Goal: Download file/media

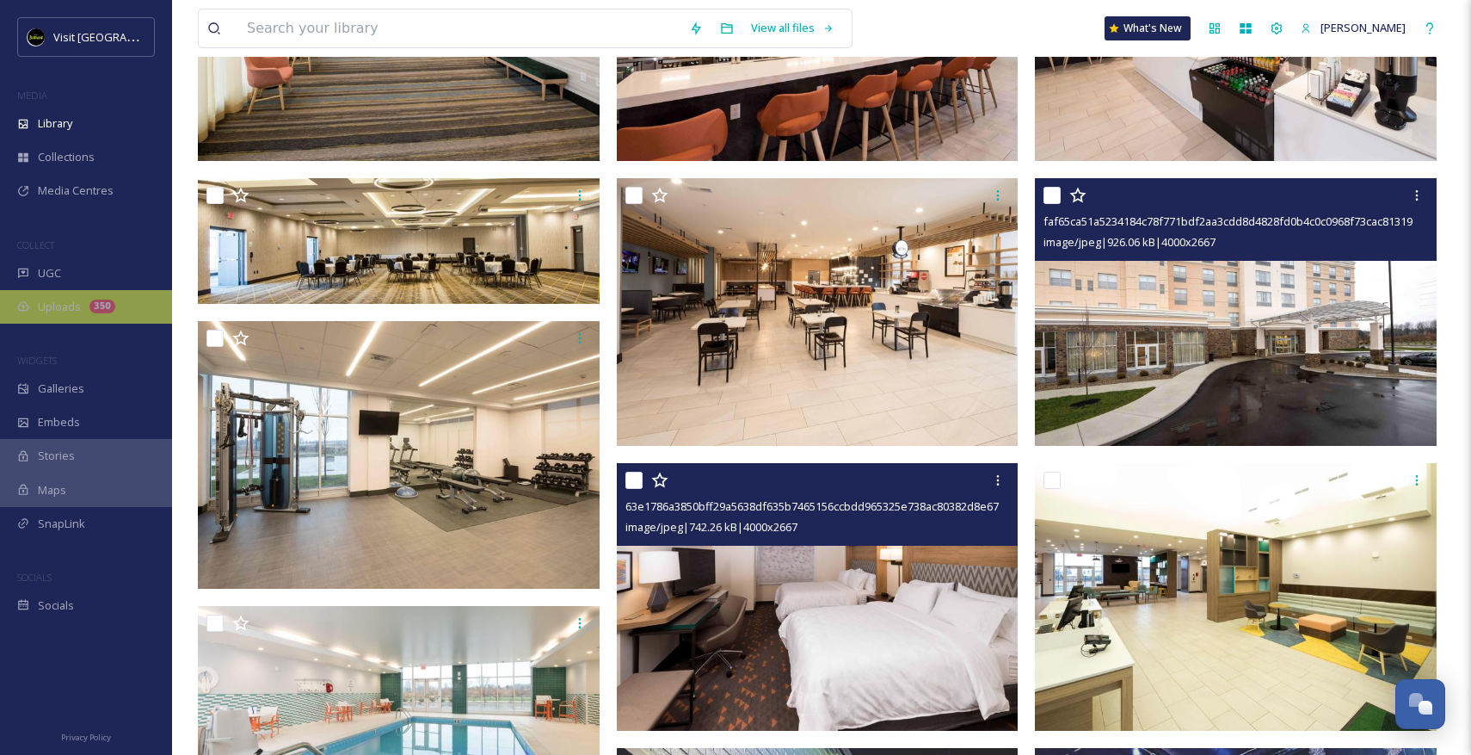
scroll to position [1718, 0]
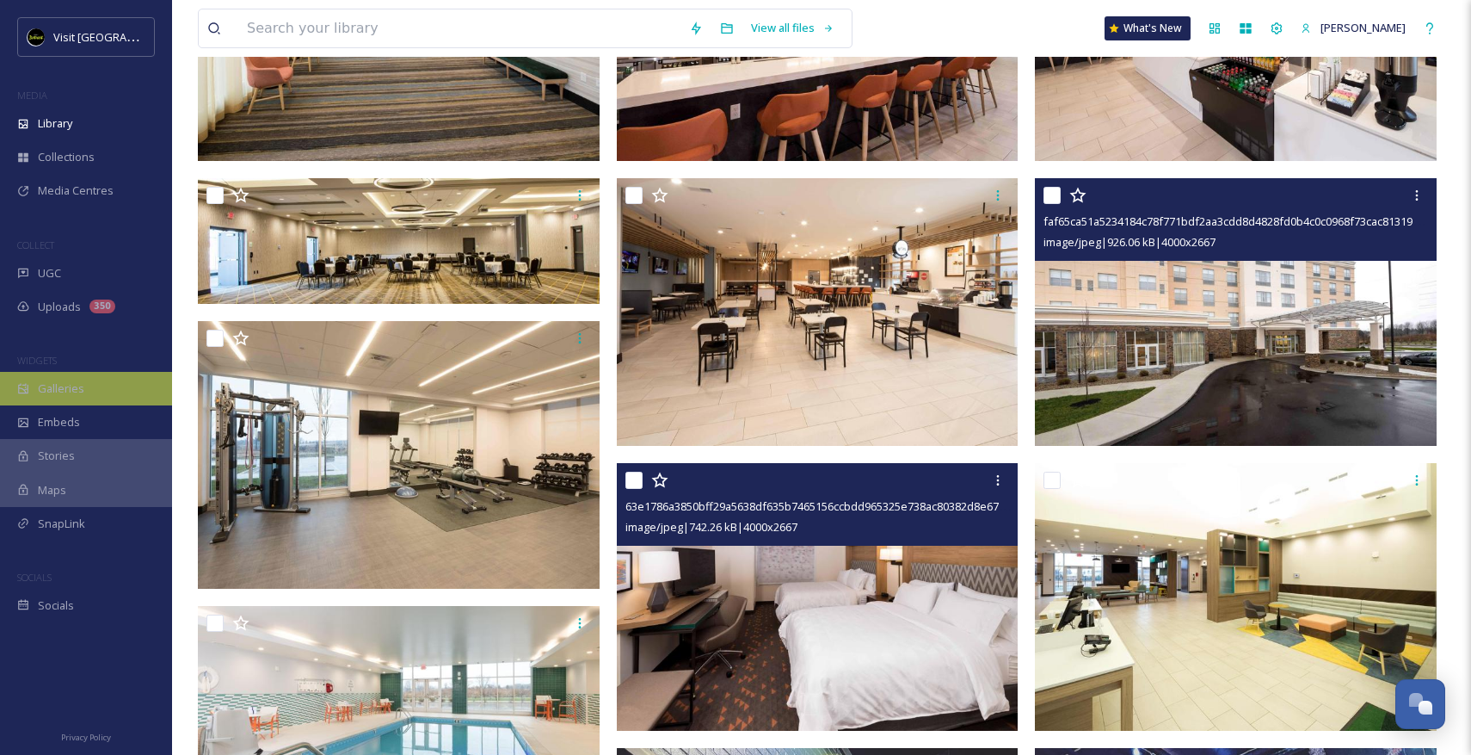
click at [62, 372] on div "Galleries" at bounding box center [86, 389] width 172 height 34
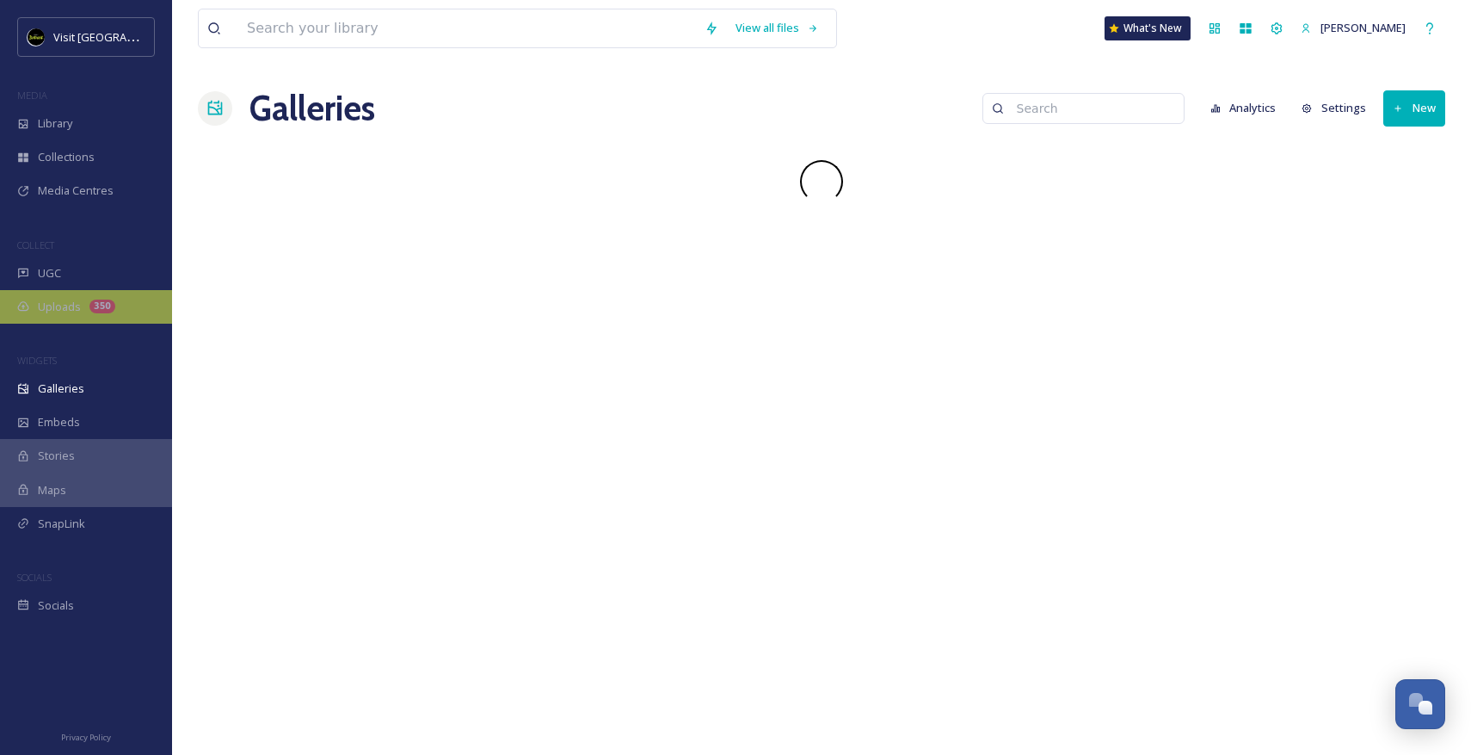
click at [58, 312] on span "Uploads" at bounding box center [59, 307] width 43 height 16
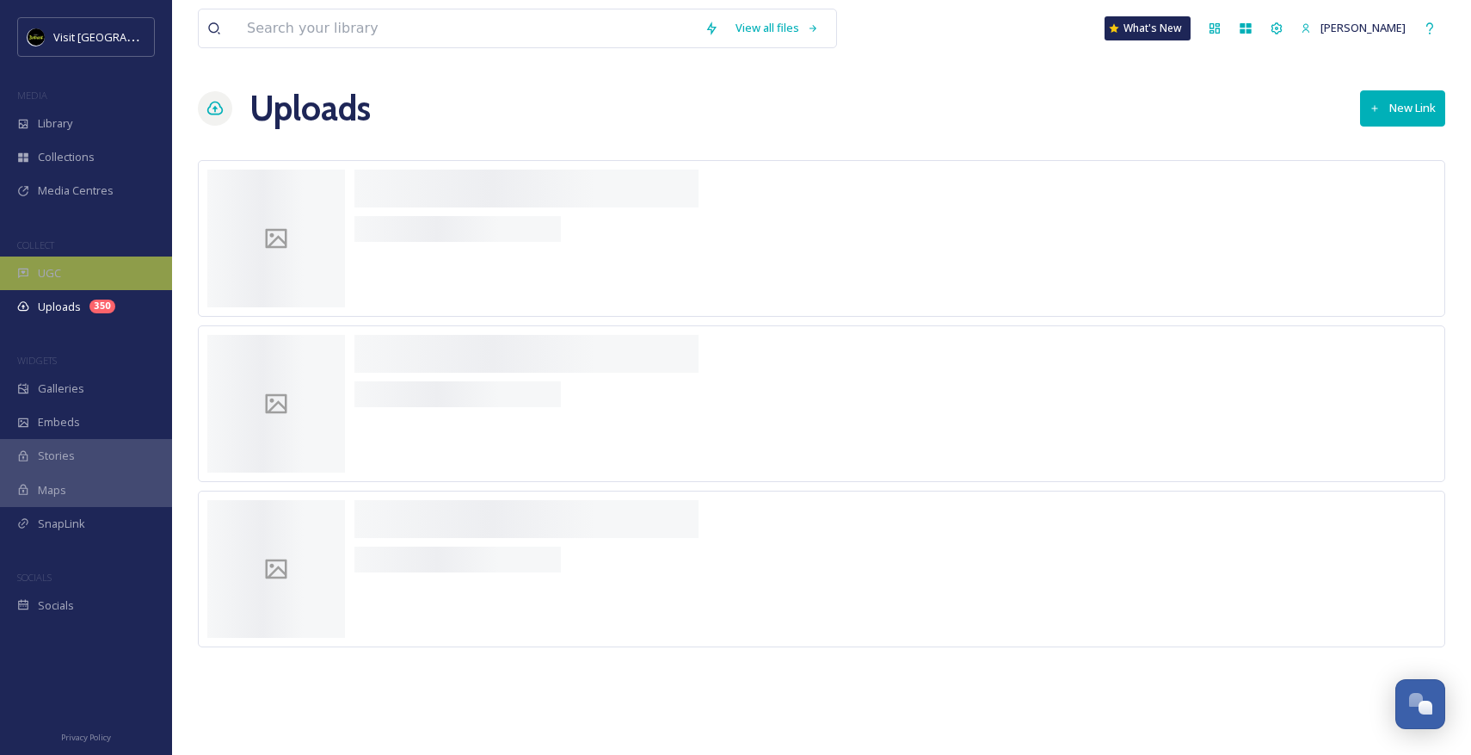
click at [47, 269] on span "UGC" at bounding box center [49, 273] width 23 height 16
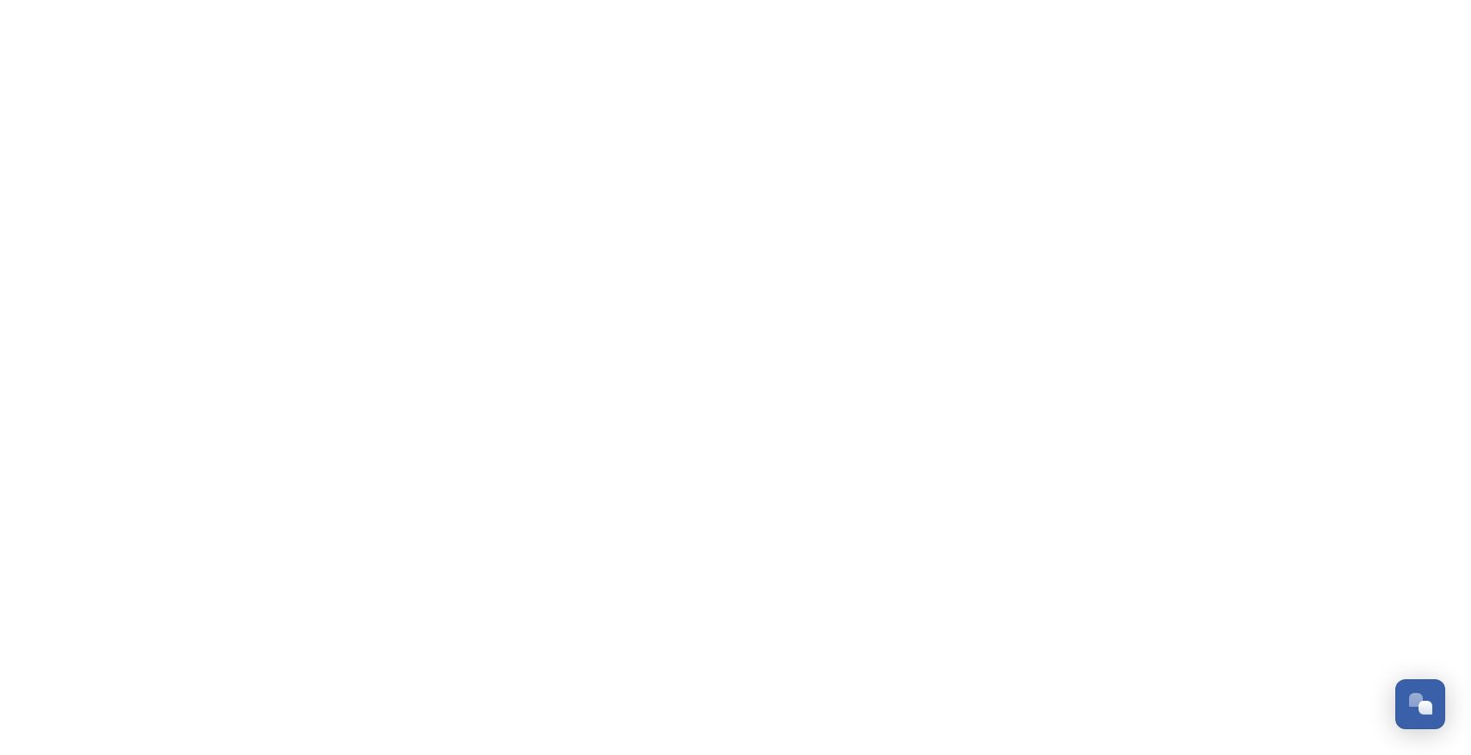
scroll to position [1718, 0]
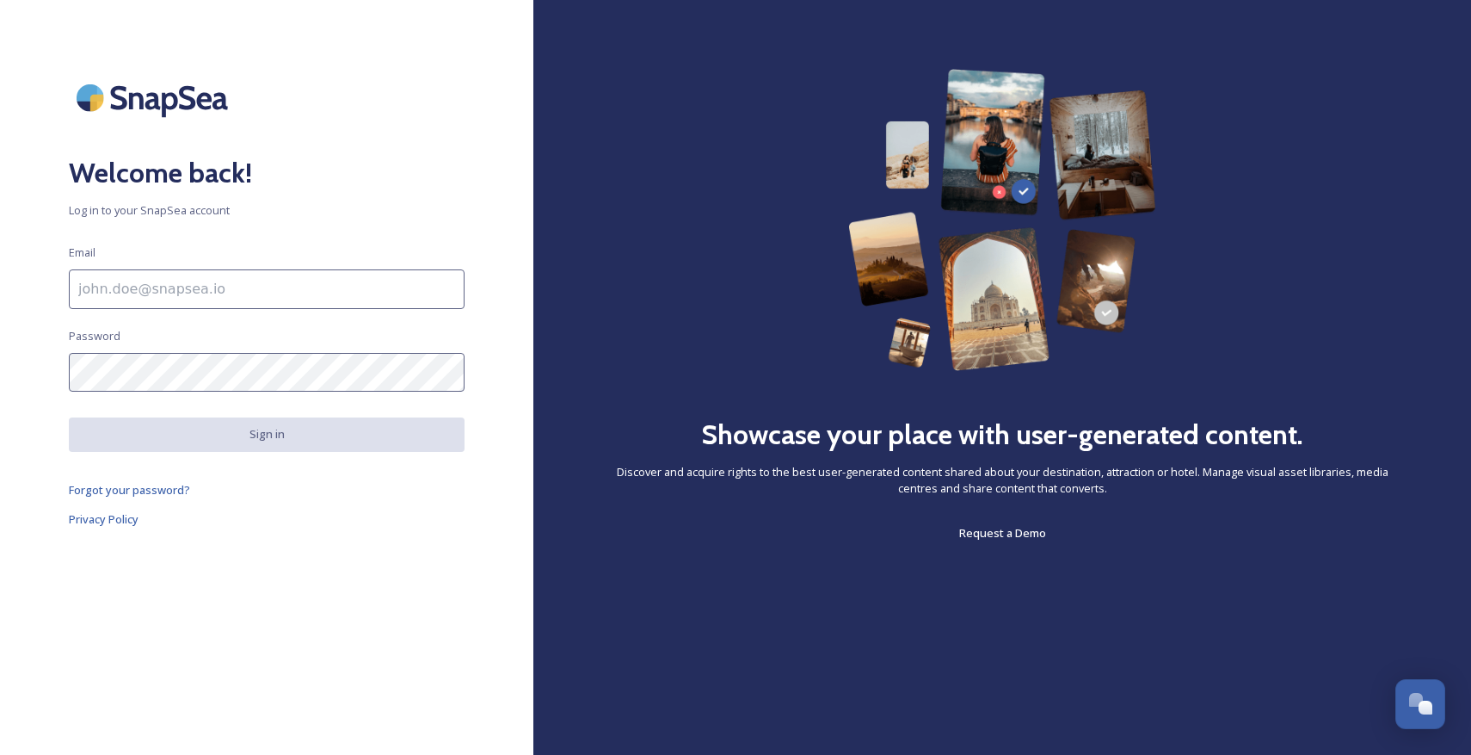
scroll to position [1718, 0]
type input "[PERSON_NAME][EMAIL_ADDRESS][DOMAIN_NAME]"
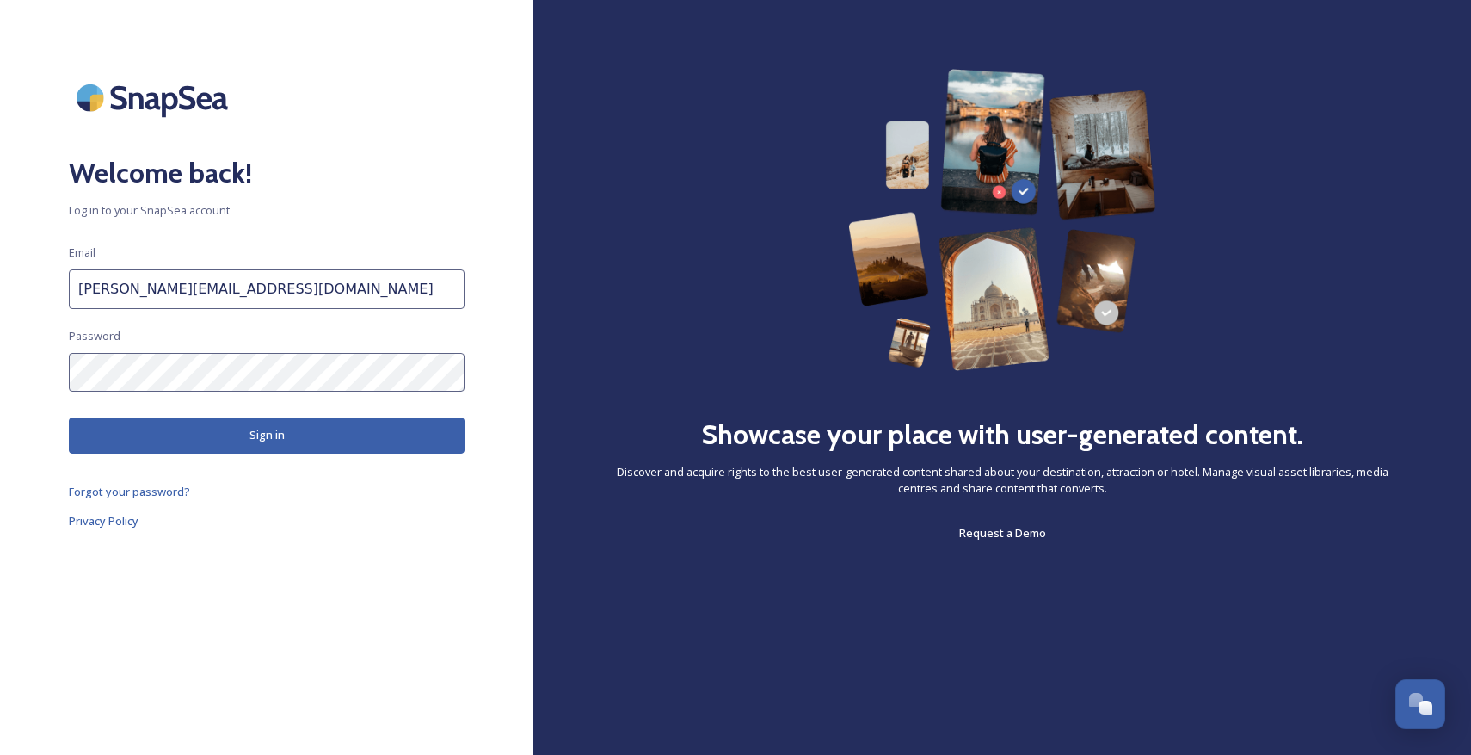
click at [243, 426] on button "Sign in" at bounding box center [267, 434] width 396 height 35
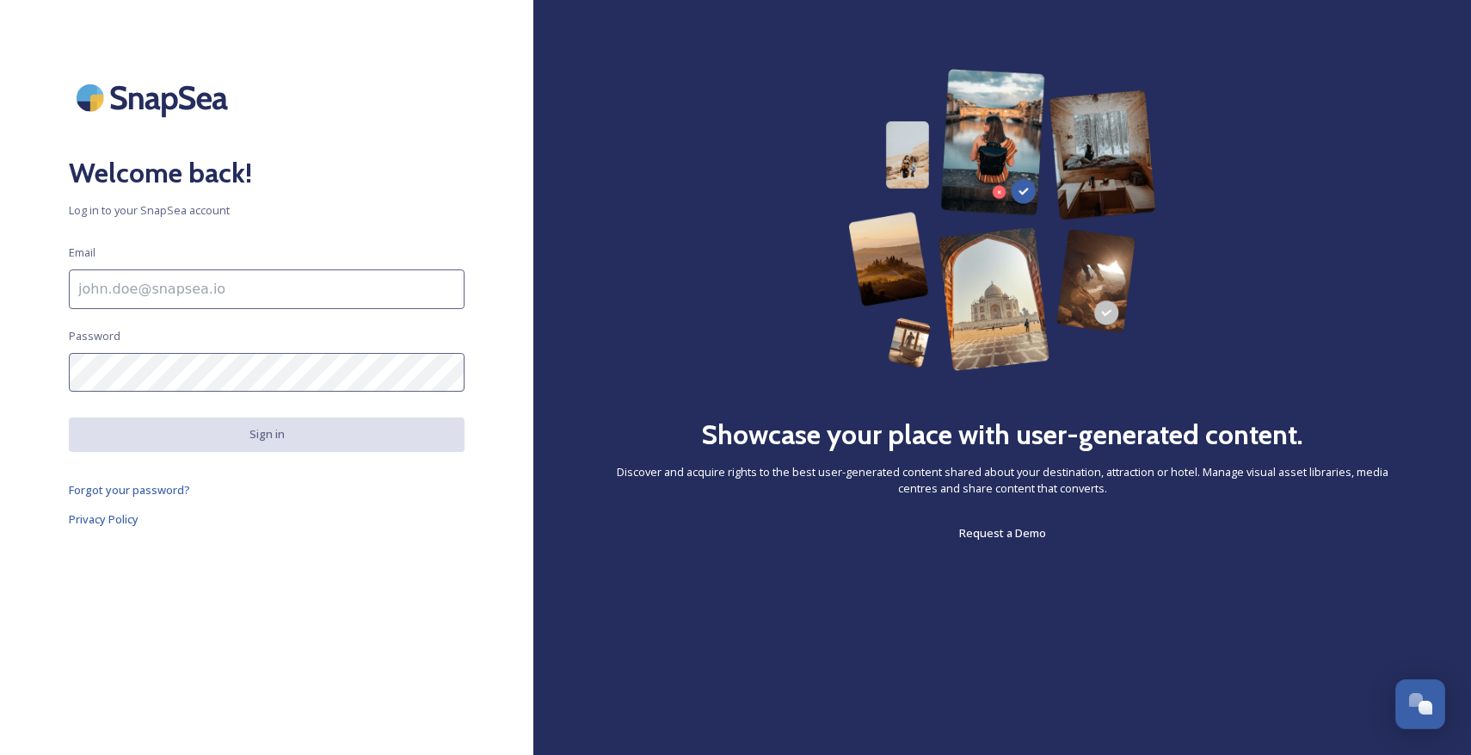
scroll to position [1718, 0]
type input "[PERSON_NAME][EMAIL_ADDRESS][DOMAIN_NAME]"
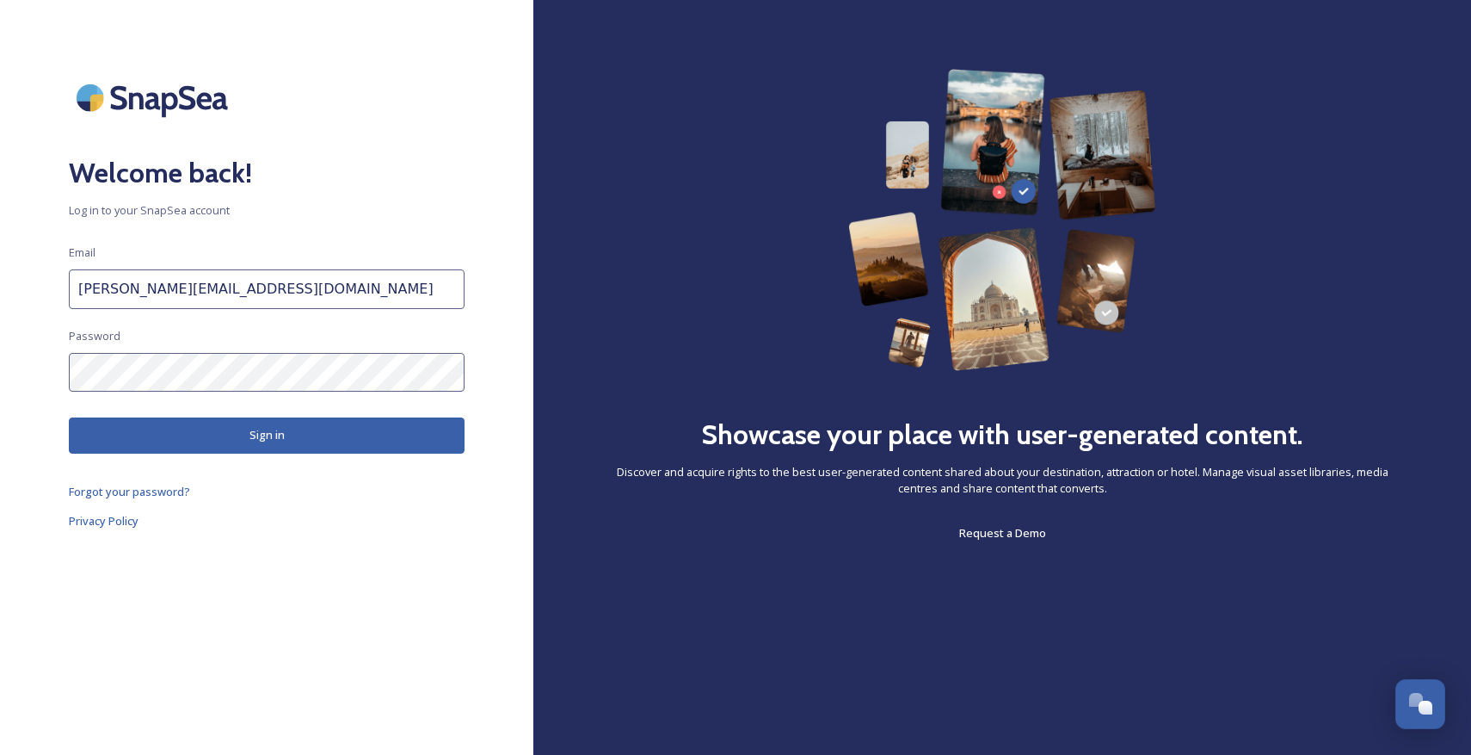
click at [264, 441] on button "Sign in" at bounding box center [267, 434] width 396 height 35
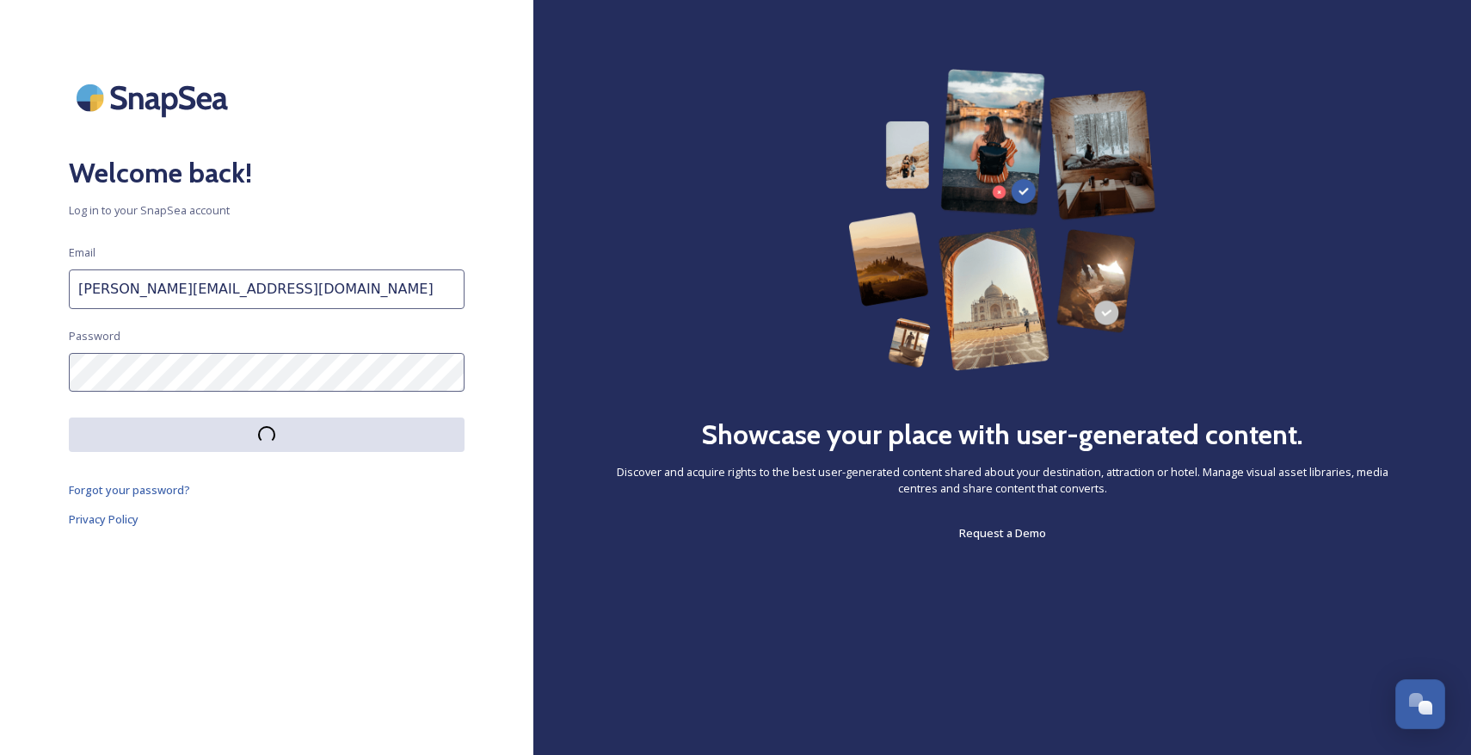
click at [1380, 146] on div "Showcase your place with user-generated content. Discover and acquire rights to…" at bounding box center [1002, 306] width 800 height 474
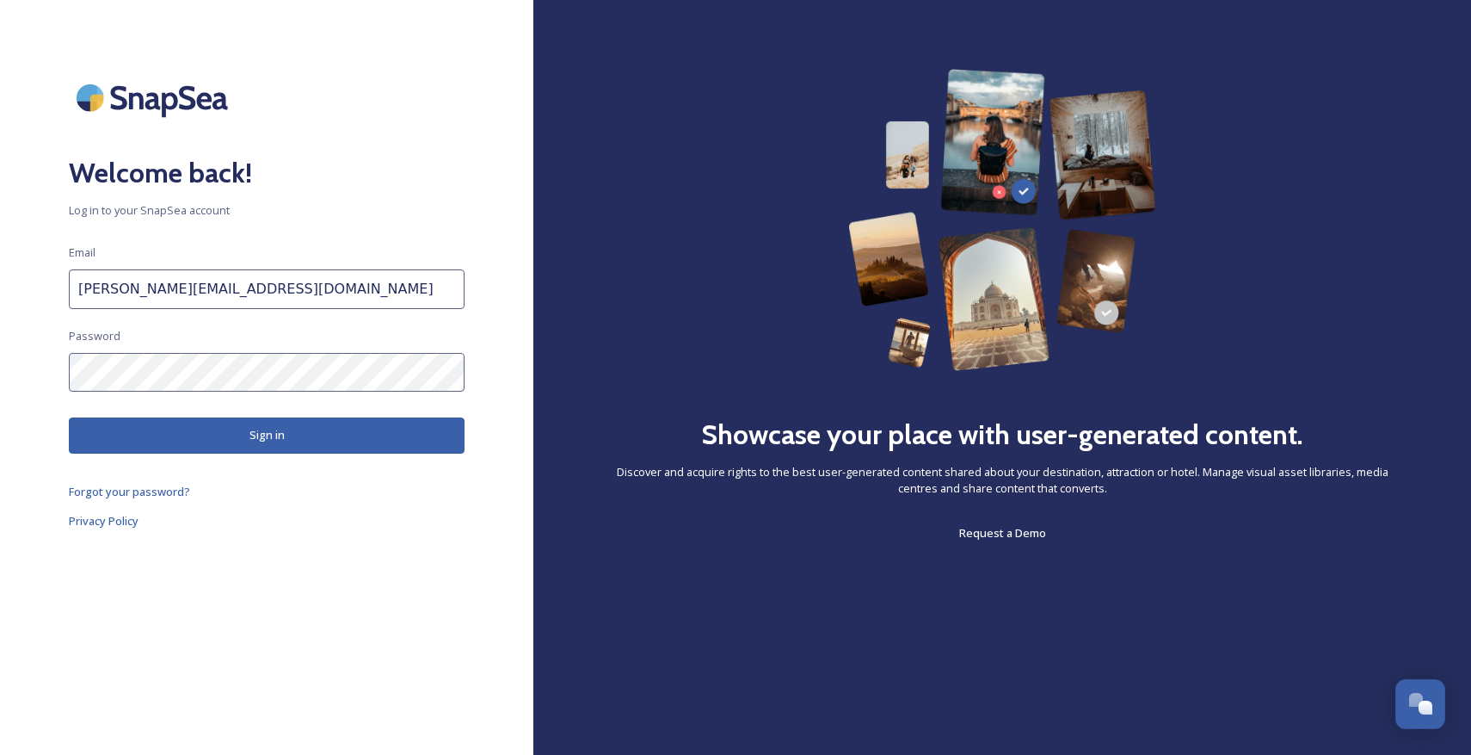
click at [329, 428] on button "Sign in" at bounding box center [267, 434] width 396 height 35
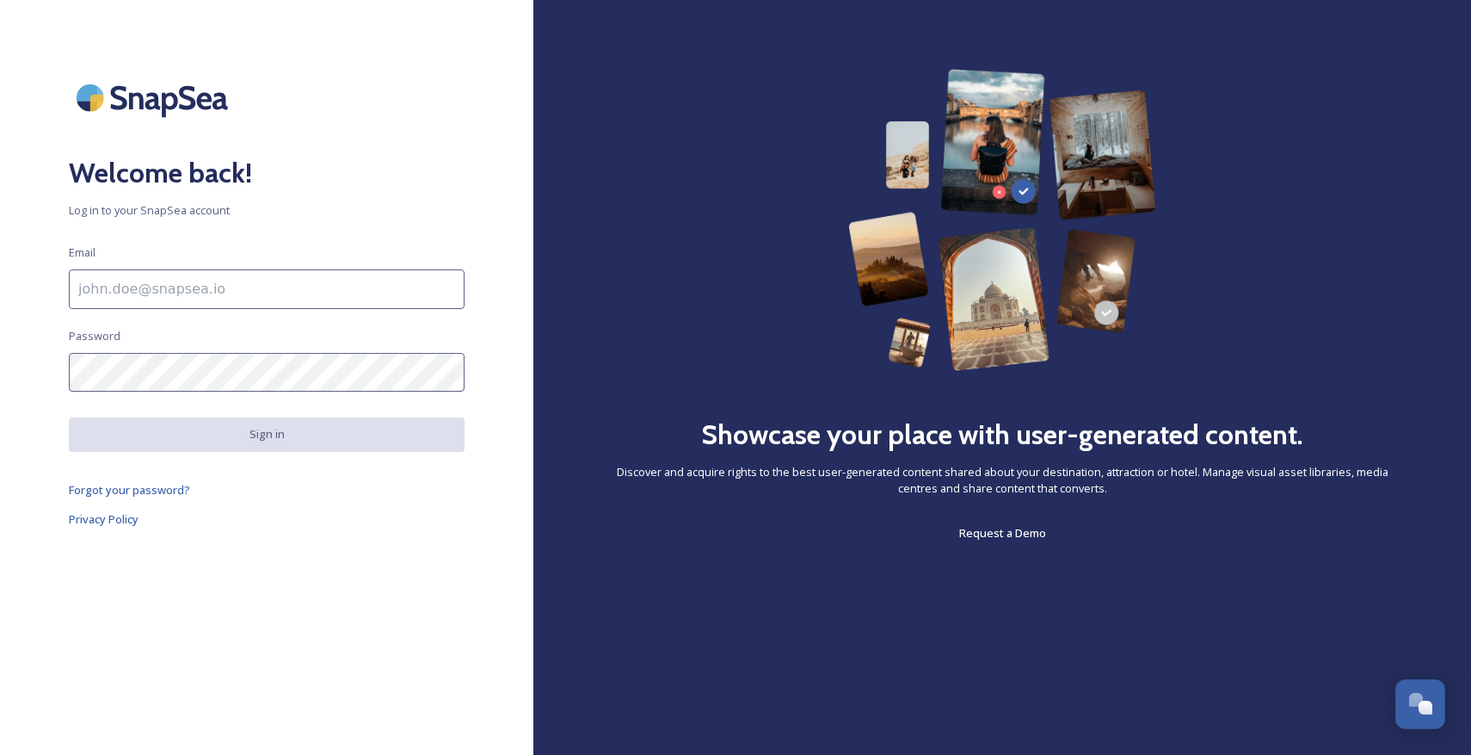
scroll to position [1718, 0]
type input "[PERSON_NAME][EMAIL_ADDRESS][DOMAIN_NAME]"
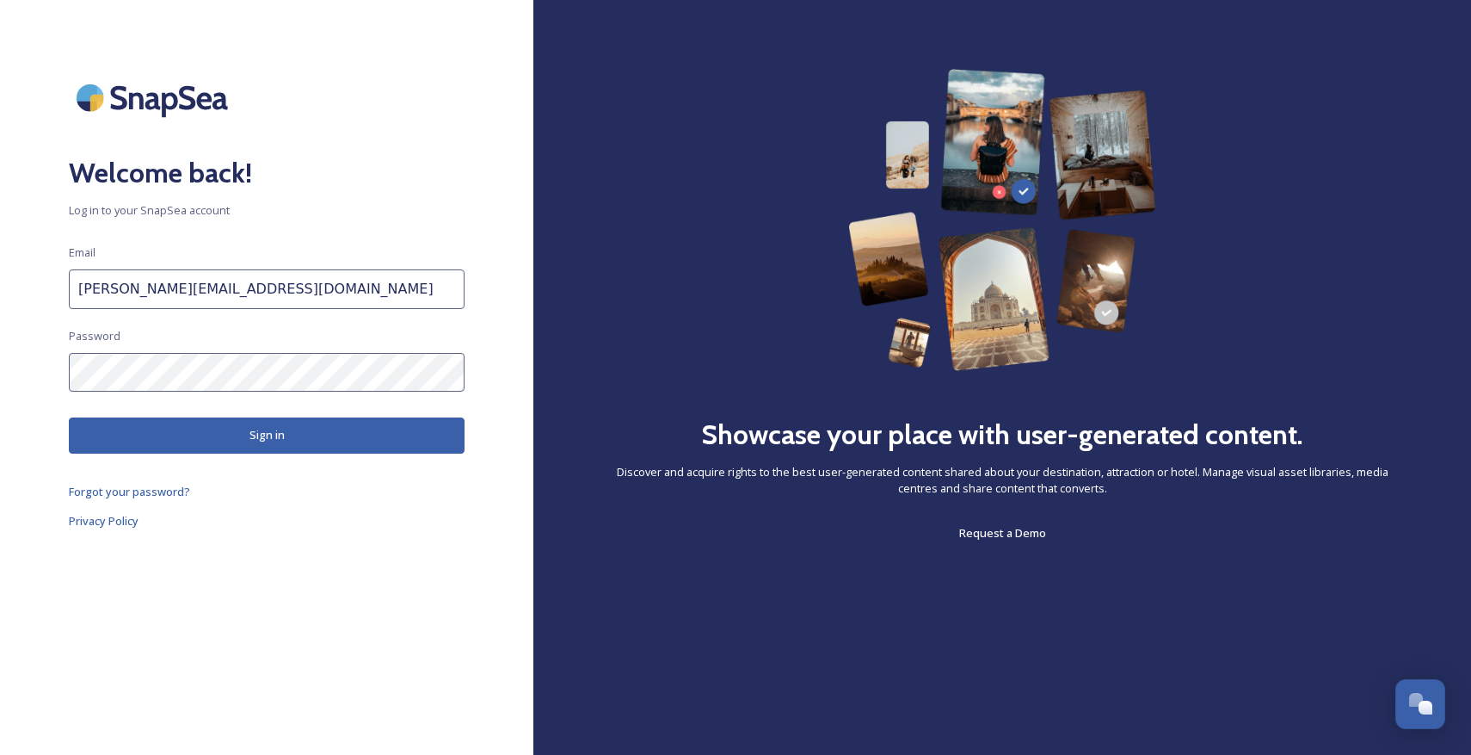
click at [280, 429] on button "Sign in" at bounding box center [267, 434] width 396 height 35
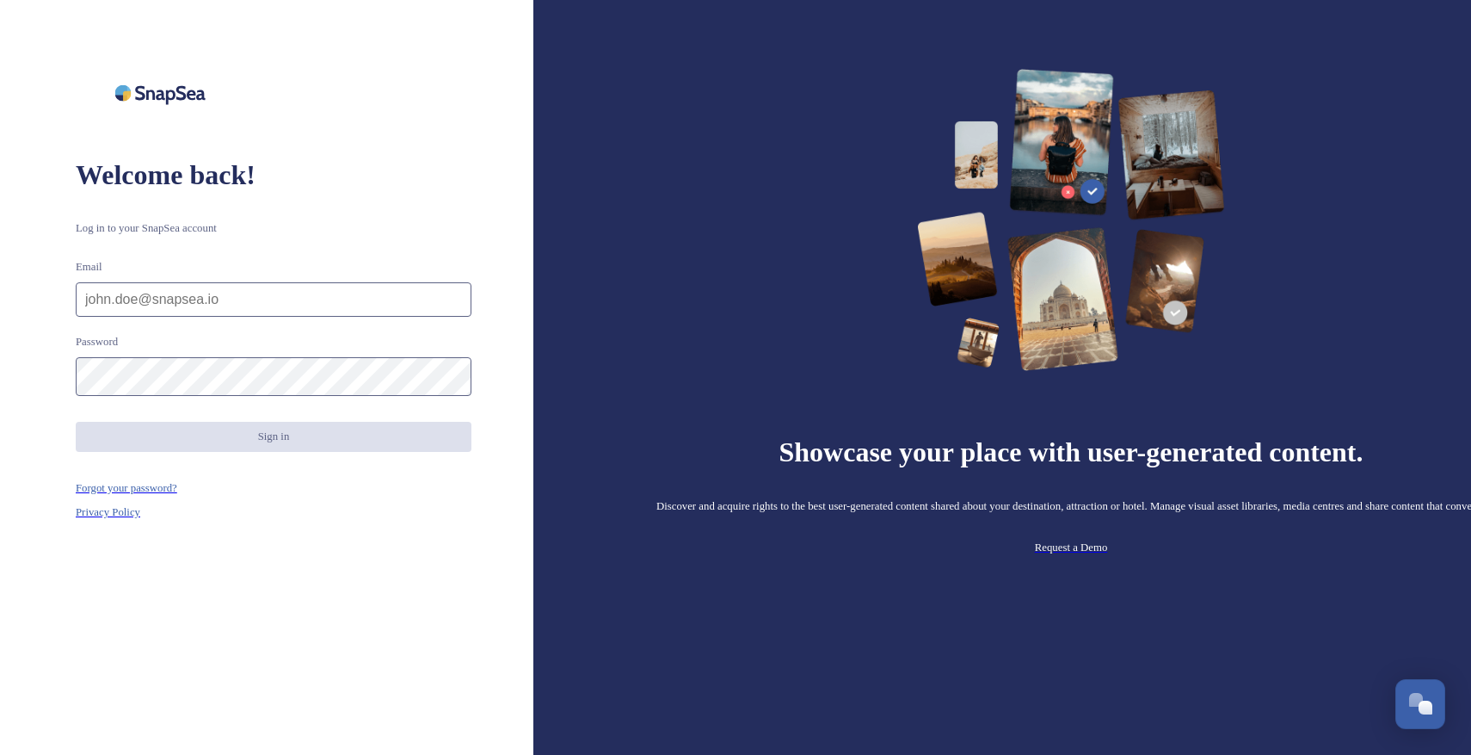
scroll to position [1718, 0]
type input "[PERSON_NAME][EMAIL_ADDRESS][DOMAIN_NAME]"
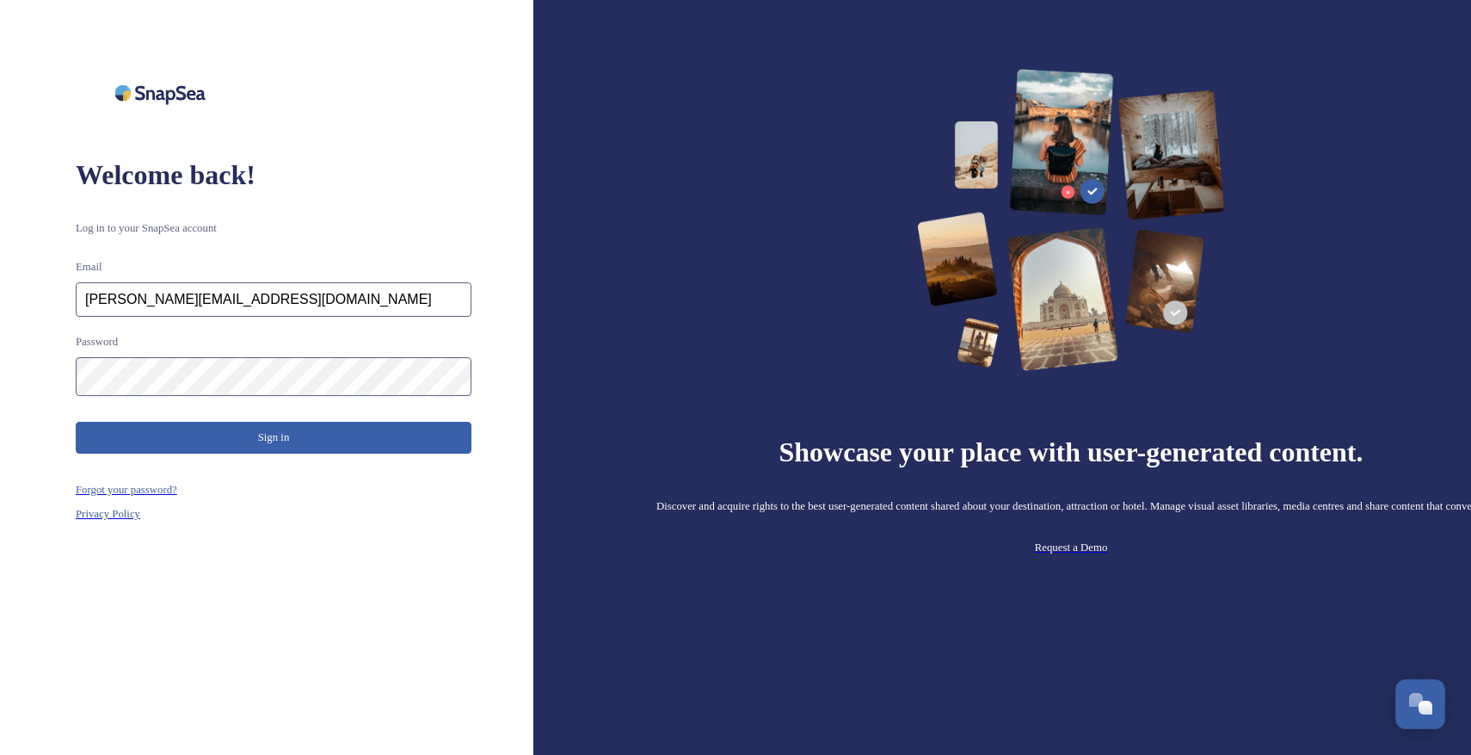
click at [282, 433] on button "Sign in" at bounding box center [274, 438] width 396 height 32
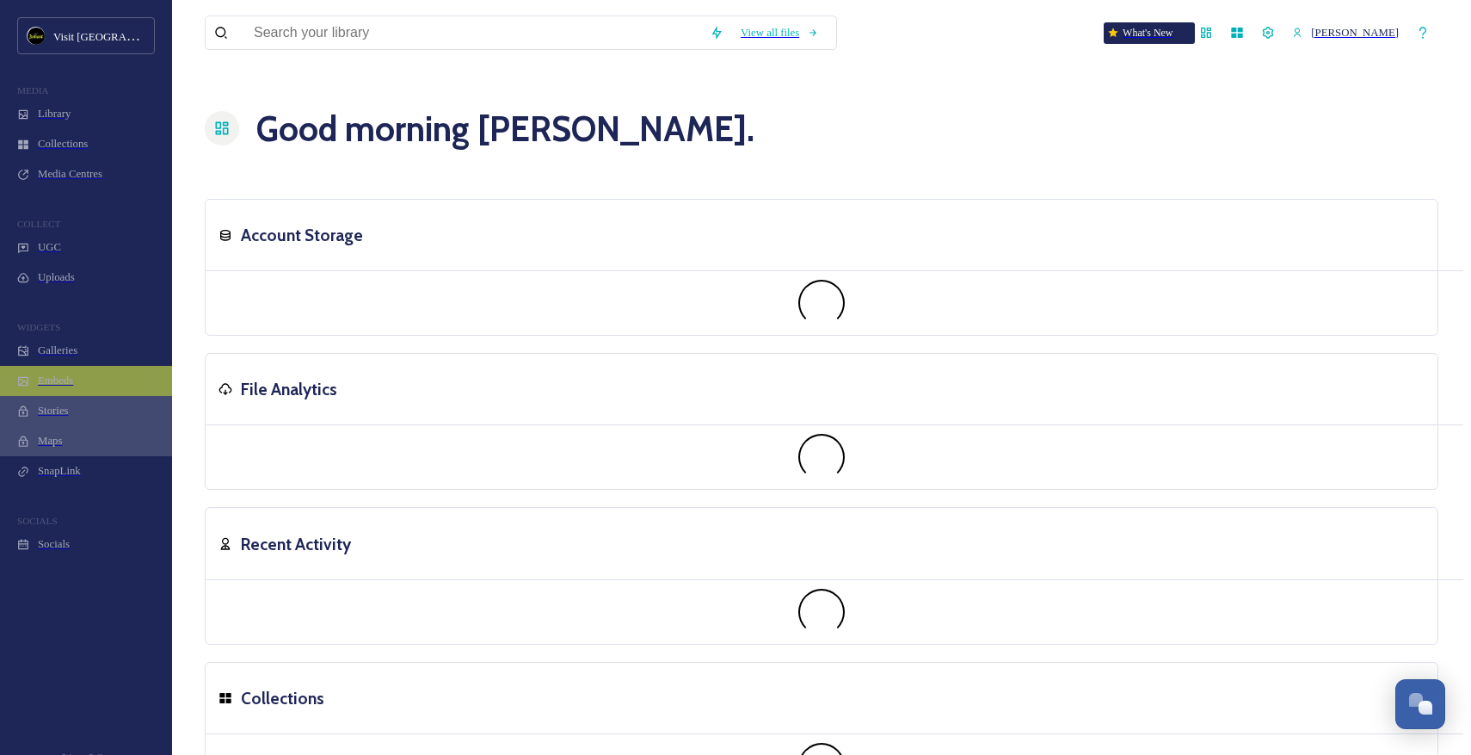
click at [89, 396] on div "Embeds" at bounding box center [86, 381] width 172 height 30
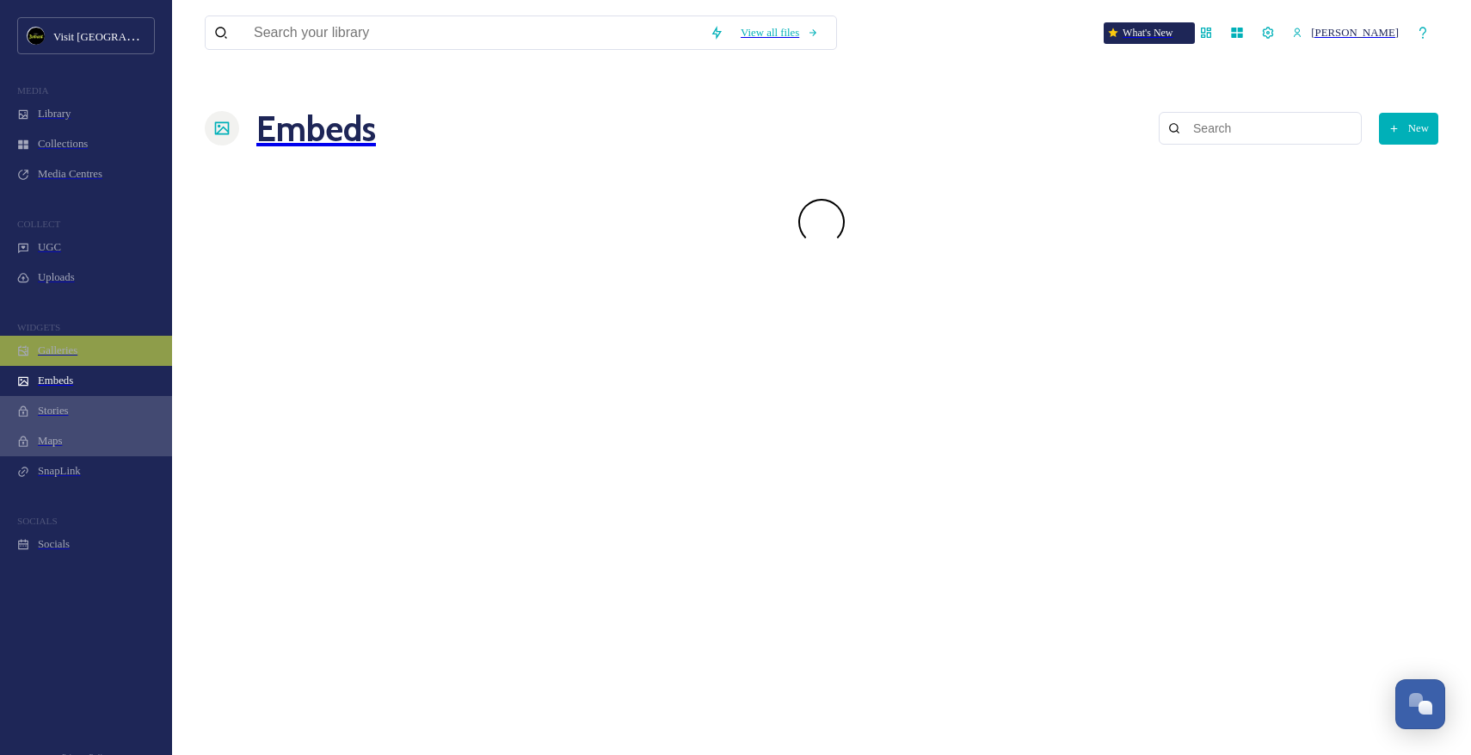
click at [77, 366] on div "Galleries" at bounding box center [86, 351] width 172 height 30
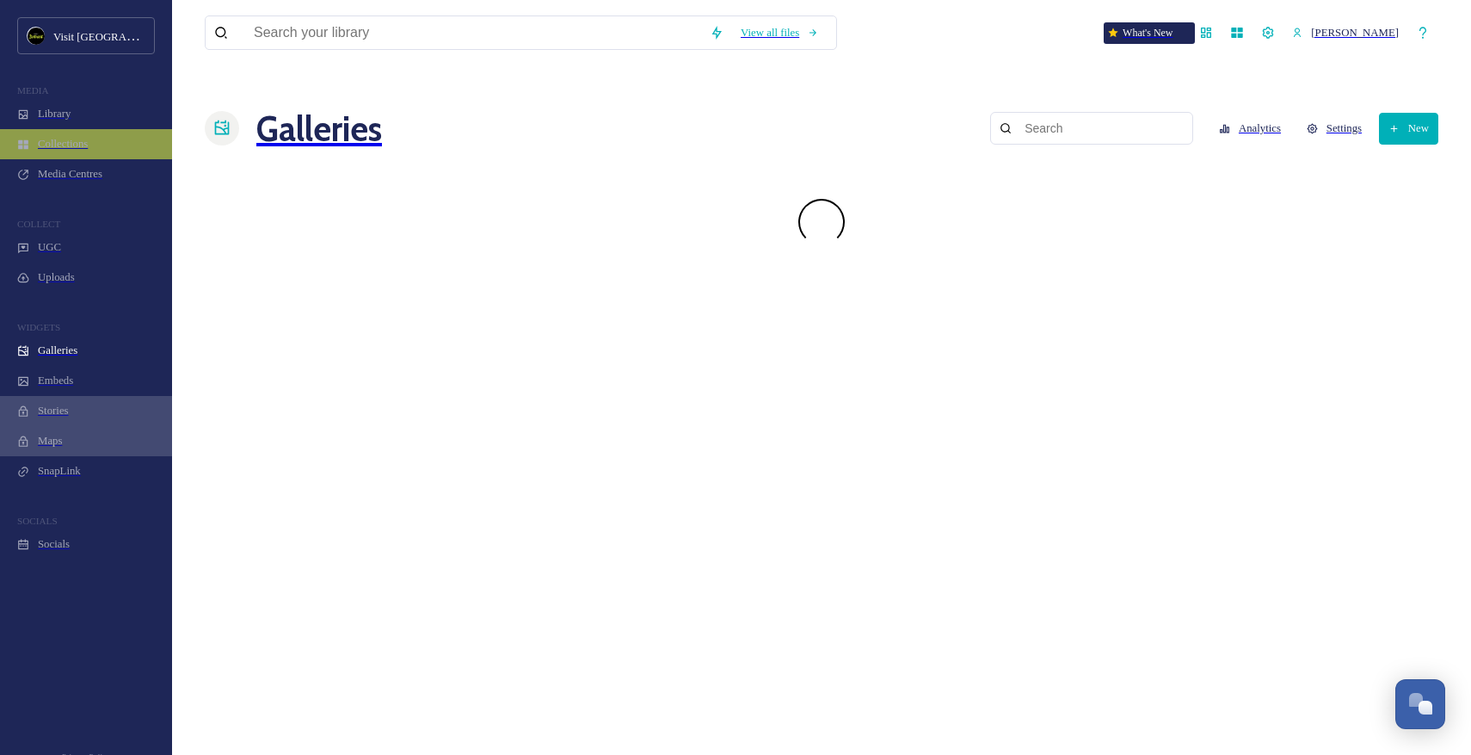
click at [54, 140] on div "Collections" at bounding box center [86, 144] width 172 height 30
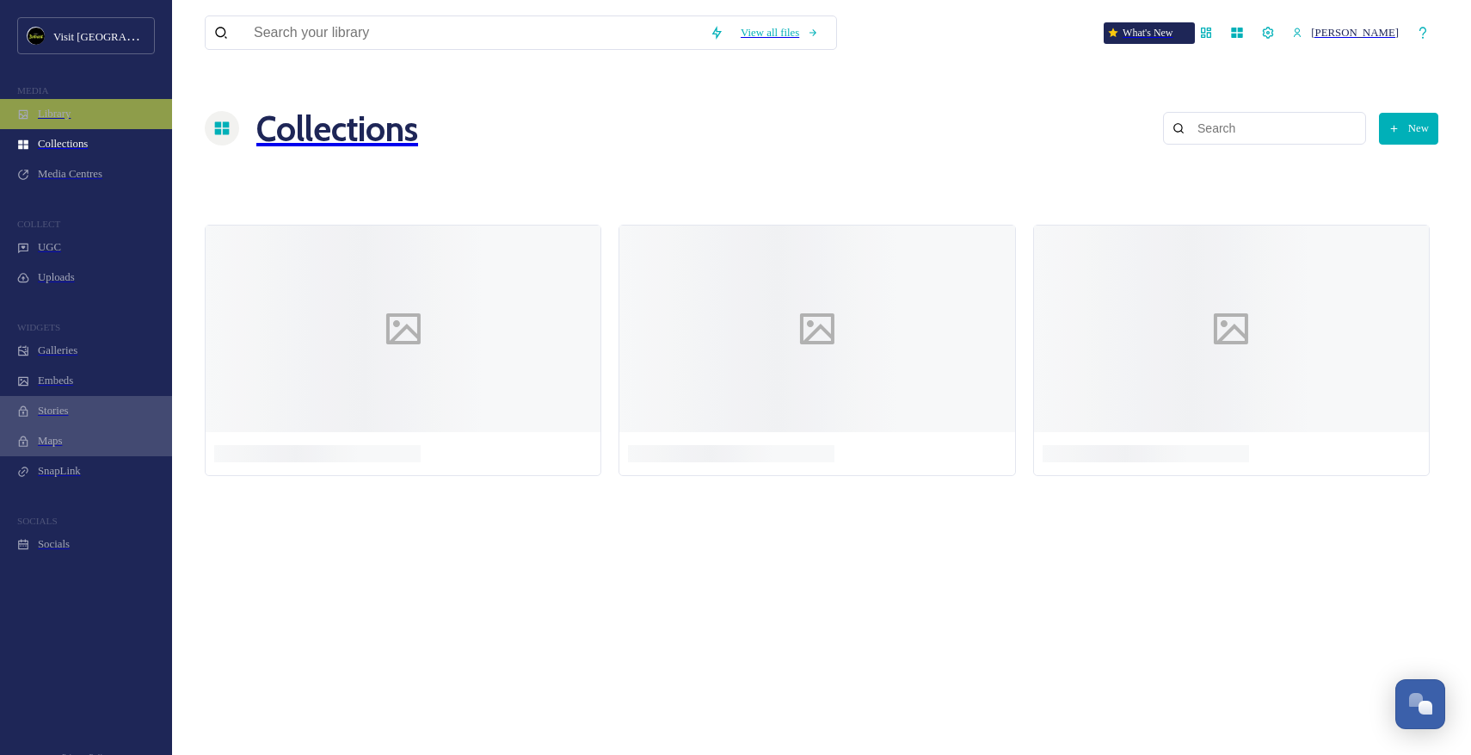
click at [59, 120] on span "Library" at bounding box center [54, 114] width 33 height 13
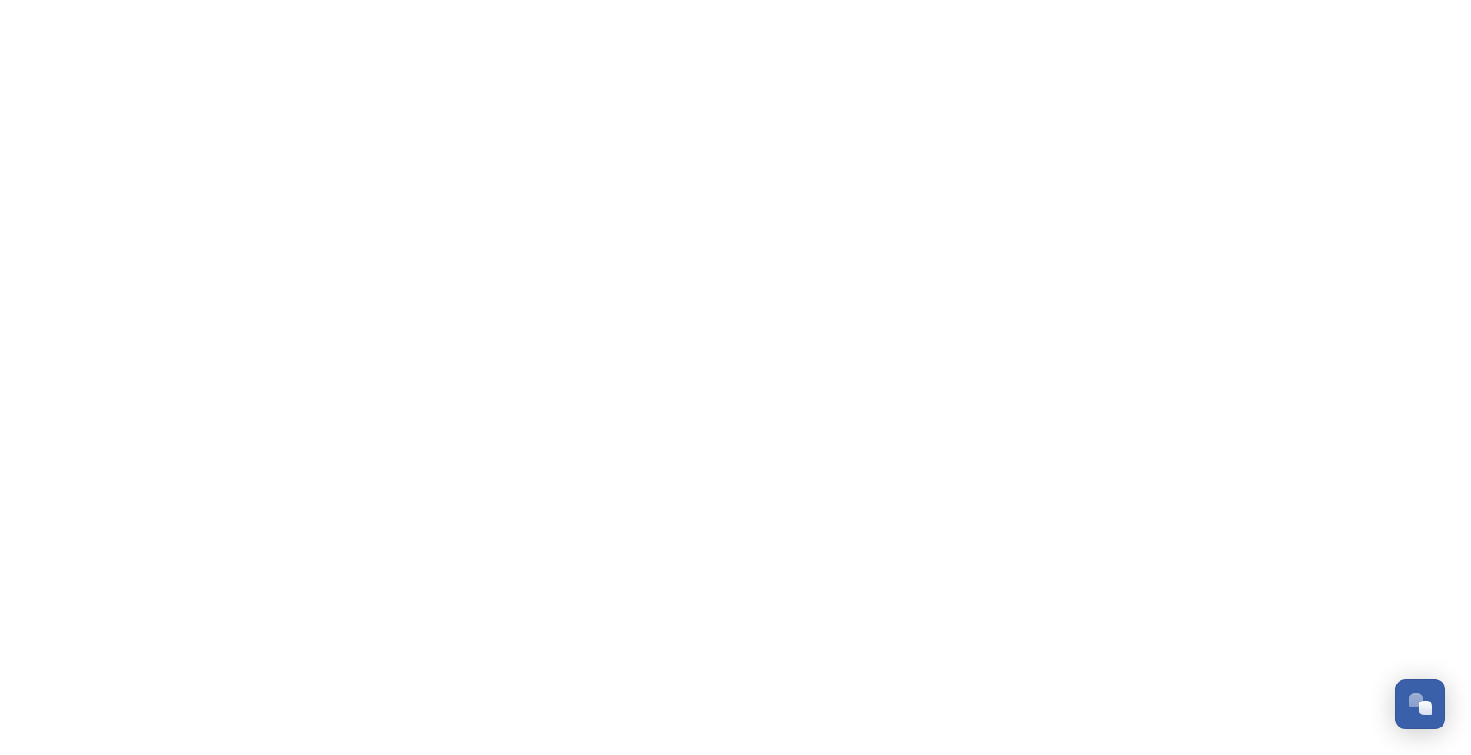
scroll to position [1718, 0]
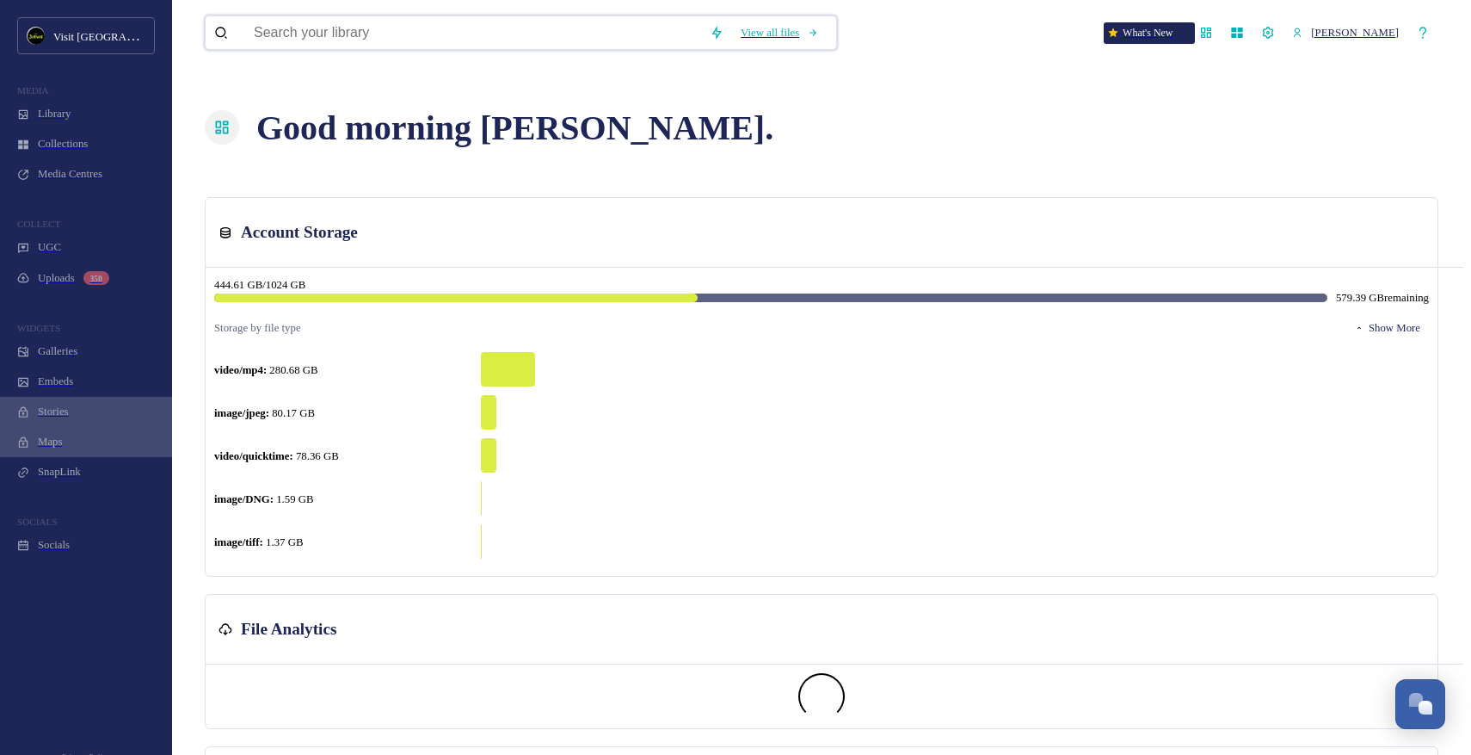
click at [306, 44] on input at bounding box center [473, 32] width 456 height 33
type input "music"
click at [804, 18] on div "Search" at bounding box center [779, 33] width 47 height 30
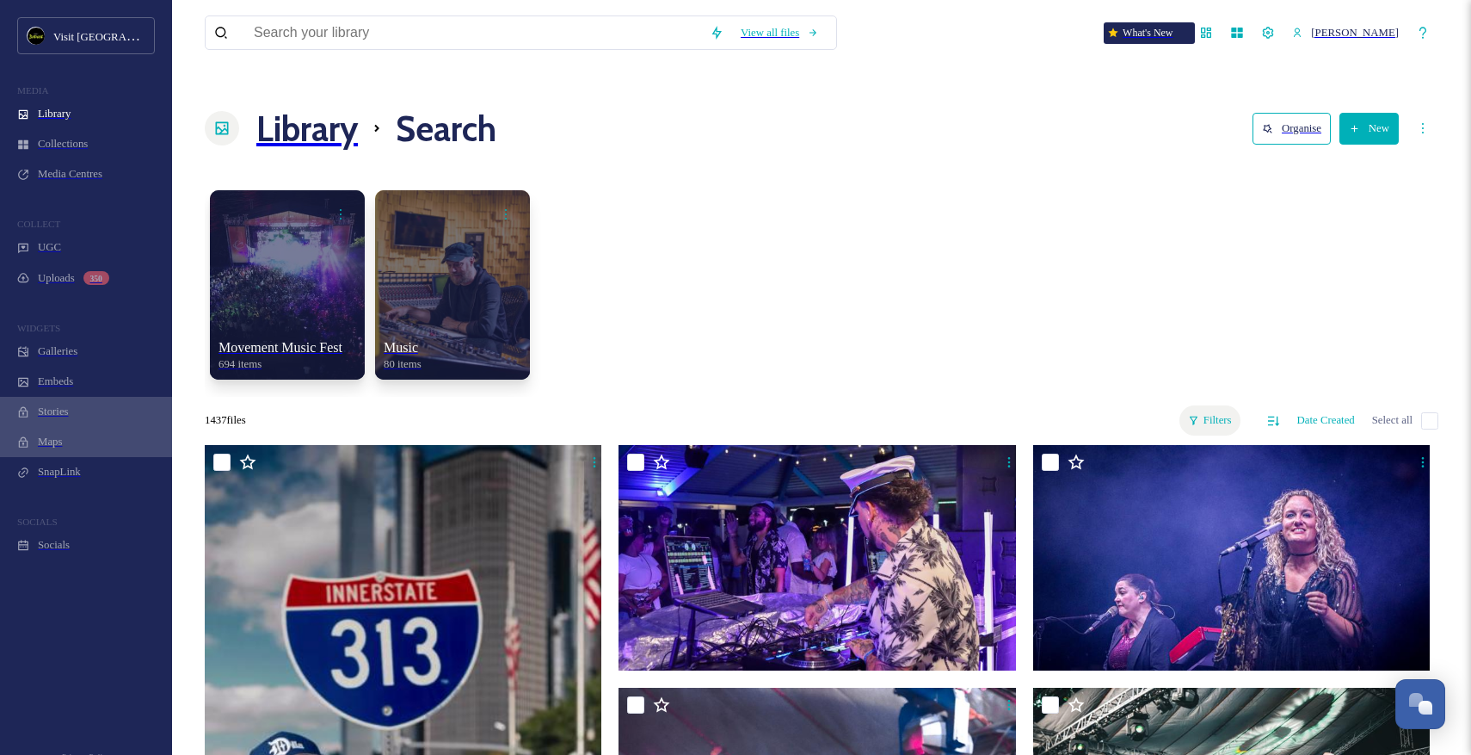
click at [1180, 405] on div "Filters" at bounding box center [1210, 420] width 61 height 30
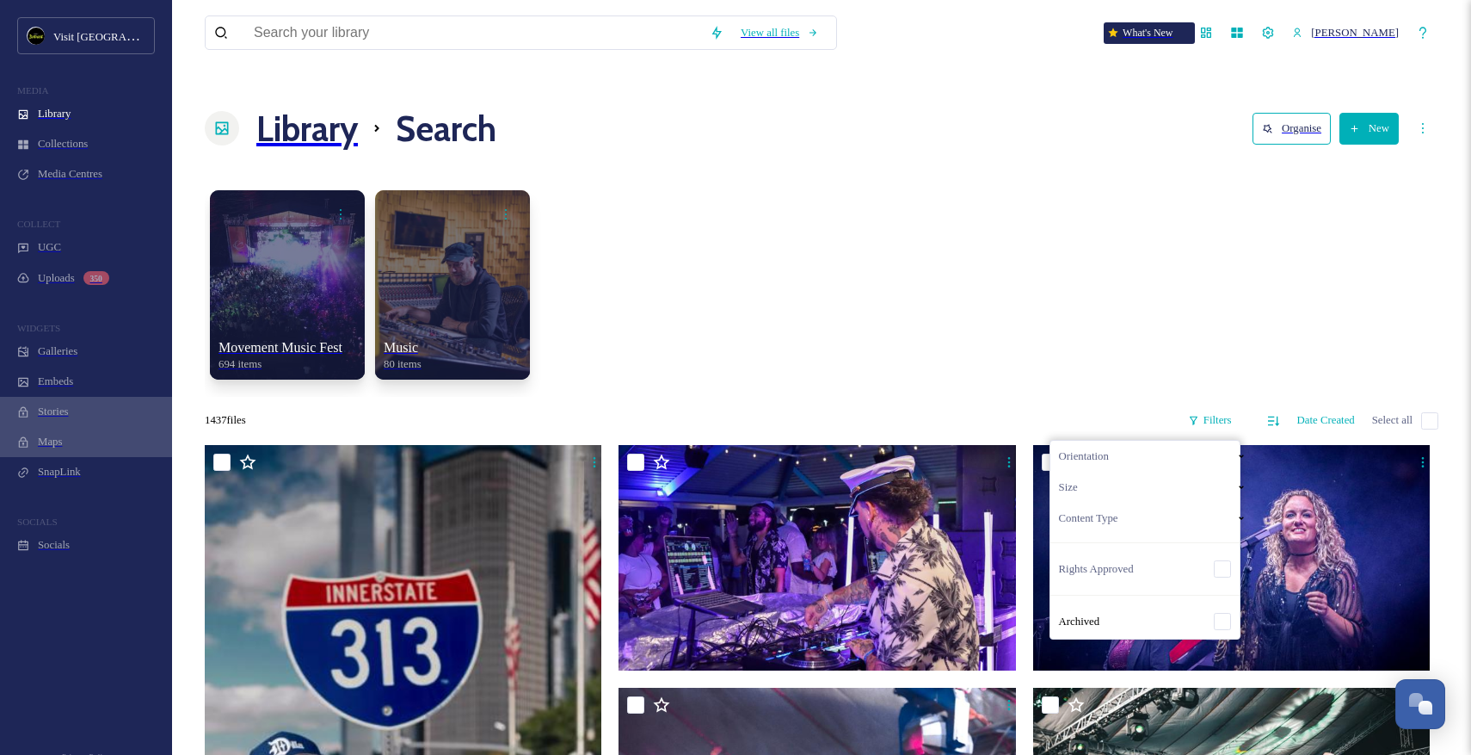
click at [1139, 441] on div "Orientation" at bounding box center [1154, 456] width 206 height 31
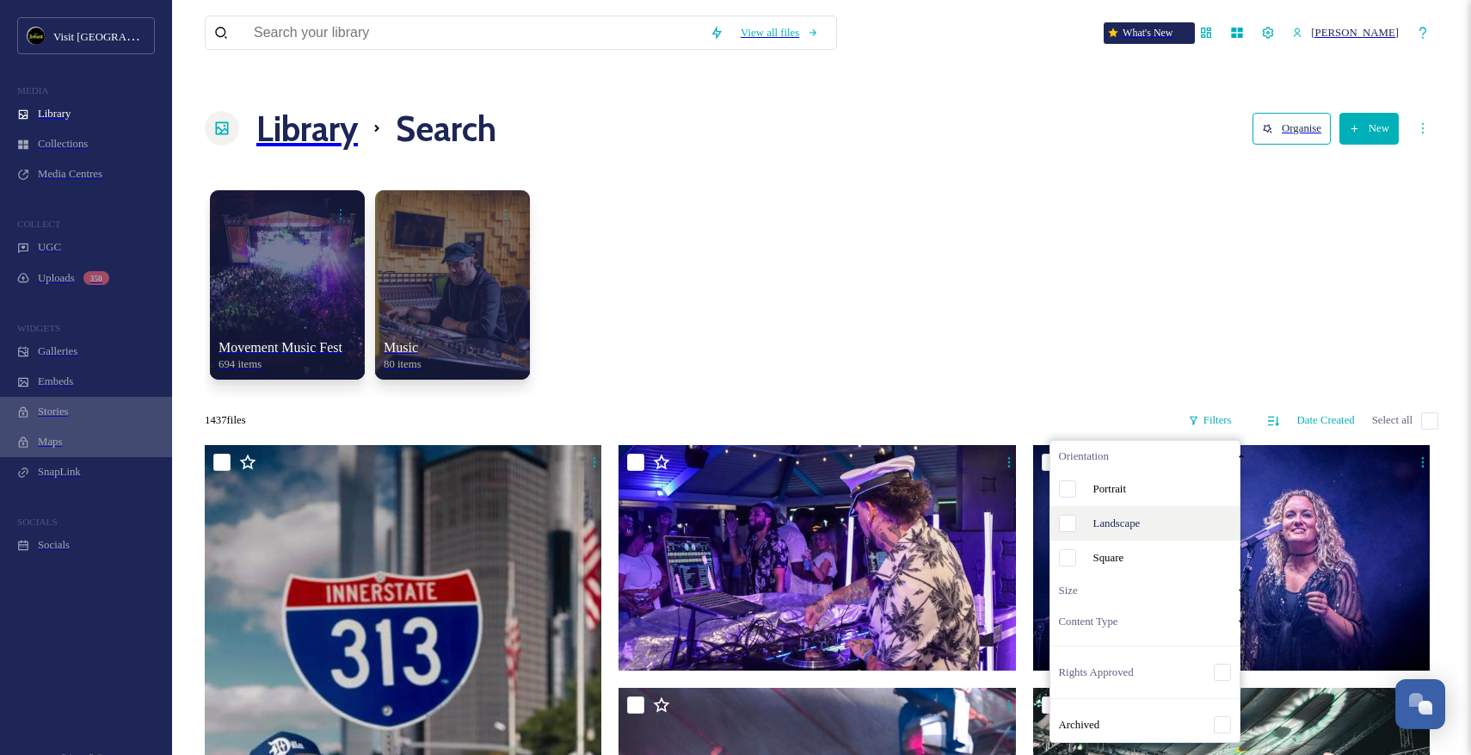
click at [1141, 517] on span "Landscape" at bounding box center [1117, 523] width 47 height 13
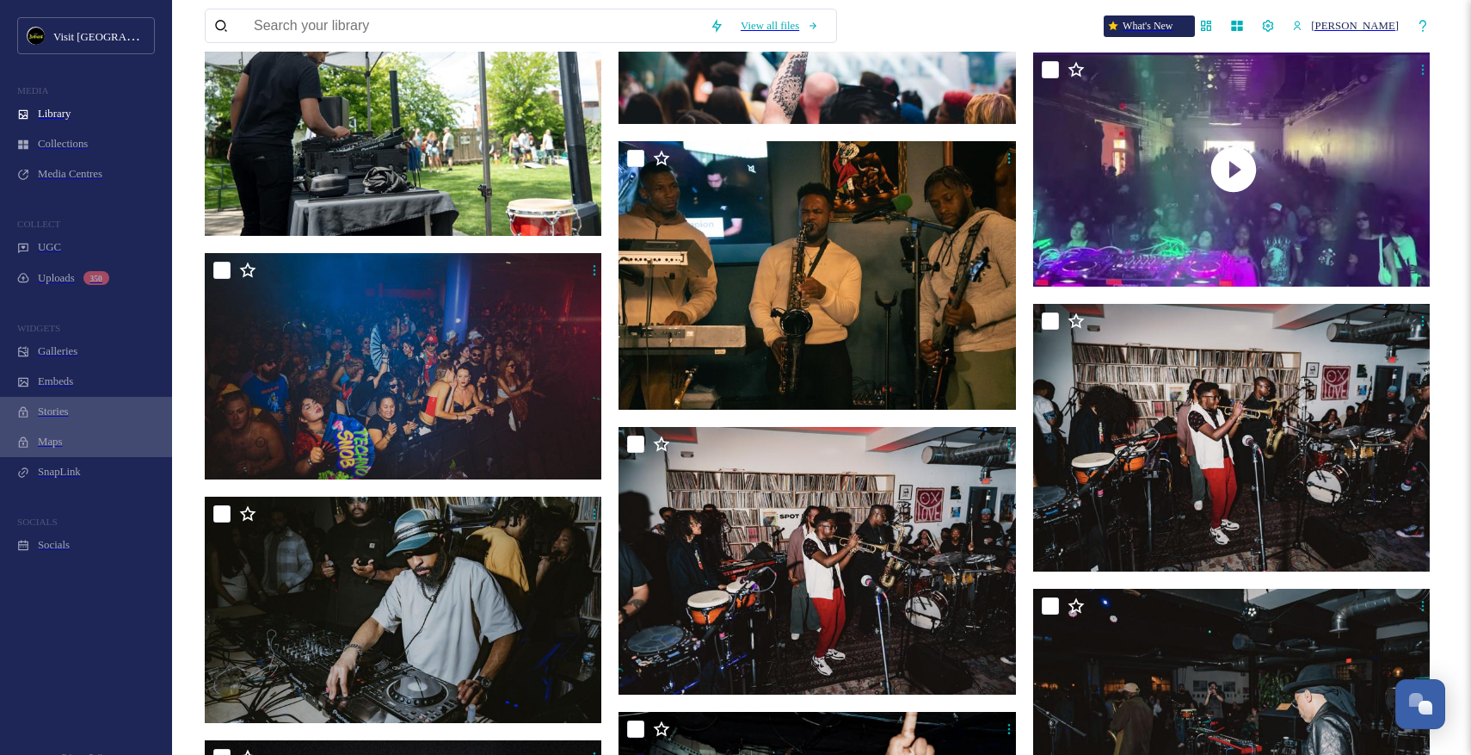
scroll to position [3256, 0]
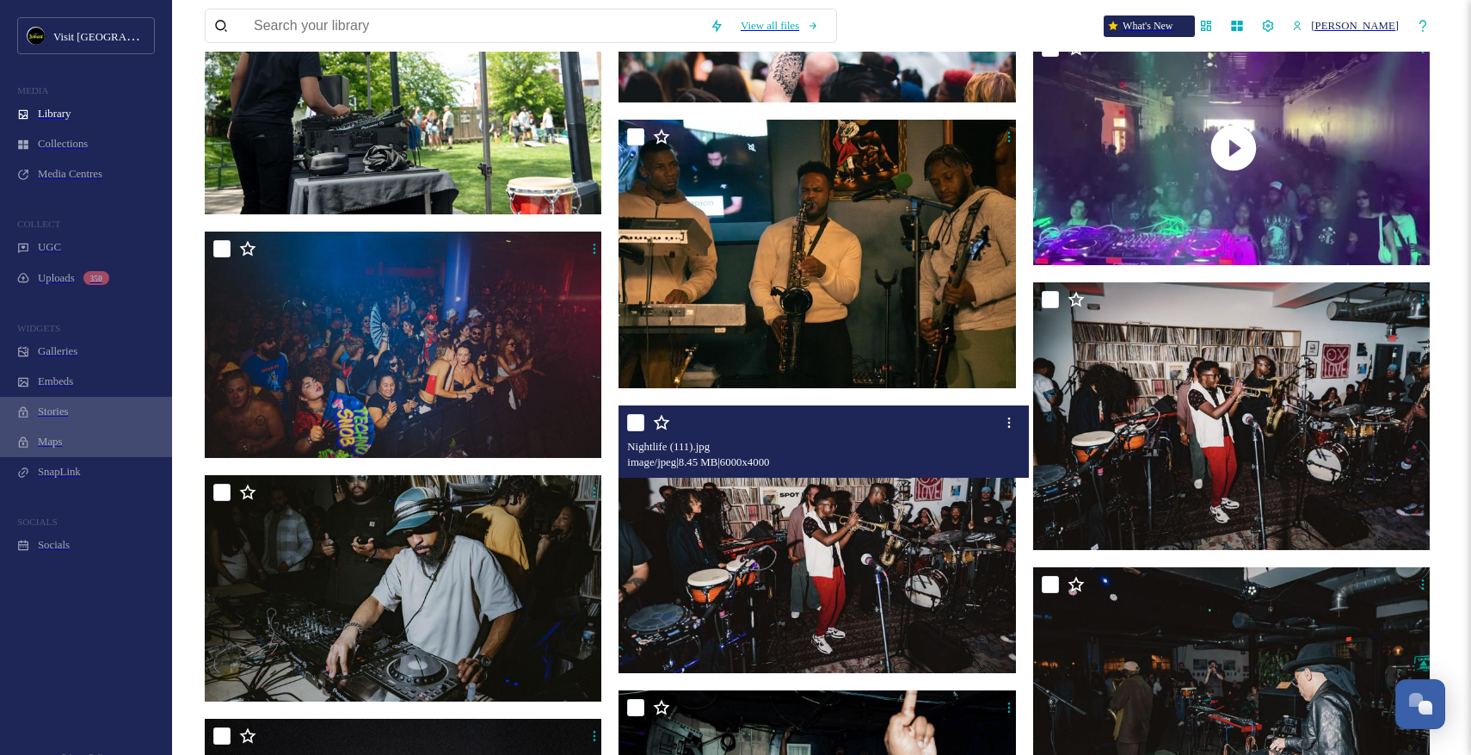
click at [884, 528] on img at bounding box center [820, 539] width 402 height 268
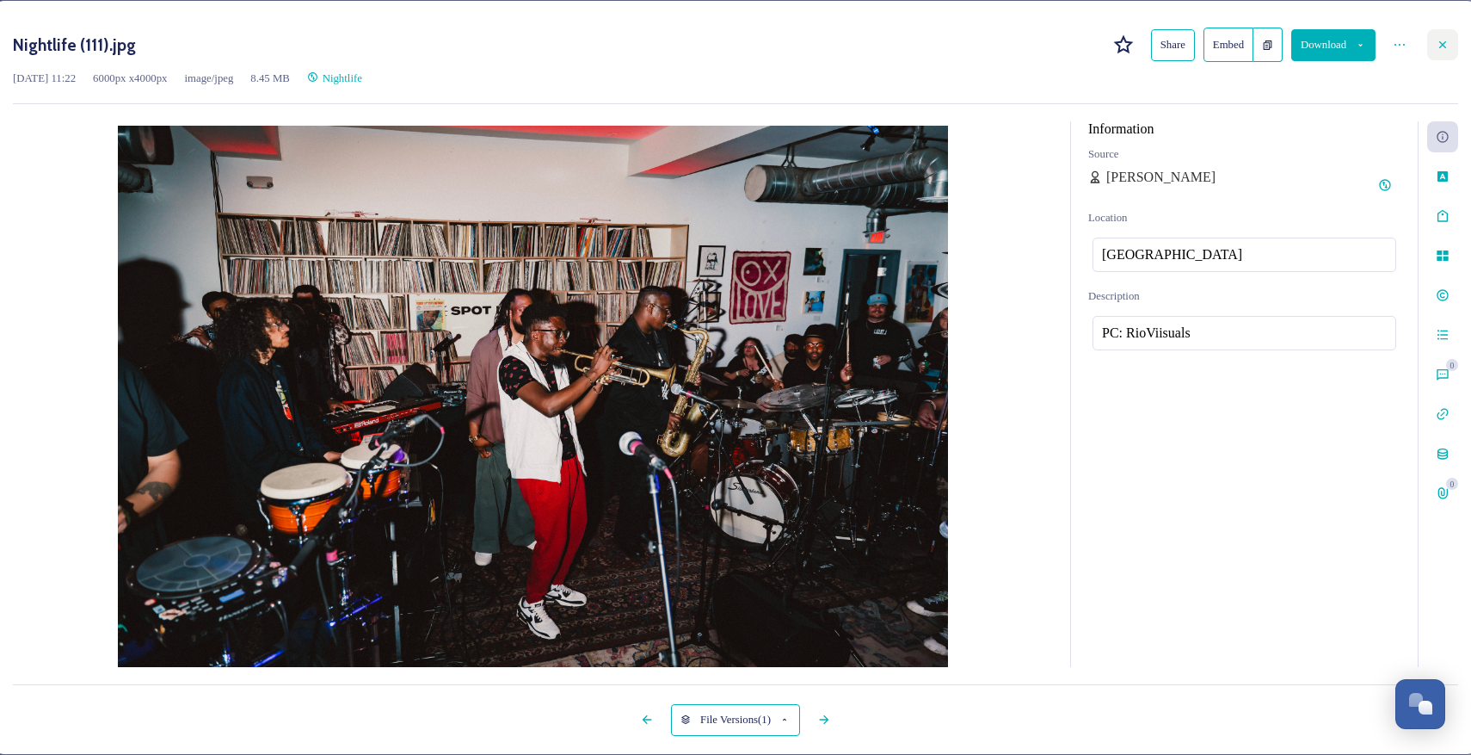
click at [1428, 39] on div at bounding box center [1442, 44] width 31 height 31
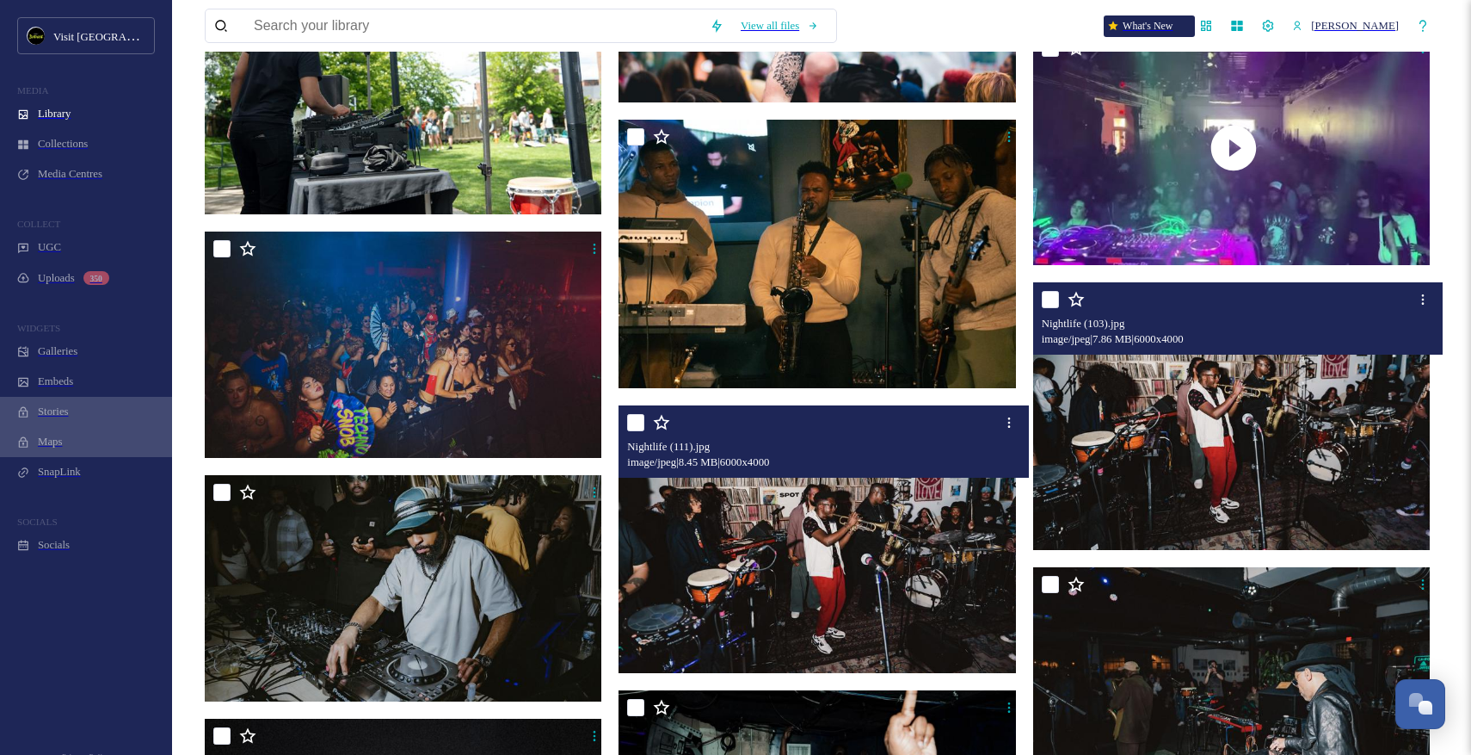
click at [1242, 378] on img at bounding box center [1234, 416] width 402 height 268
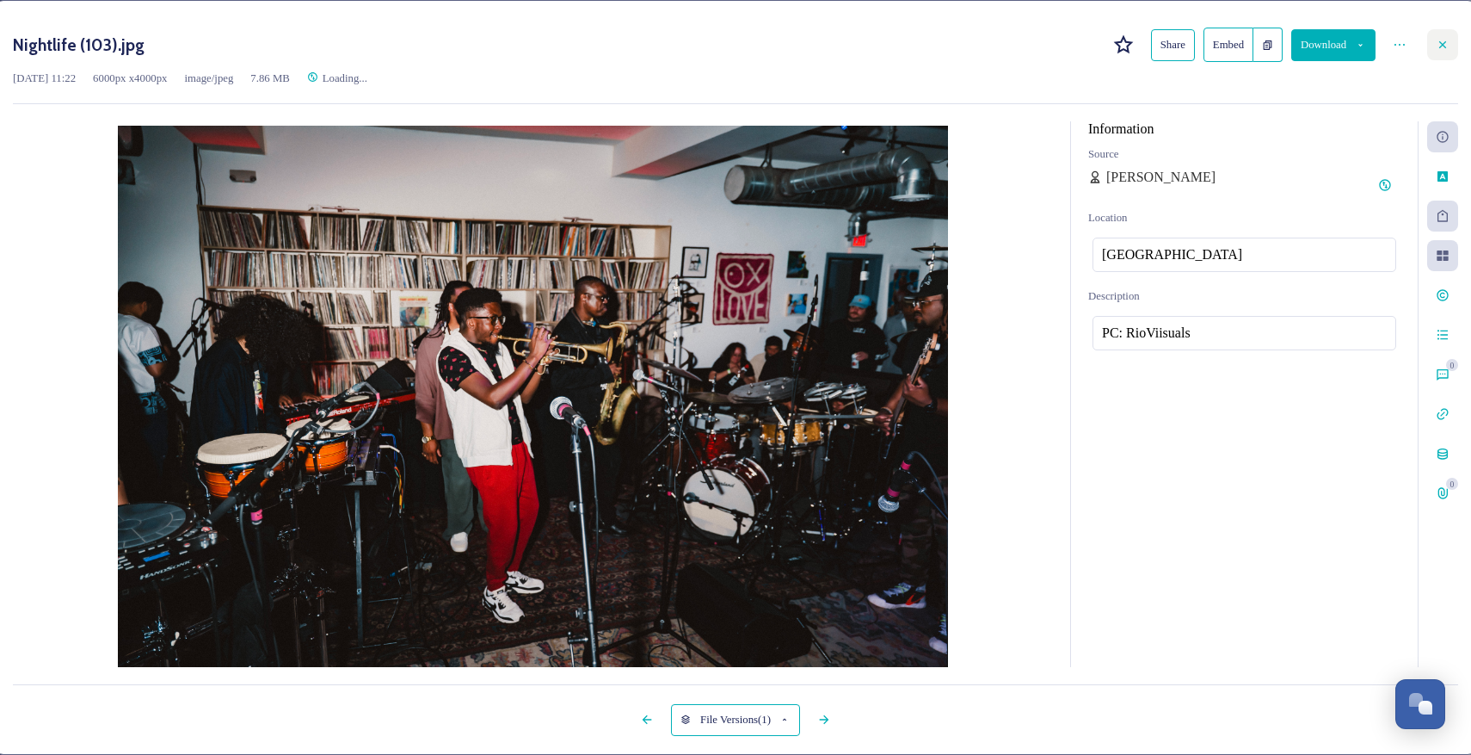
click at [1436, 49] on icon at bounding box center [1443, 45] width 14 height 14
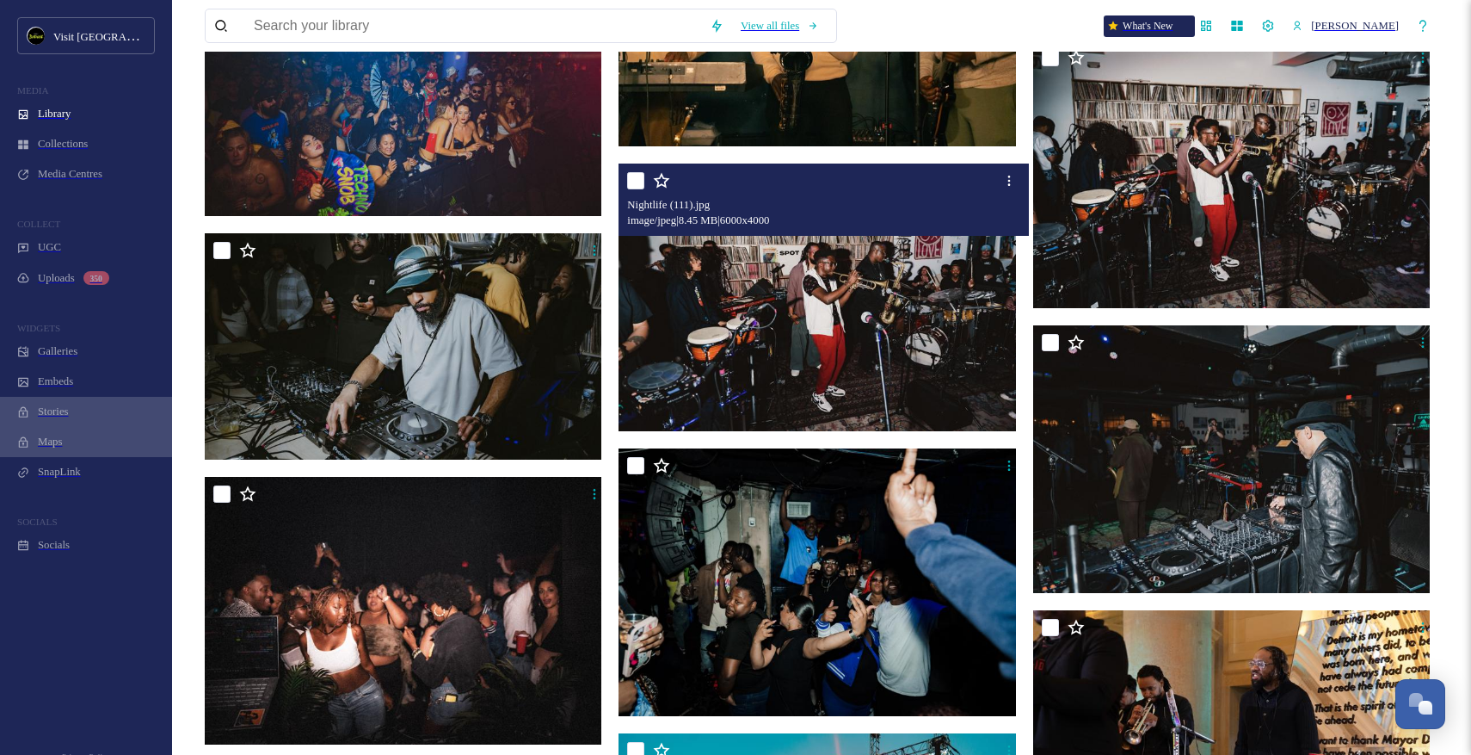
scroll to position [3526, 0]
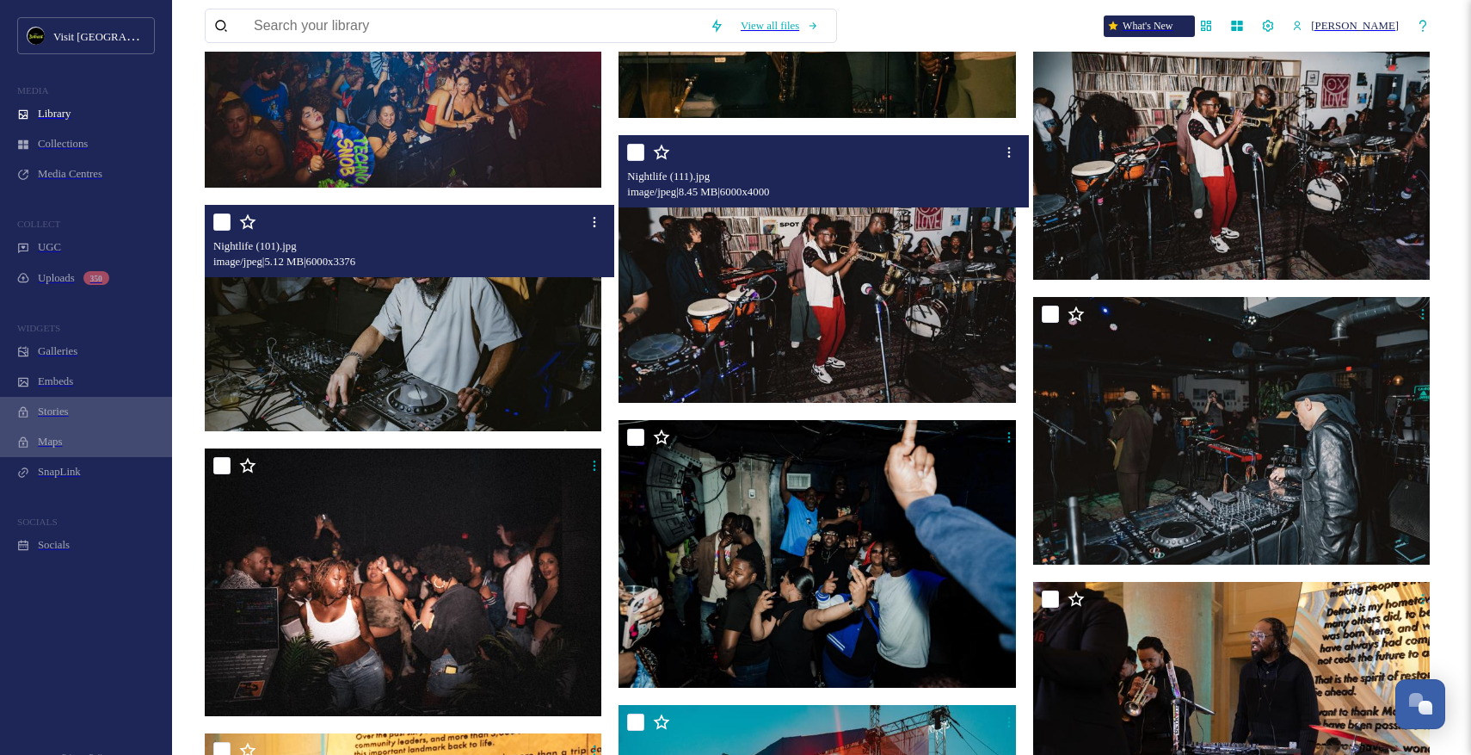
click at [387, 305] on img at bounding box center [406, 318] width 402 height 226
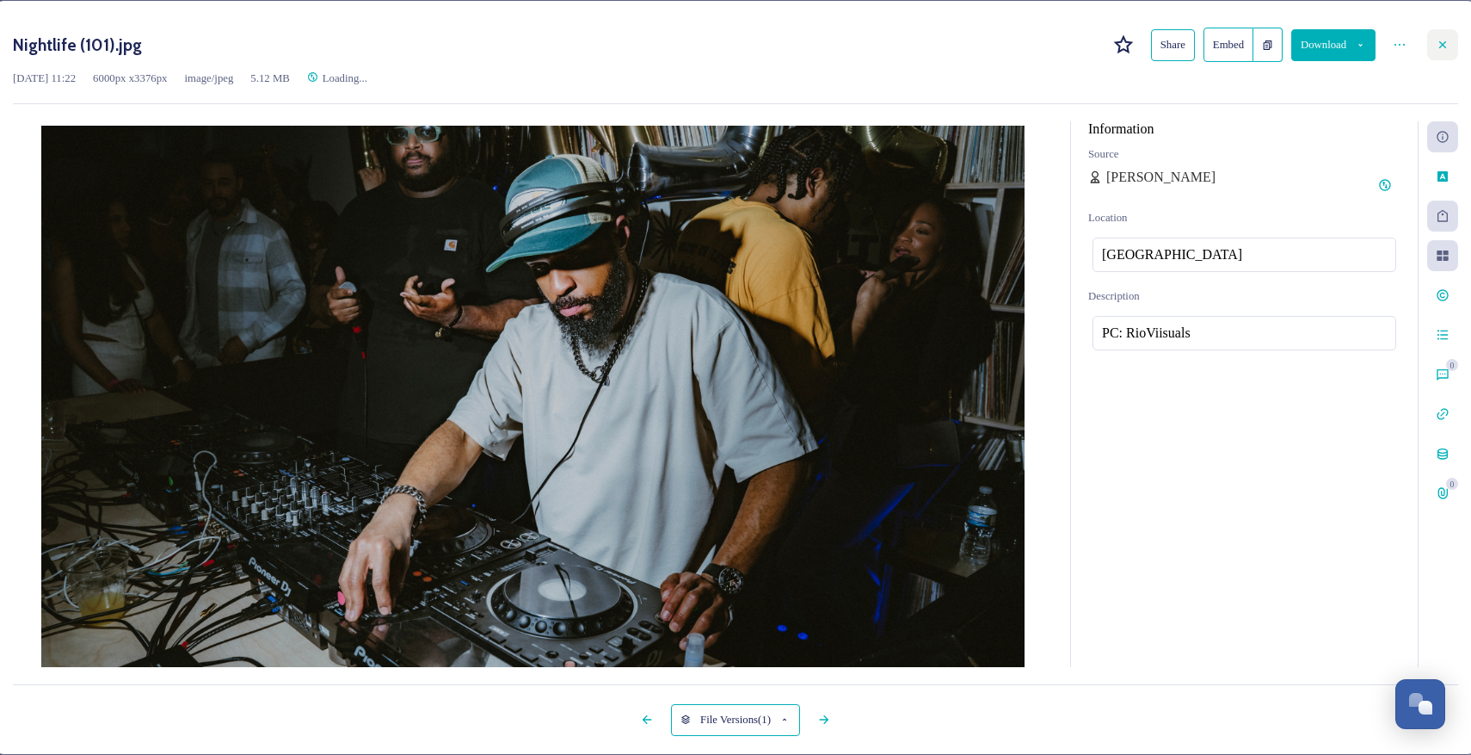
click at [1436, 43] on icon at bounding box center [1443, 45] width 14 height 14
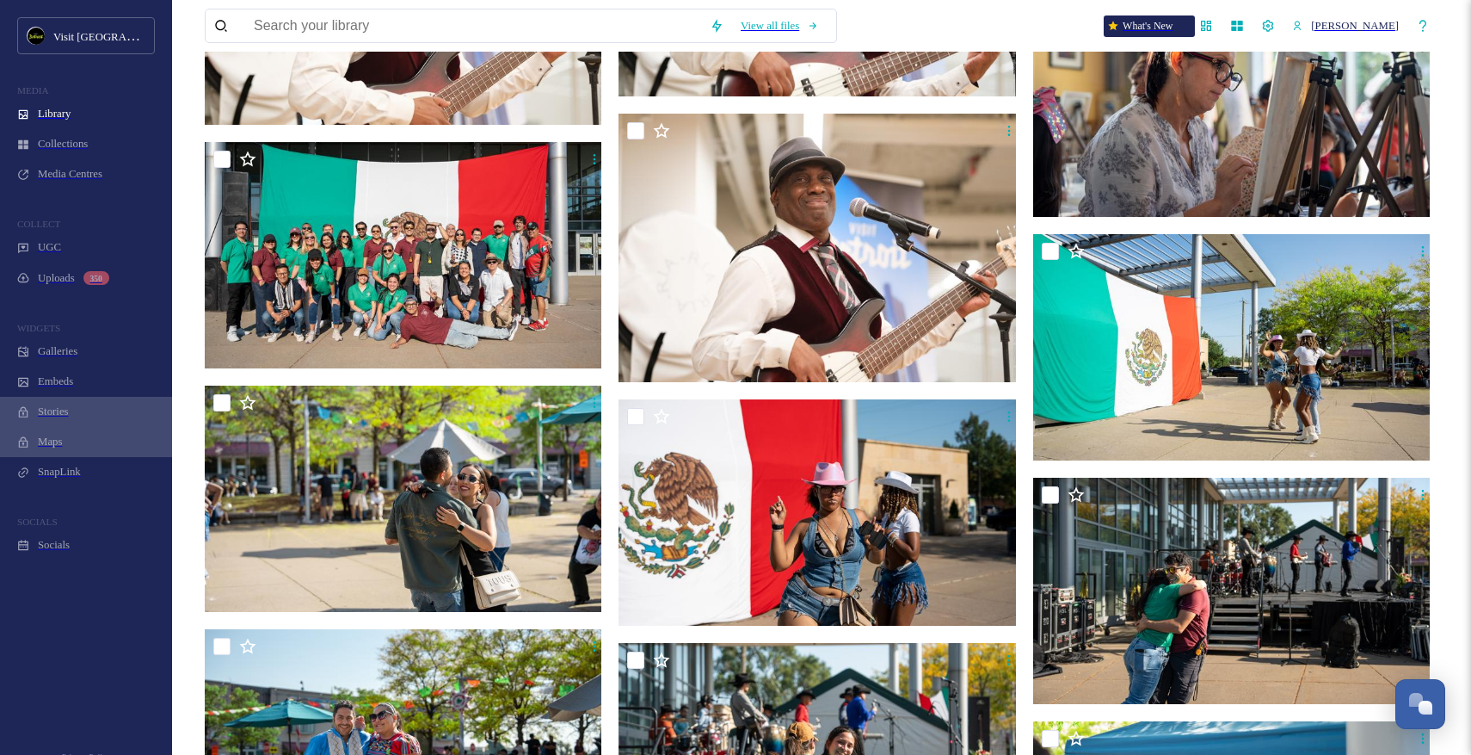
scroll to position [16089, 0]
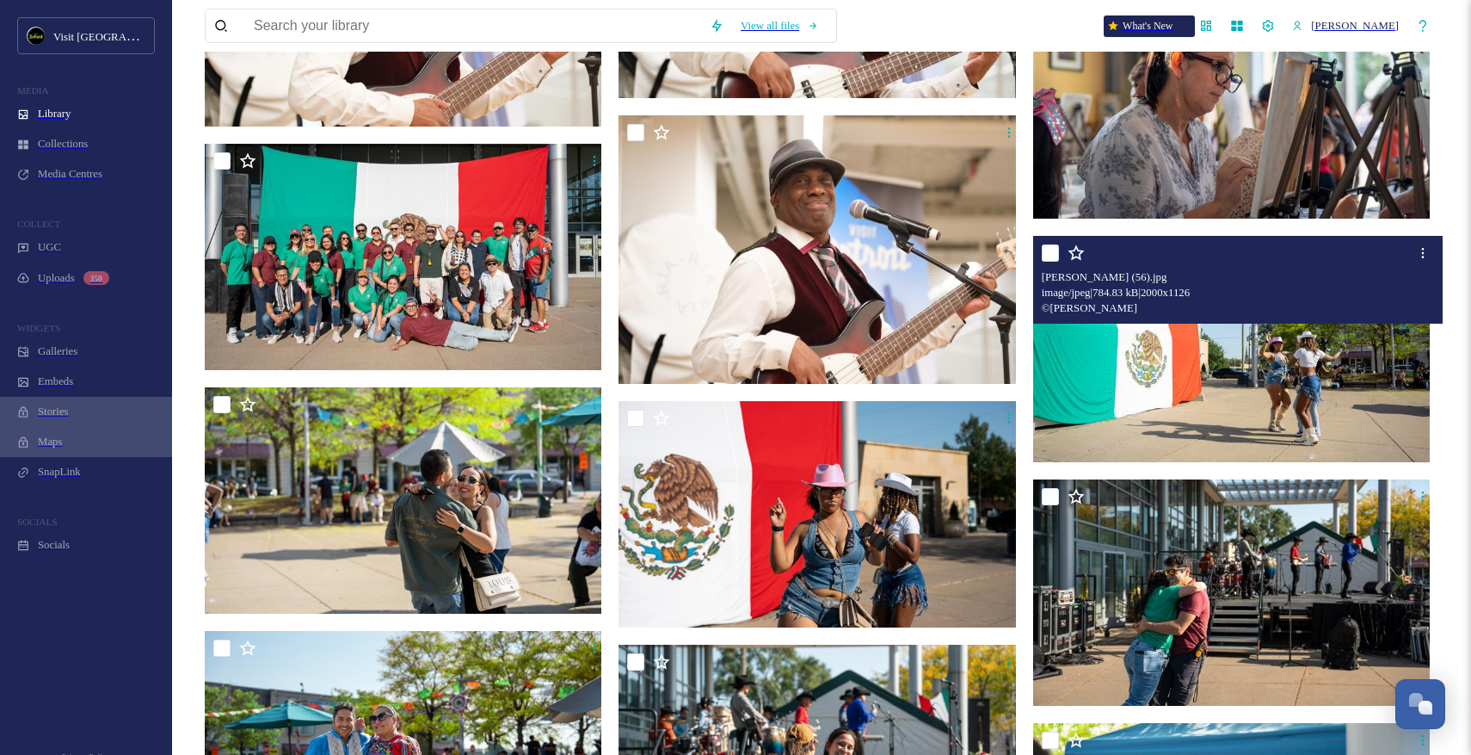
click at [1221, 312] on img at bounding box center [1234, 349] width 402 height 226
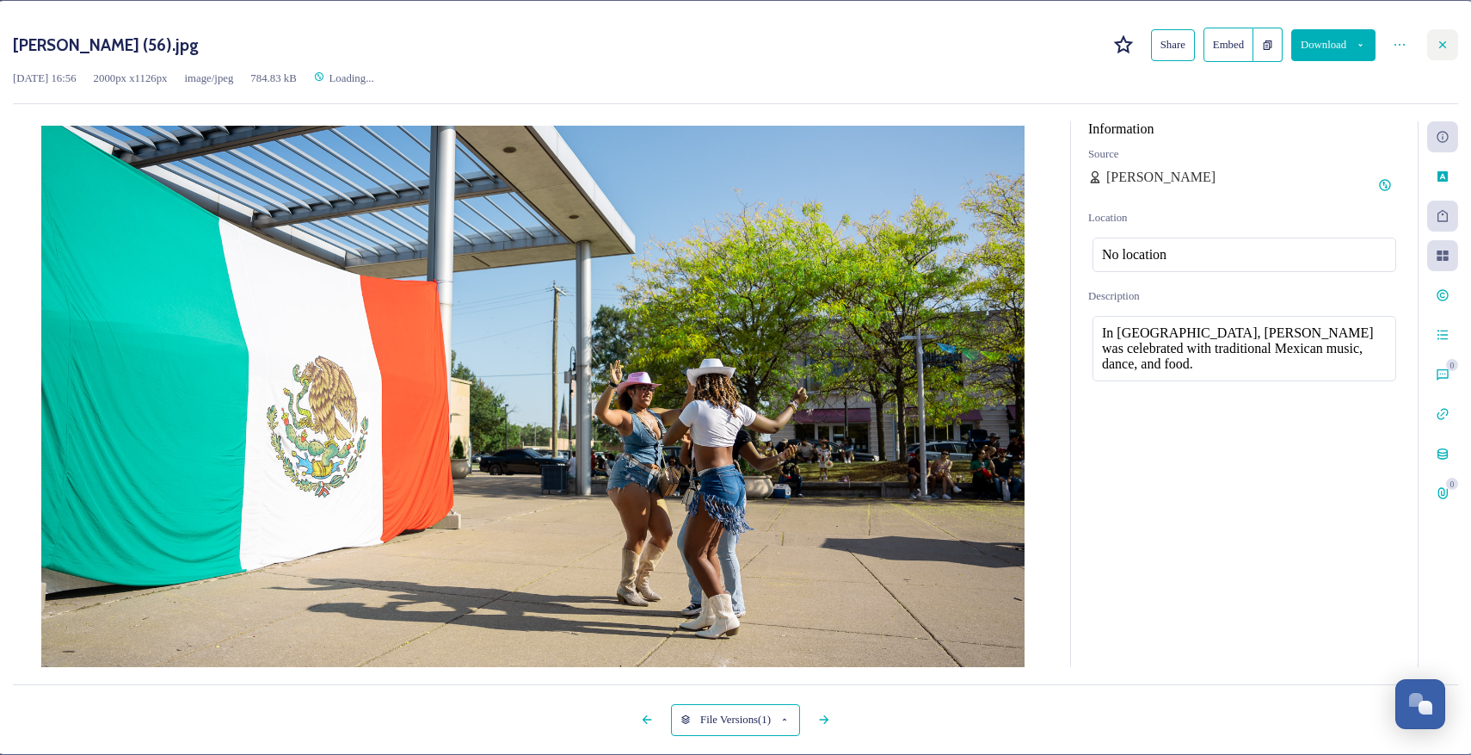
click at [1427, 56] on div at bounding box center [1442, 44] width 31 height 31
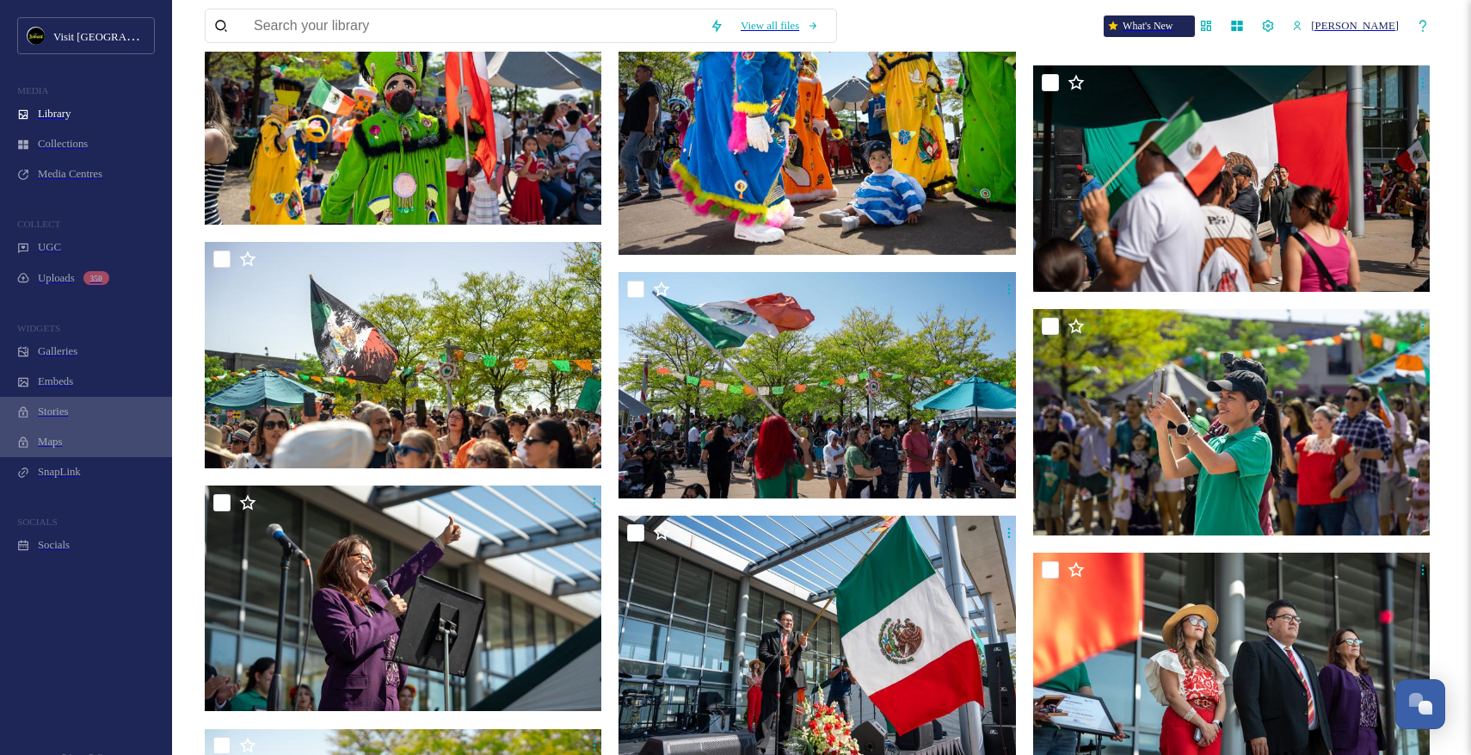
scroll to position [18482, 0]
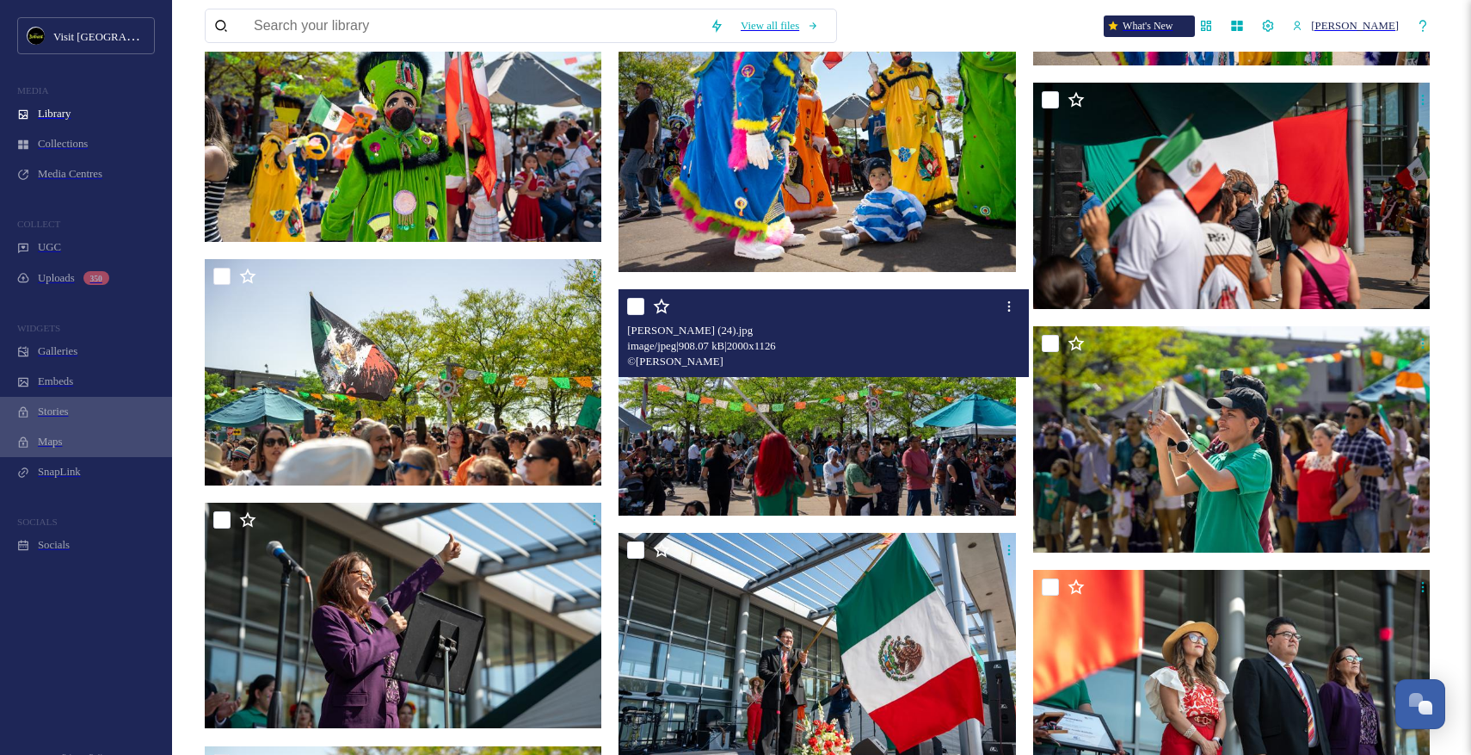
click at [829, 388] on img at bounding box center [820, 402] width 402 height 226
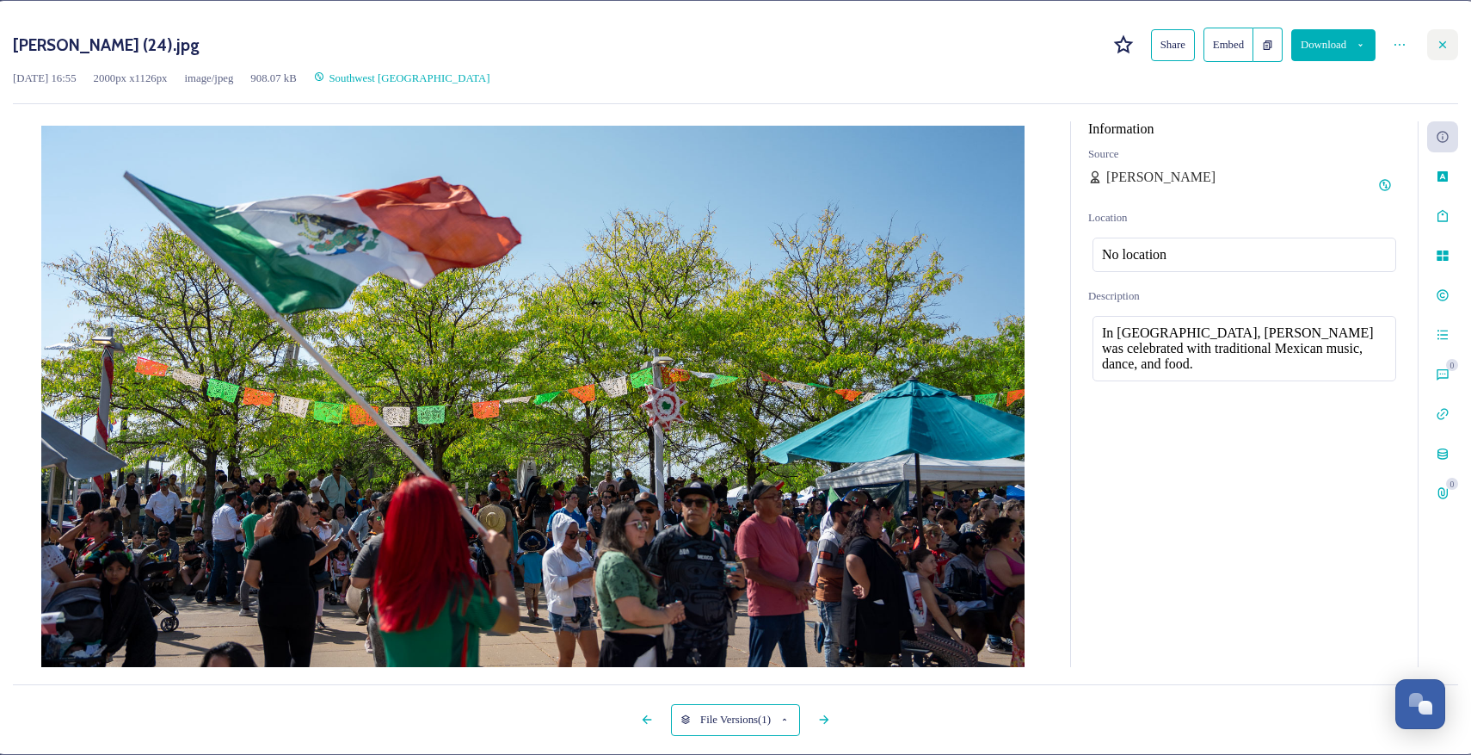
click at [1427, 56] on div at bounding box center [1442, 44] width 31 height 31
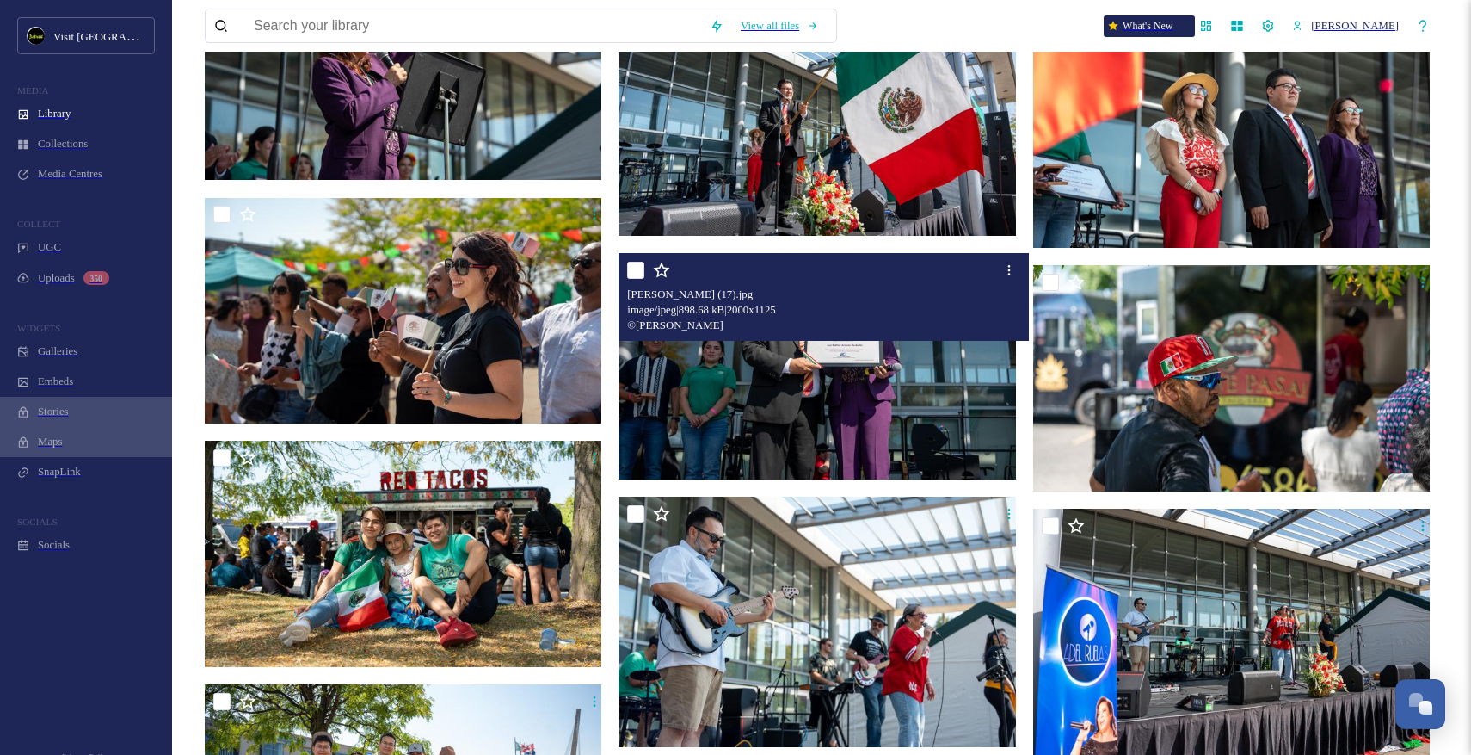
scroll to position [19033, 0]
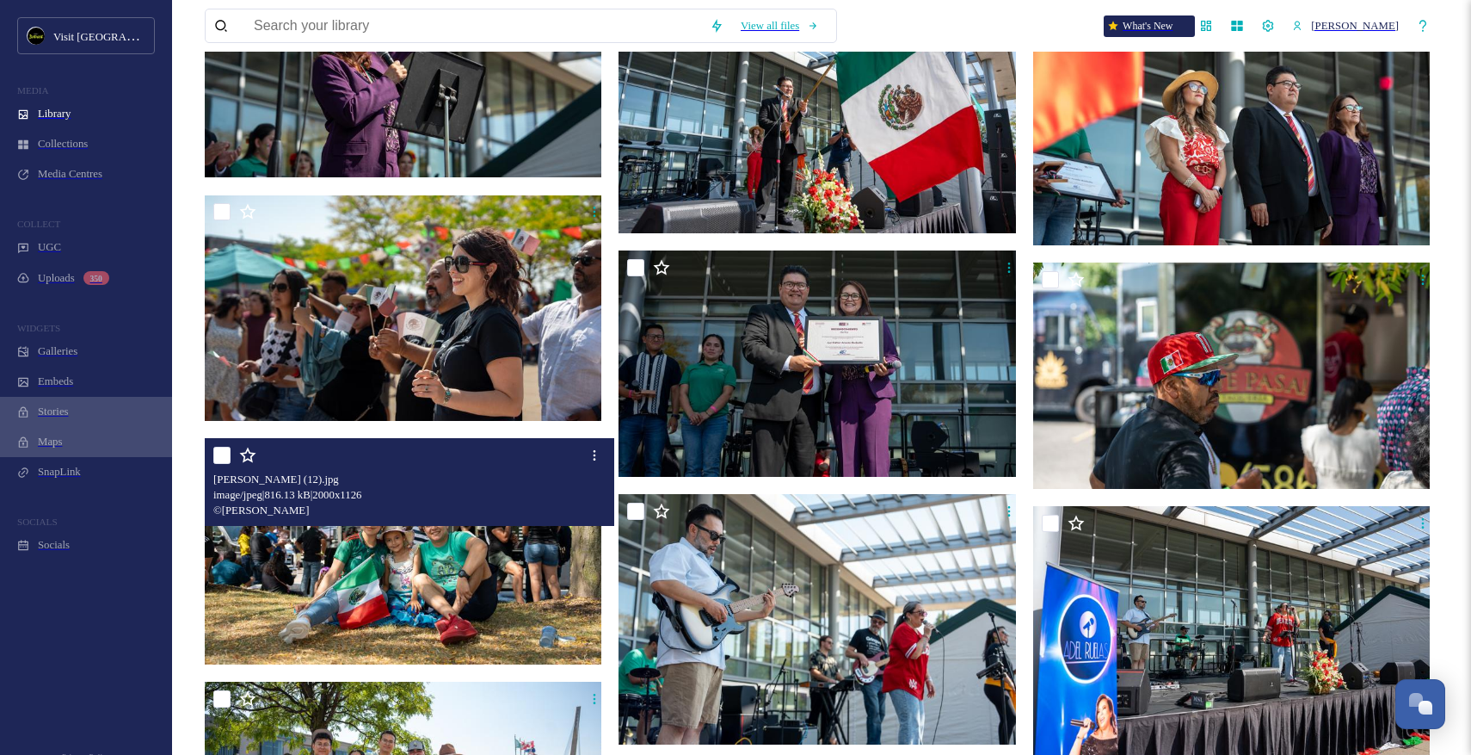
click at [527, 535] on img at bounding box center [406, 551] width 402 height 226
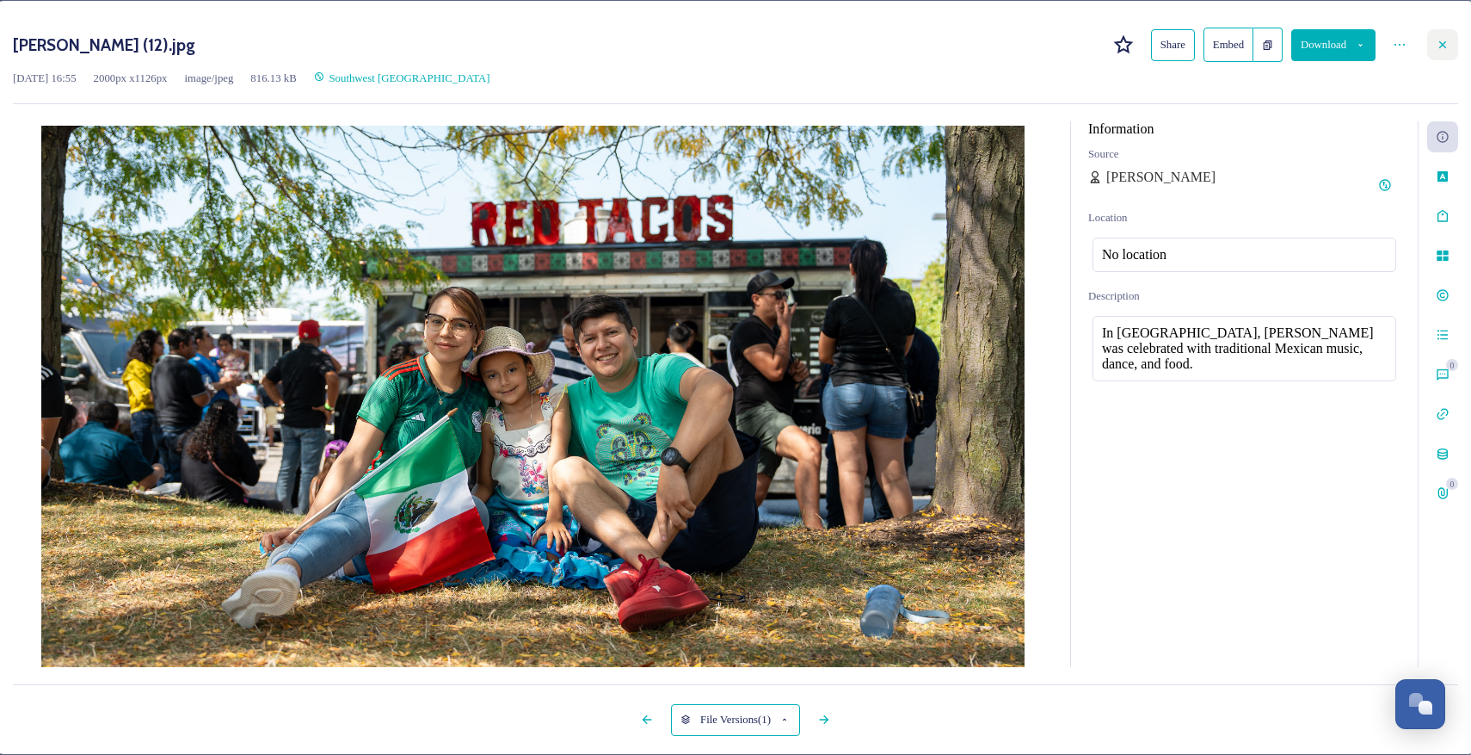
click at [1436, 49] on icon at bounding box center [1443, 45] width 14 height 14
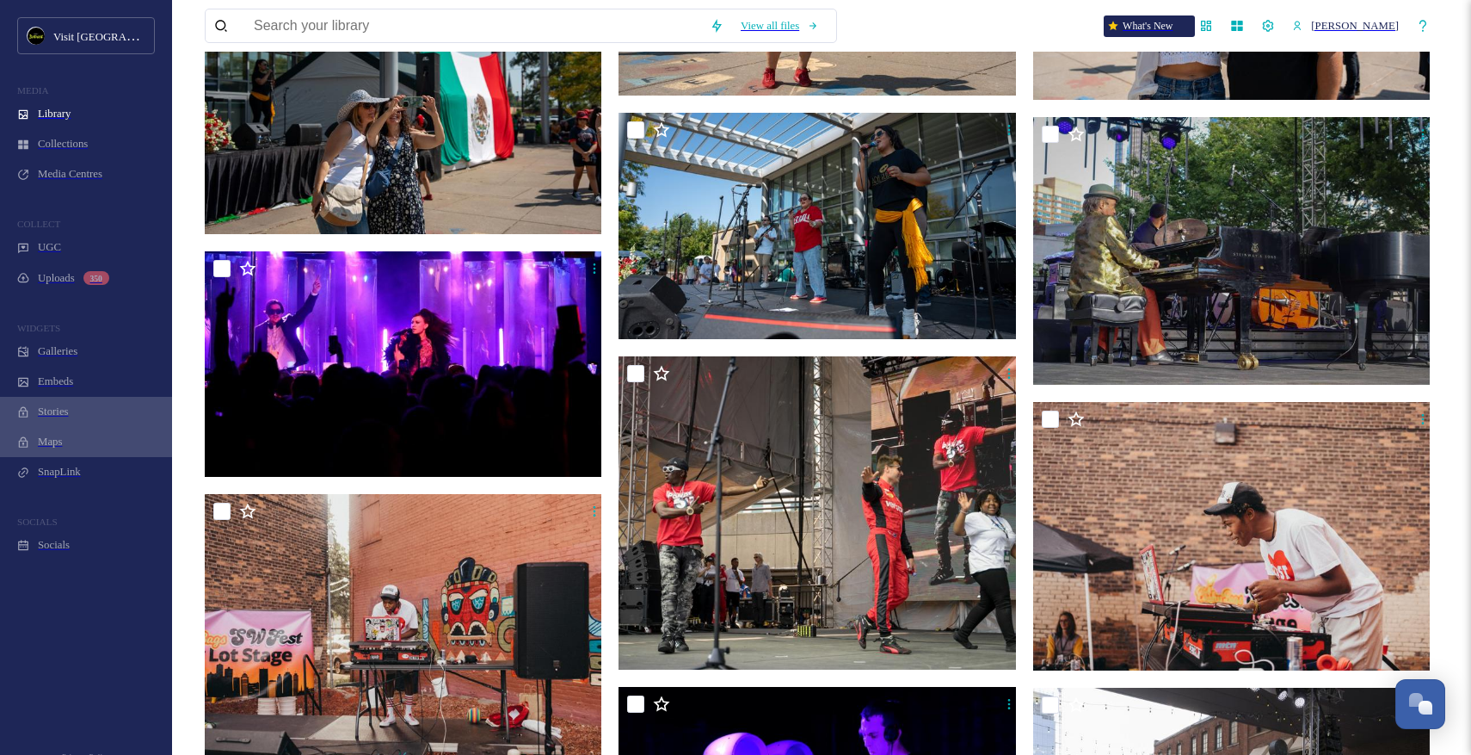
scroll to position [20463, 0]
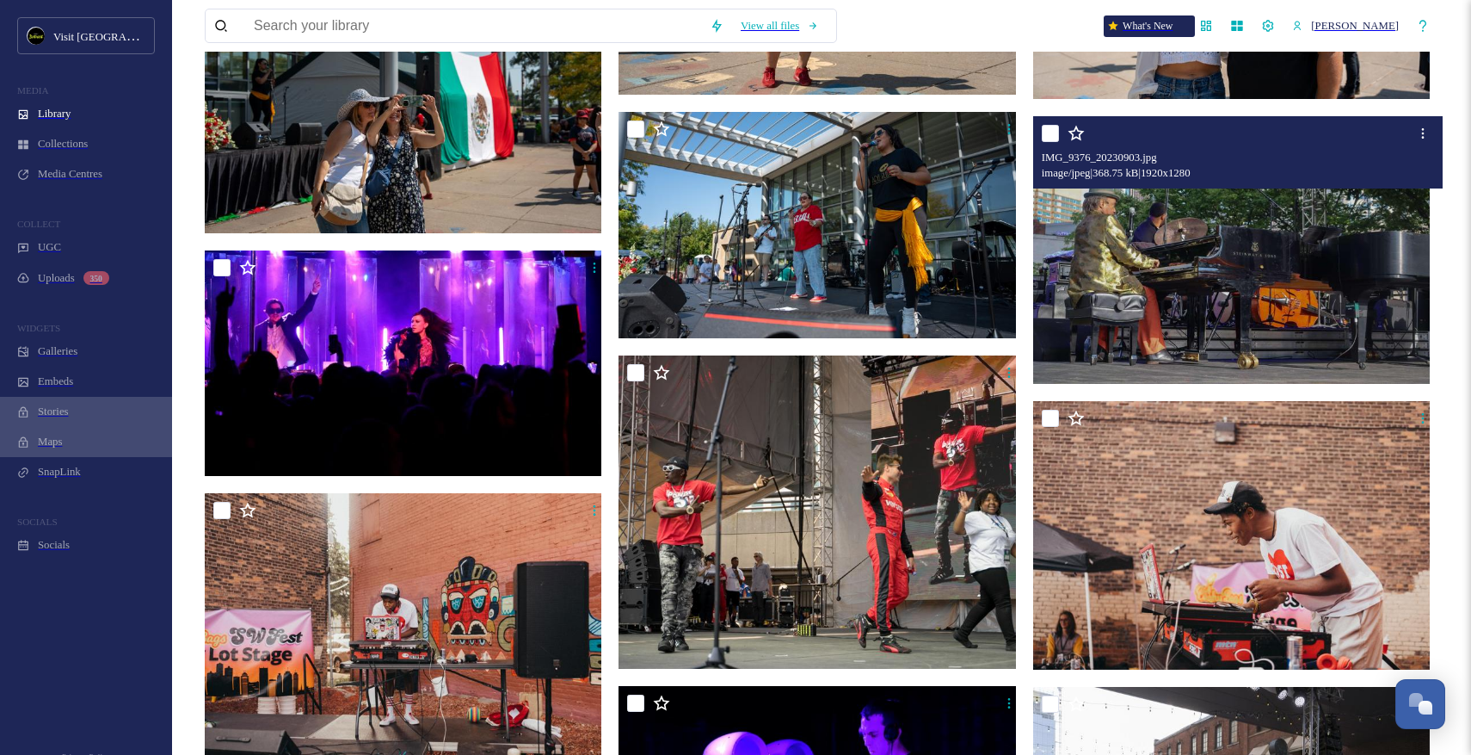
click at [1193, 256] on img at bounding box center [1234, 250] width 402 height 268
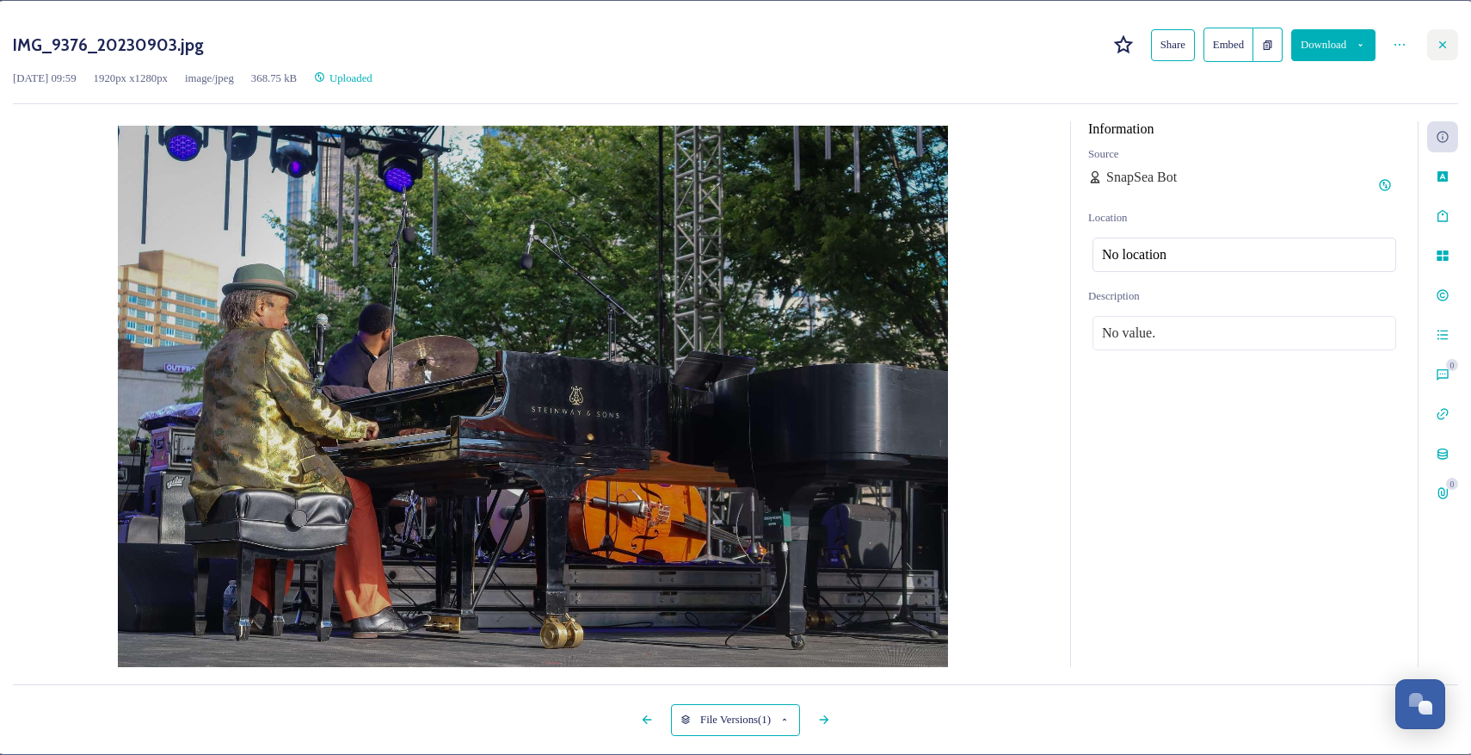
click at [1432, 54] on div at bounding box center [1442, 44] width 31 height 31
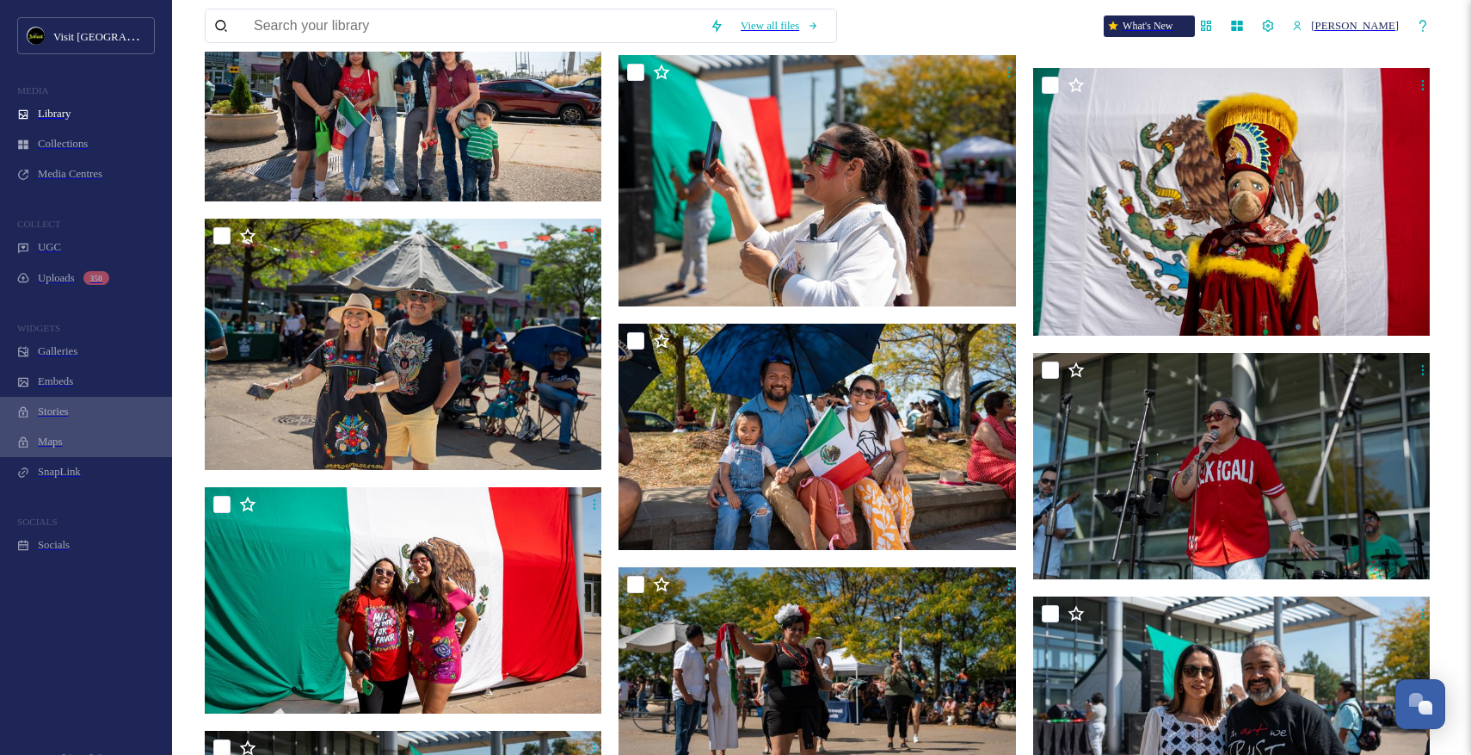
scroll to position [19730, 0]
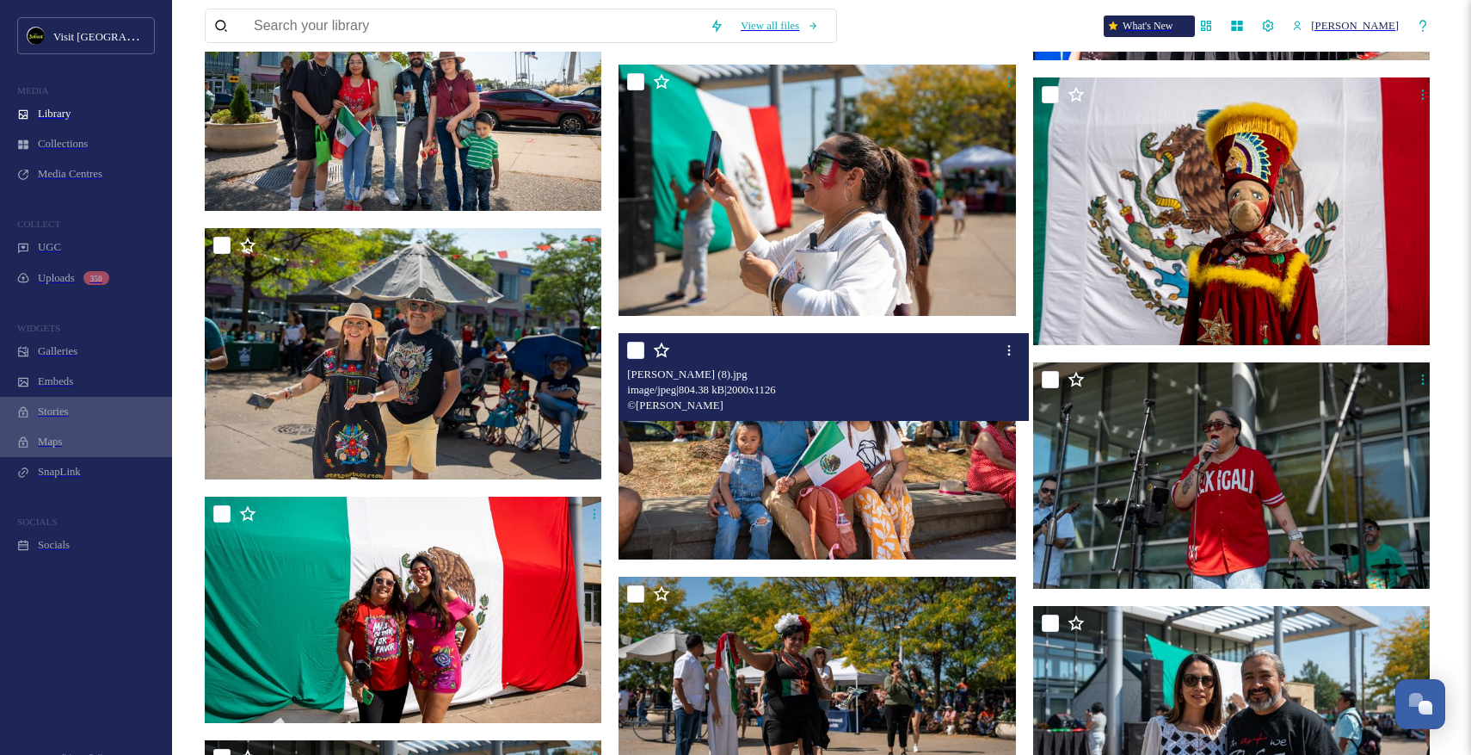
click at [826, 434] on img at bounding box center [820, 446] width 402 height 226
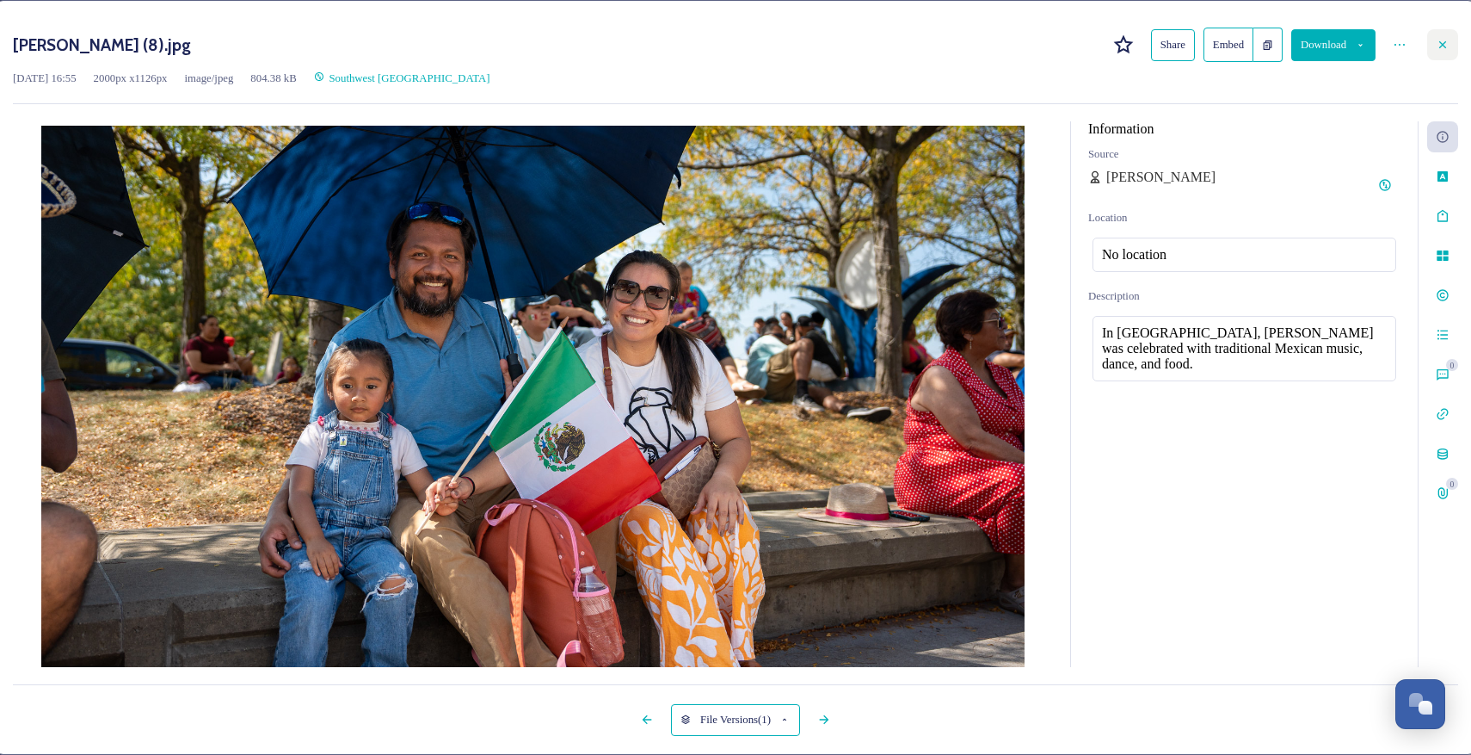
click at [1436, 49] on icon at bounding box center [1443, 45] width 14 height 14
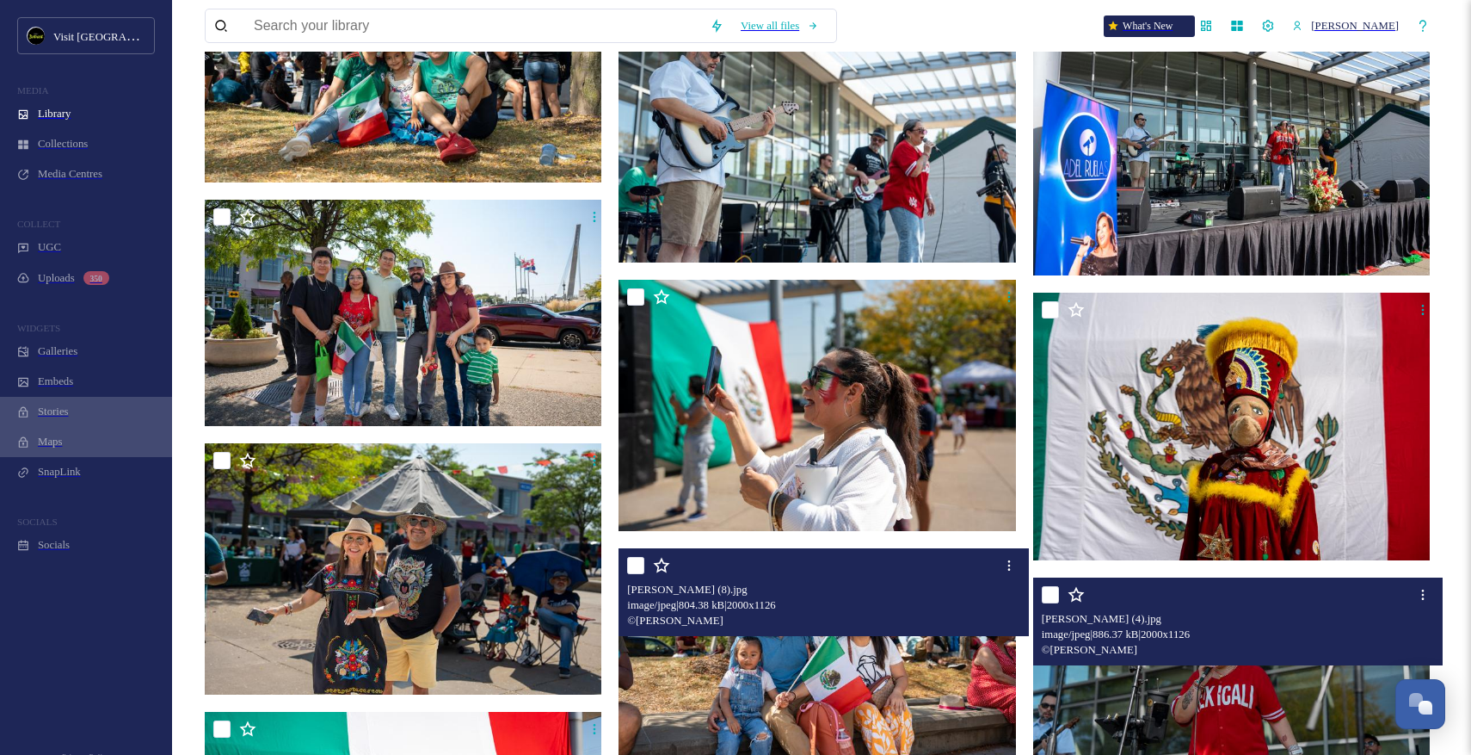
scroll to position [19511, 0]
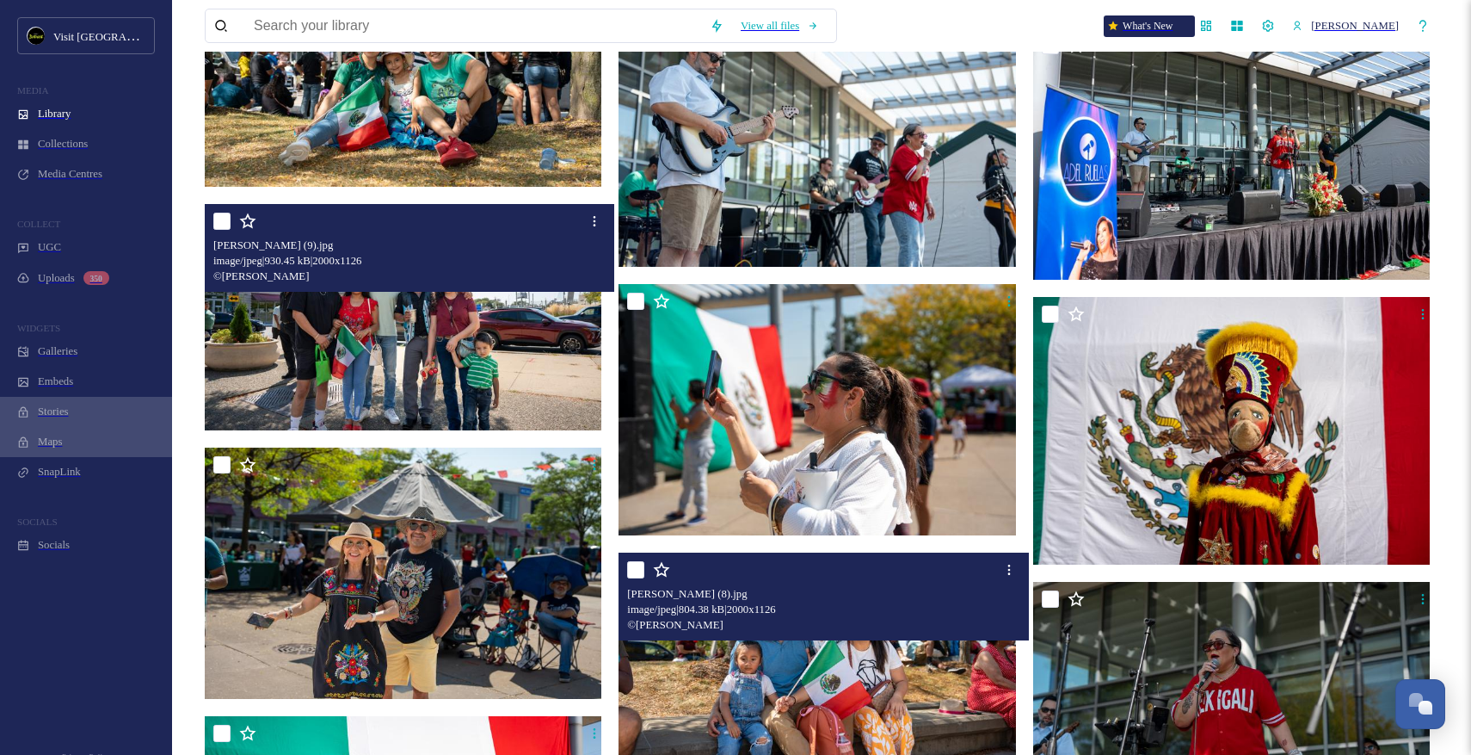
click at [502, 302] on img at bounding box center [406, 317] width 402 height 226
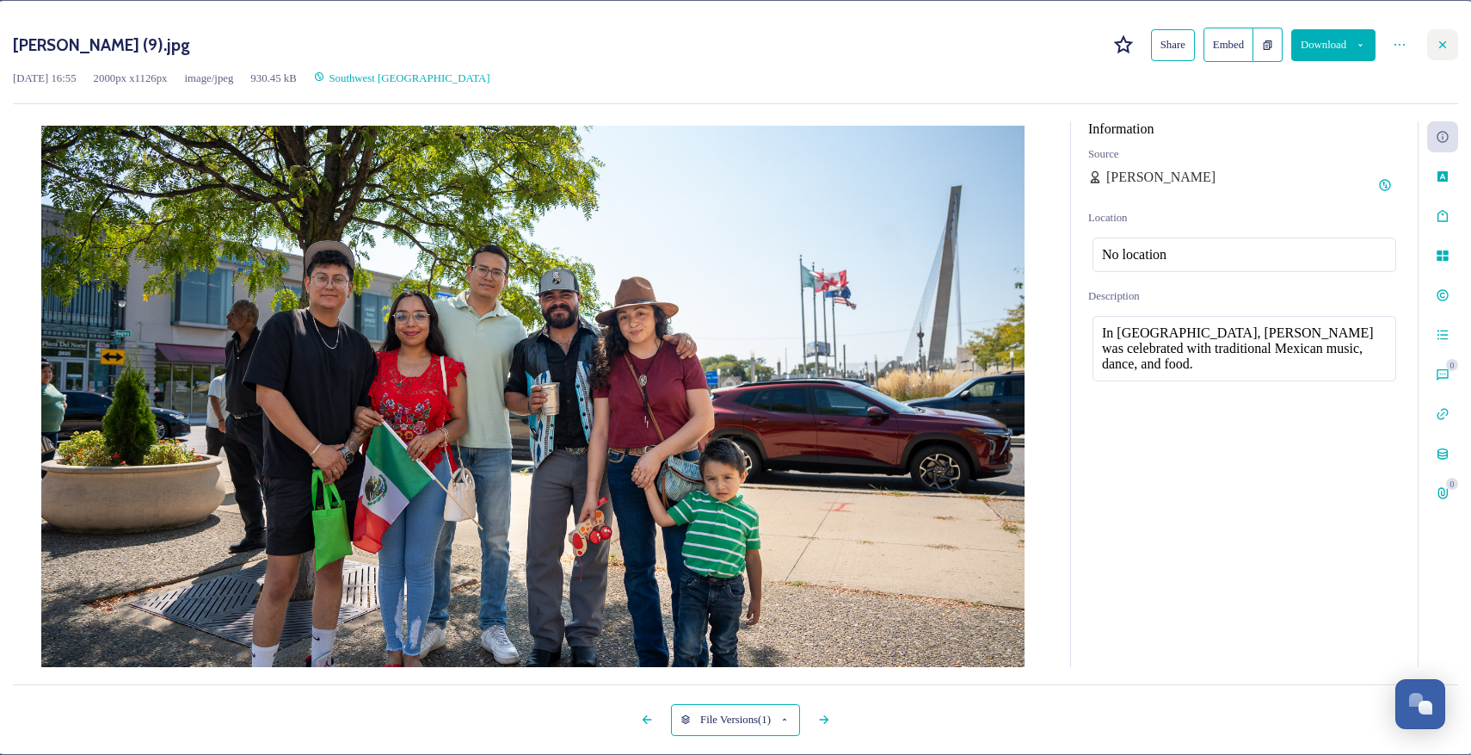
click at [1433, 56] on div at bounding box center [1442, 44] width 31 height 31
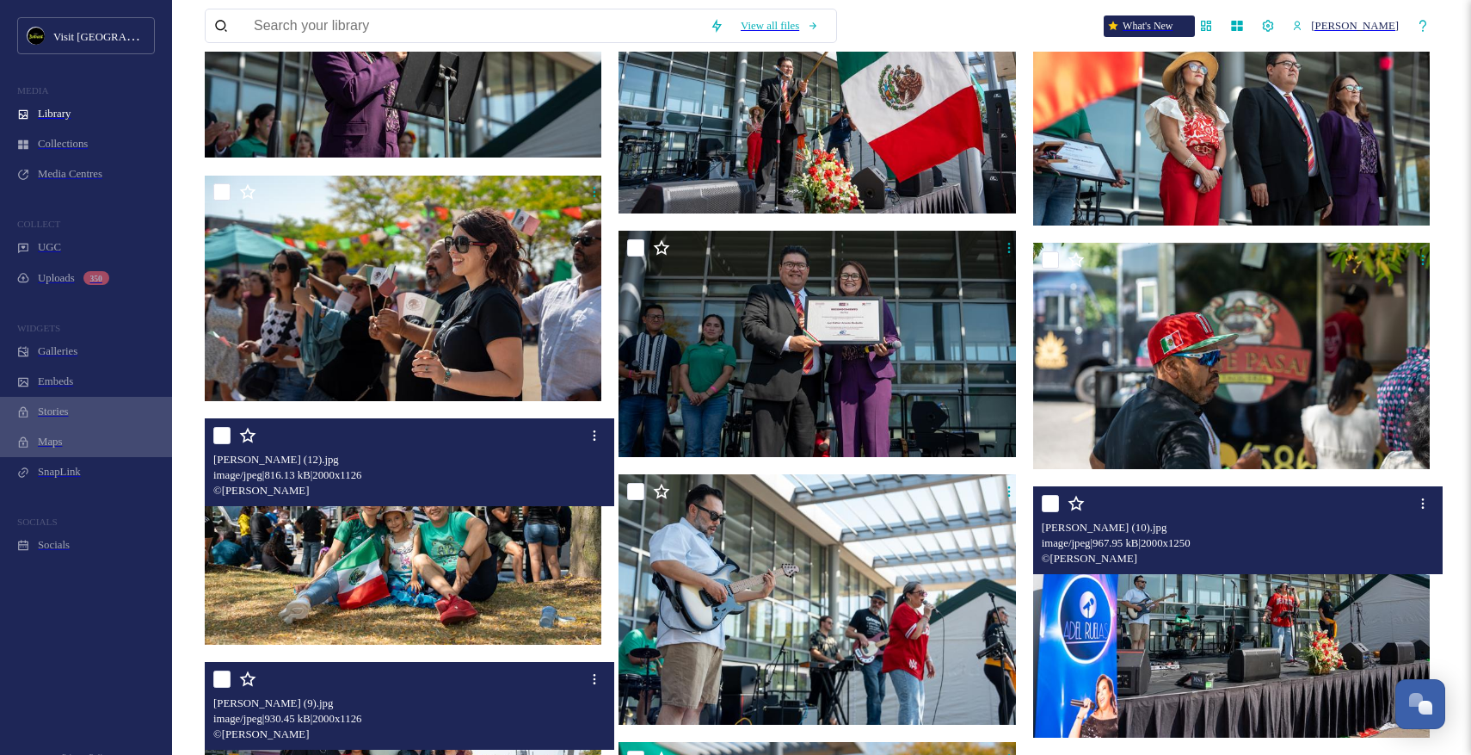
scroll to position [19009, 0]
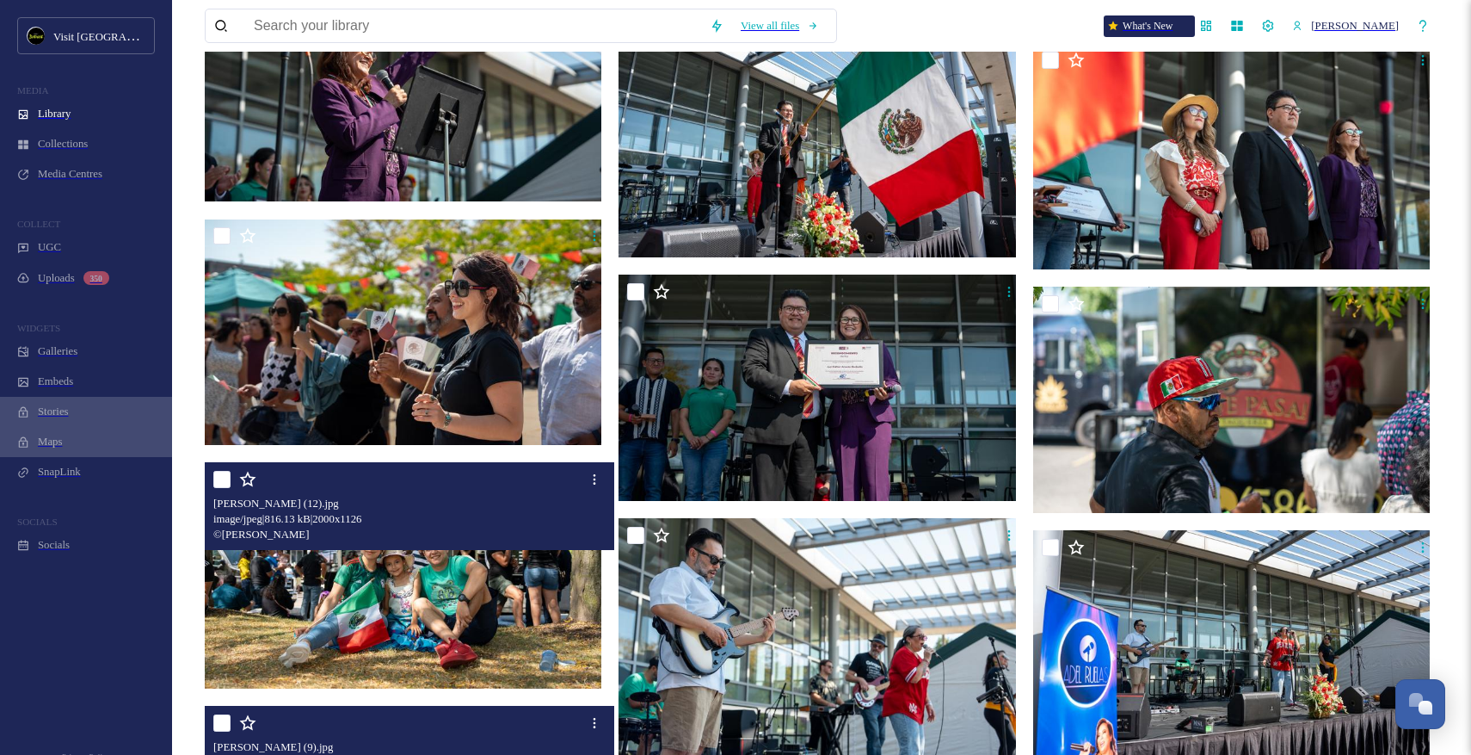
click at [493, 564] on img at bounding box center [406, 575] width 402 height 226
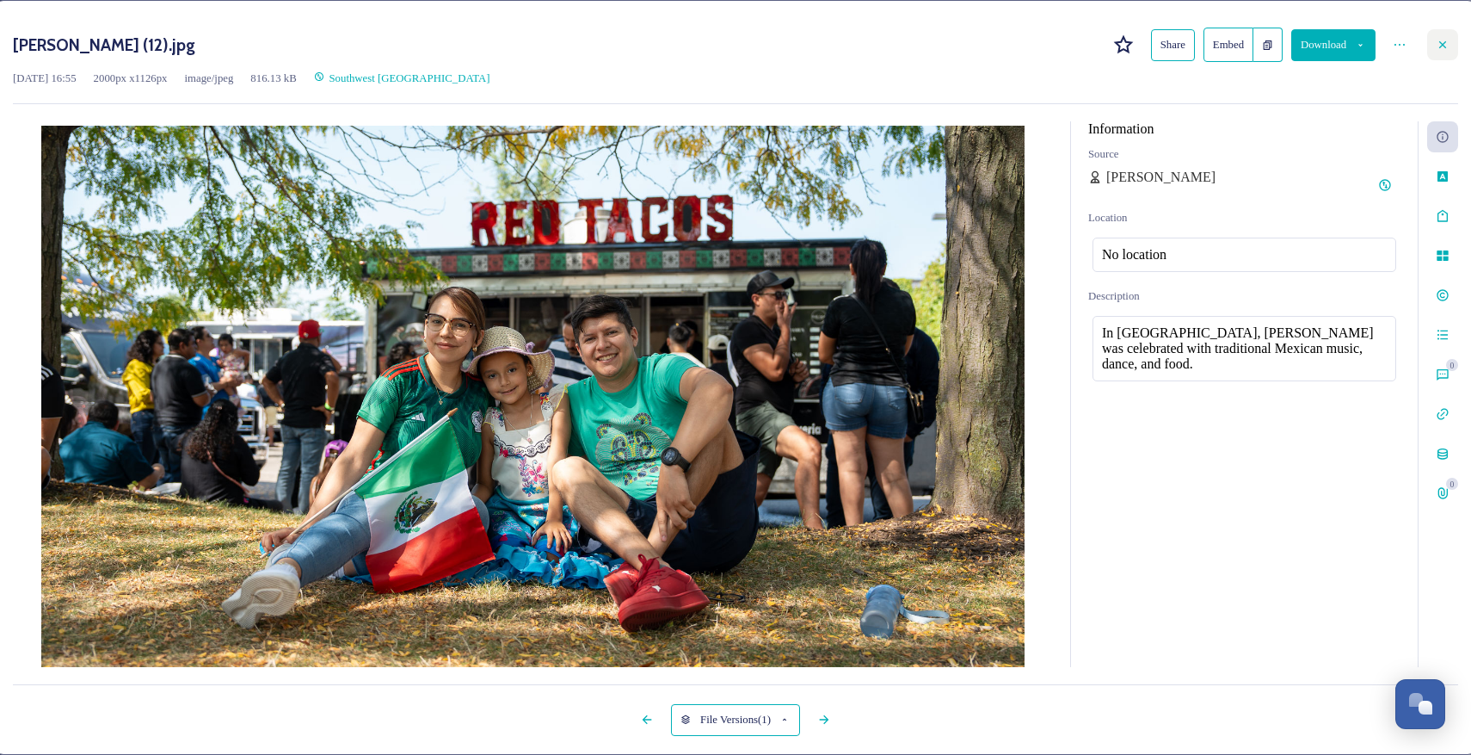
click at [1436, 46] on icon at bounding box center [1443, 45] width 14 height 14
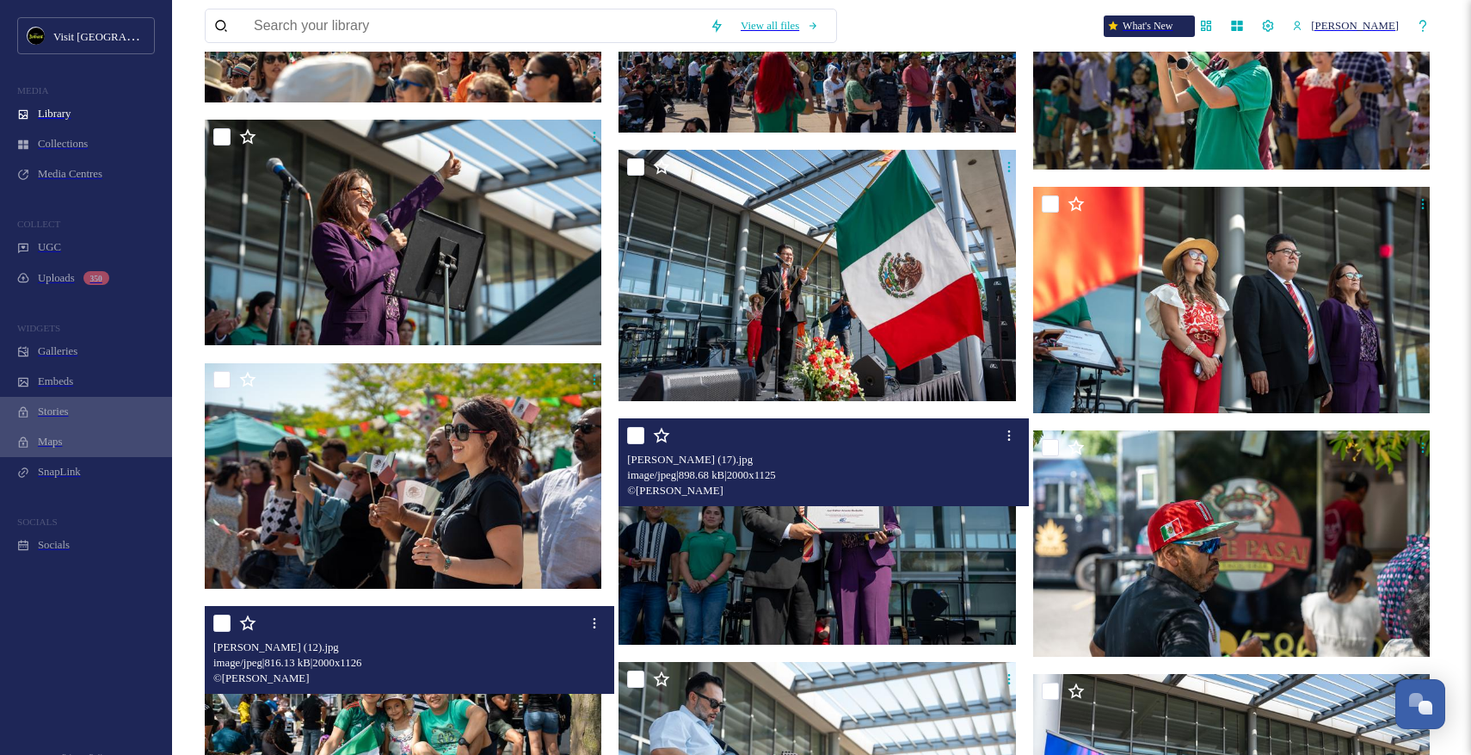
scroll to position [18846, 0]
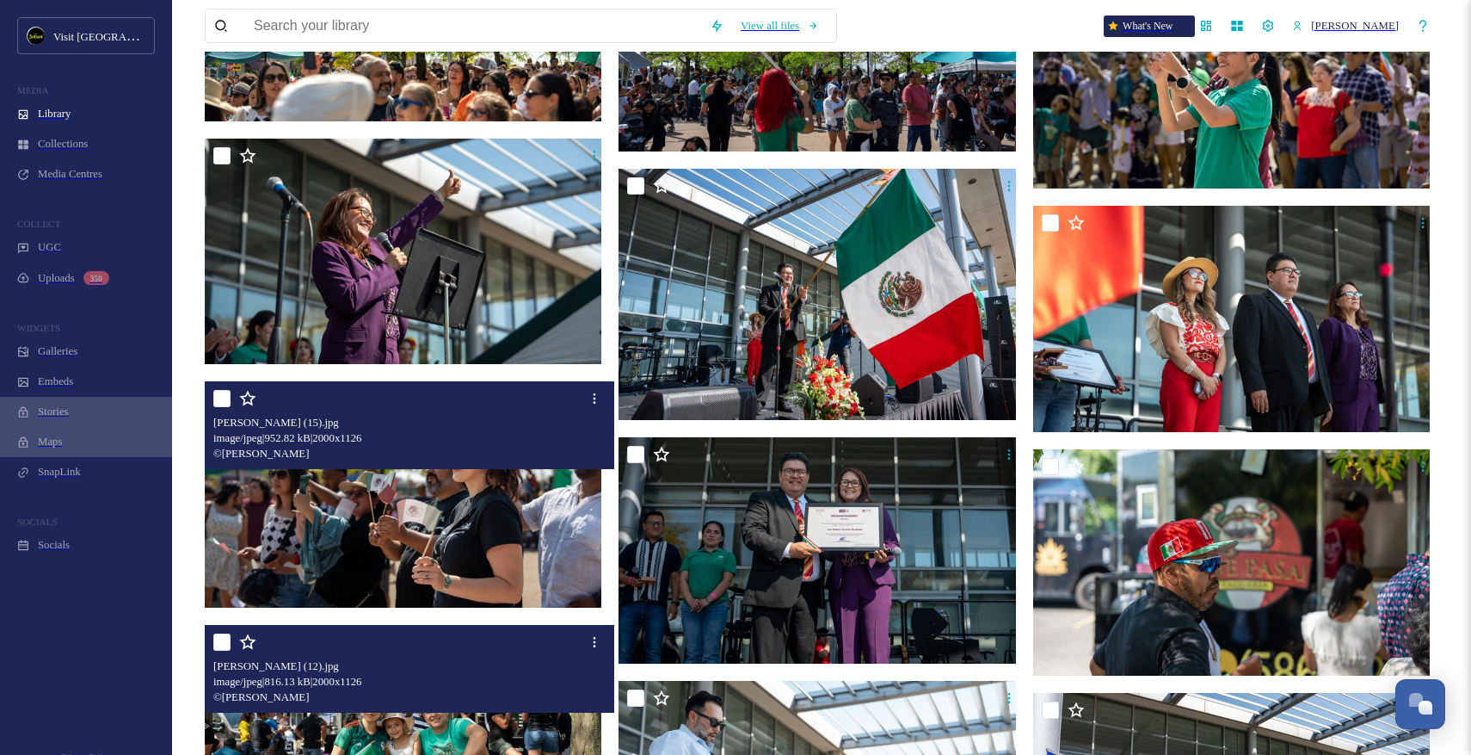
click at [484, 488] on img at bounding box center [406, 495] width 402 height 226
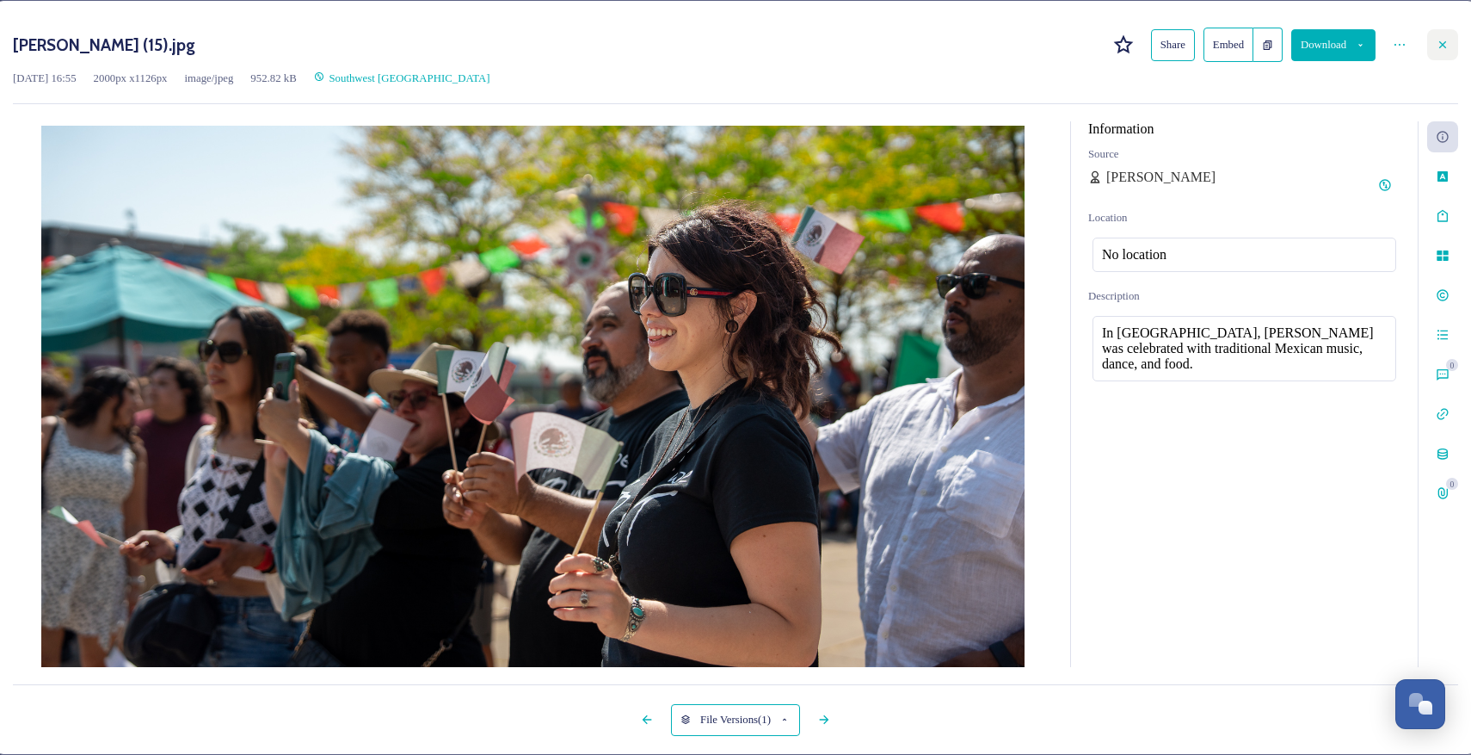
click at [1439, 46] on icon at bounding box center [1442, 44] width 7 height 7
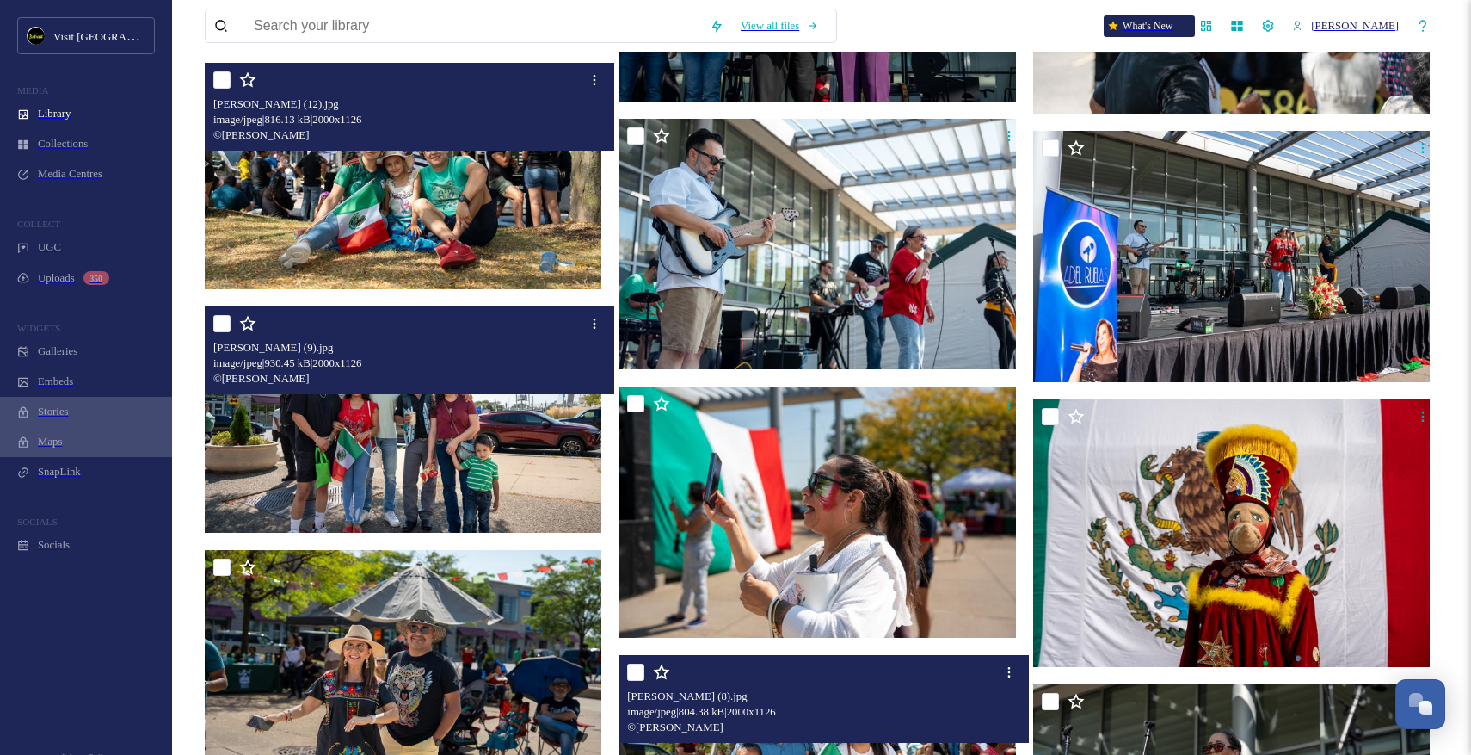
scroll to position [18874, 0]
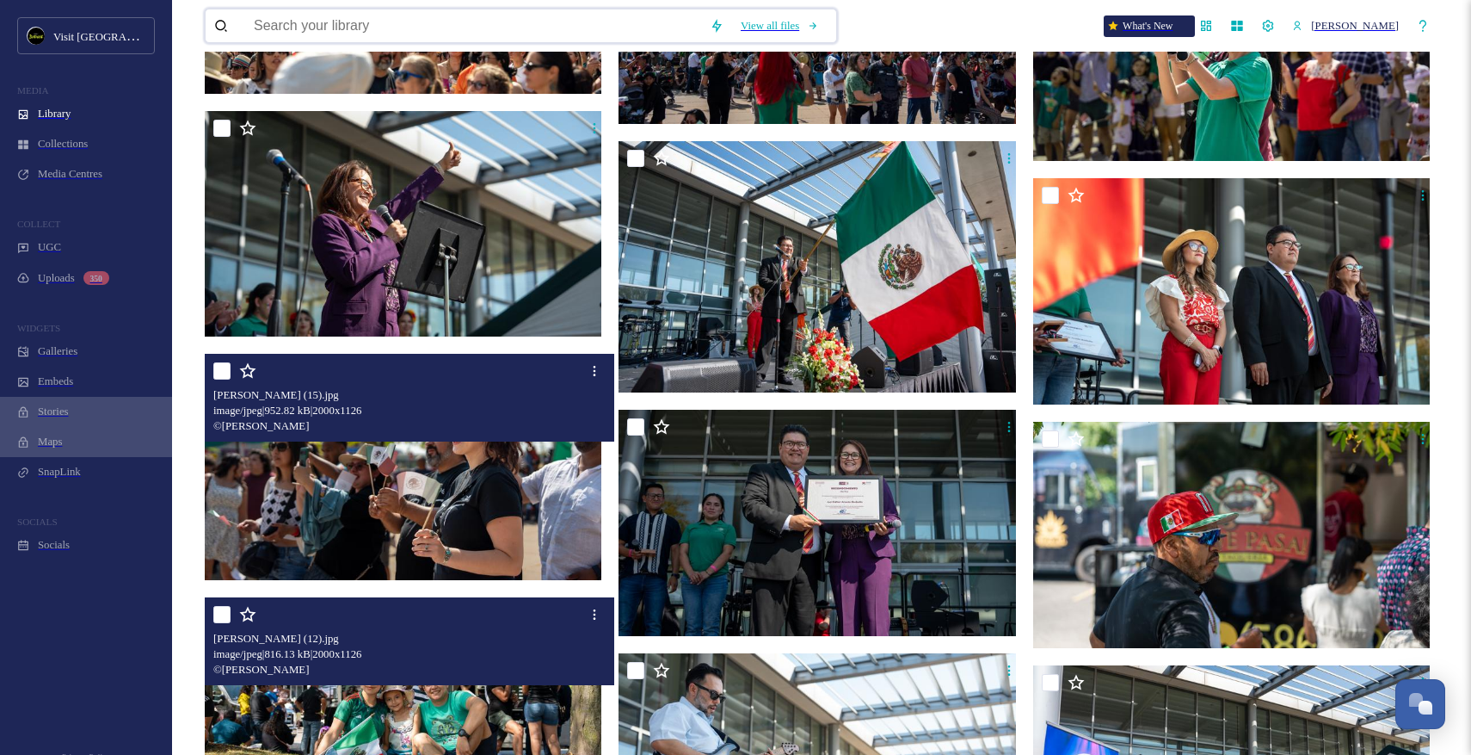
click at [612, 40] on input at bounding box center [473, 25] width 456 height 33
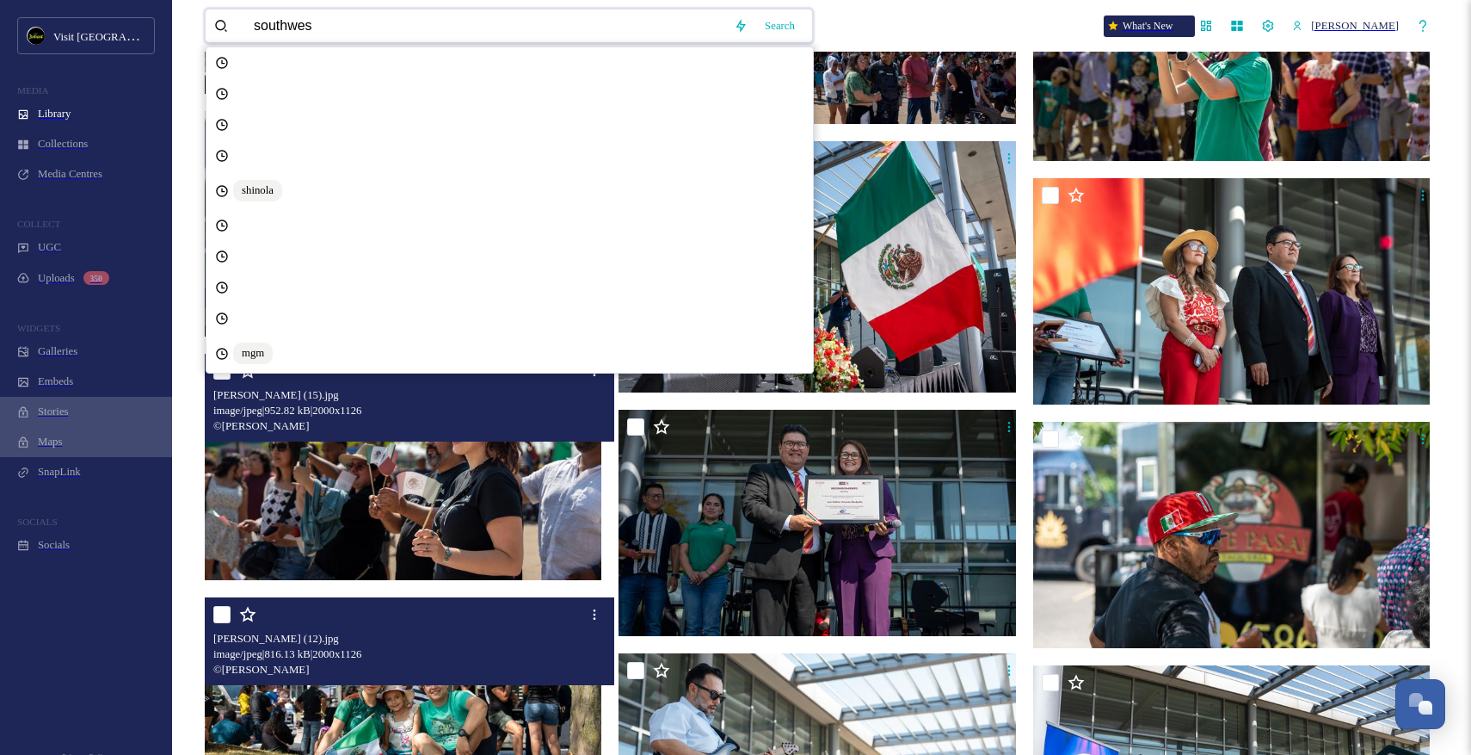
type input "southwest"
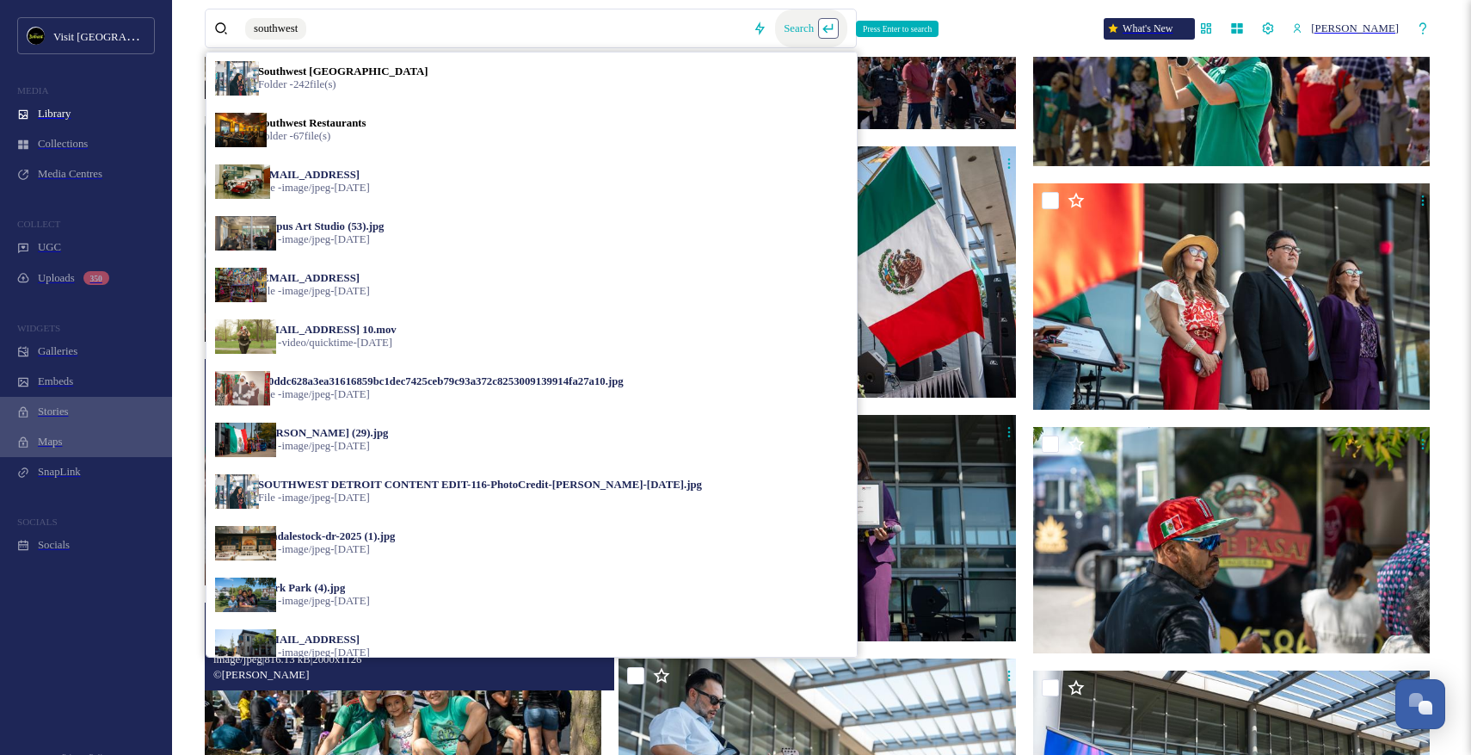
click at [835, 29] on div "Search Press Enter to search" at bounding box center [811, 28] width 72 height 38
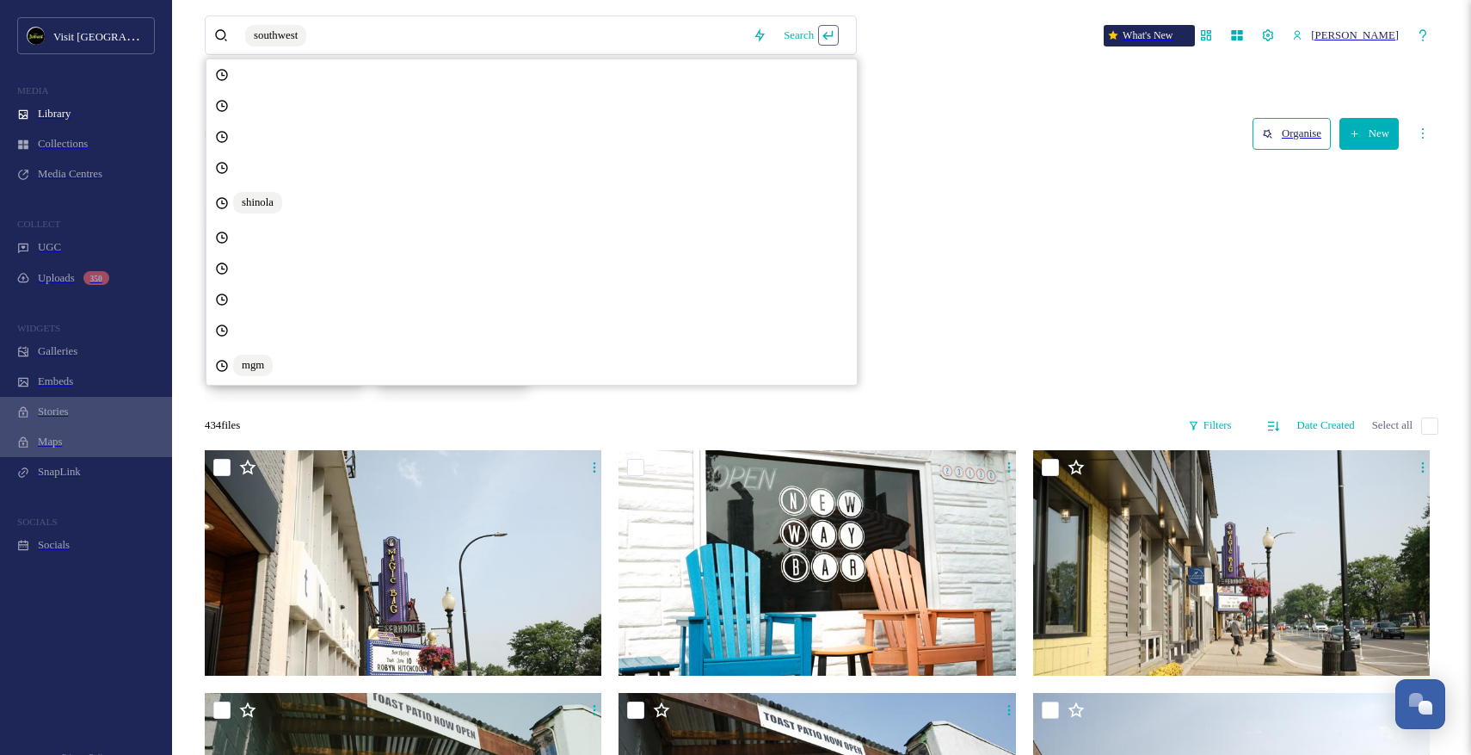
click at [1021, 42] on div "southwest Search shinola mgm What's New Aron Bell" at bounding box center [822, 35] width 1234 height 57
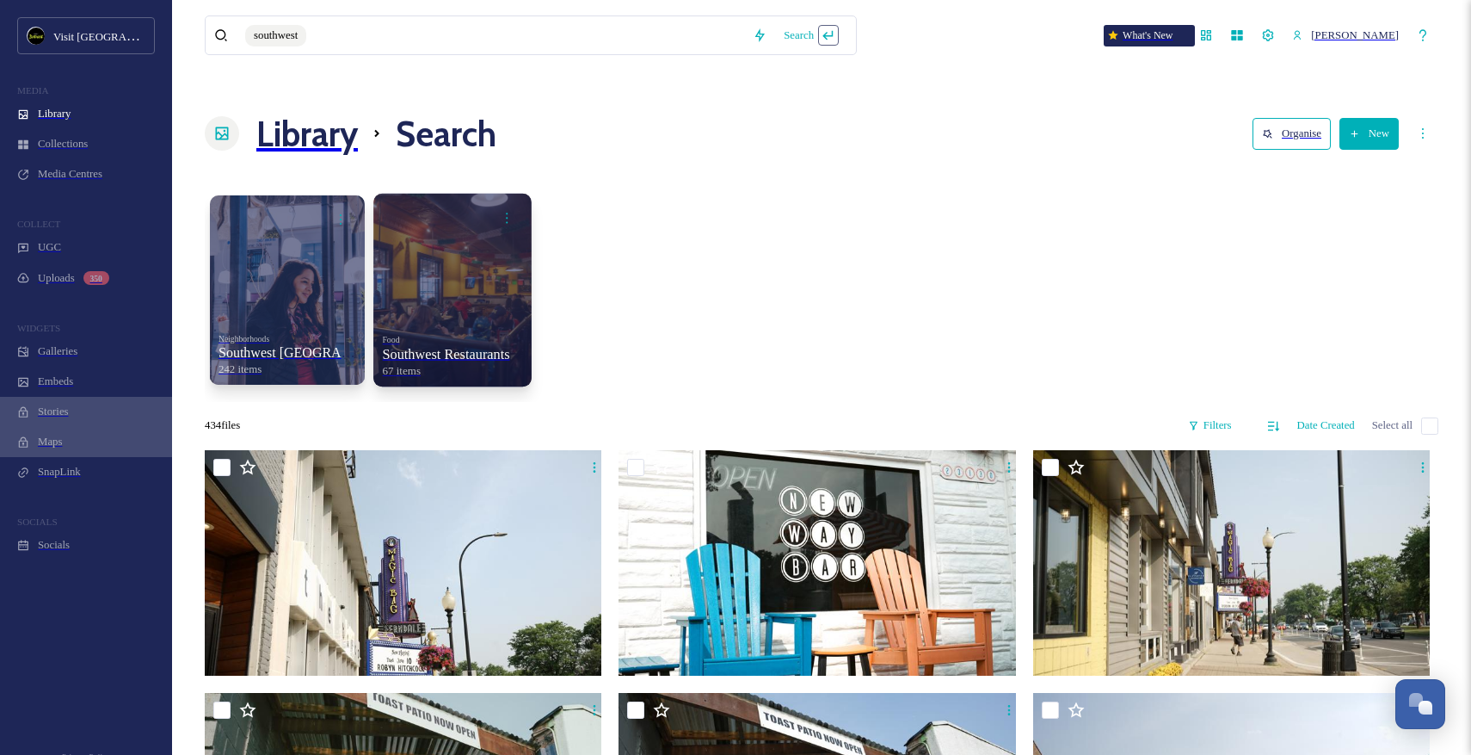
scroll to position [-1, 0]
click at [415, 330] on div "Food Southwest Restaurants 67 items" at bounding box center [452, 353] width 140 height 47
click at [433, 228] on div at bounding box center [452, 289] width 158 height 193
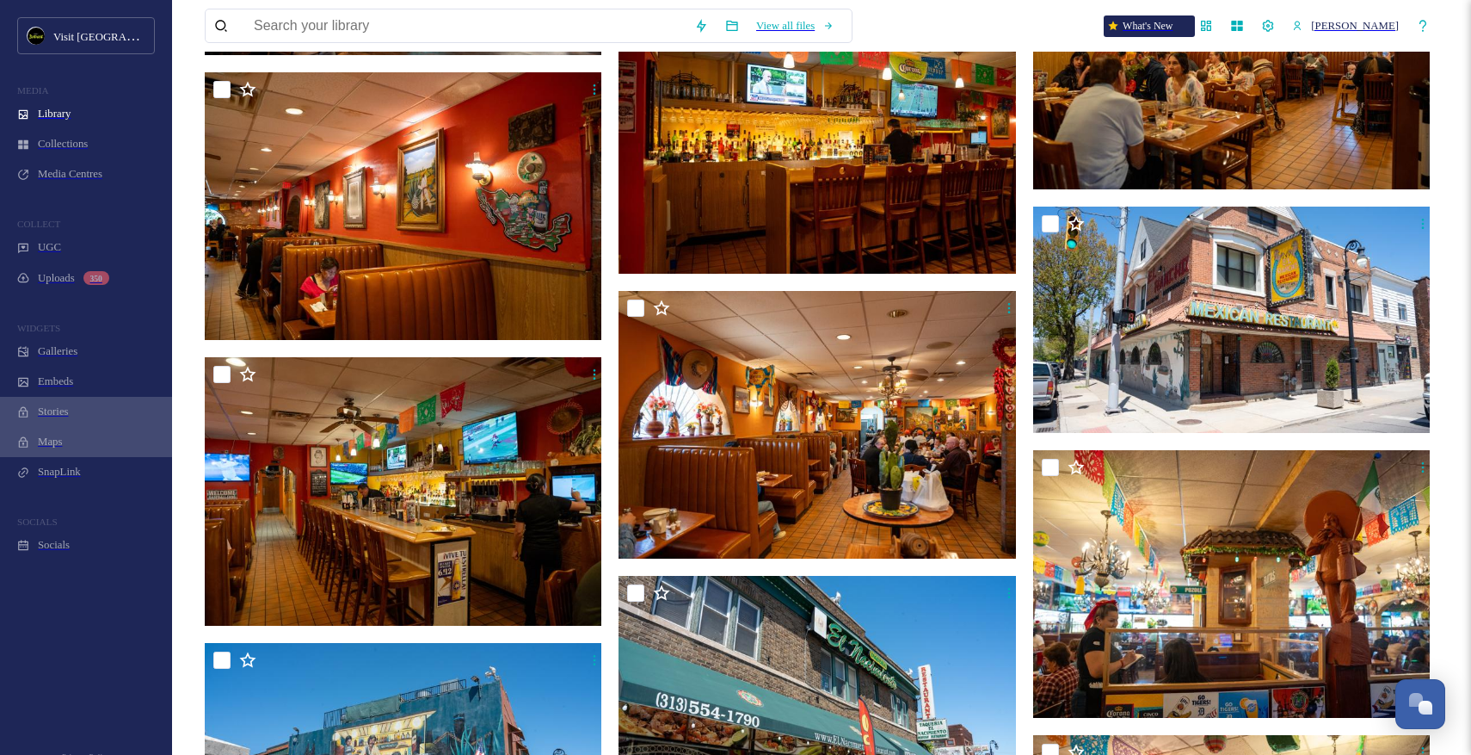
scroll to position [3656, 0]
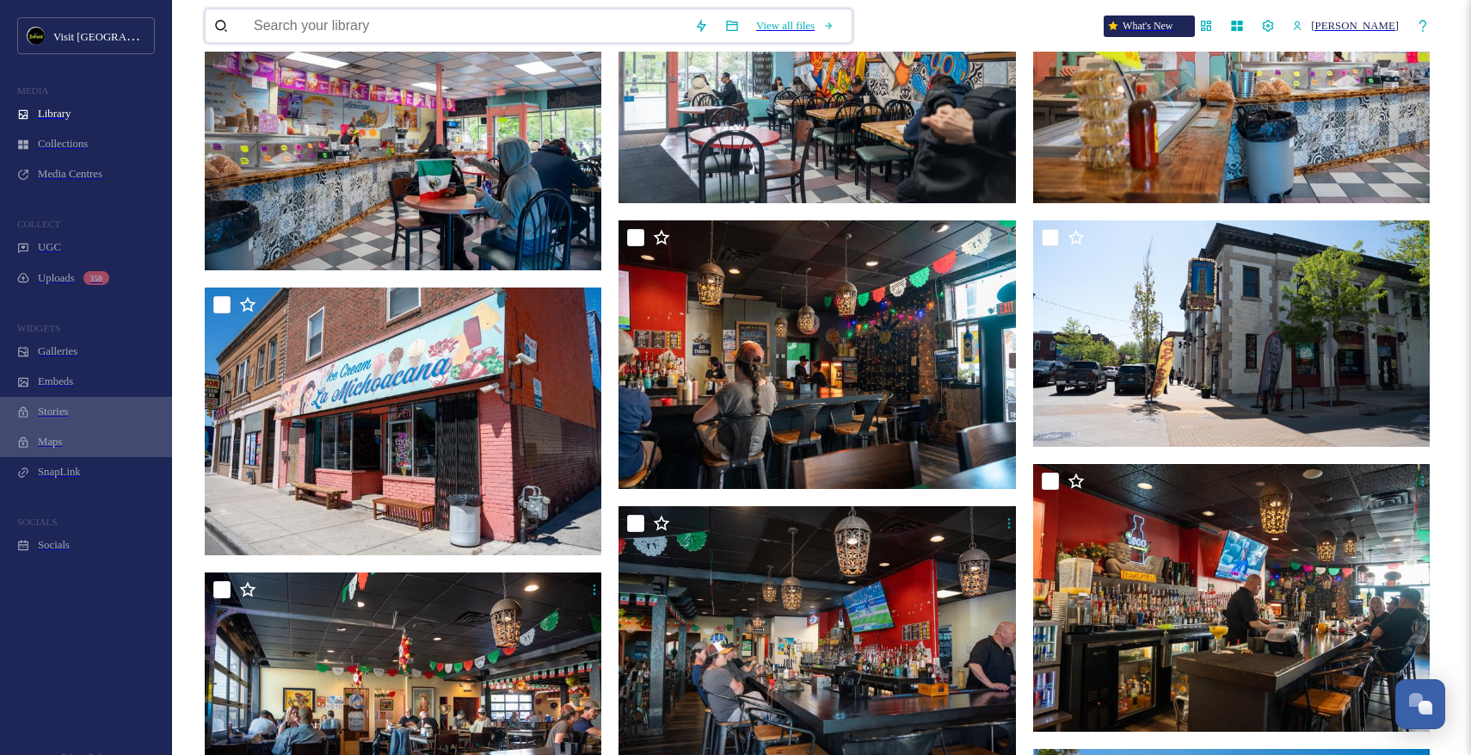
click at [587, 15] on input at bounding box center [465, 25] width 441 height 33
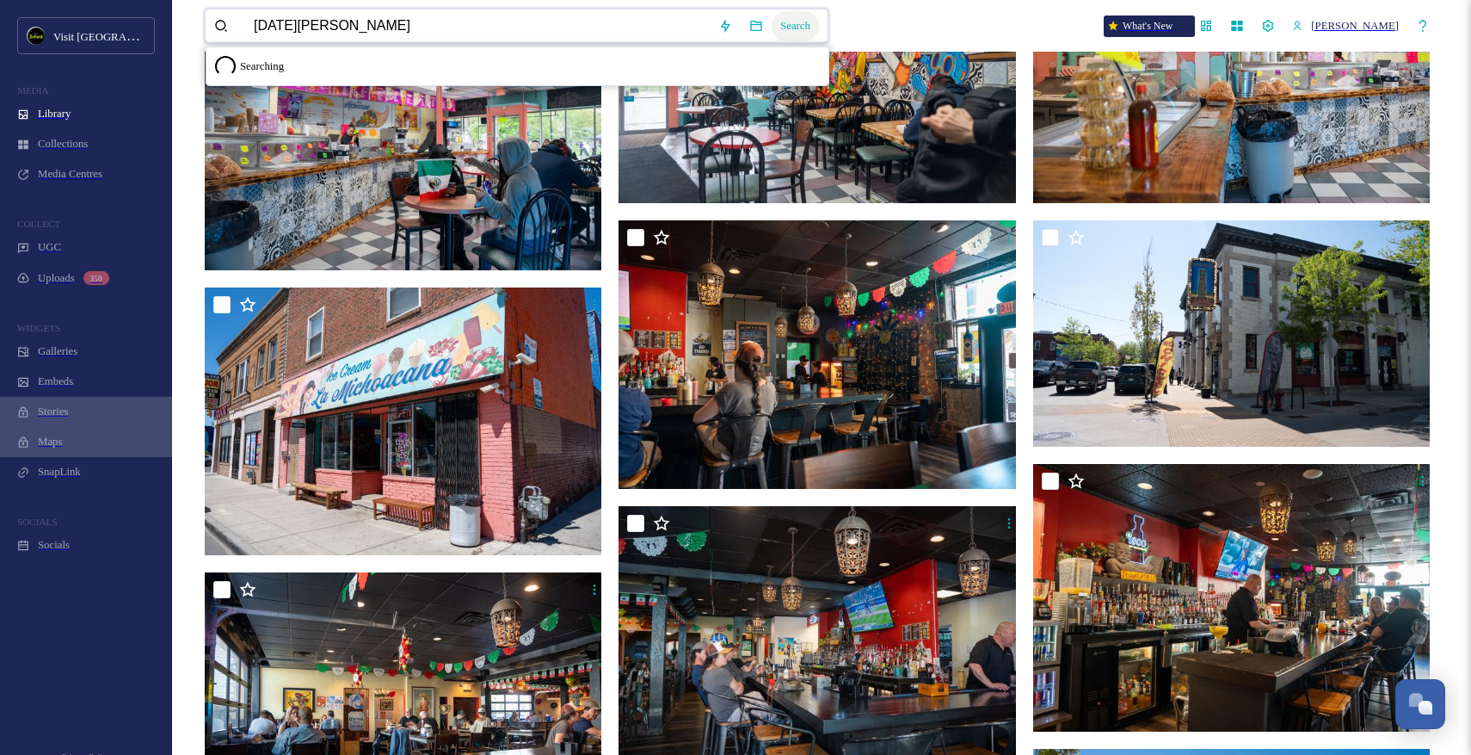
type input "cinco de mayo"
click at [819, 20] on div "Search" at bounding box center [795, 26] width 47 height 30
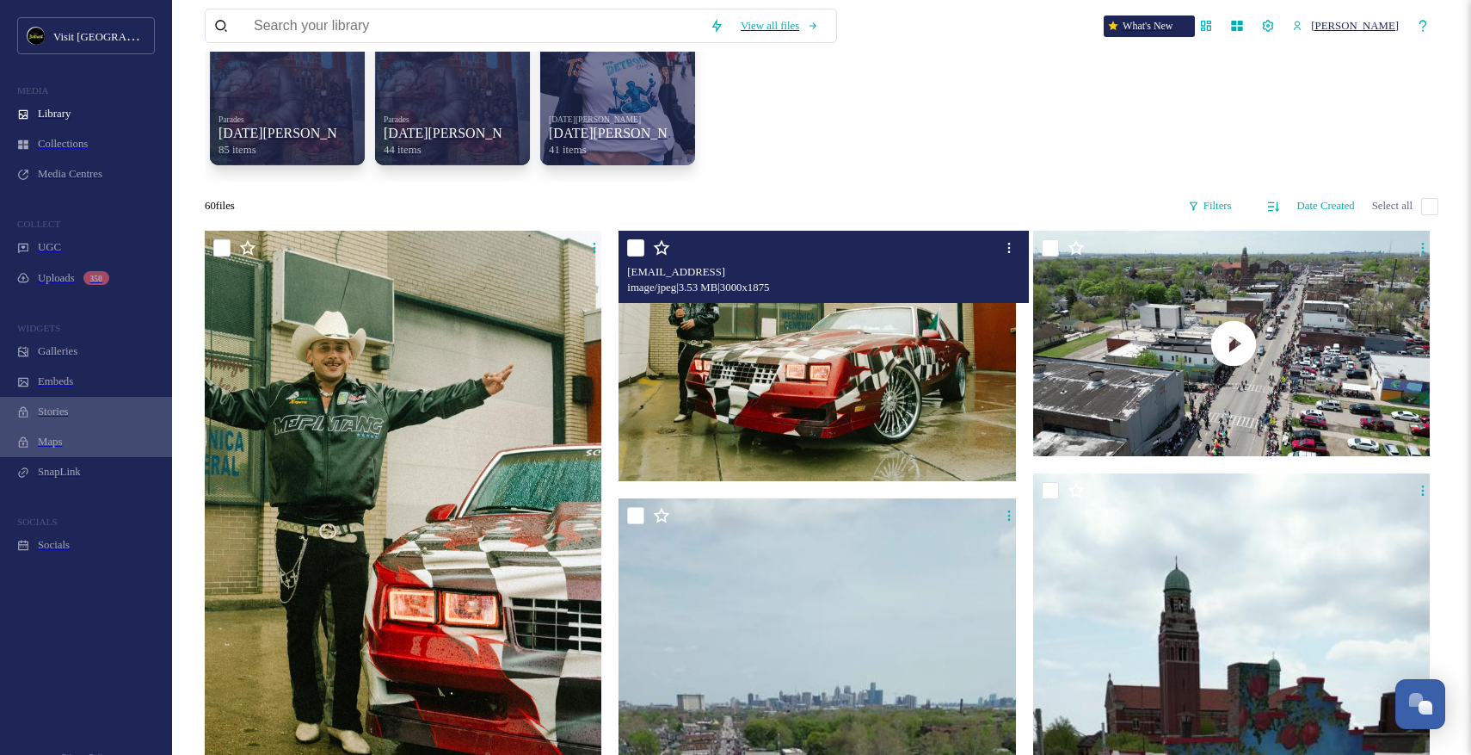
scroll to position [213, 0]
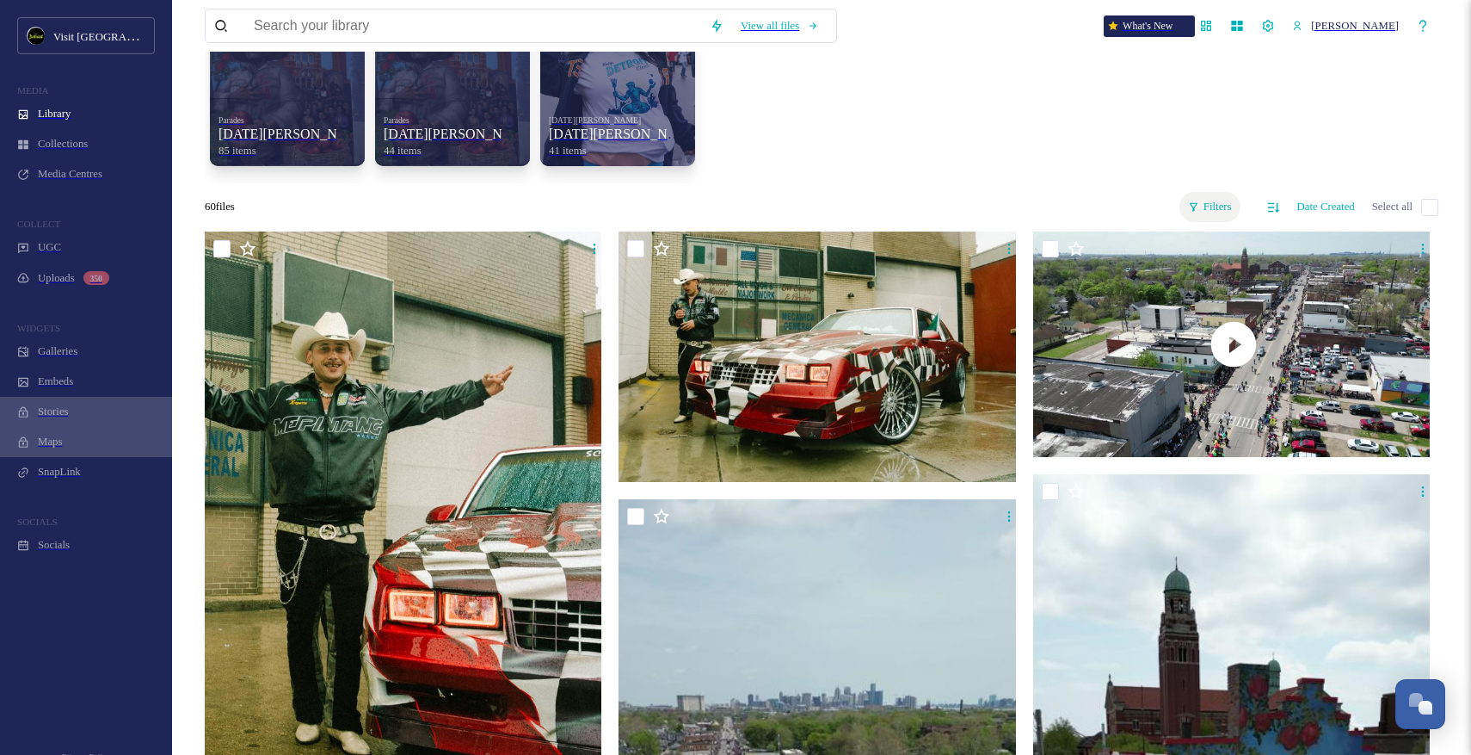
click at [1201, 192] on div "Filters" at bounding box center [1210, 207] width 61 height 30
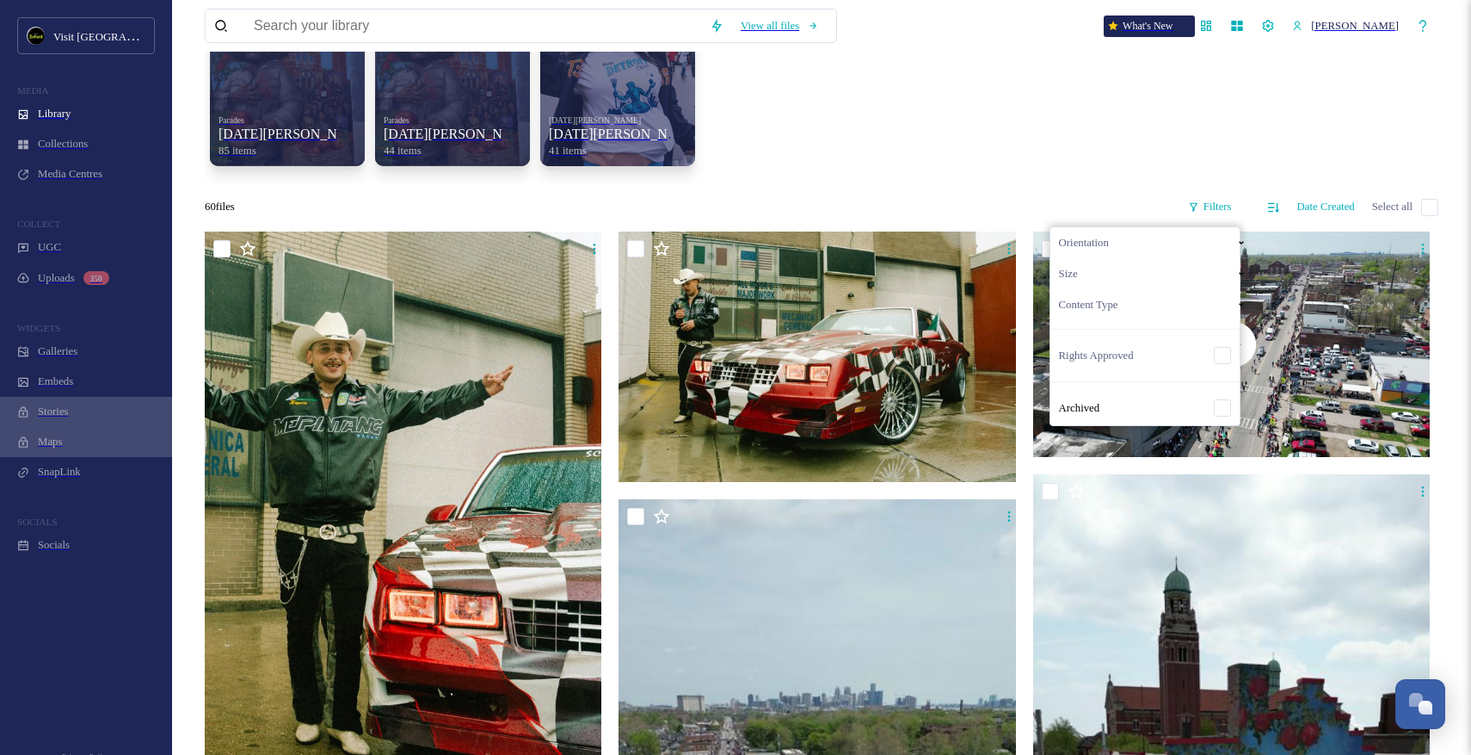
click at [1143, 227] on div "Orientation" at bounding box center [1154, 242] width 206 height 31
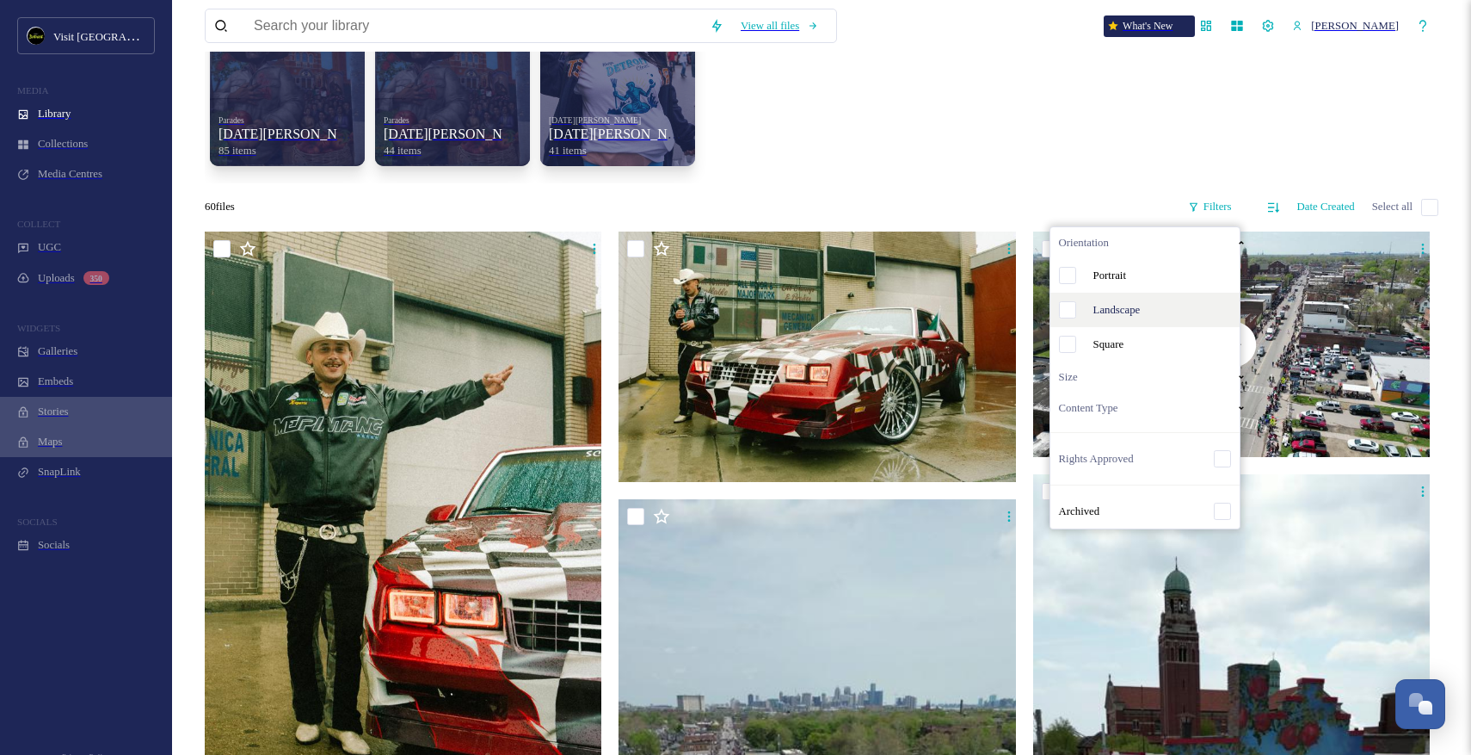
click at [1141, 304] on span "Landscape" at bounding box center [1117, 310] width 47 height 13
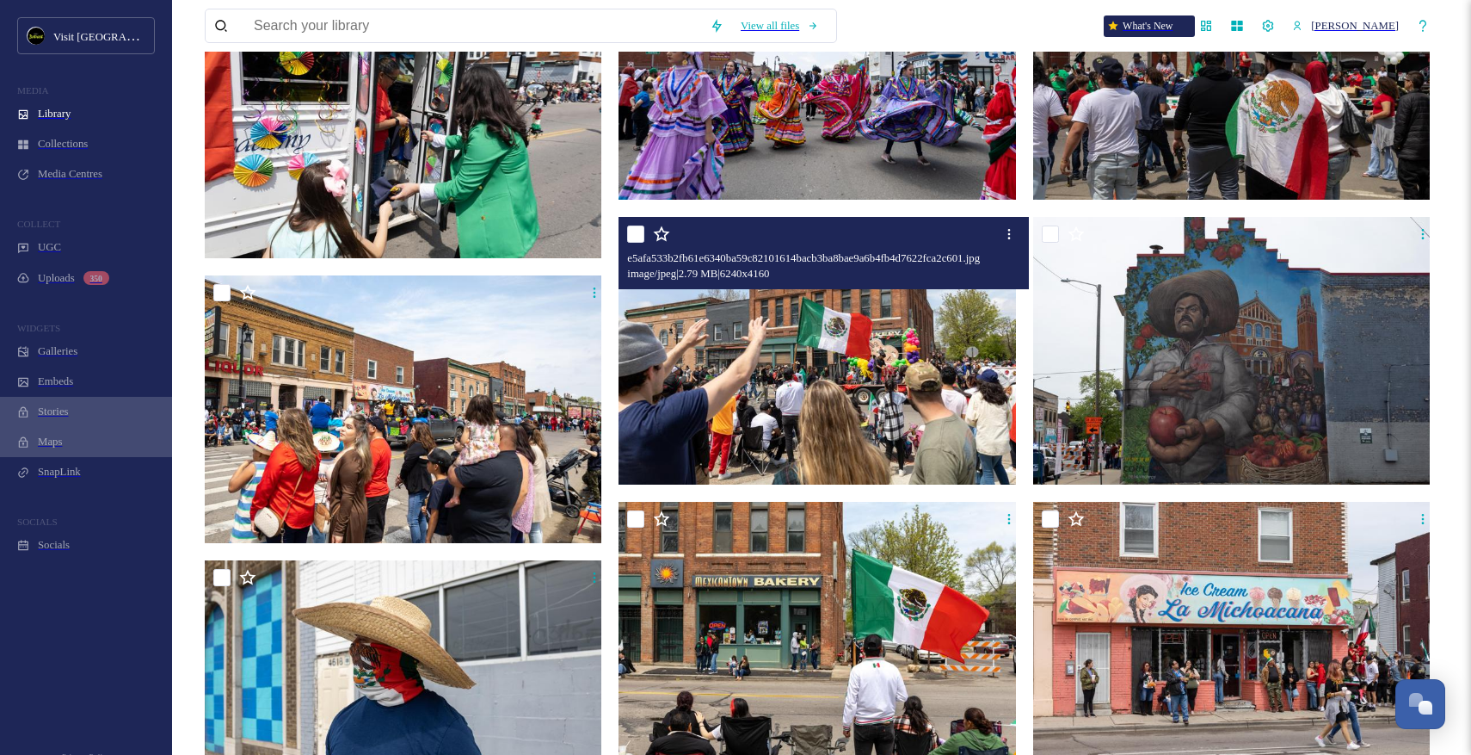
scroll to position [2495, 0]
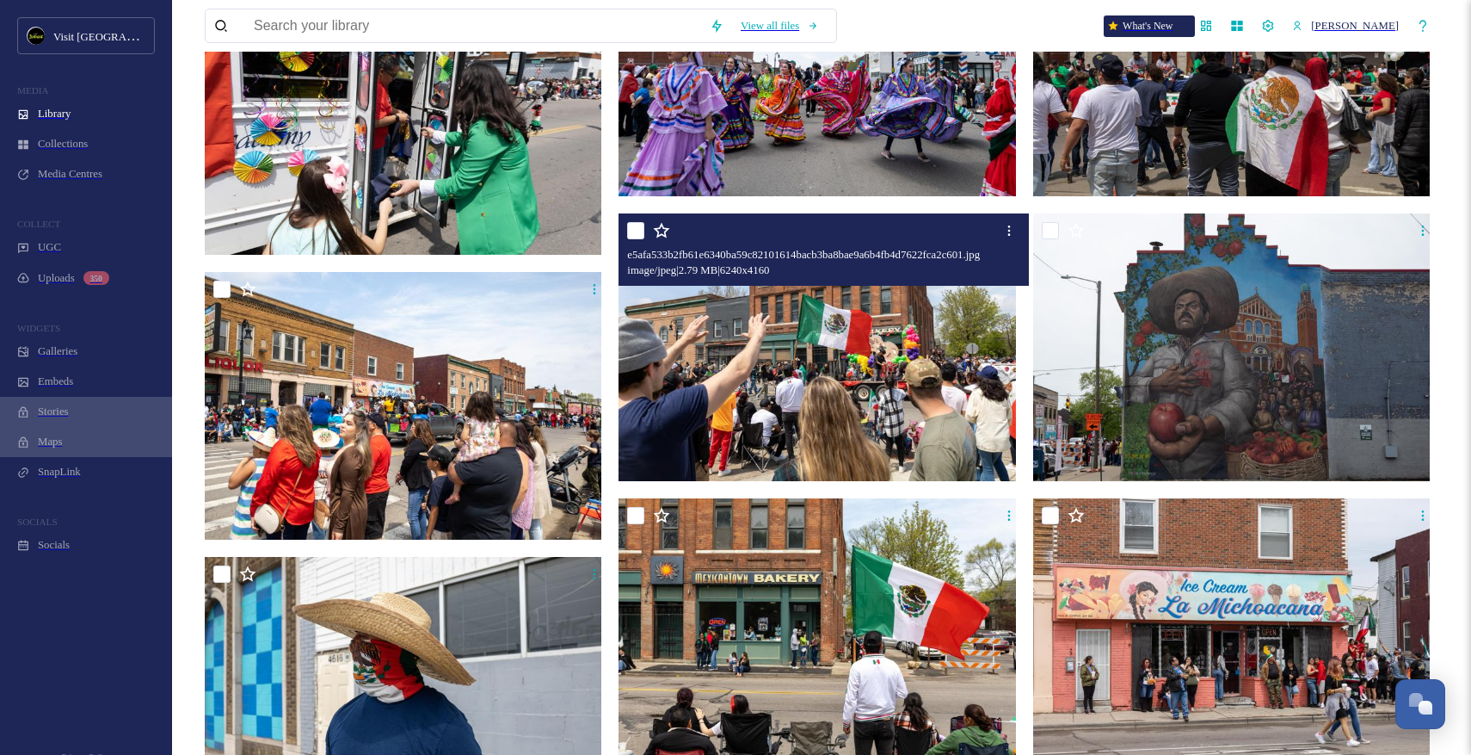
click at [942, 299] on img at bounding box center [820, 347] width 402 height 268
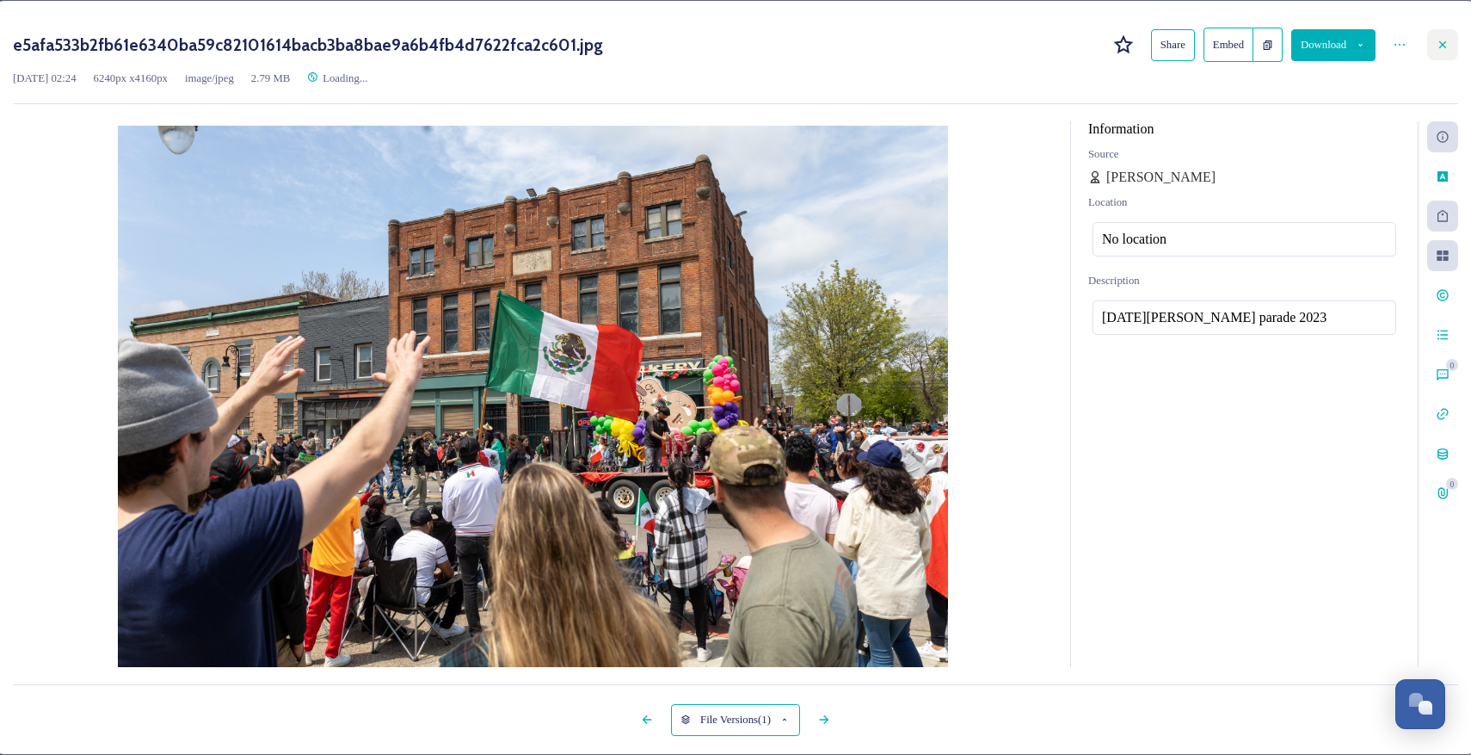
click at [1427, 46] on div at bounding box center [1442, 44] width 31 height 31
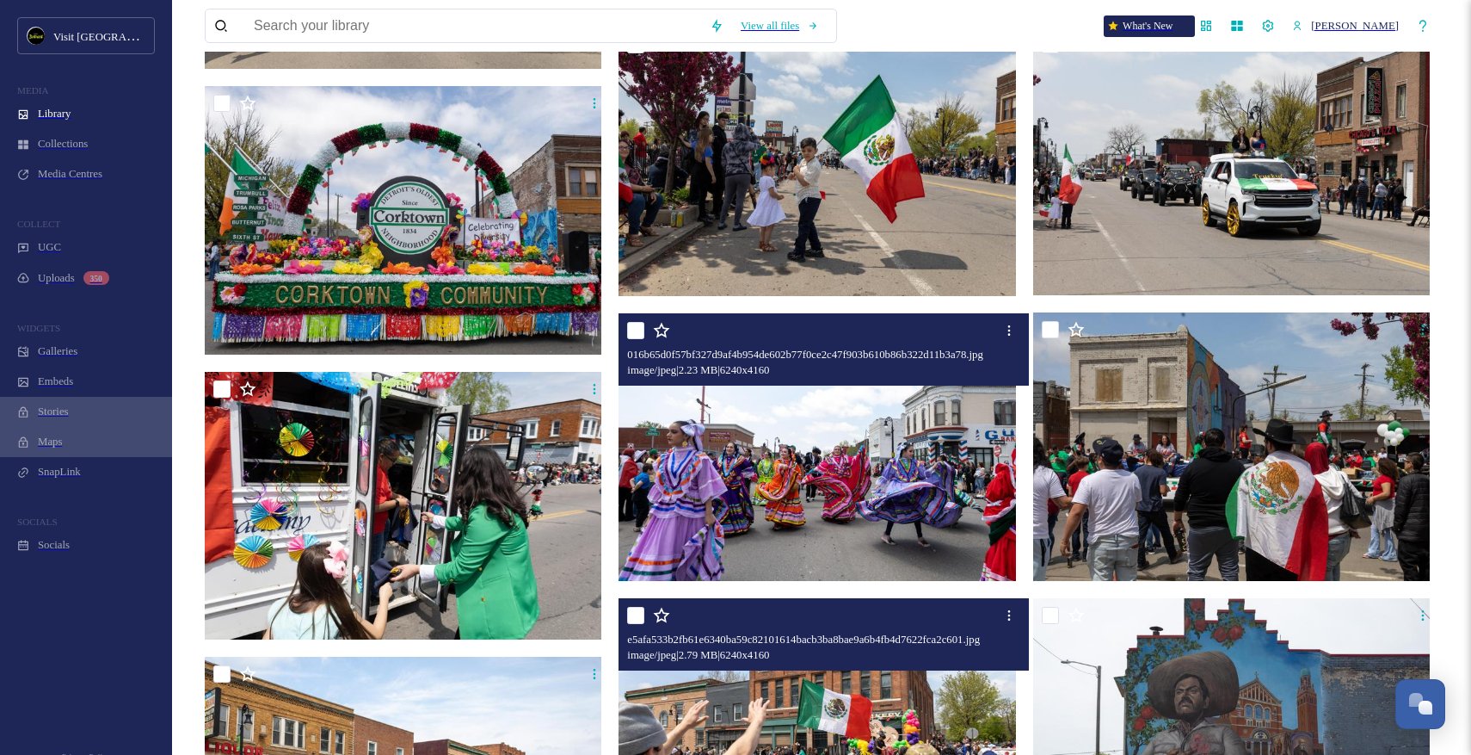
scroll to position [2092, 0]
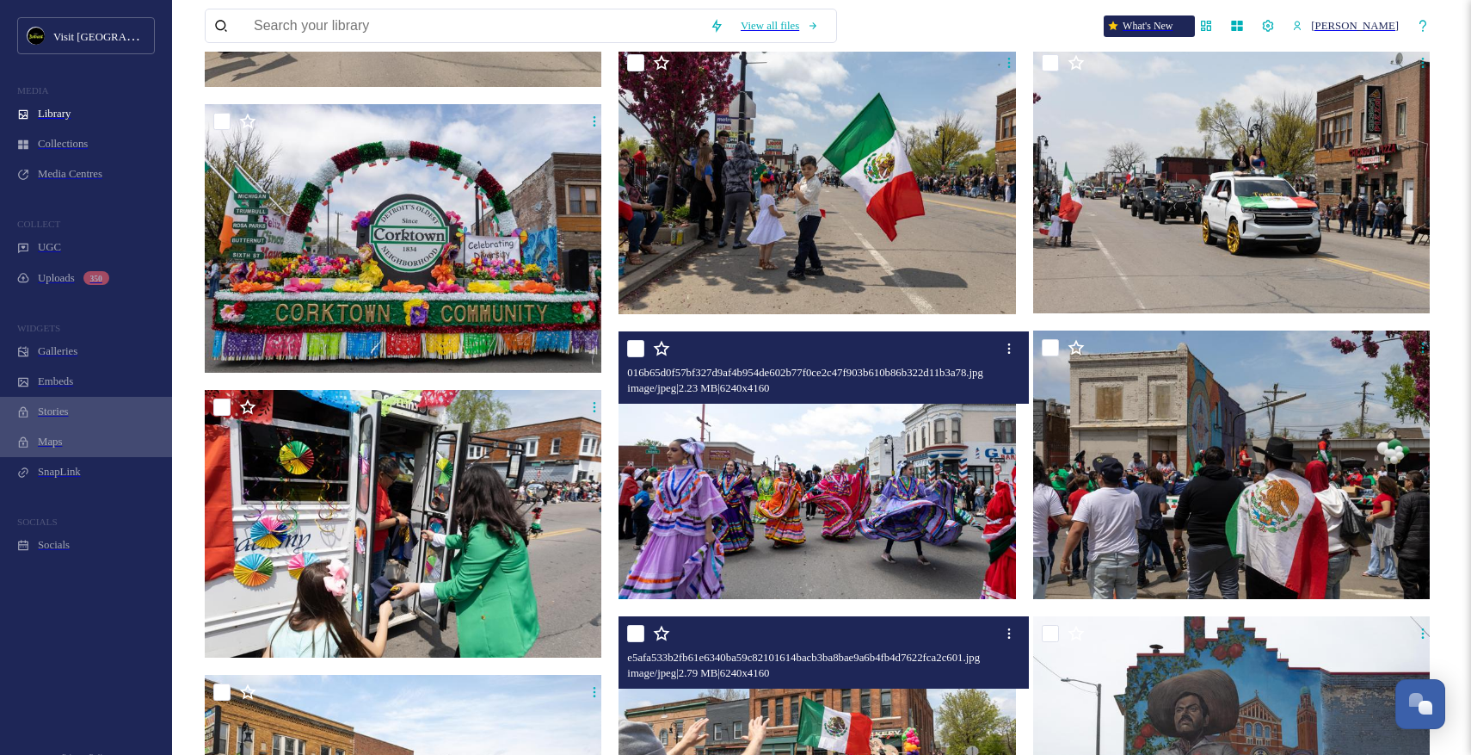
click at [898, 456] on img at bounding box center [820, 464] width 402 height 268
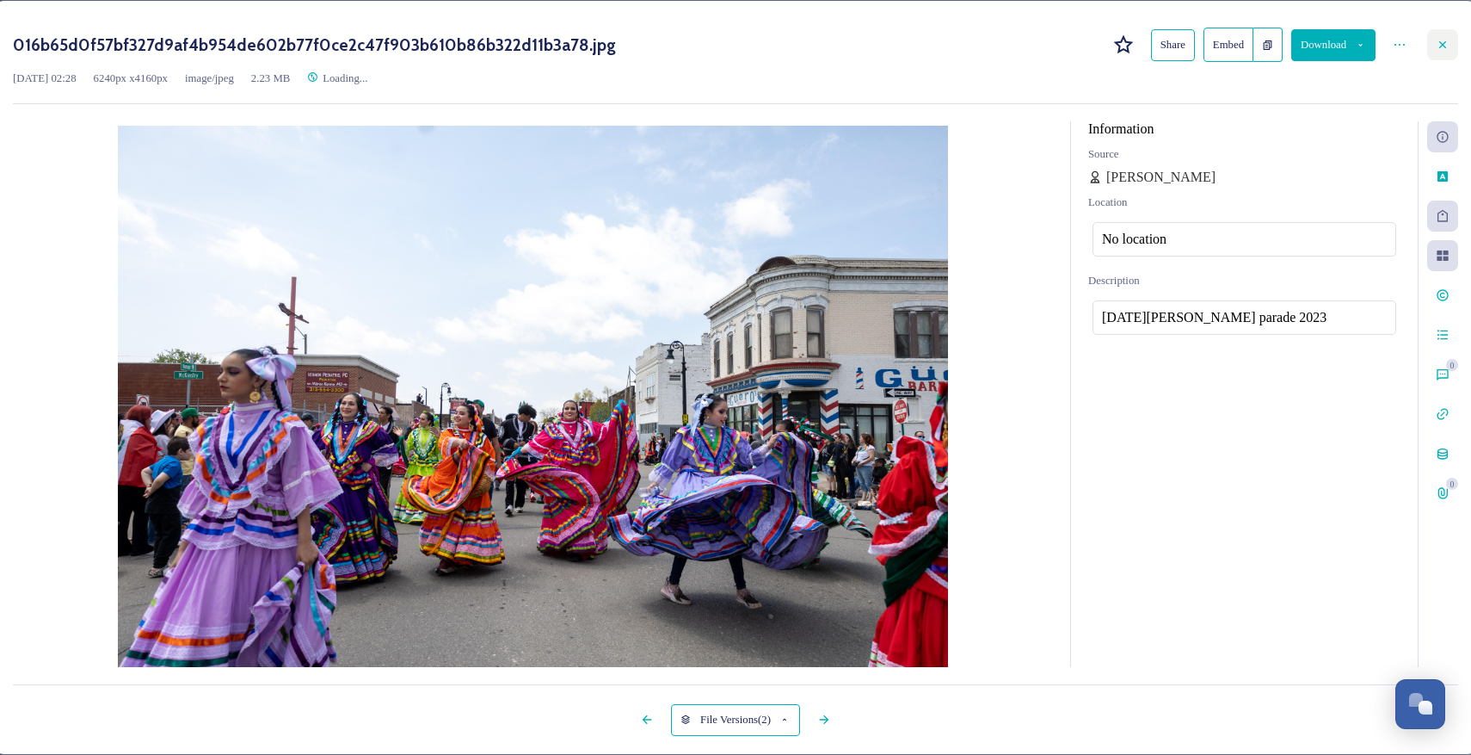
click at [1436, 48] on icon at bounding box center [1443, 45] width 14 height 14
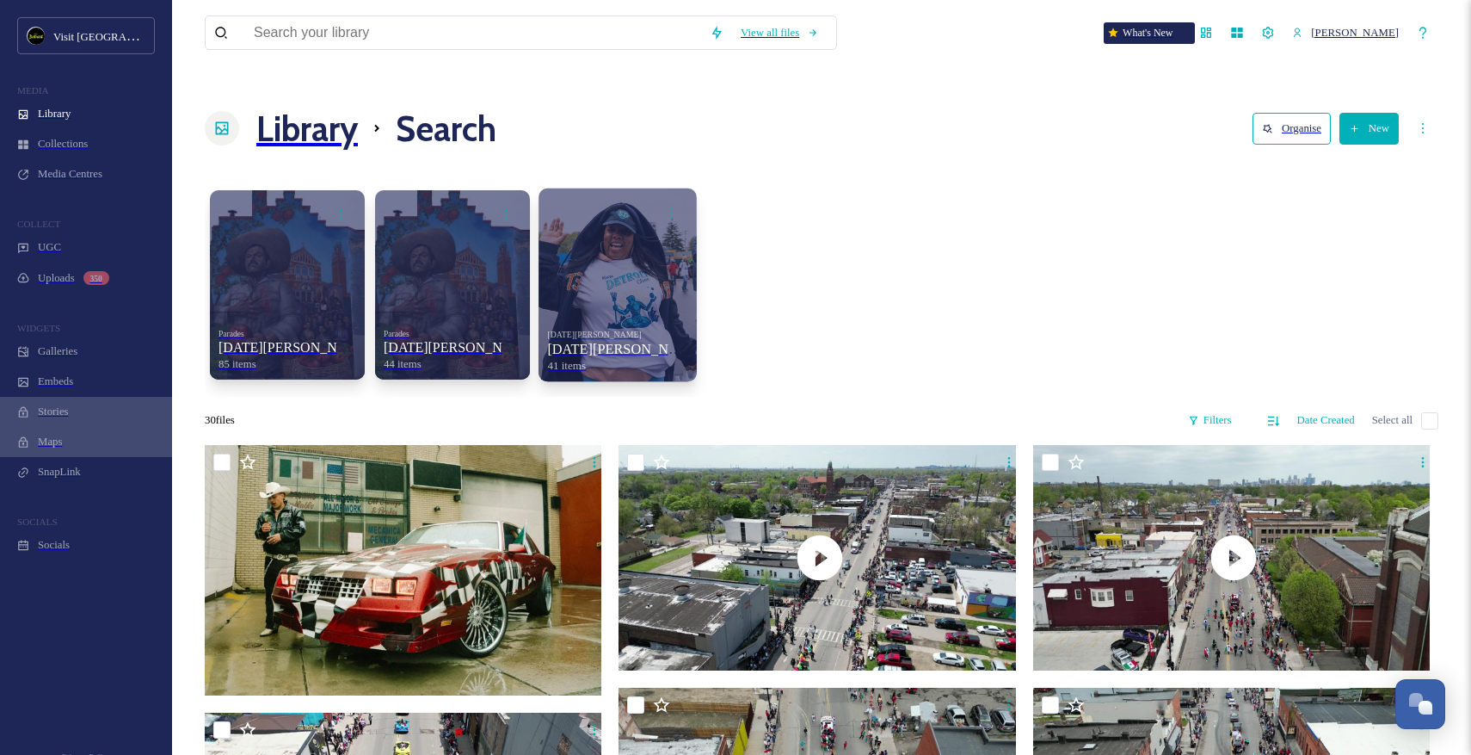
click at [549, 250] on div at bounding box center [618, 284] width 158 height 193
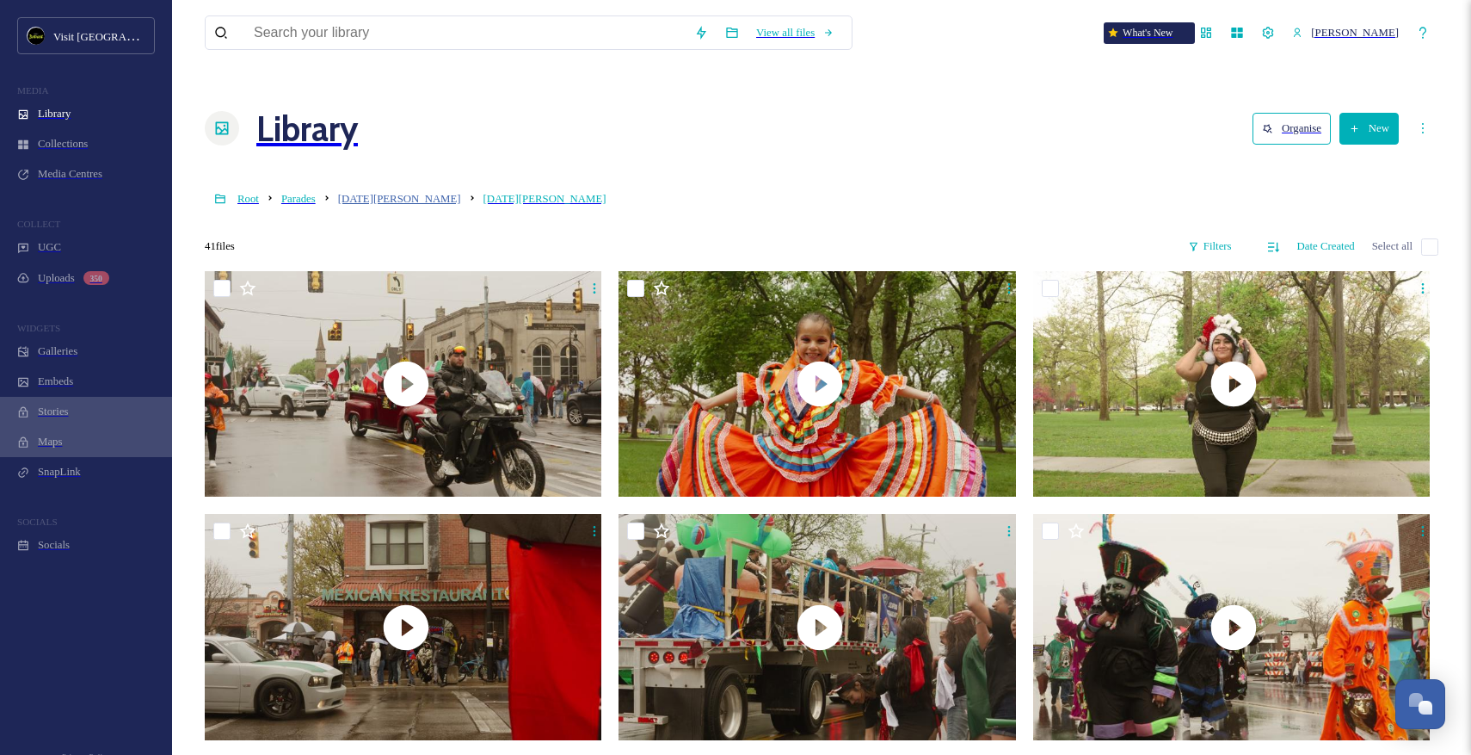
click at [394, 193] on span "Cinco de Mayo" at bounding box center [399, 199] width 123 height 12
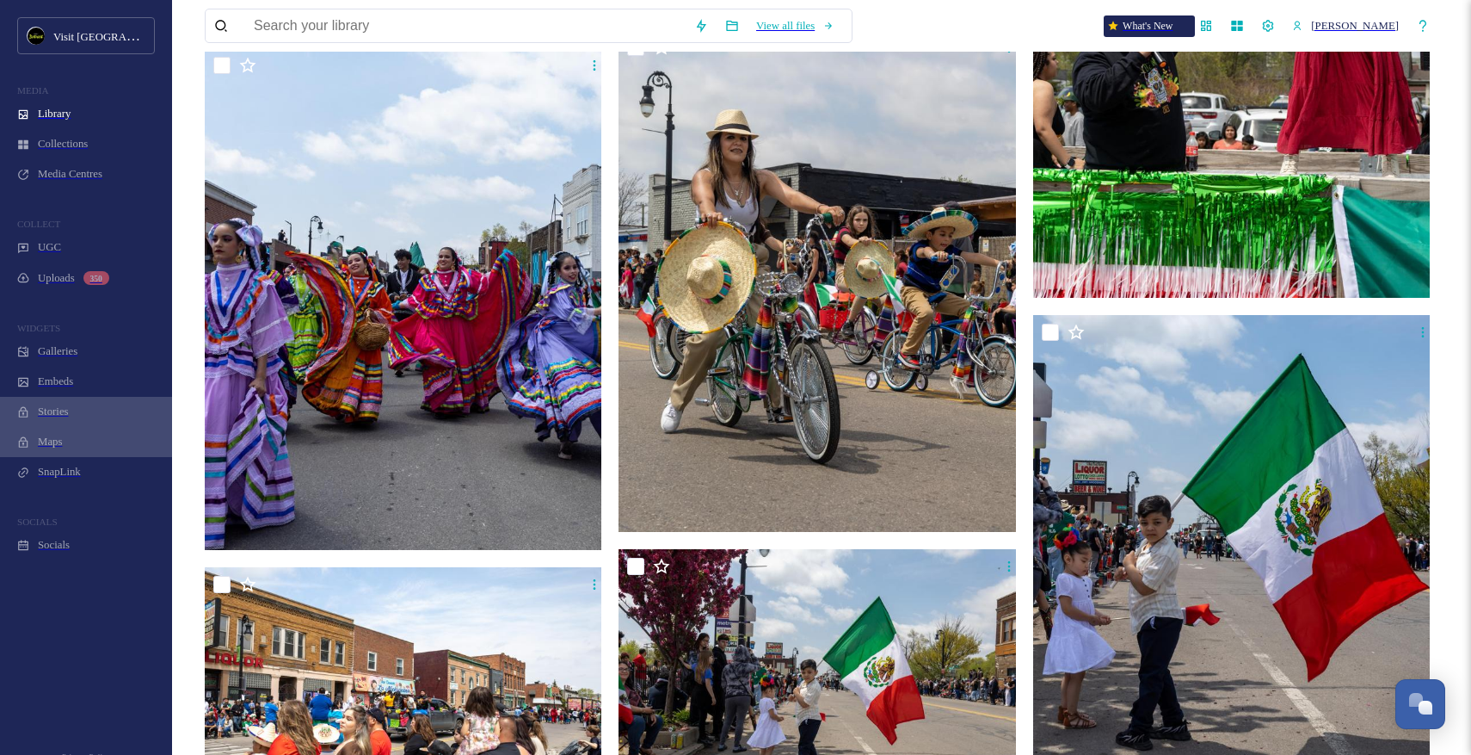
scroll to position [4224, 0]
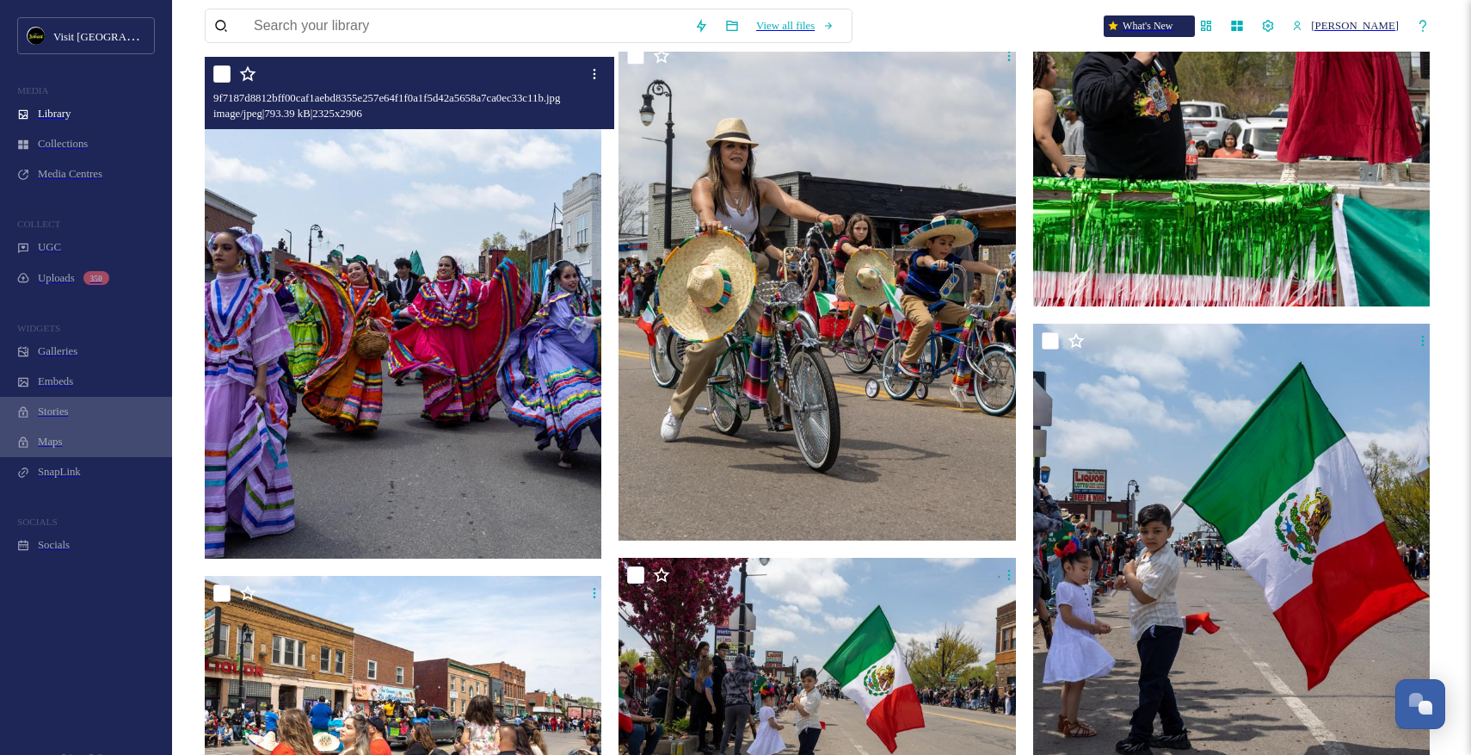
click at [489, 337] on img at bounding box center [406, 307] width 402 height 502
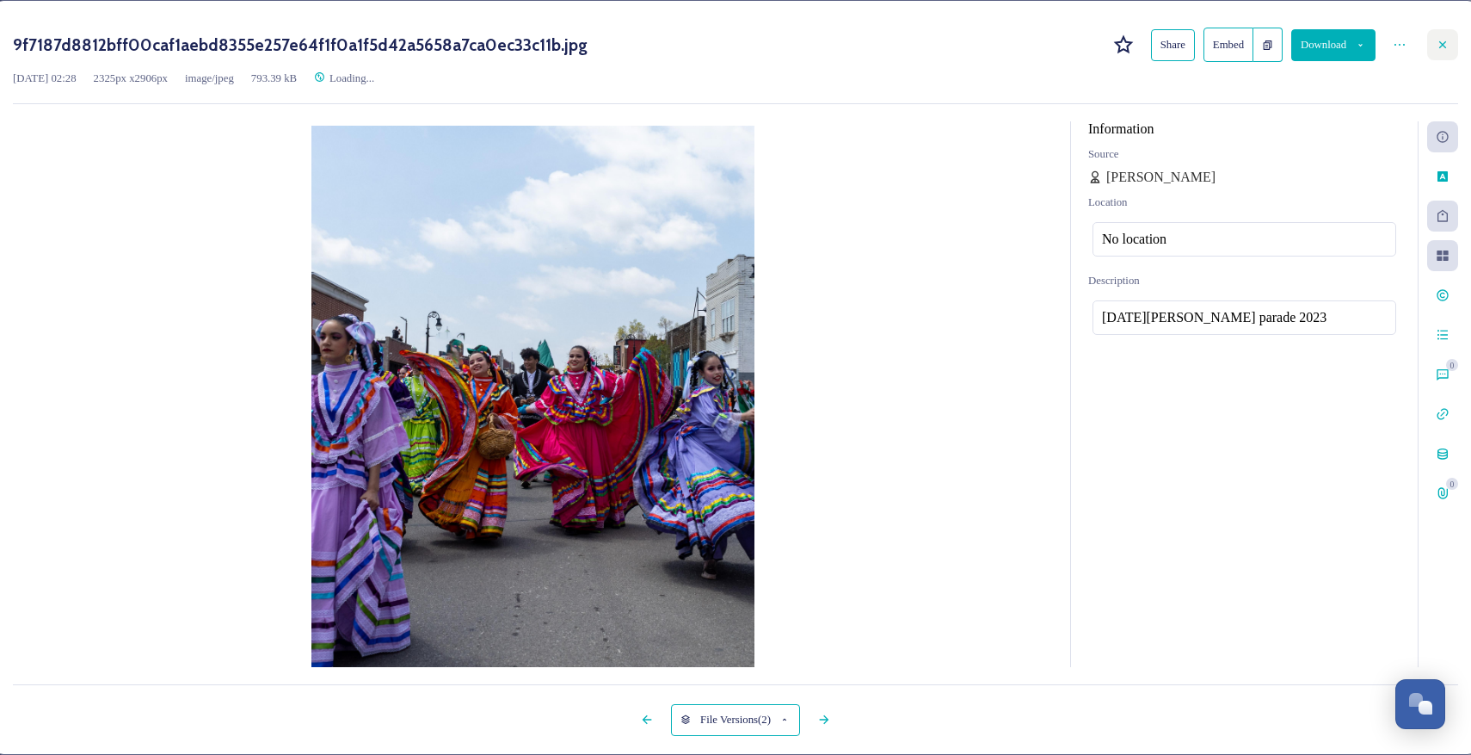
click at [1436, 52] on icon at bounding box center [1443, 45] width 14 height 14
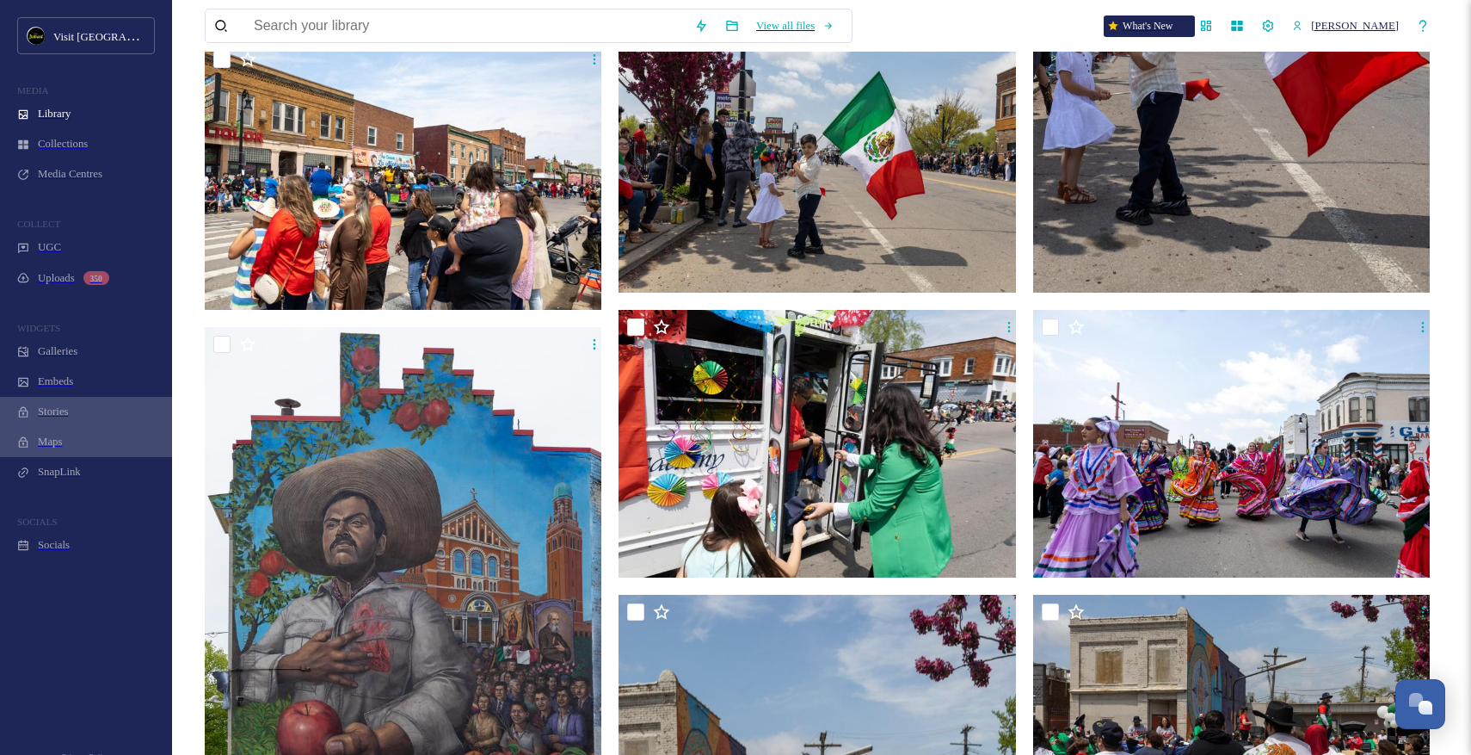
scroll to position [4523, 0]
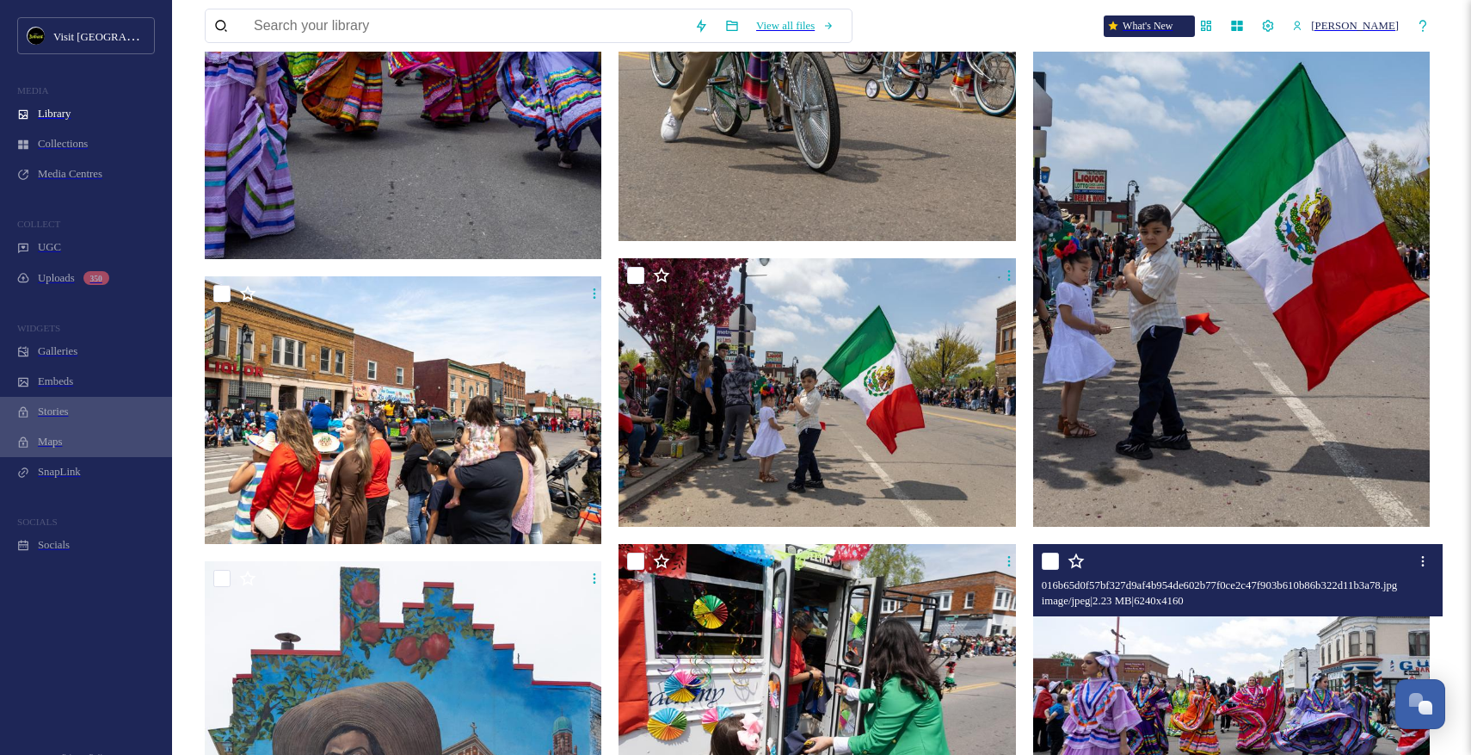
click at [1209, 612] on img at bounding box center [1234, 677] width 402 height 268
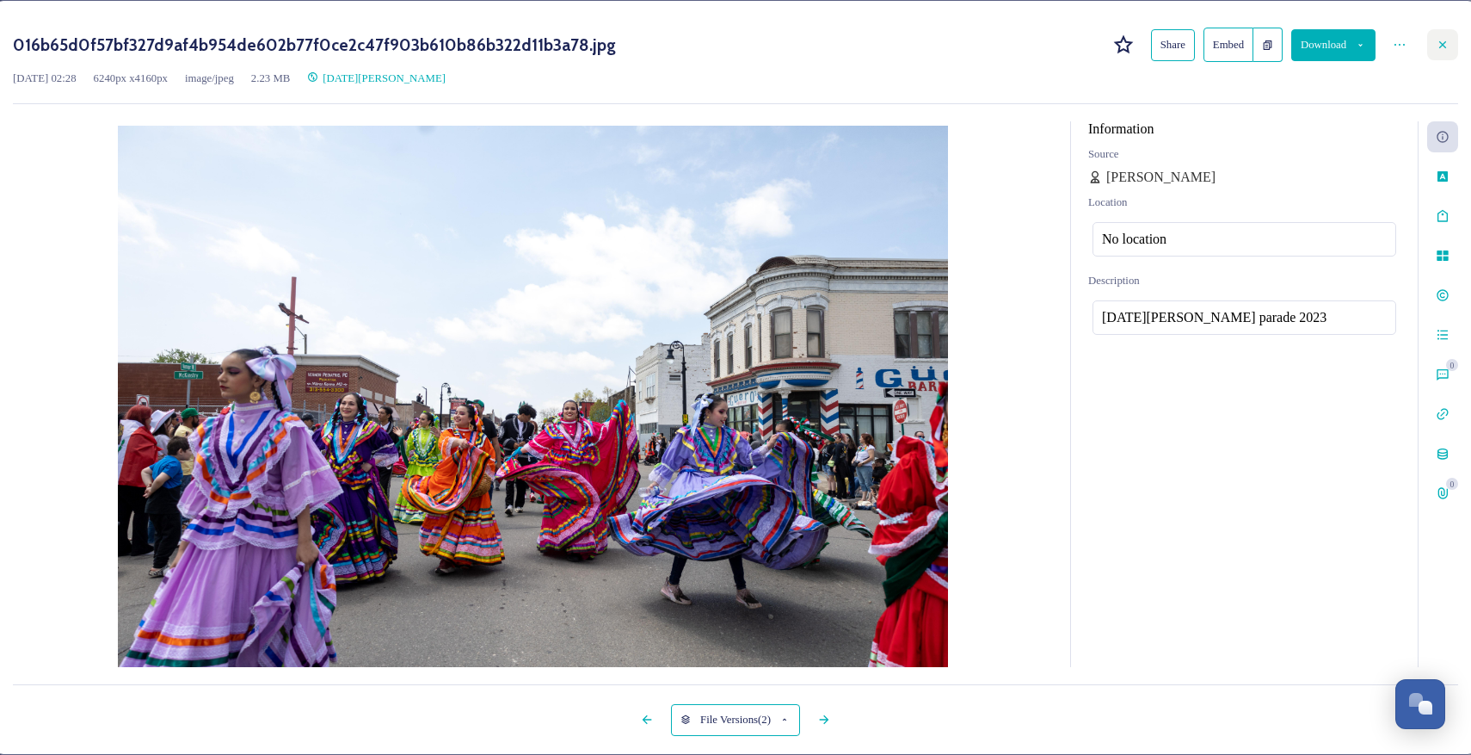
click at [1436, 50] on icon at bounding box center [1443, 45] width 14 height 14
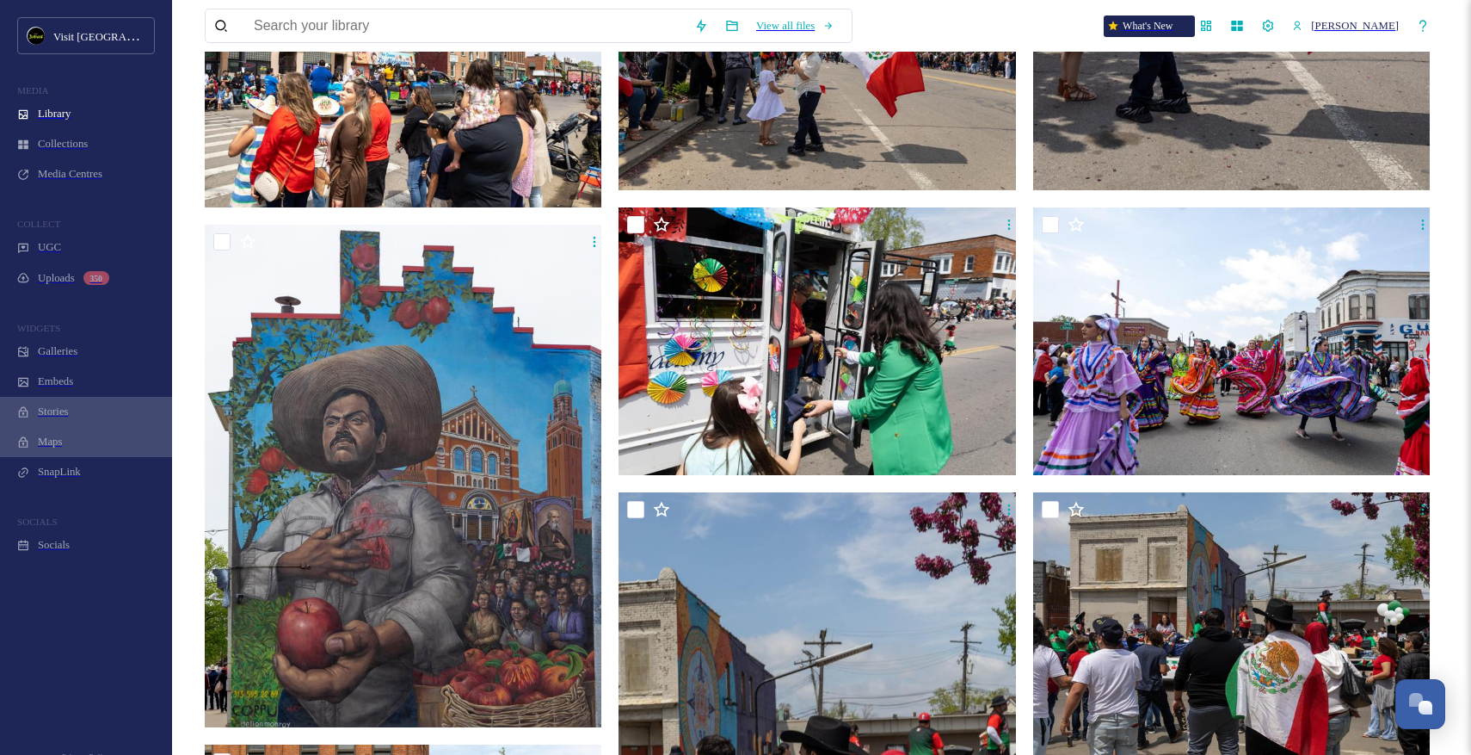
scroll to position [4824, 0]
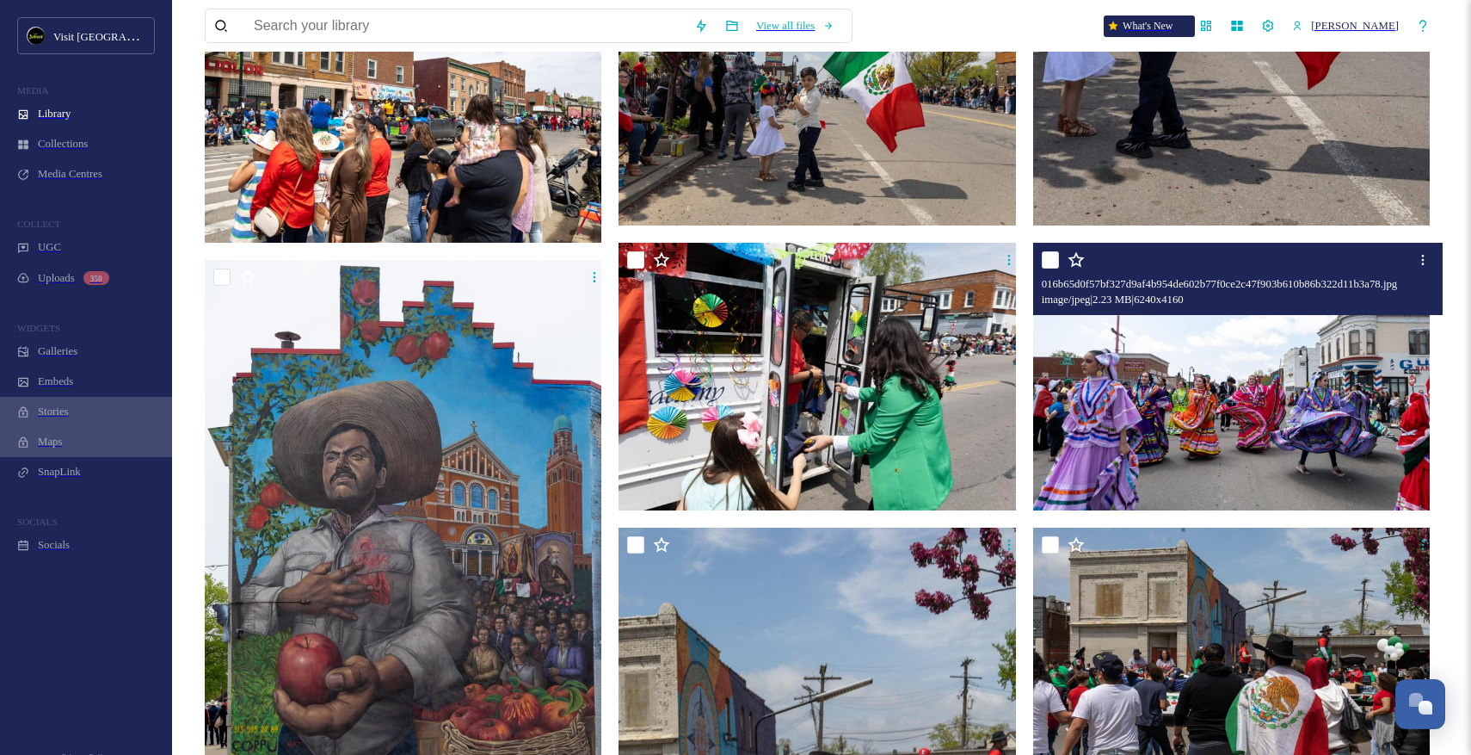
click at [1196, 348] on img at bounding box center [1234, 376] width 402 height 268
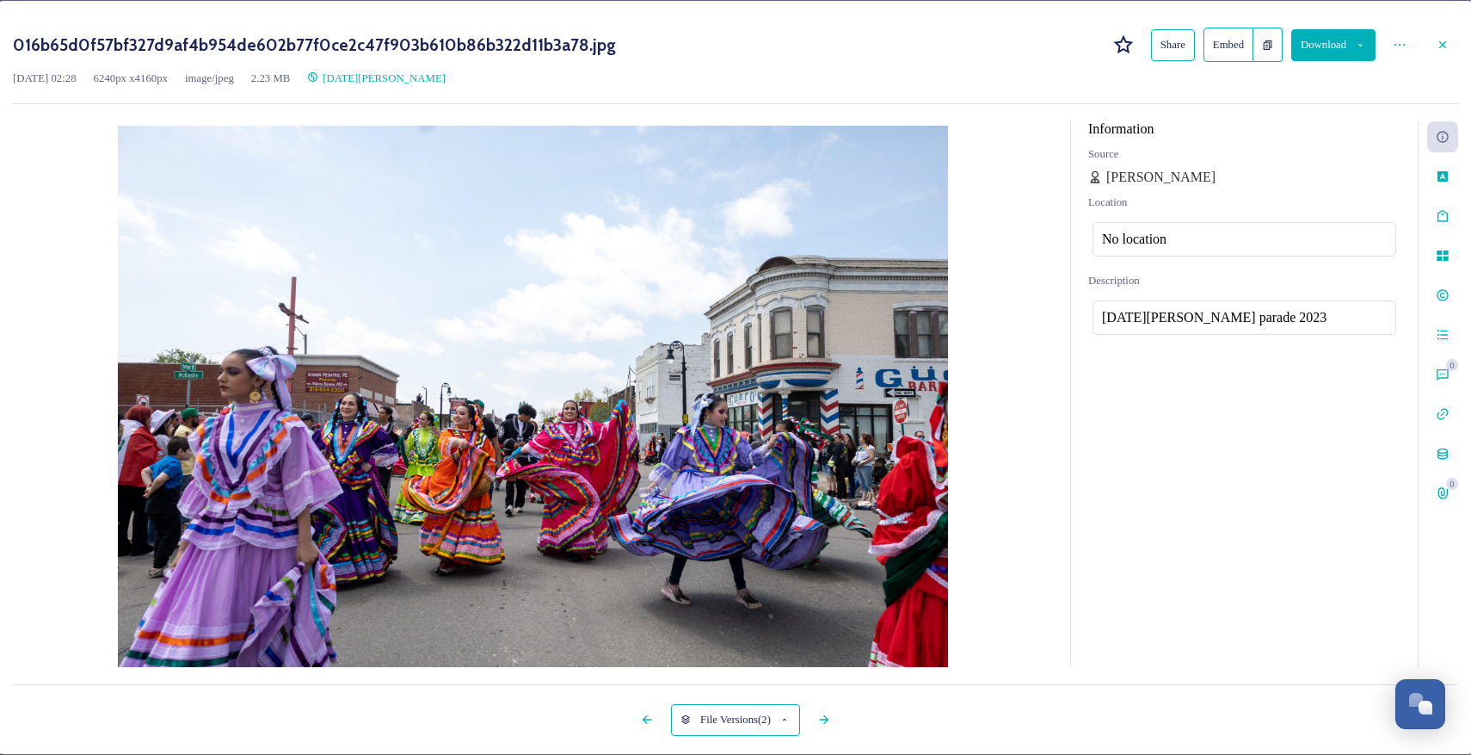
click at [1307, 42] on button "Download" at bounding box center [1333, 45] width 84 height 32
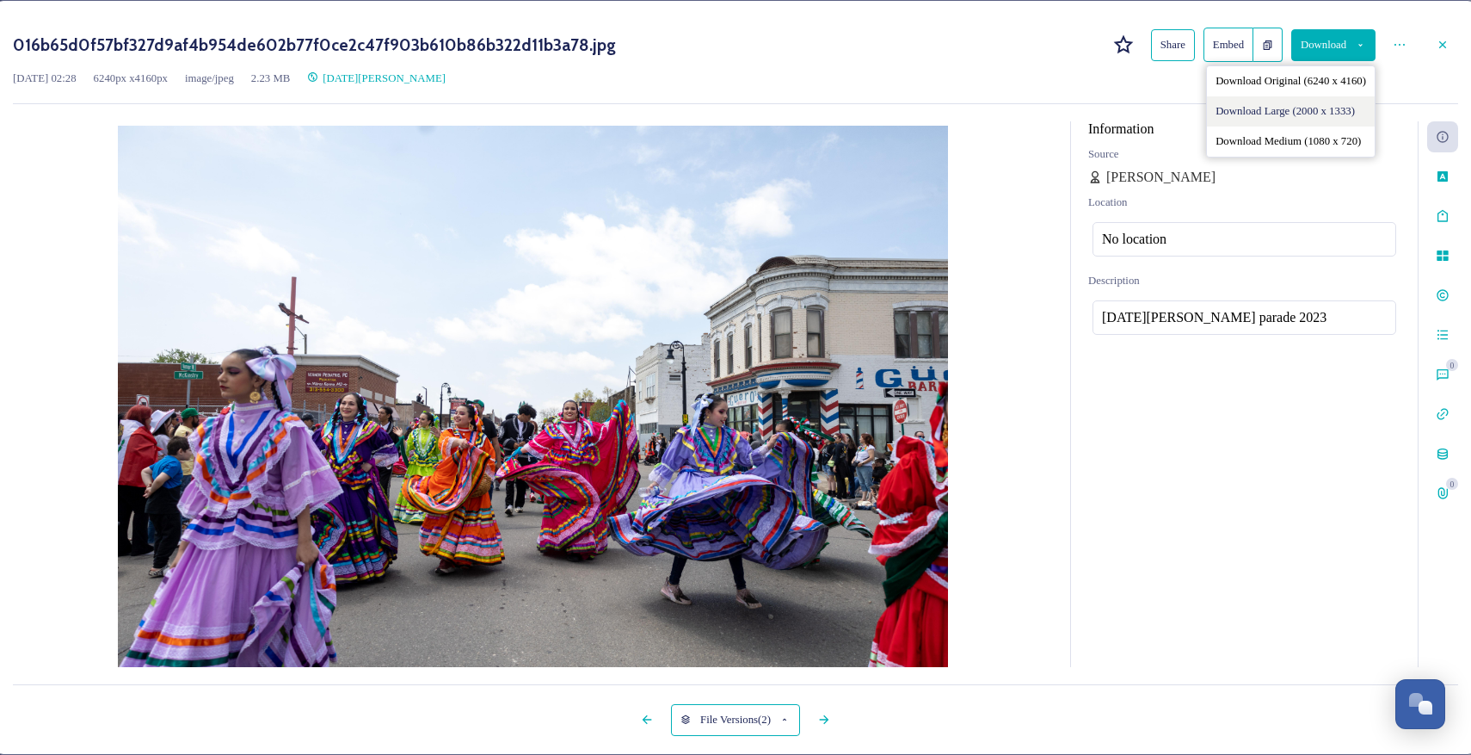
click at [1289, 118] on span "Download Large (2000 x 1333)" at bounding box center [1285, 111] width 139 height 13
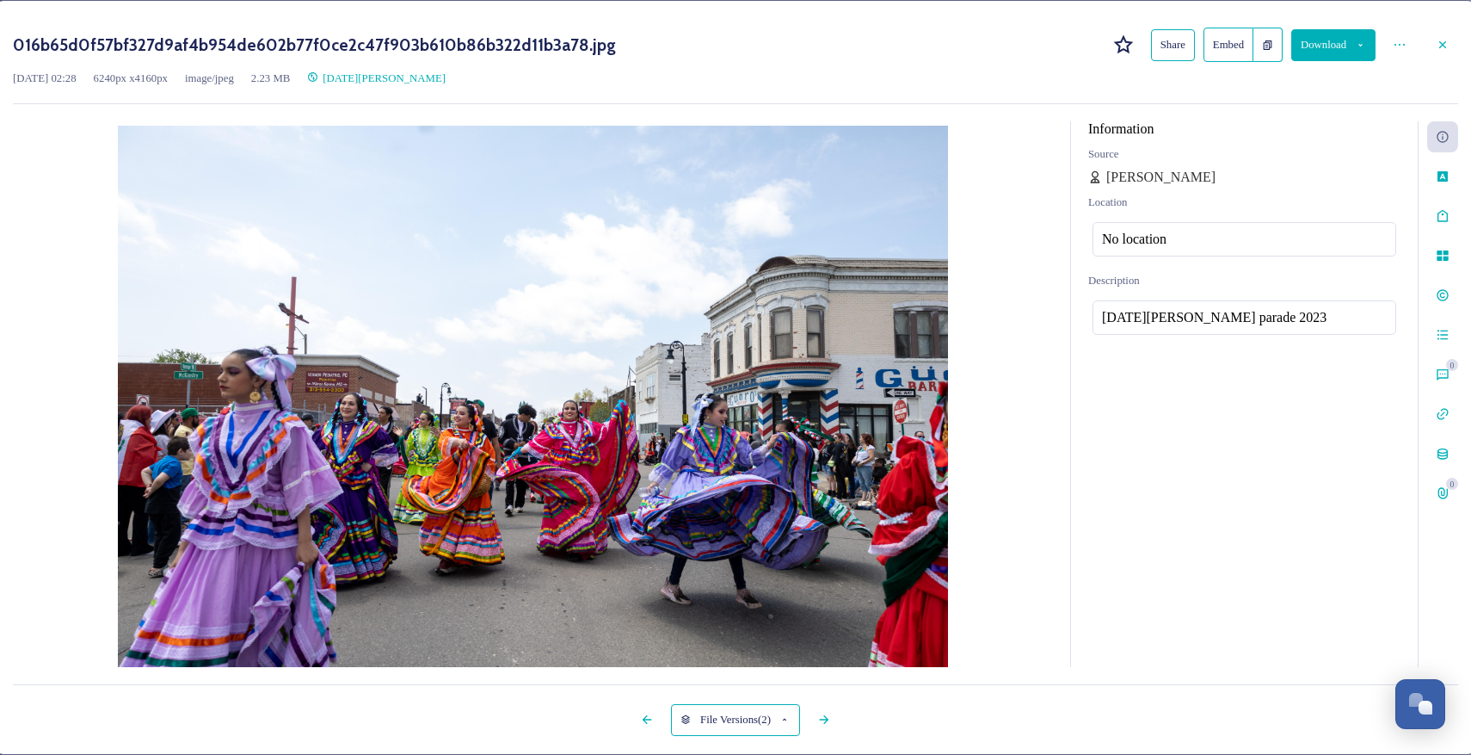
click at [1428, 65] on div "016b65d0f57bf327d9af4b954de602b77f0ce2c47f903b610b86b322d11b3a78.jpg Share Embe…" at bounding box center [735, 44] width 1445 height 53
click at [1436, 52] on icon at bounding box center [1443, 45] width 14 height 14
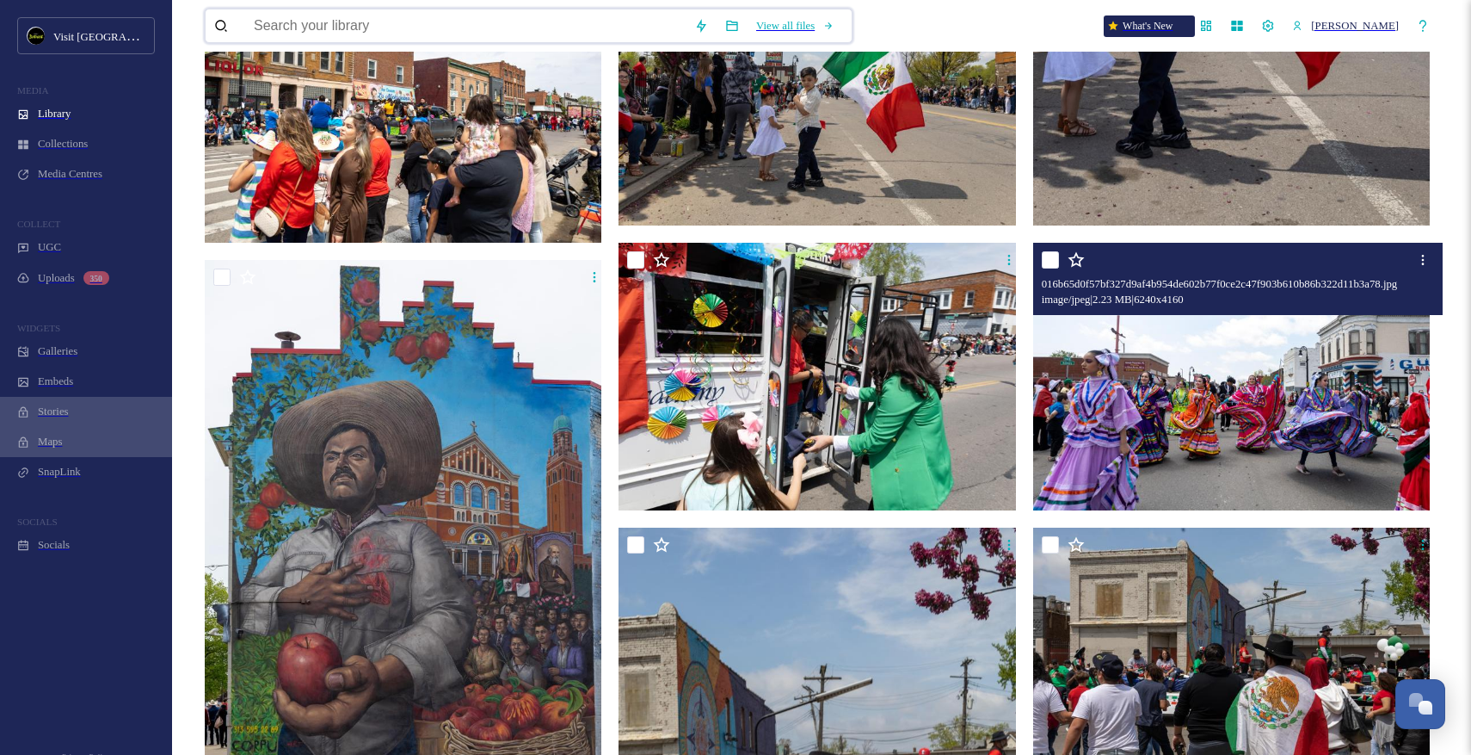
click at [528, 28] on input at bounding box center [465, 25] width 441 height 33
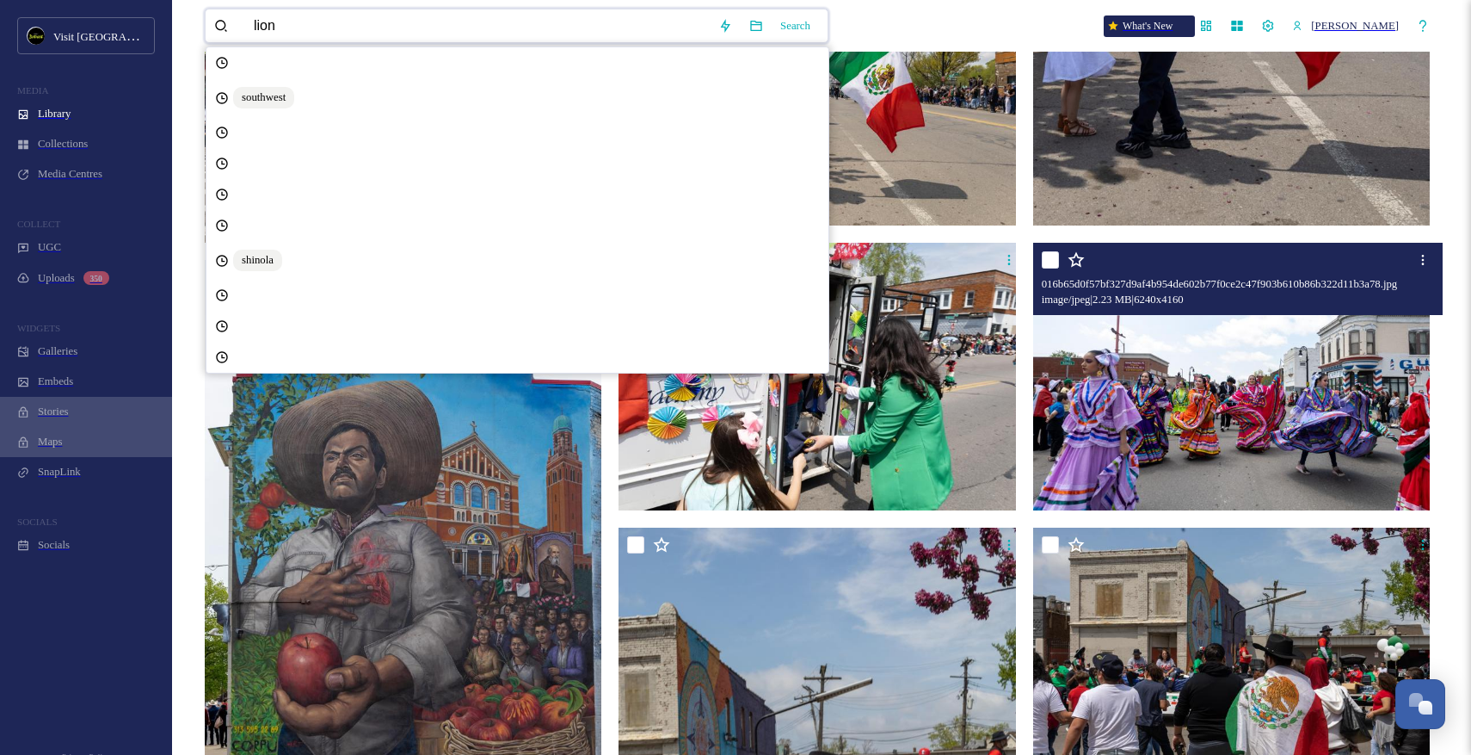
type input "lions"
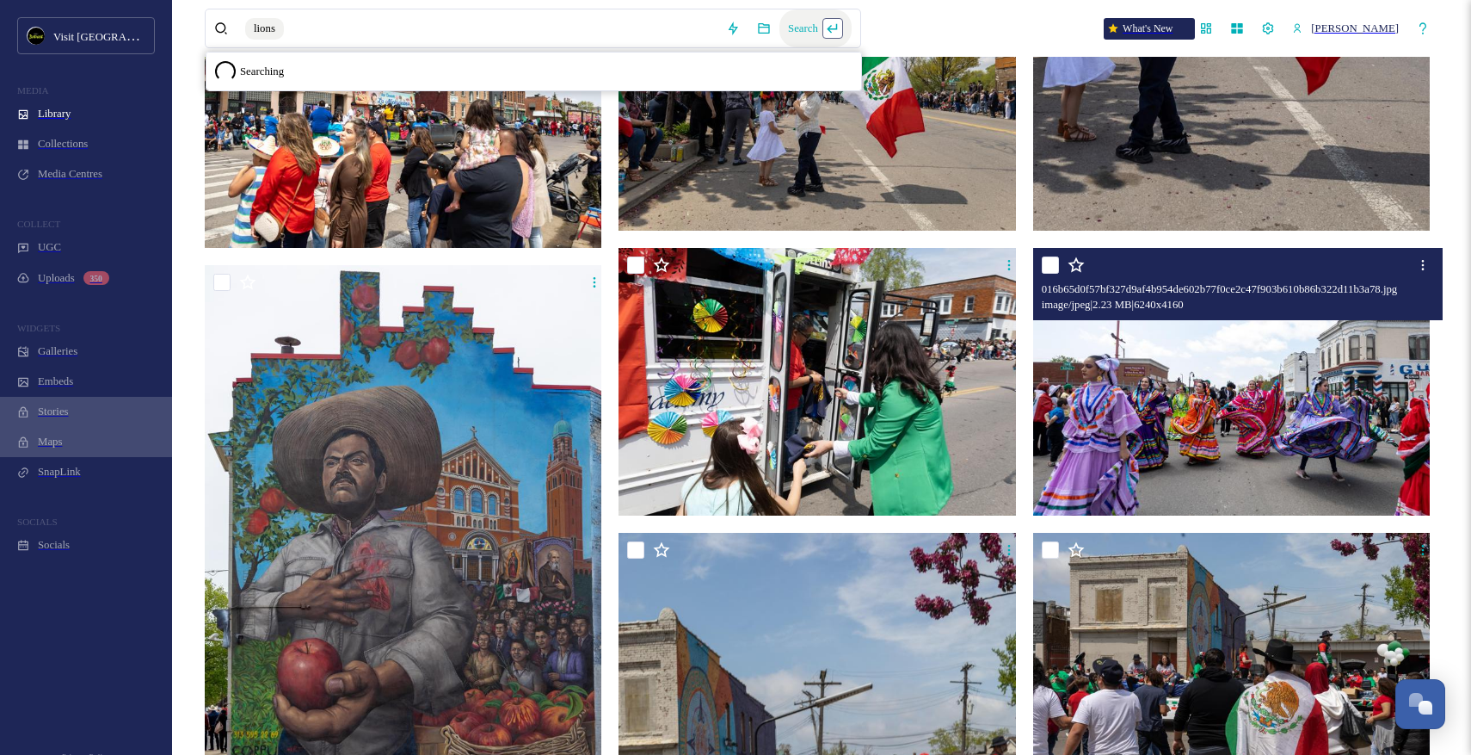
click at [852, 26] on div "Search" at bounding box center [815, 28] width 72 height 38
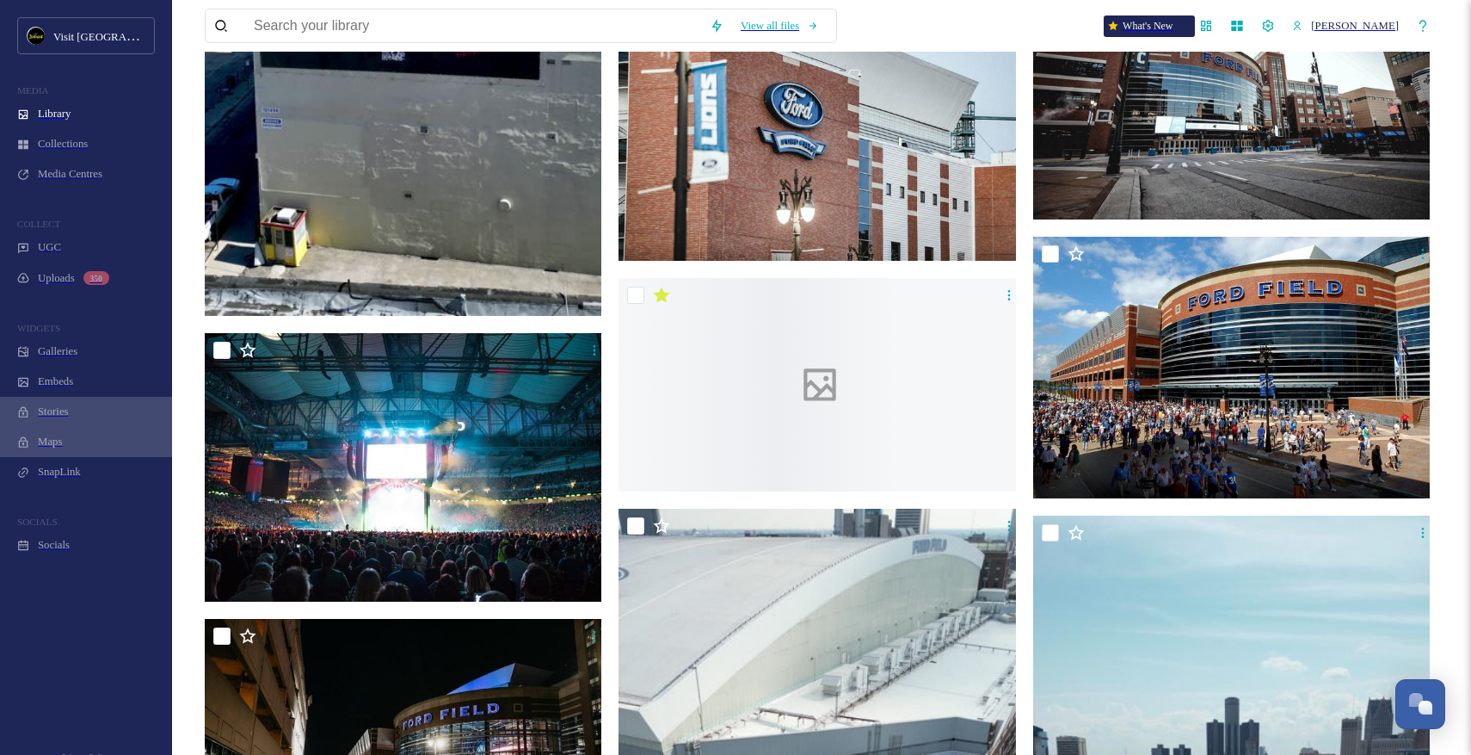
scroll to position [1586, 0]
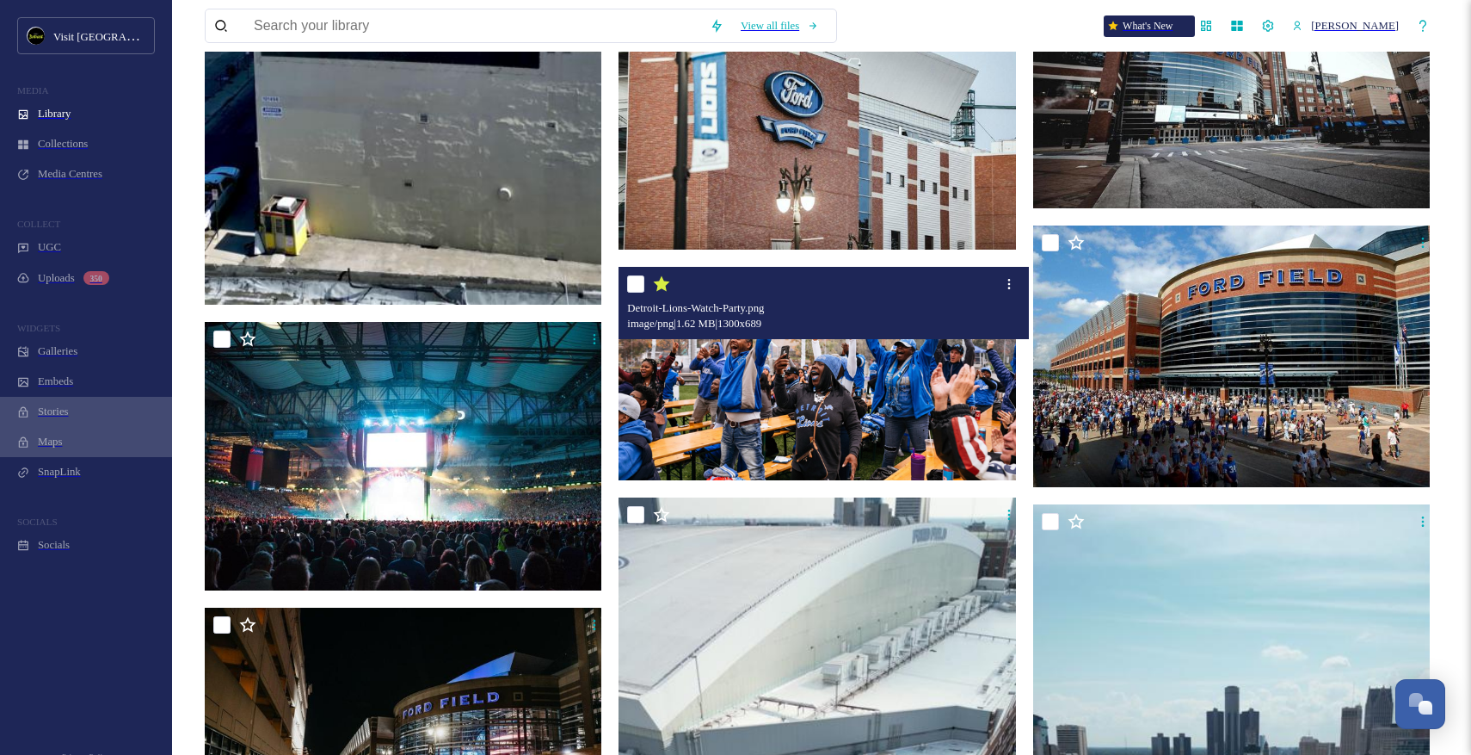
click at [859, 311] on img at bounding box center [820, 373] width 402 height 213
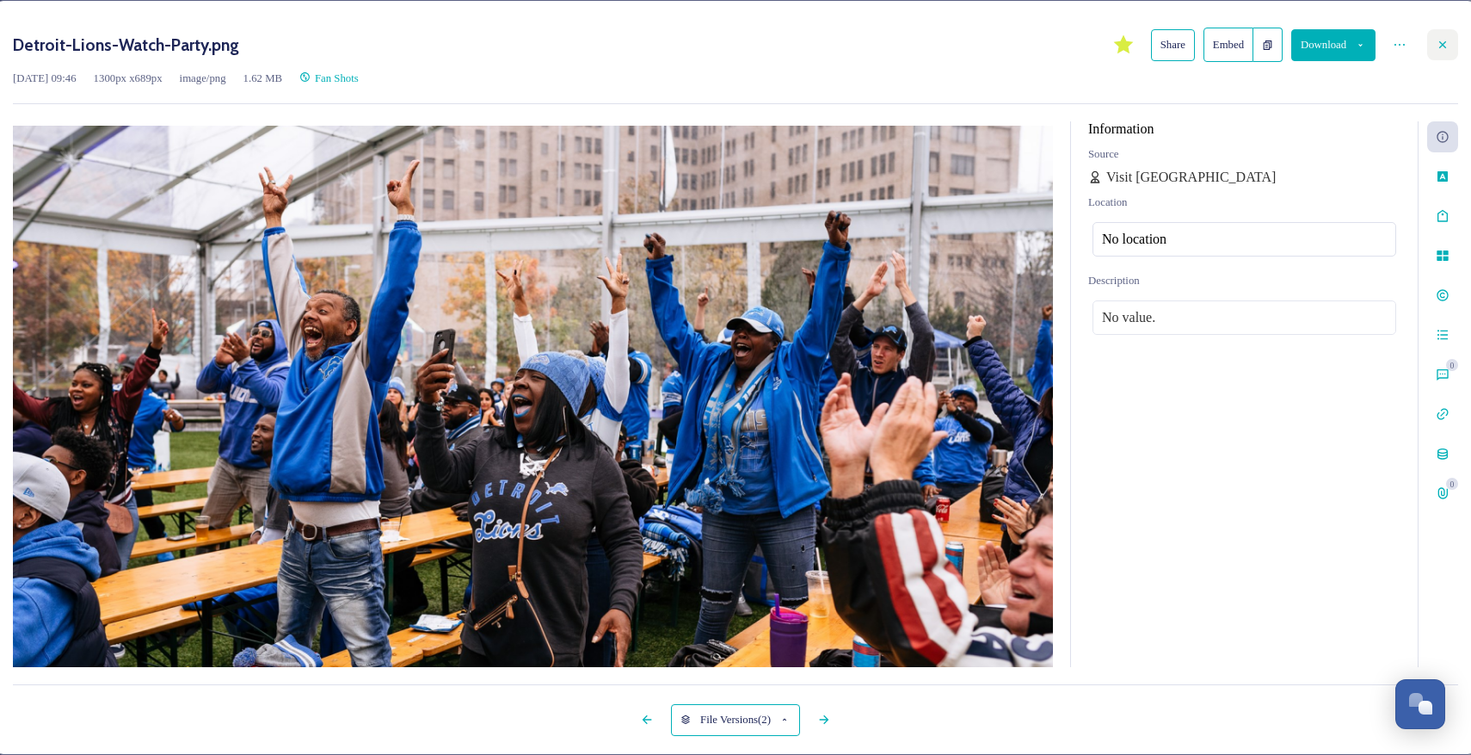
click at [1436, 48] on icon at bounding box center [1443, 45] width 14 height 14
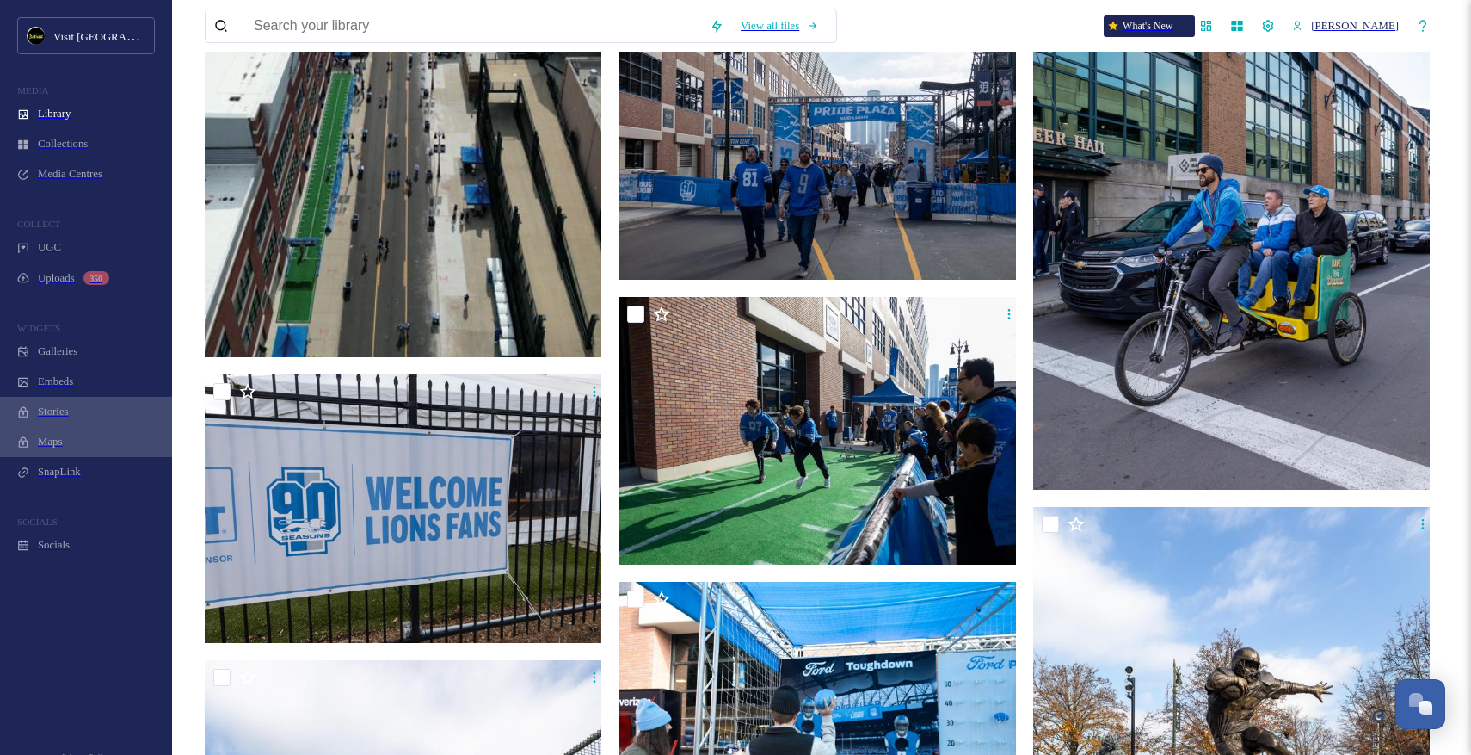
scroll to position [4994, 0]
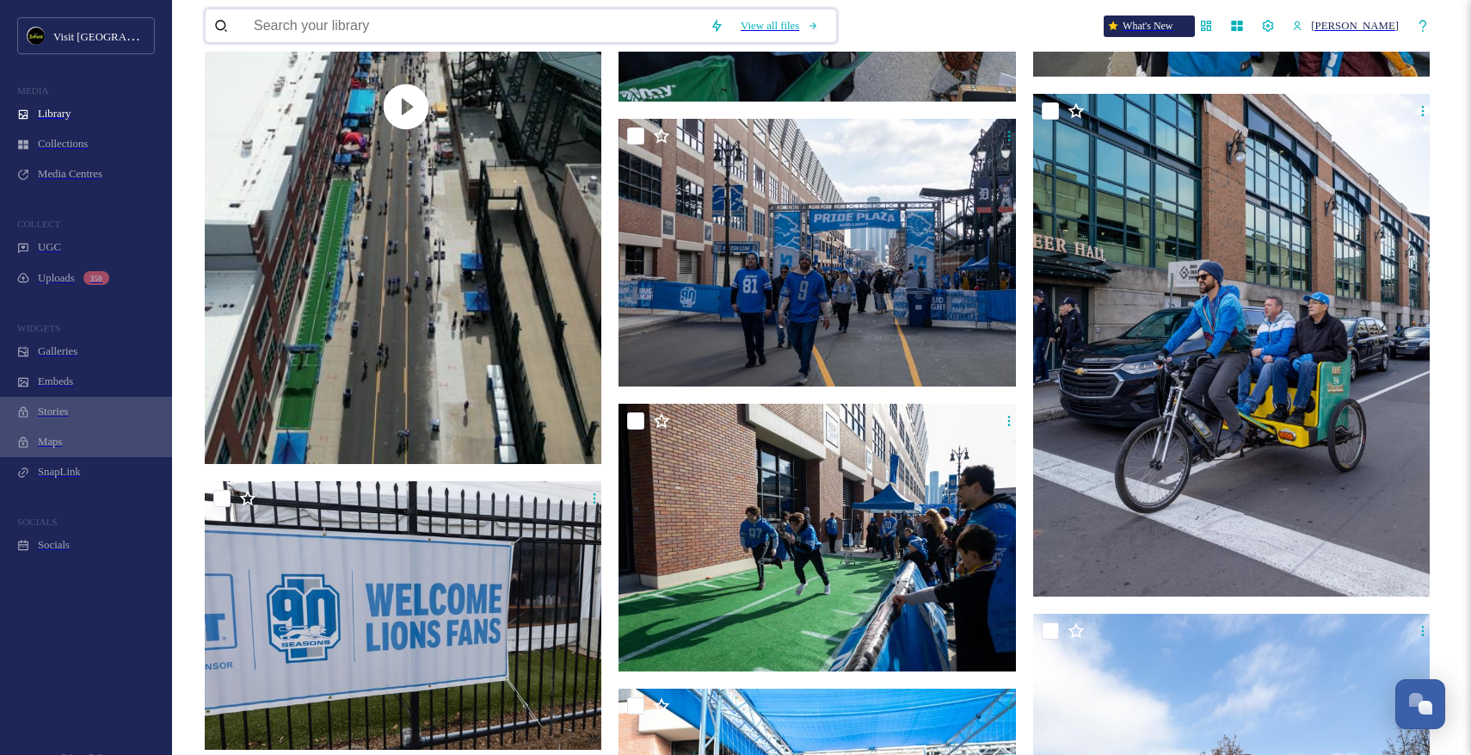
click at [631, 48] on div "View all files What's New Aron Bell" at bounding box center [822, 26] width 1234 height 52
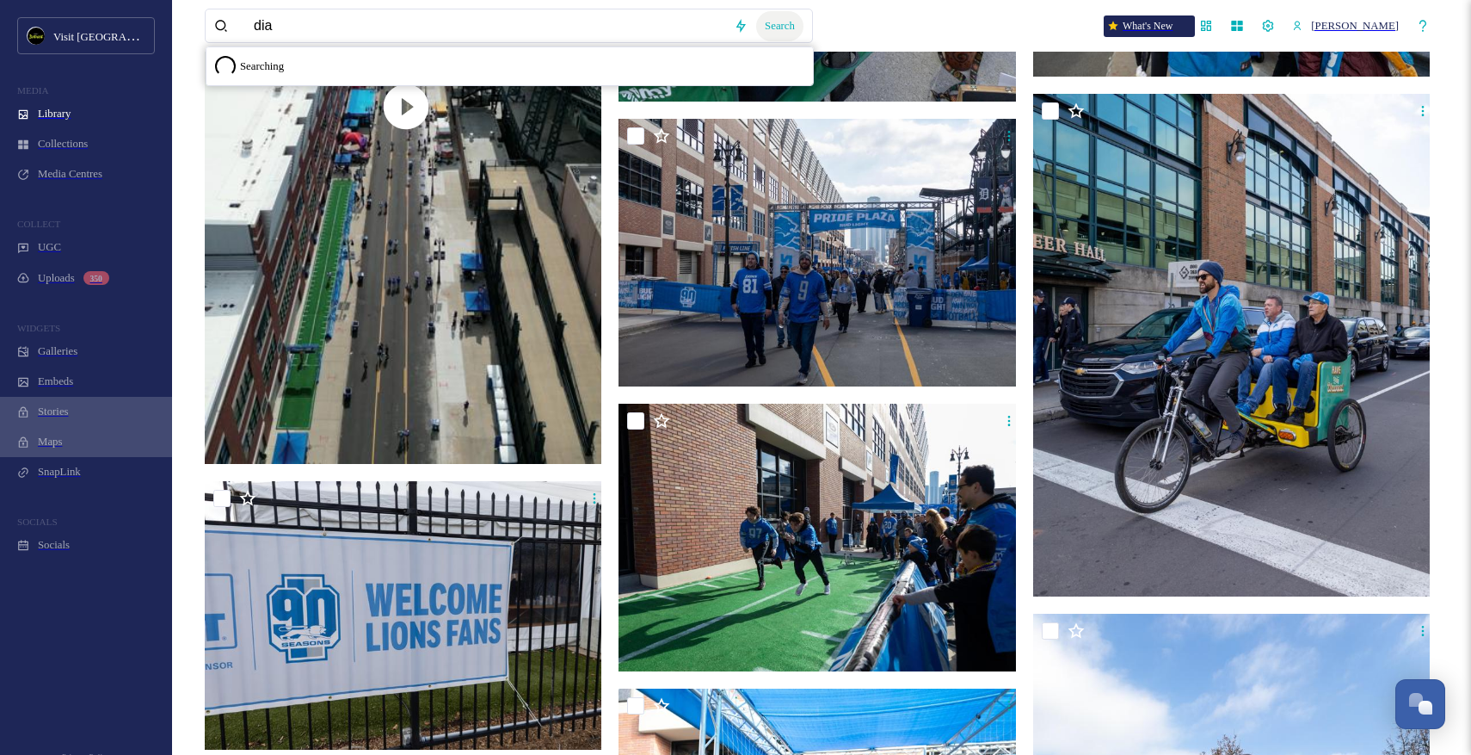
click at [799, 33] on div "Search" at bounding box center [779, 26] width 47 height 30
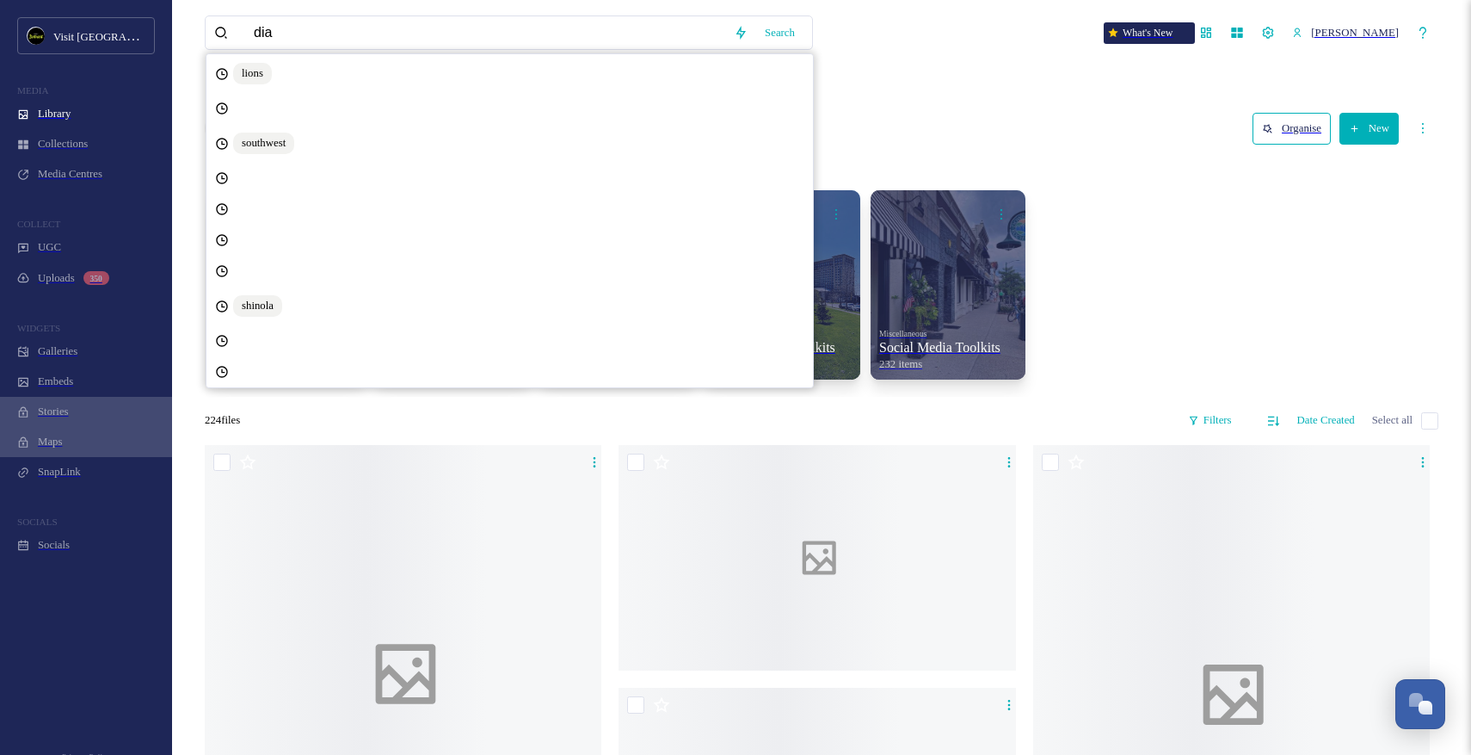
click at [946, 99] on div "Library Search Organise New" at bounding box center [822, 128] width 1234 height 89
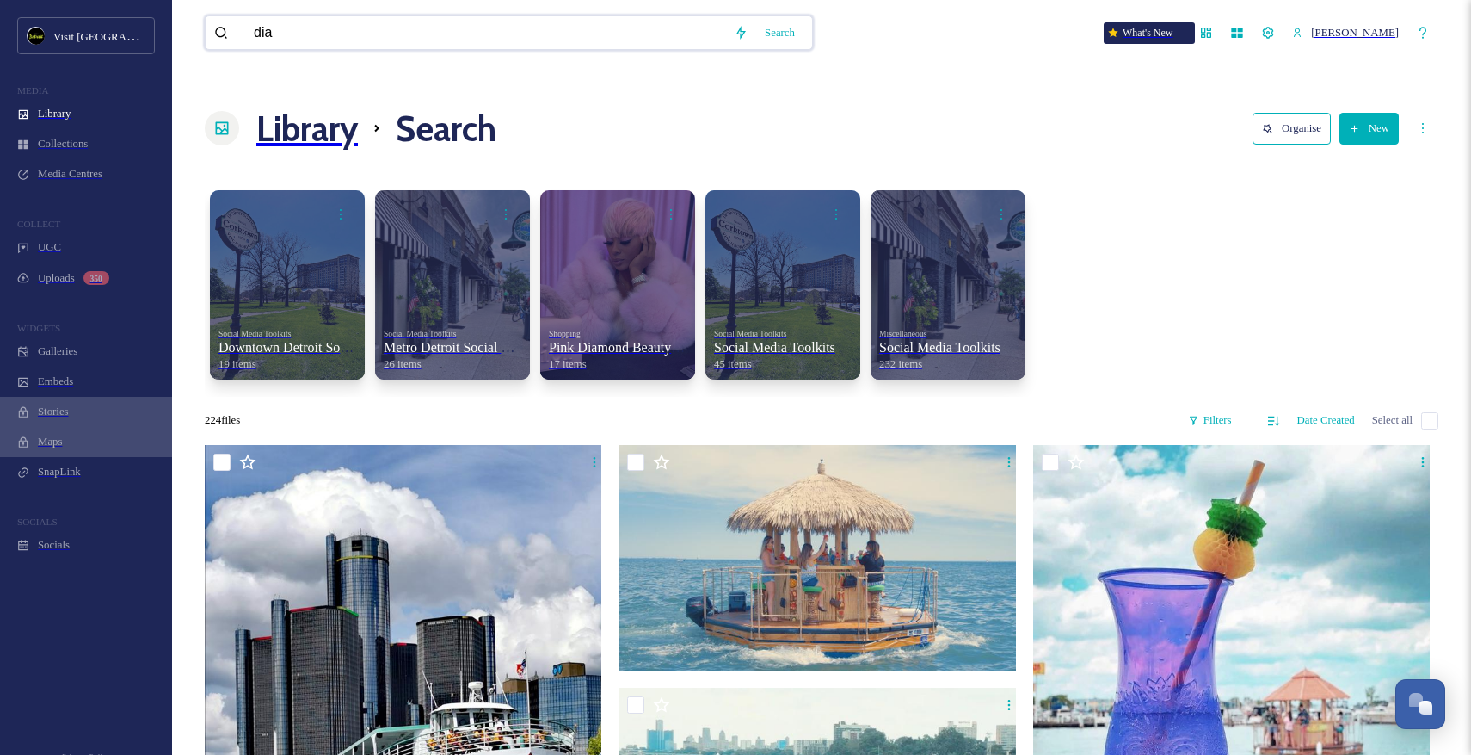
click at [577, 25] on input "dia" at bounding box center [485, 32] width 480 height 33
type input "detroit institute of arts"
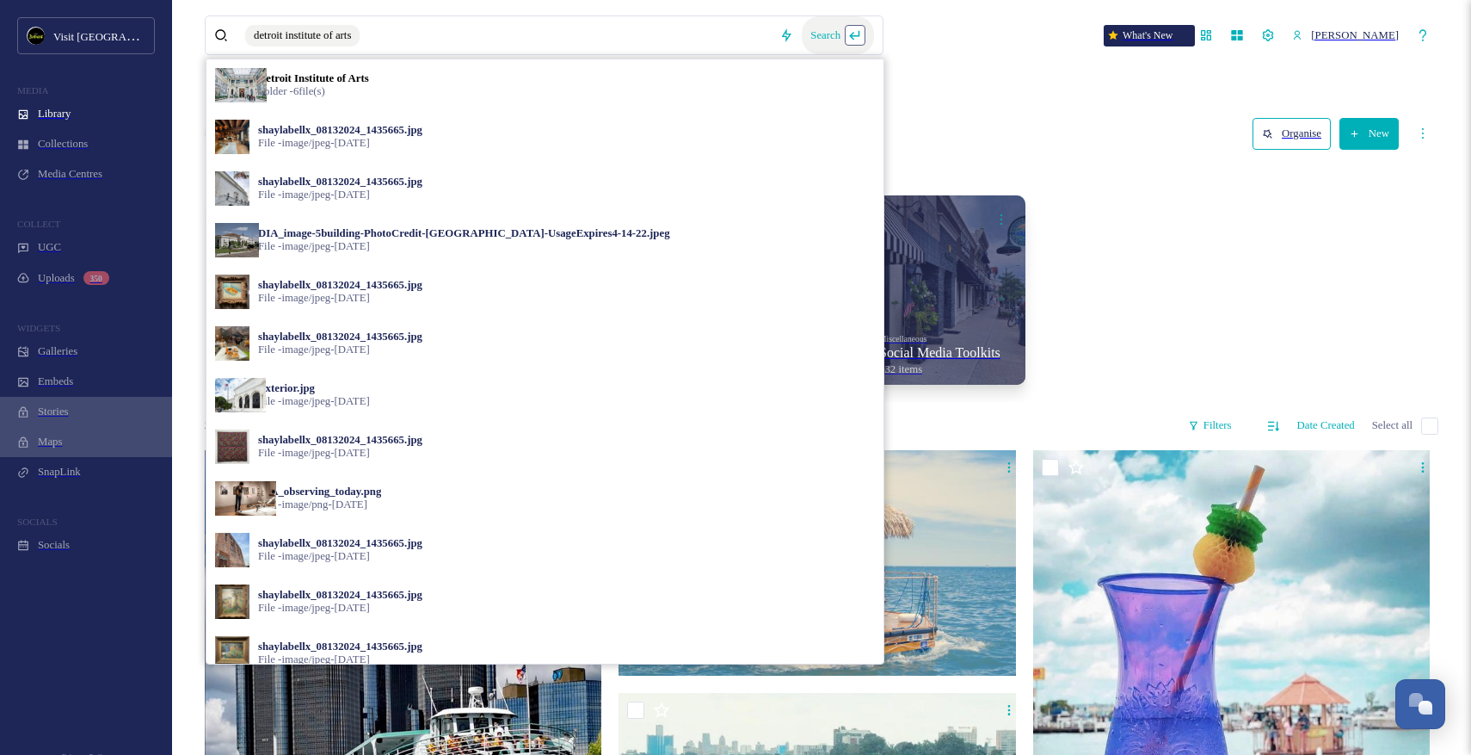
click at [862, 36] on div "Search" at bounding box center [838, 35] width 72 height 38
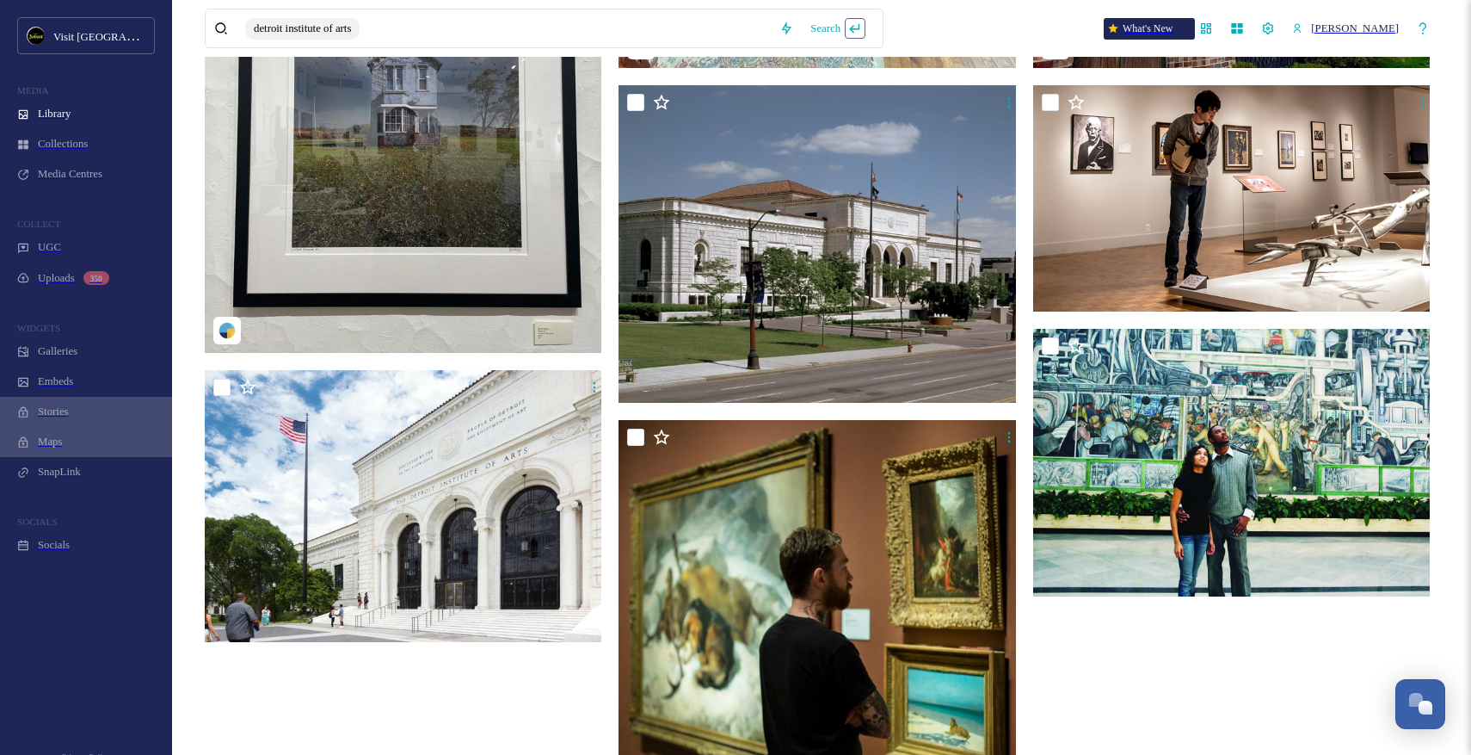
scroll to position [1925, 0]
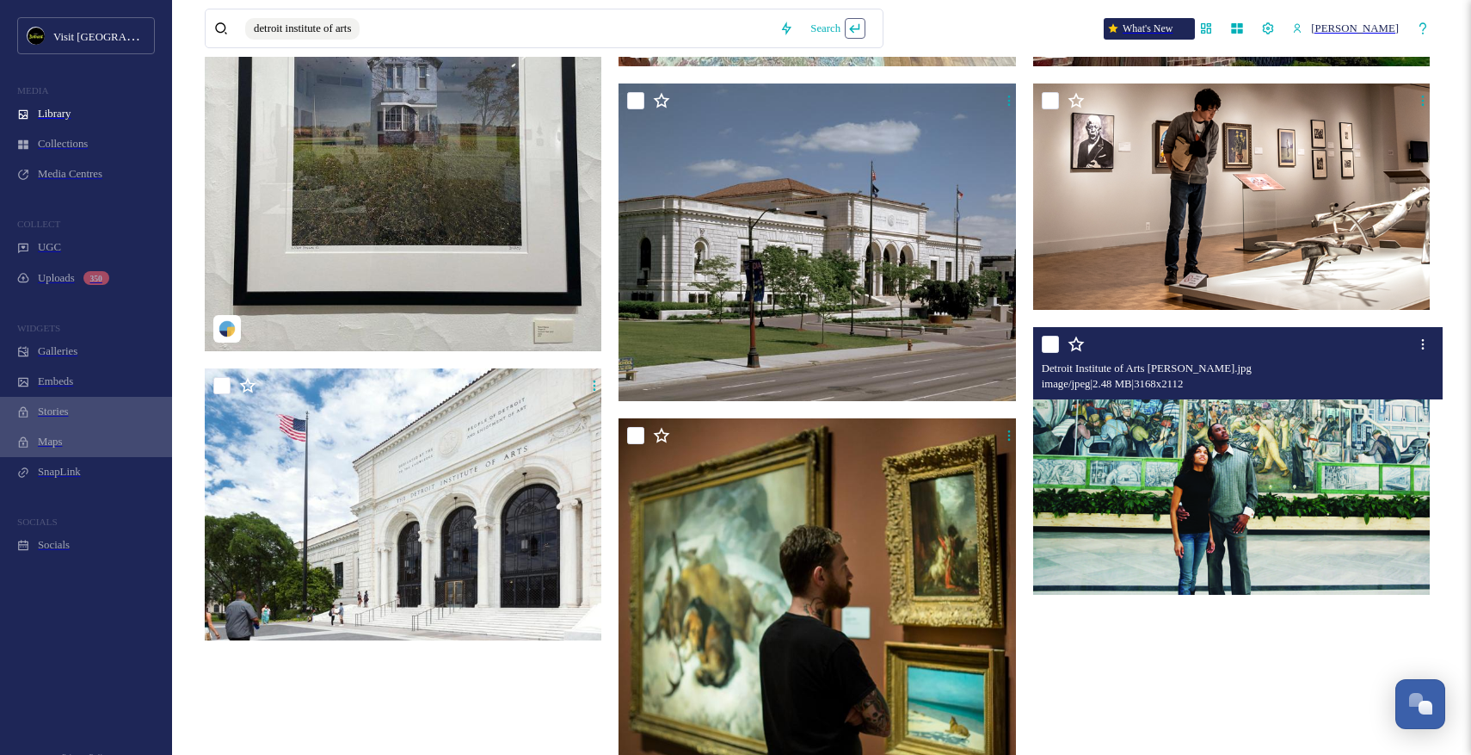
click at [1163, 440] on img at bounding box center [1234, 460] width 402 height 268
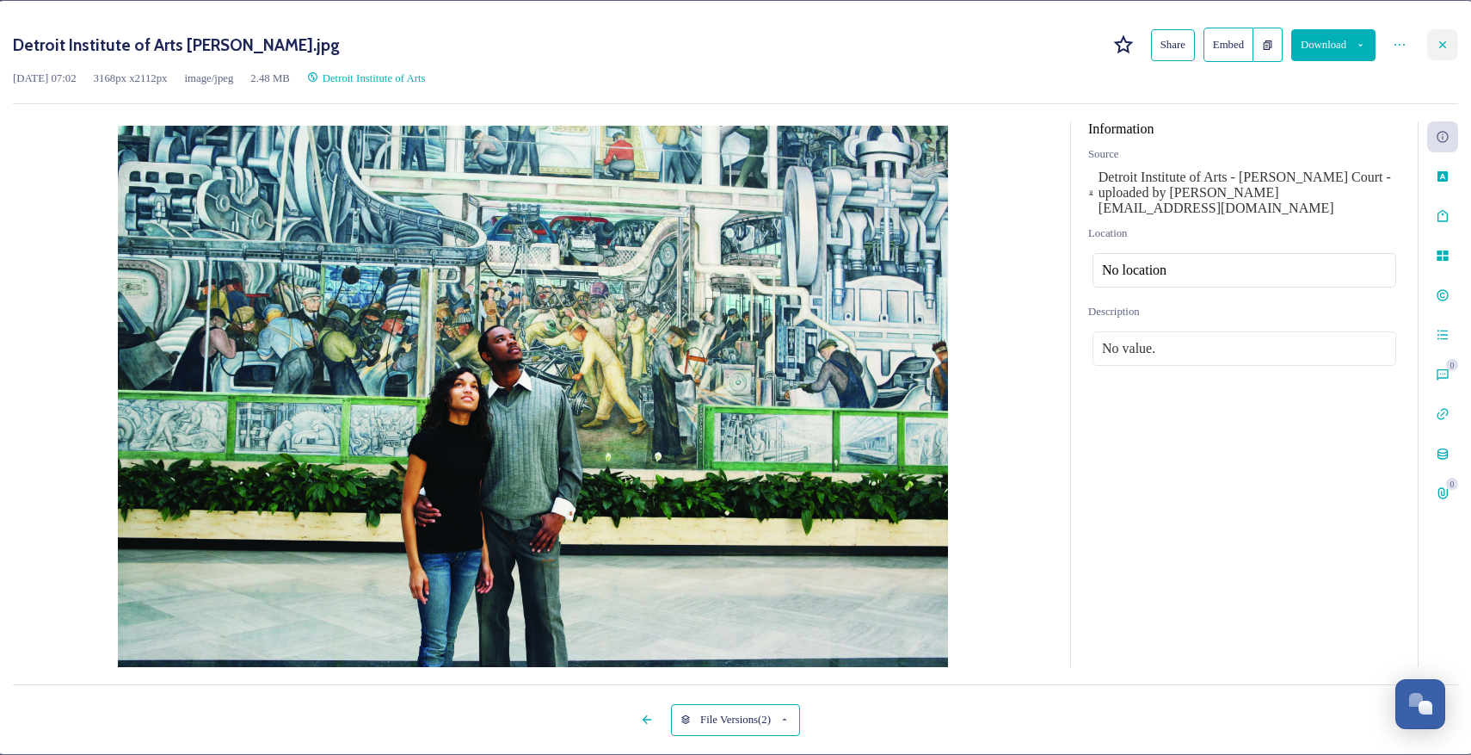
click at [1427, 50] on div at bounding box center [1442, 44] width 31 height 31
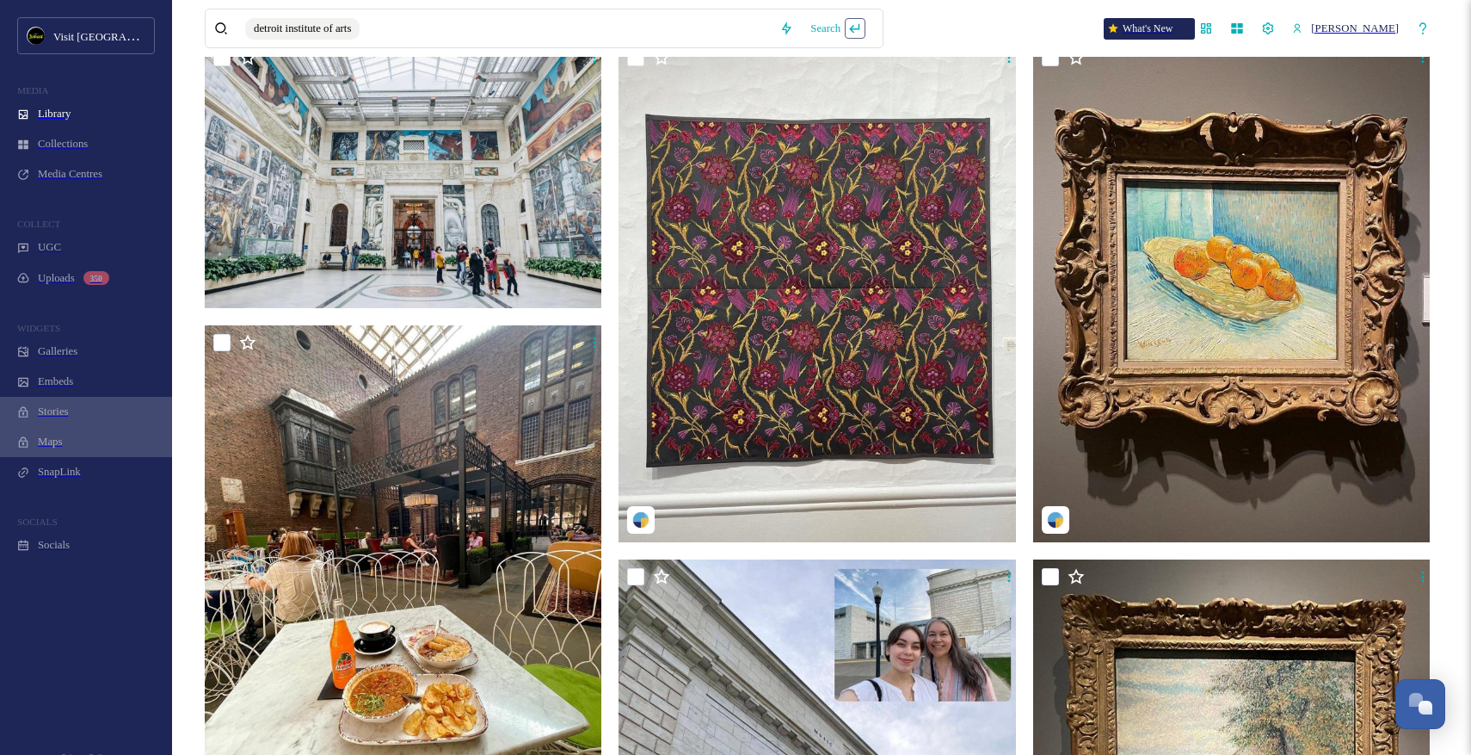
scroll to position [52, 0]
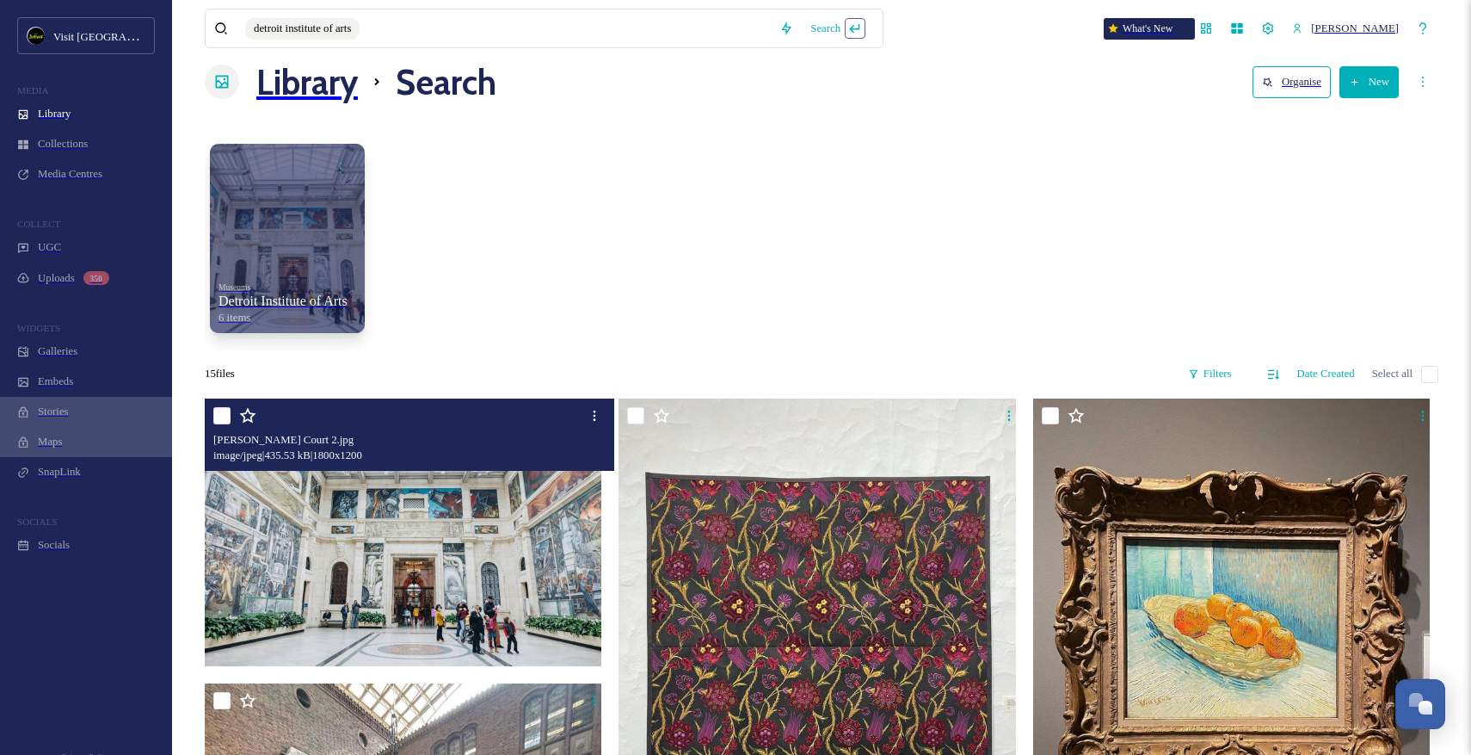
click at [519, 535] on img at bounding box center [406, 531] width 402 height 268
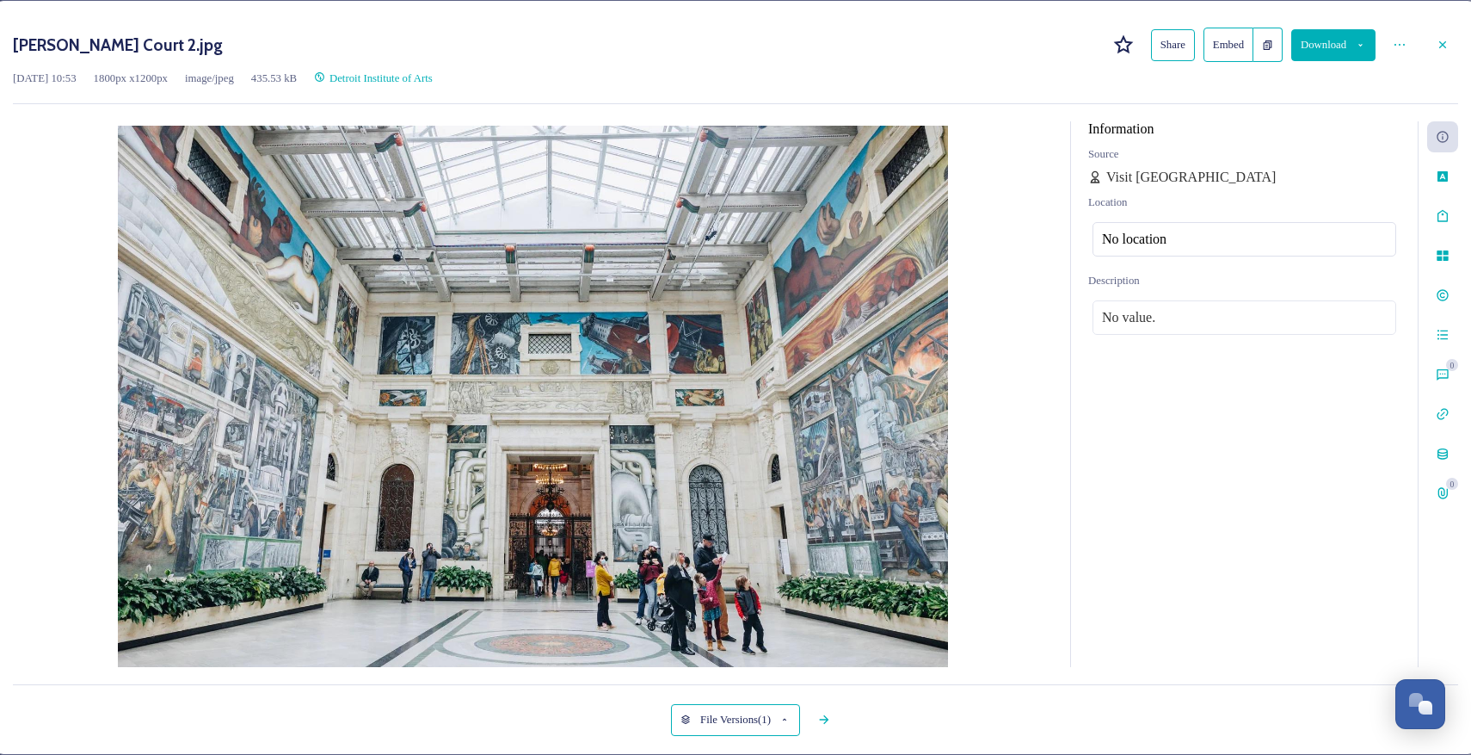
click at [1314, 71] on div "Feb 12 2024 10:53 1800 px x 1200 px image/jpeg 435.53 kB Detroit Institute of A…" at bounding box center [735, 78] width 1445 height 15
click at [1310, 44] on button "Download" at bounding box center [1333, 45] width 84 height 32
click at [1284, 88] on span "Download Original (1800 x 1200)" at bounding box center [1291, 81] width 151 height 13
click at [1436, 42] on icon at bounding box center [1443, 45] width 14 height 14
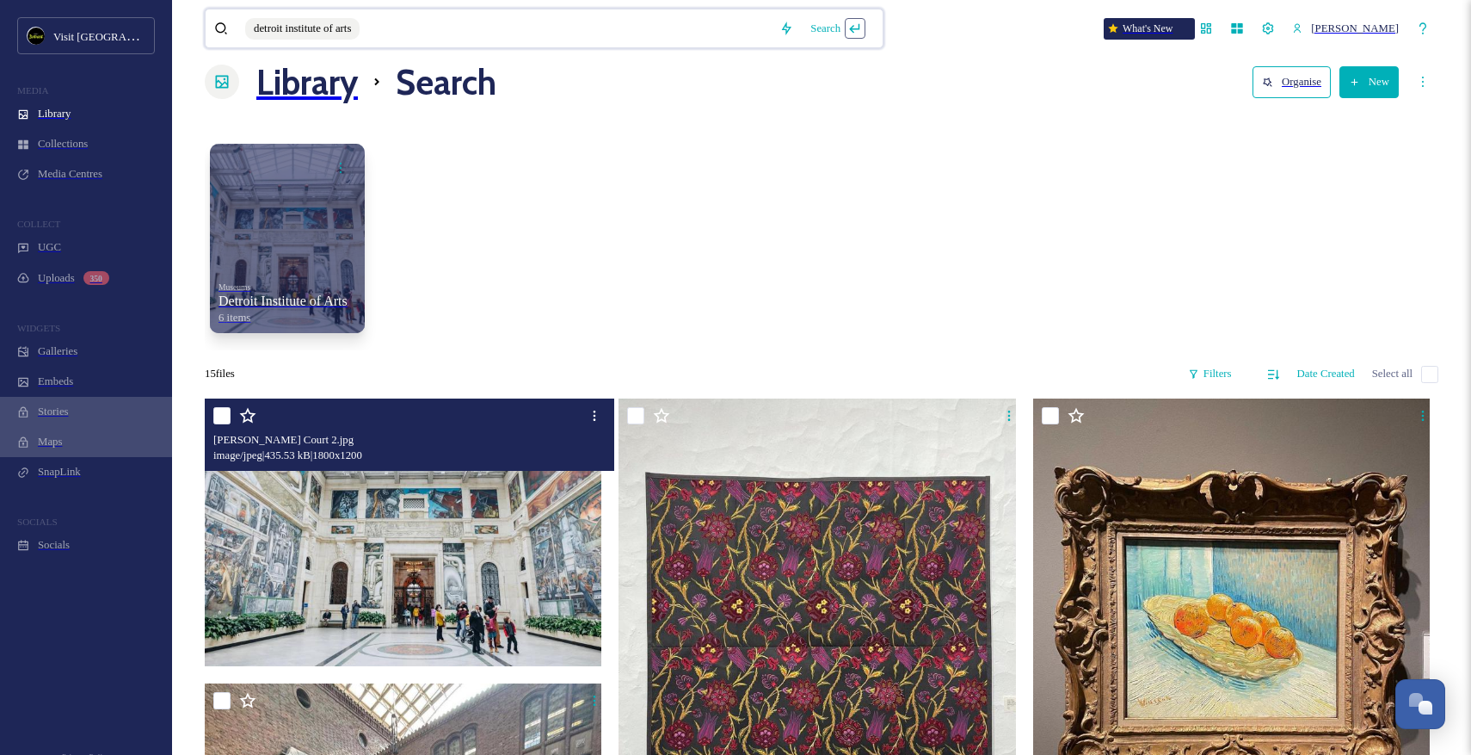
click at [526, 21] on input at bounding box center [566, 28] width 410 height 33
drag, startPoint x: 526, startPoint y: 21, endPoint x: 203, endPoint y: 31, distance: 322.8
click at [205, 31] on div "detroit institute of arts Search" at bounding box center [544, 29] width 679 height 40
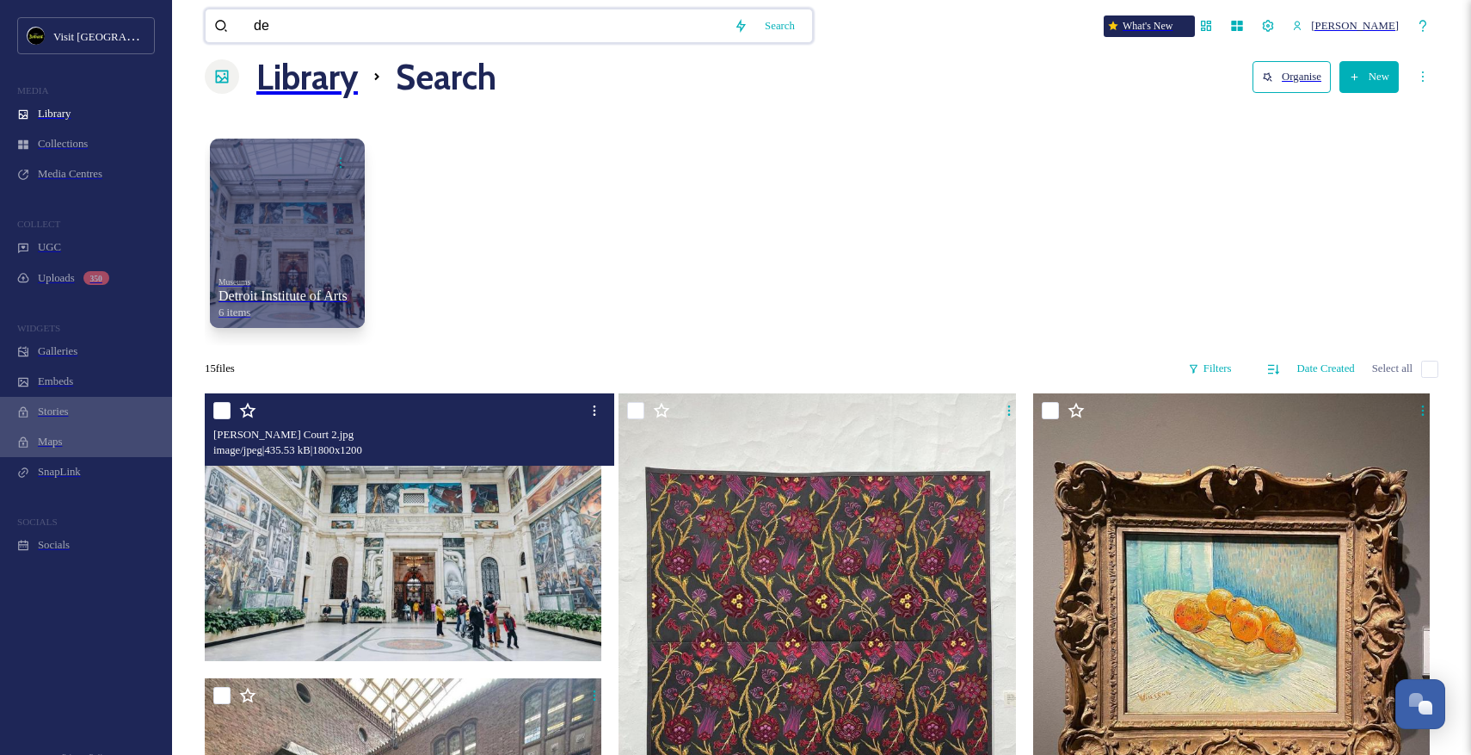
type input "d"
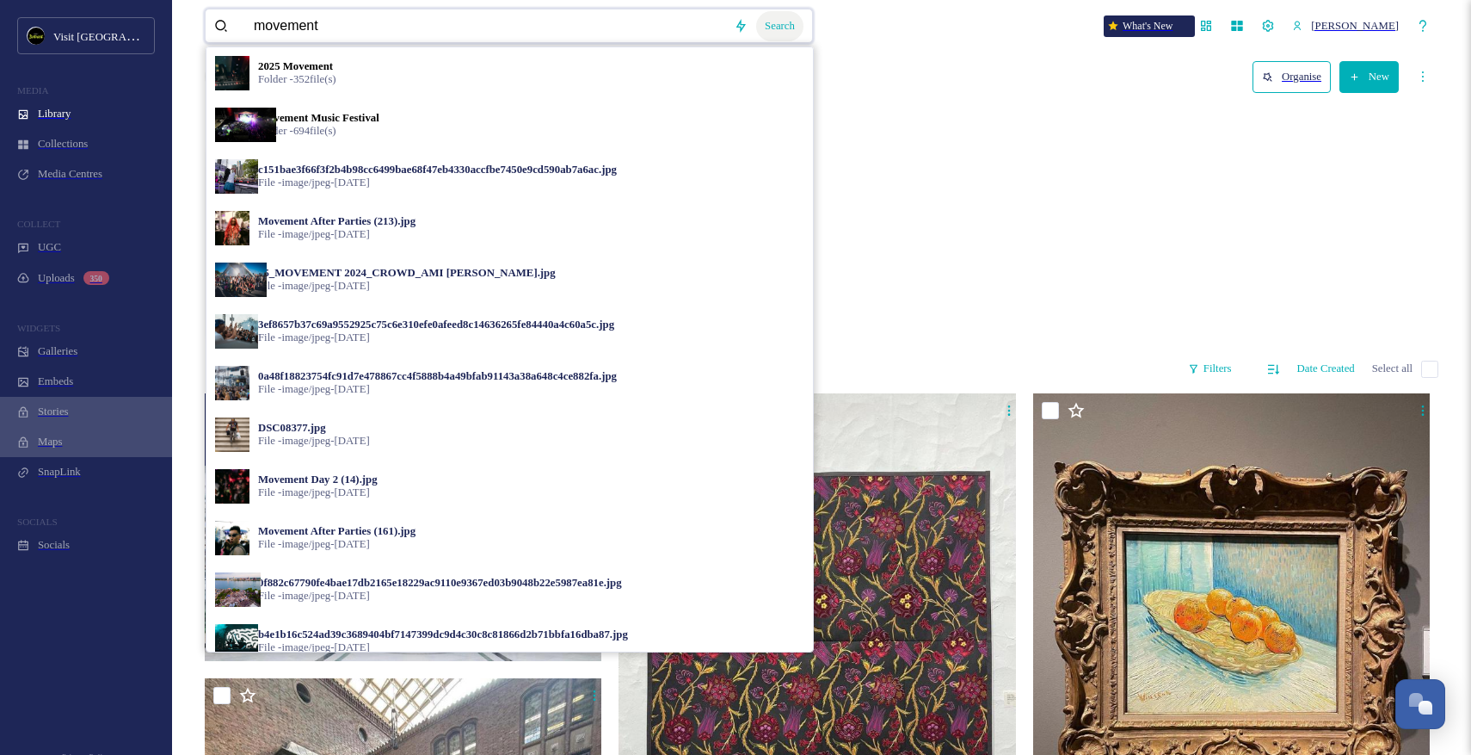
type input "movement"
click at [785, 33] on div "Search" at bounding box center [779, 26] width 47 height 30
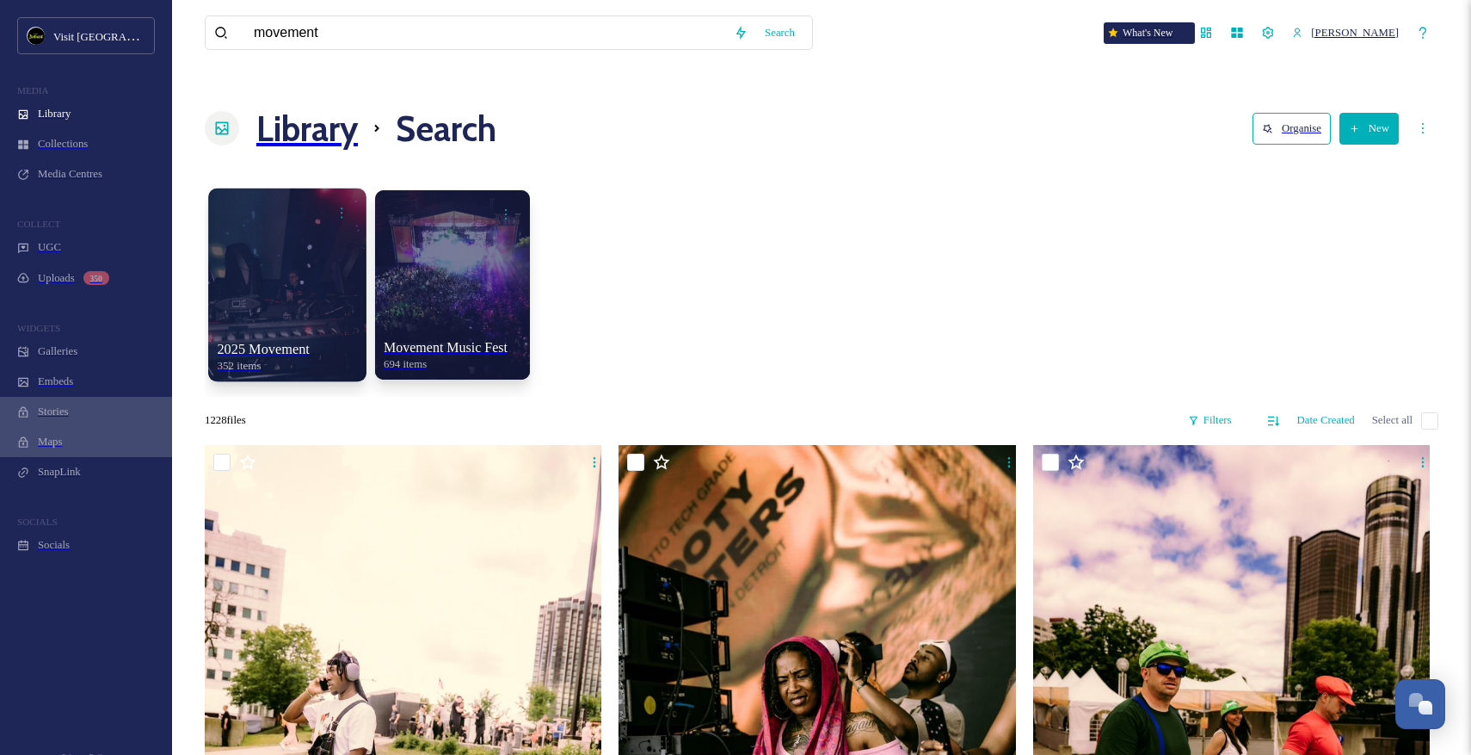
click at [302, 230] on div at bounding box center [287, 284] width 158 height 193
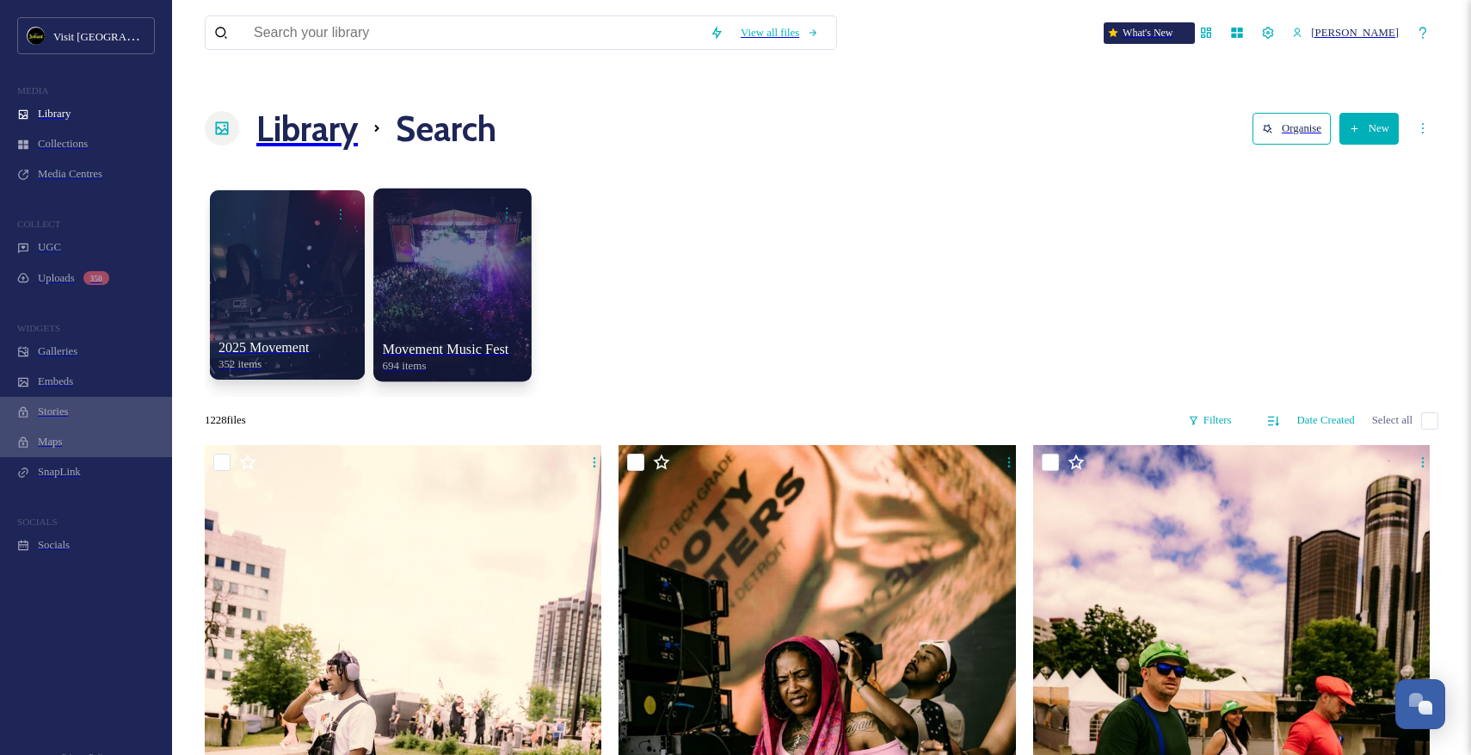
click at [447, 204] on div at bounding box center [452, 284] width 158 height 193
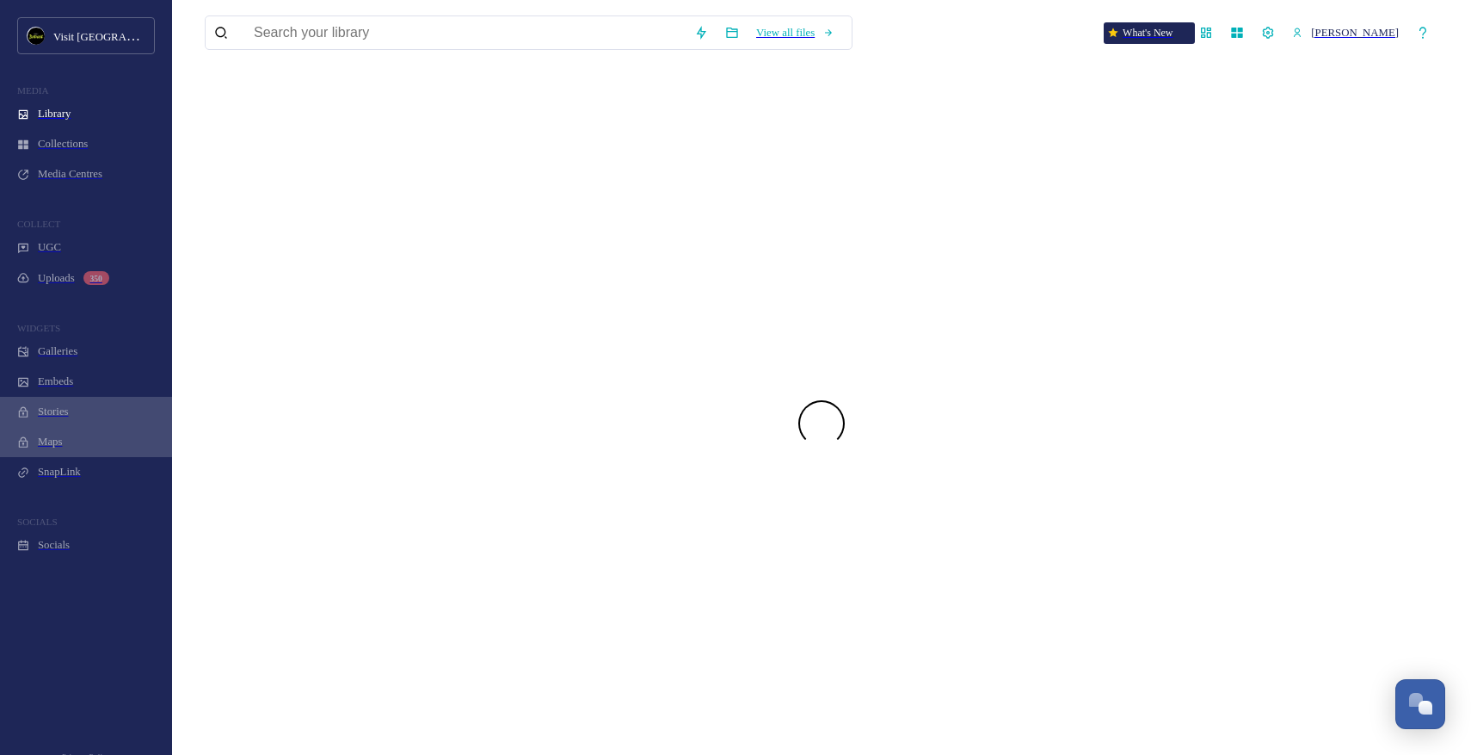
click at [447, 204] on div at bounding box center [822, 422] width 1234 height 677
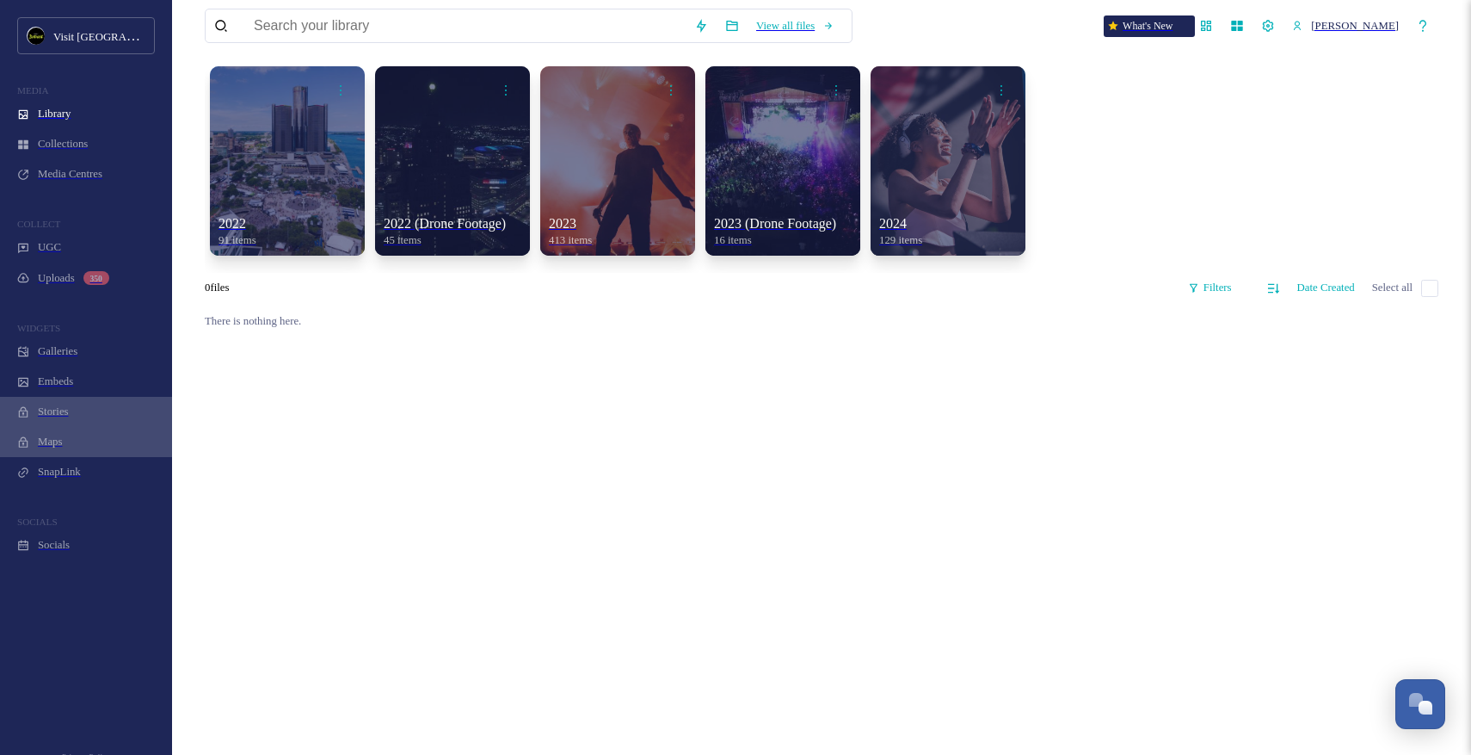
scroll to position [89, 0]
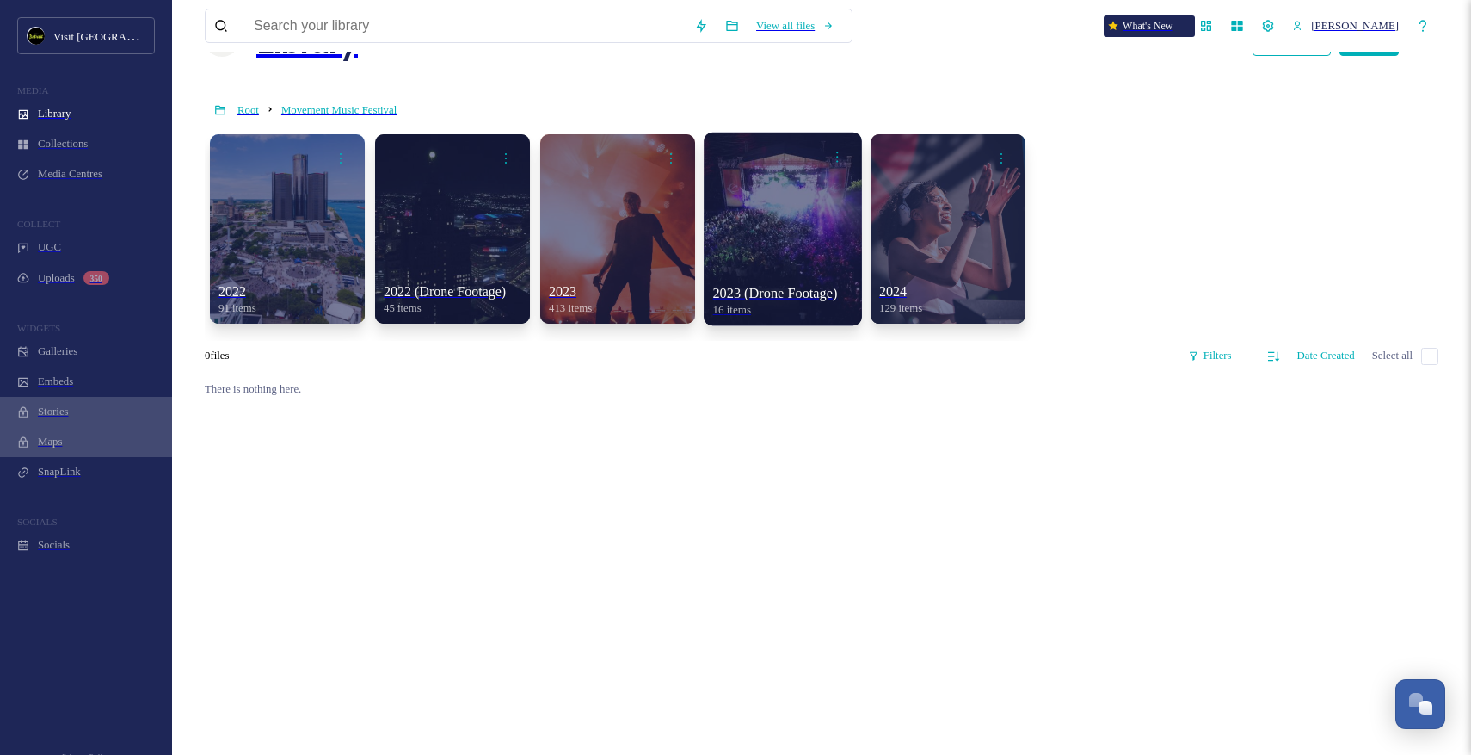
click at [708, 203] on div at bounding box center [783, 228] width 158 height 193
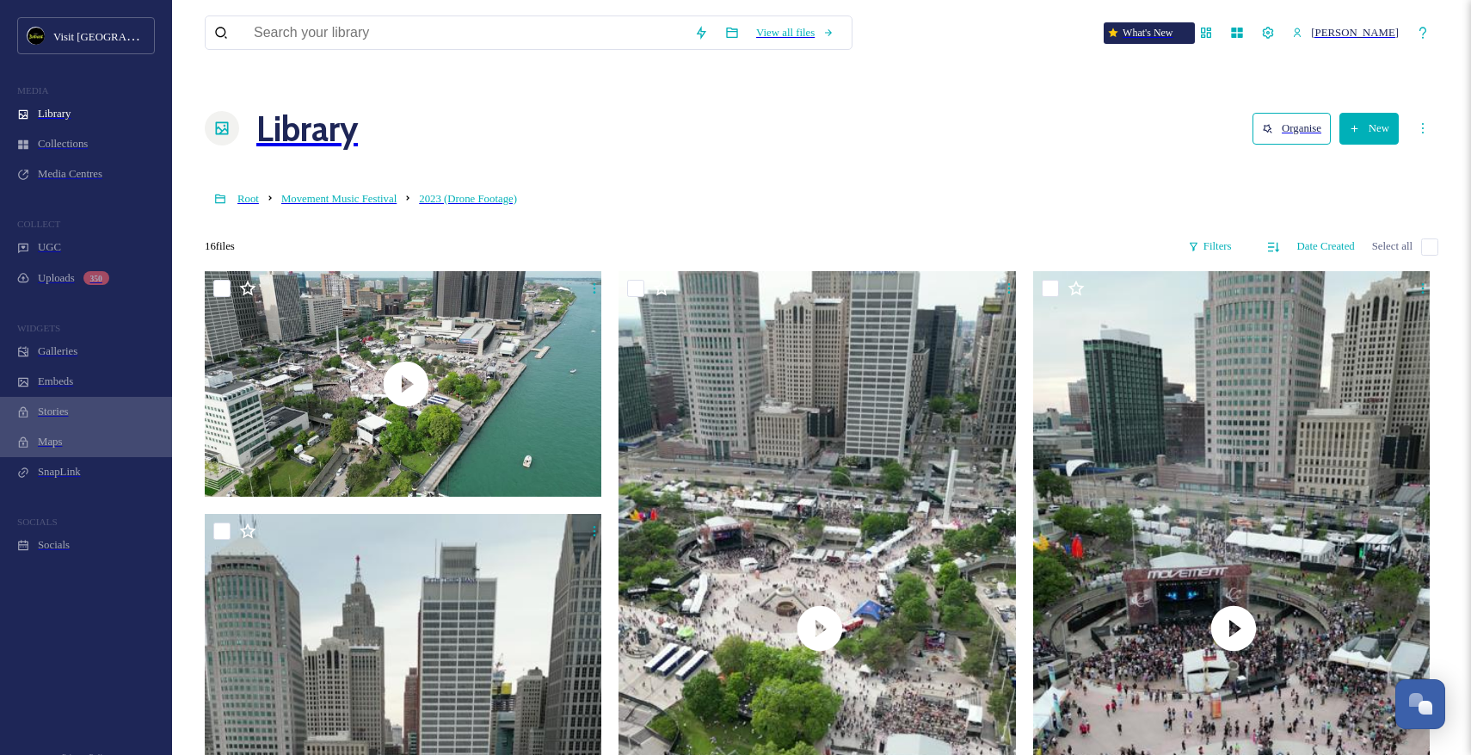
click at [1232, 231] on div "16 file s Filters Date Created Select all" at bounding box center [822, 246] width 1234 height 31
click at [1222, 231] on div "Filters" at bounding box center [1210, 246] width 61 height 30
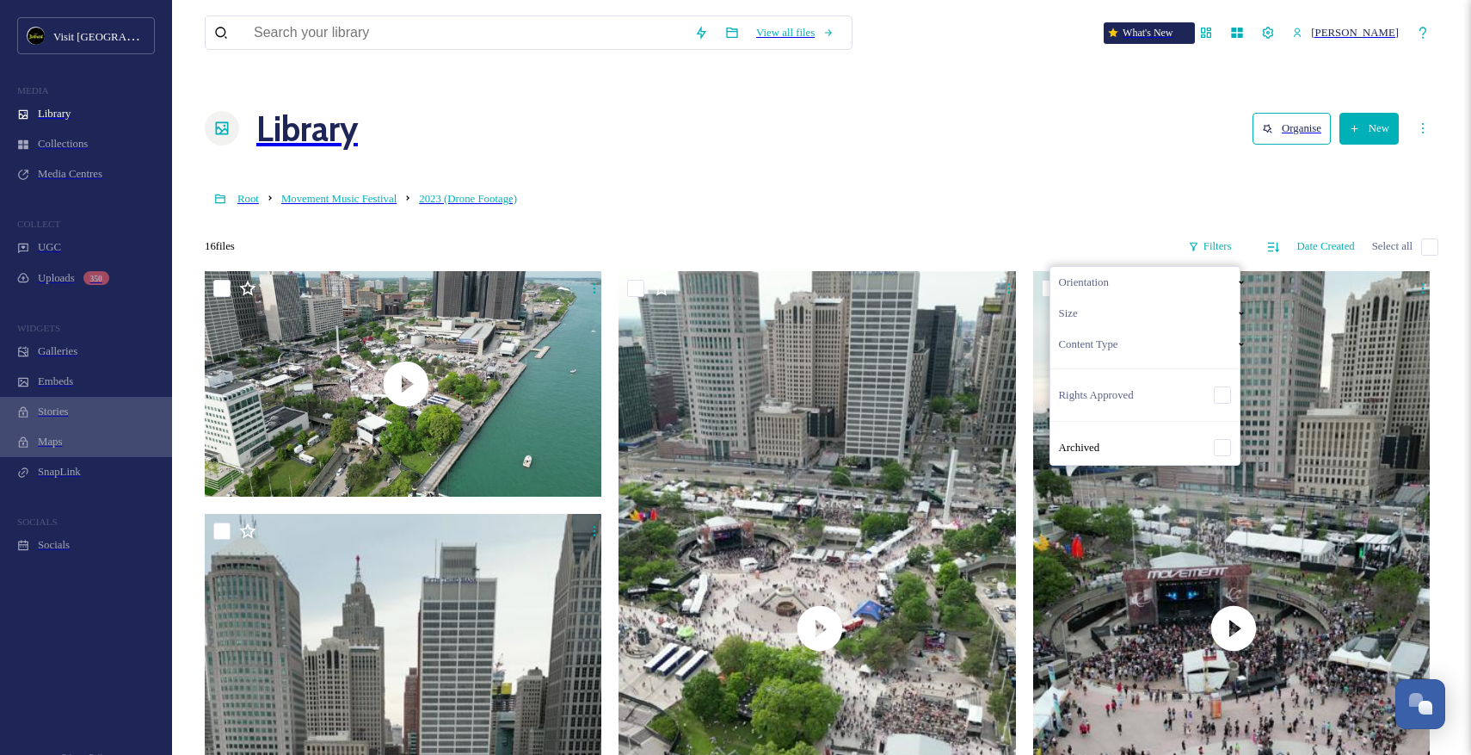
click at [1157, 329] on div "Content Type" at bounding box center [1154, 344] width 206 height 31
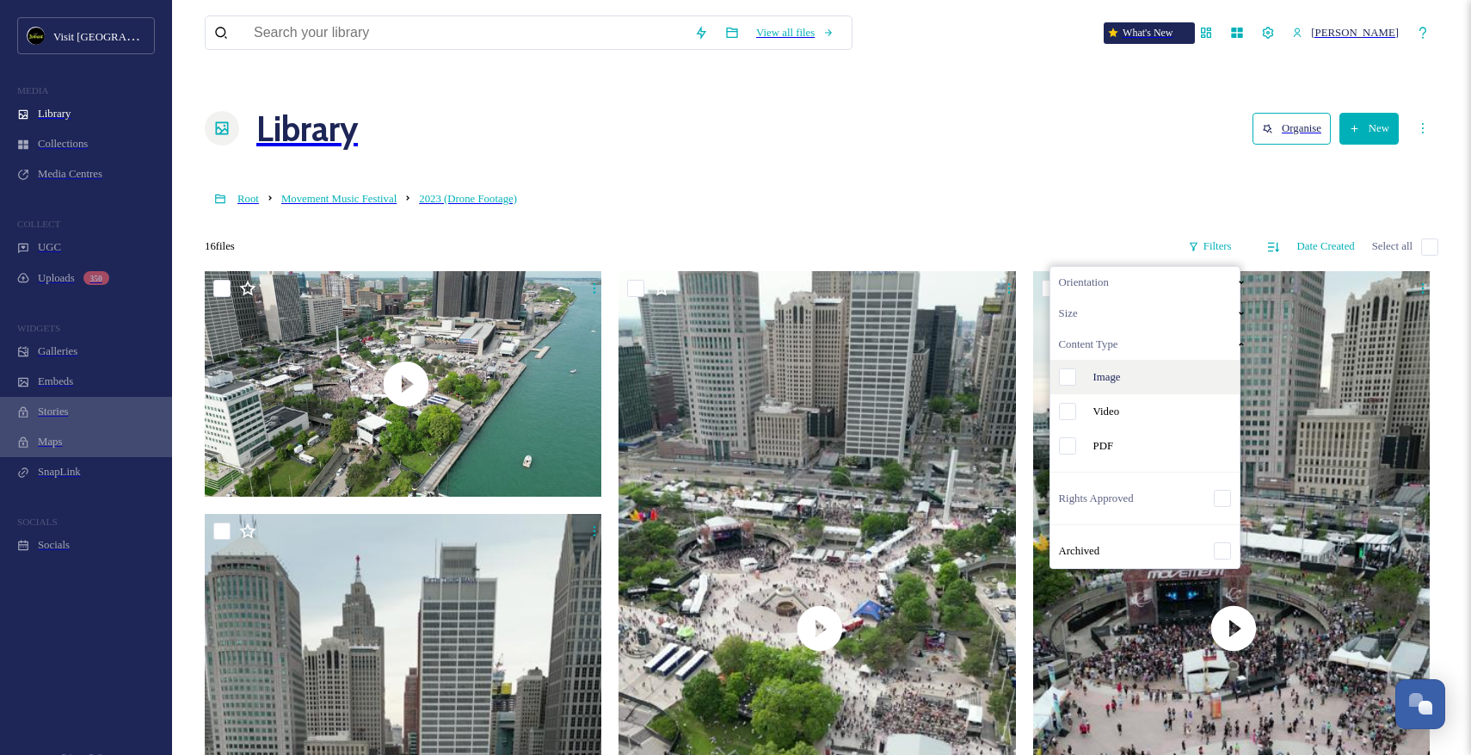
click at [1139, 360] on div "Image" at bounding box center [1145, 377] width 189 height 34
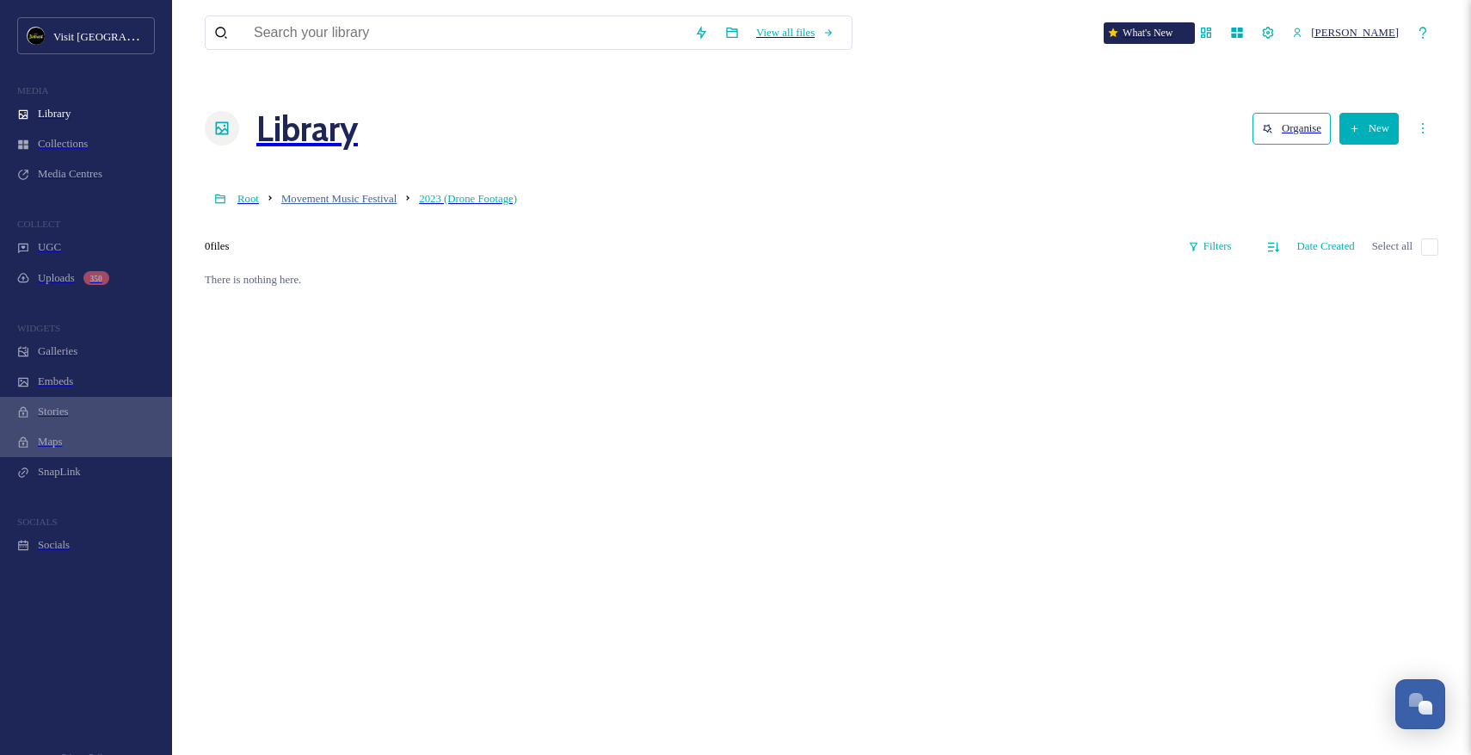
click at [366, 193] on span "Movement Music Festival" at bounding box center [338, 199] width 115 height 12
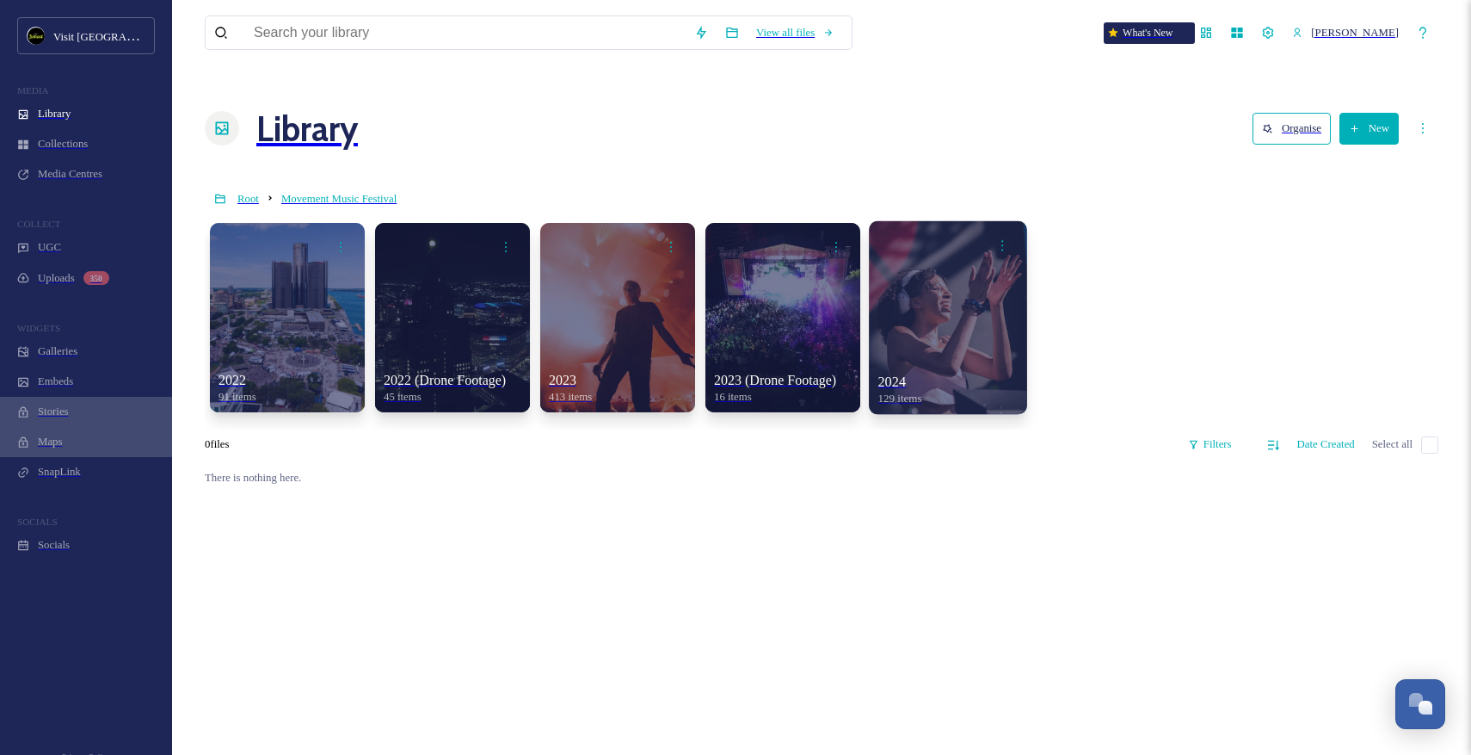
click at [869, 277] on div at bounding box center [948, 316] width 158 height 193
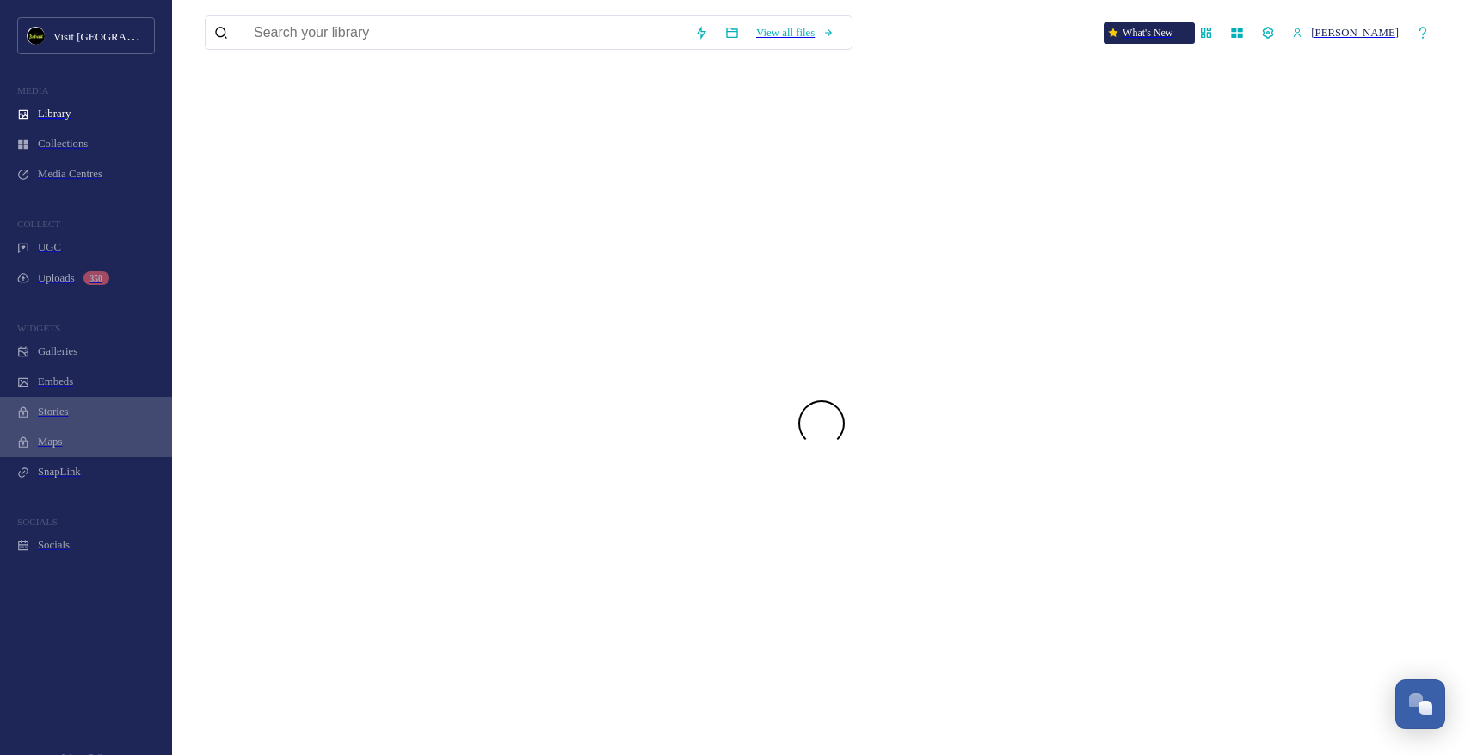
click at [844, 277] on div at bounding box center [822, 422] width 1234 height 677
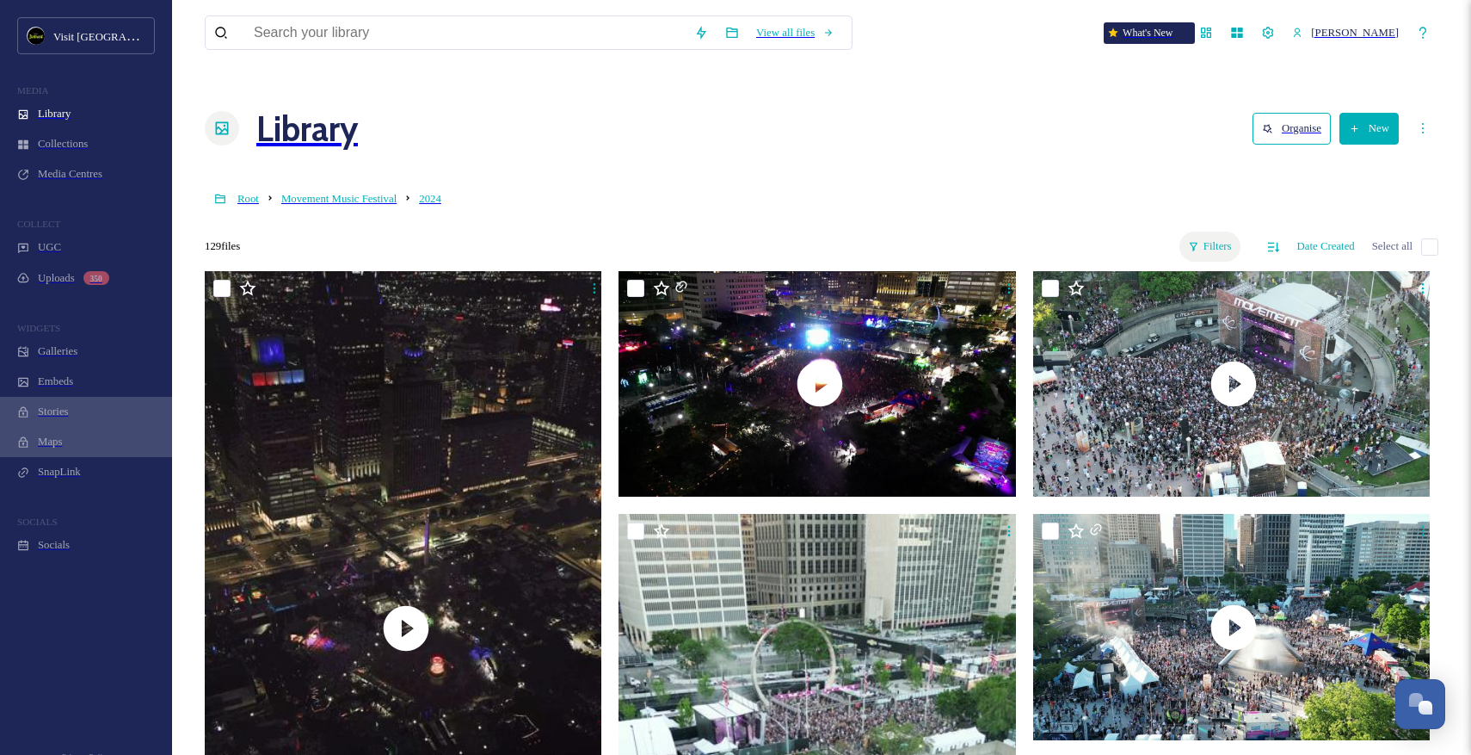
click at [1206, 231] on div "Filters" at bounding box center [1210, 246] width 61 height 30
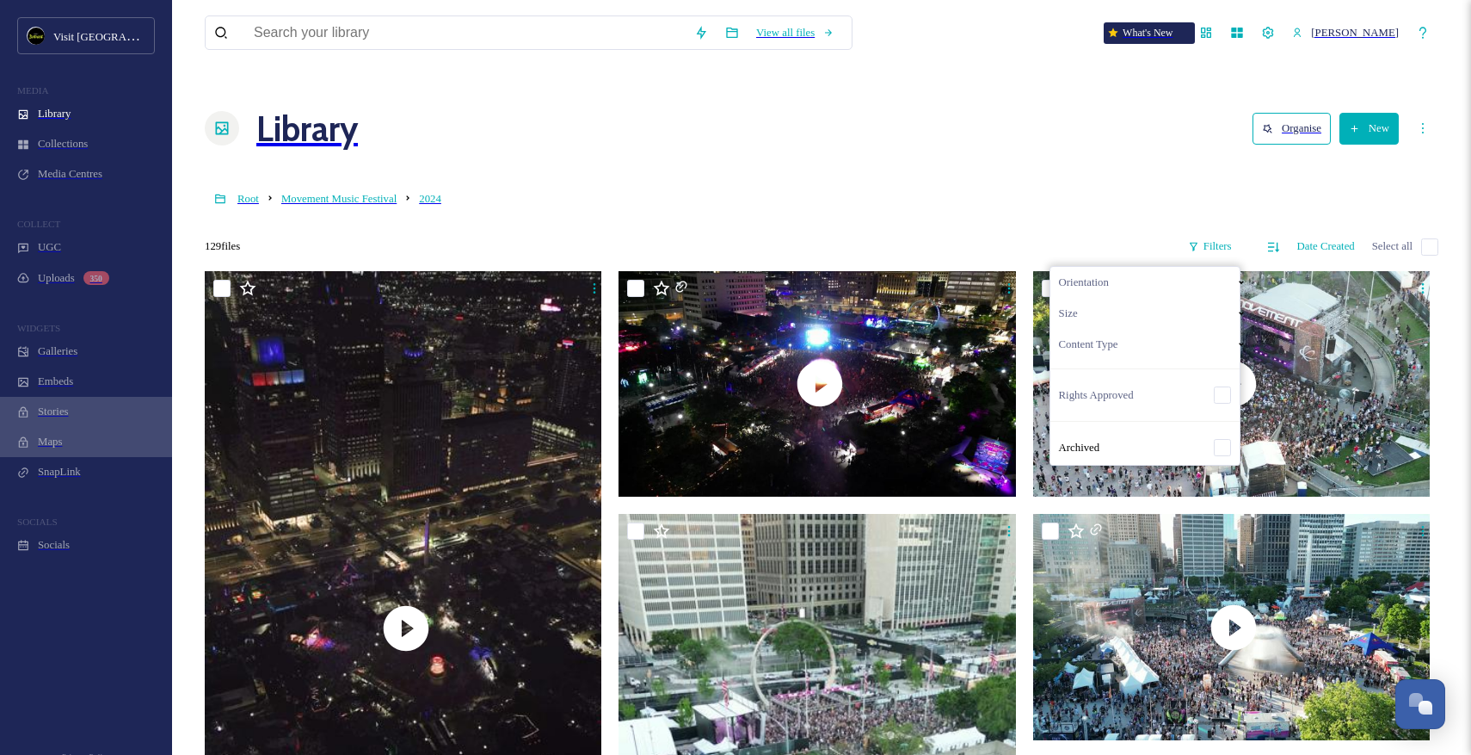
click at [1118, 338] on span "Content Type" at bounding box center [1088, 344] width 59 height 13
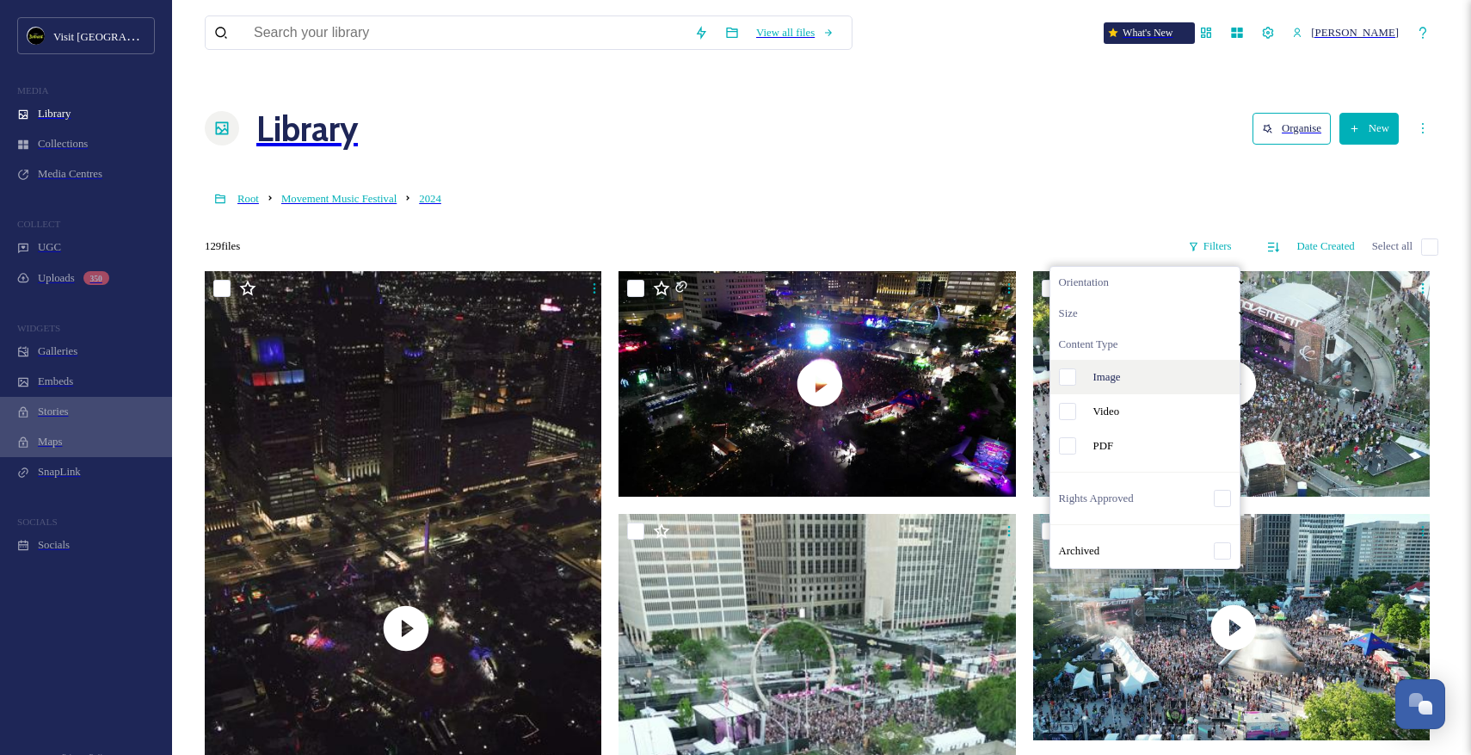
click at [1121, 371] on span "Image" at bounding box center [1108, 377] width 28 height 13
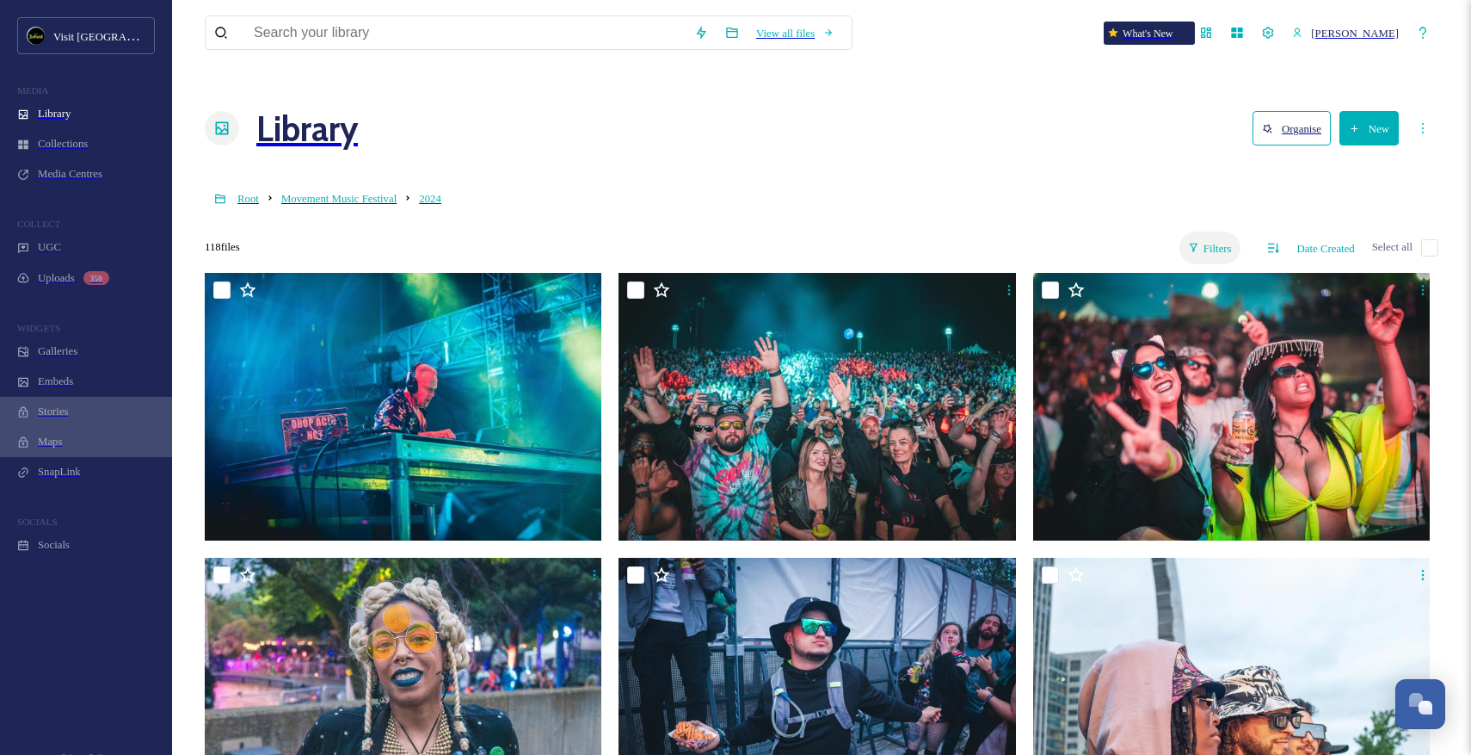
click at [1205, 231] on div "Filters" at bounding box center [1210, 246] width 61 height 30
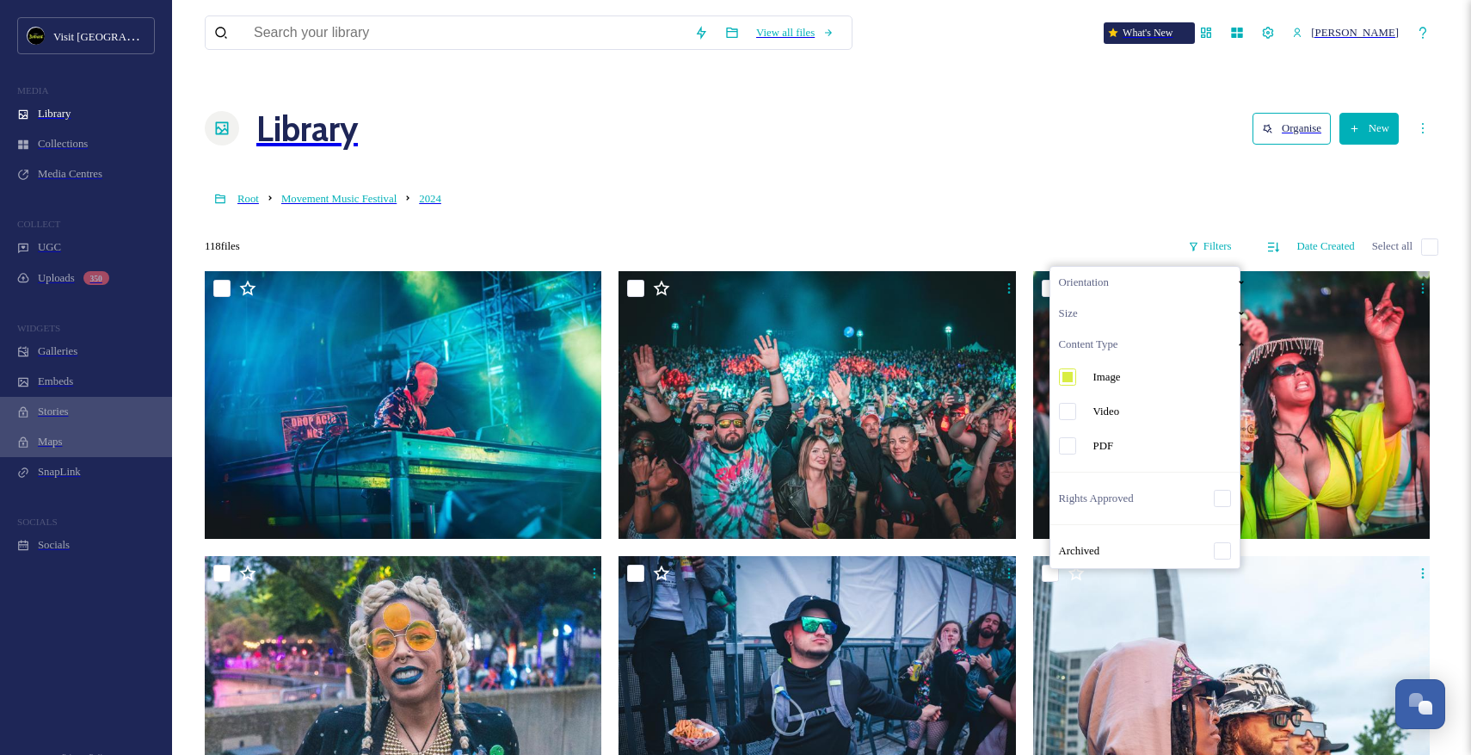
click at [1131, 267] on div "Orientation" at bounding box center [1154, 282] width 206 height 31
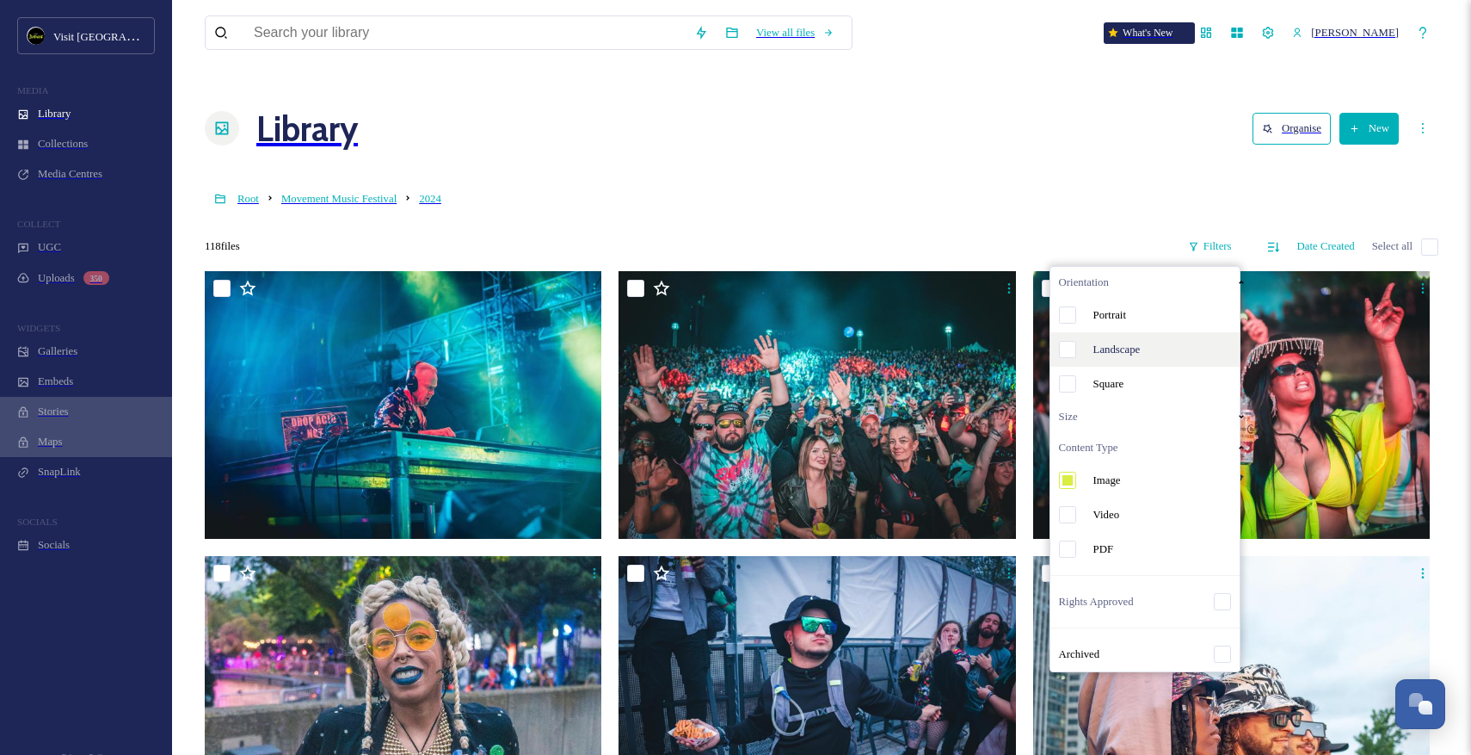
click at [1141, 343] on span "Landscape" at bounding box center [1117, 349] width 47 height 13
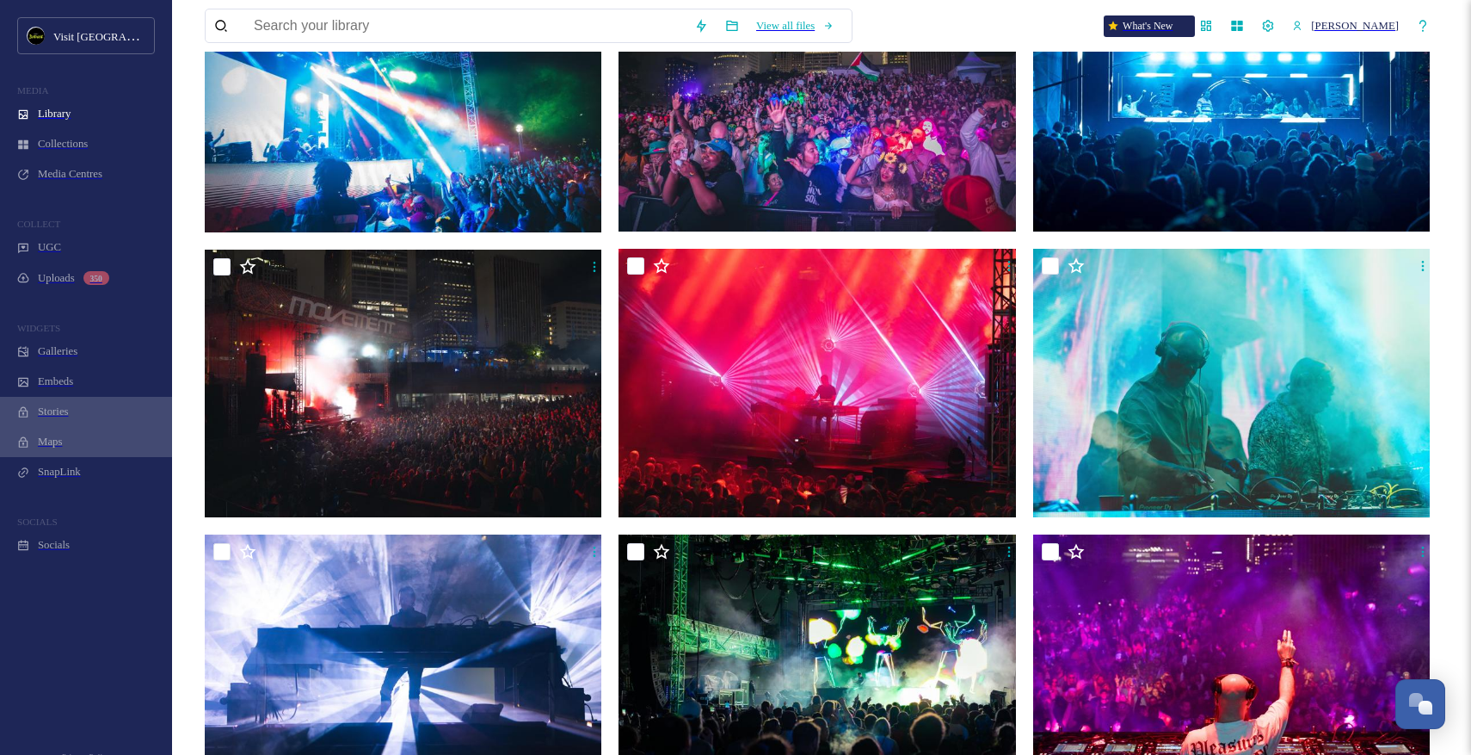
scroll to position [1734, 0]
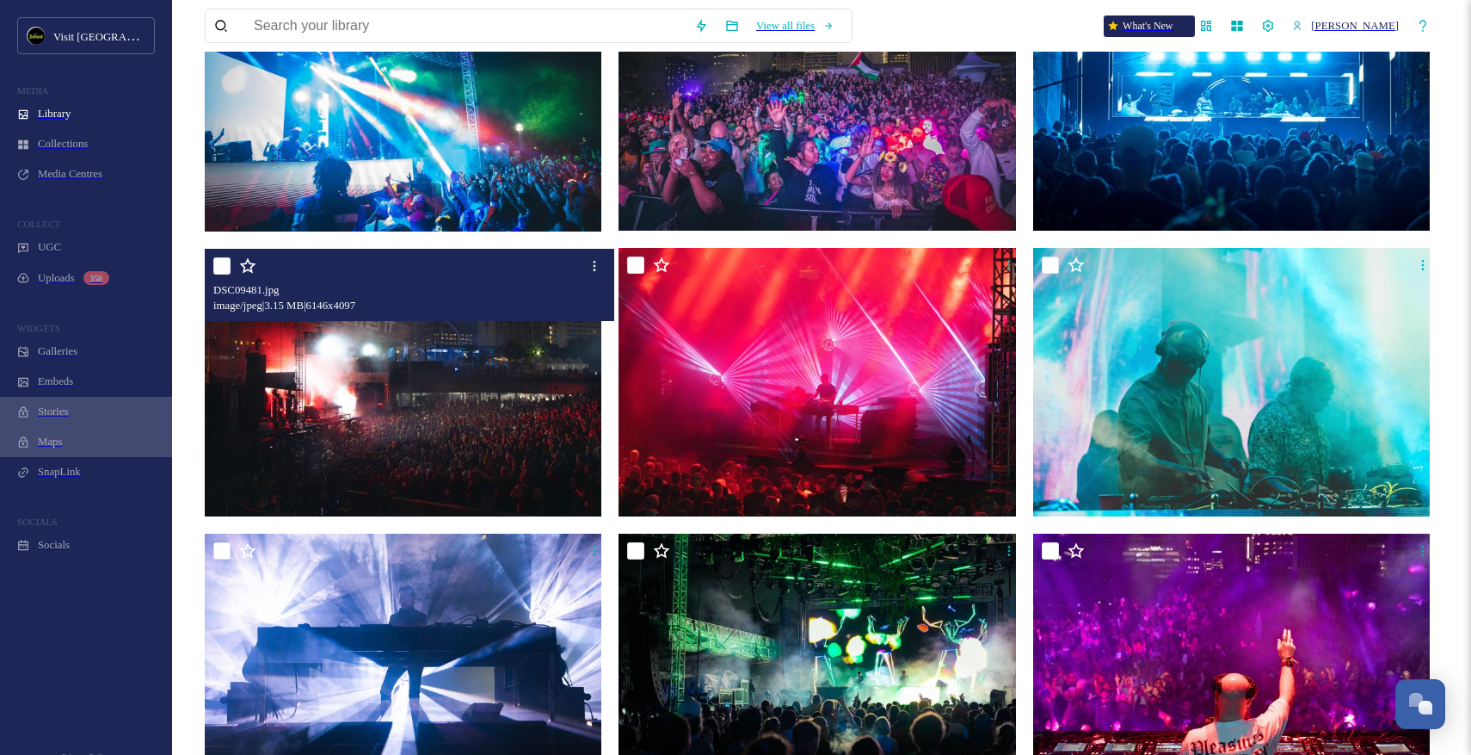
click at [428, 416] on img at bounding box center [406, 382] width 402 height 268
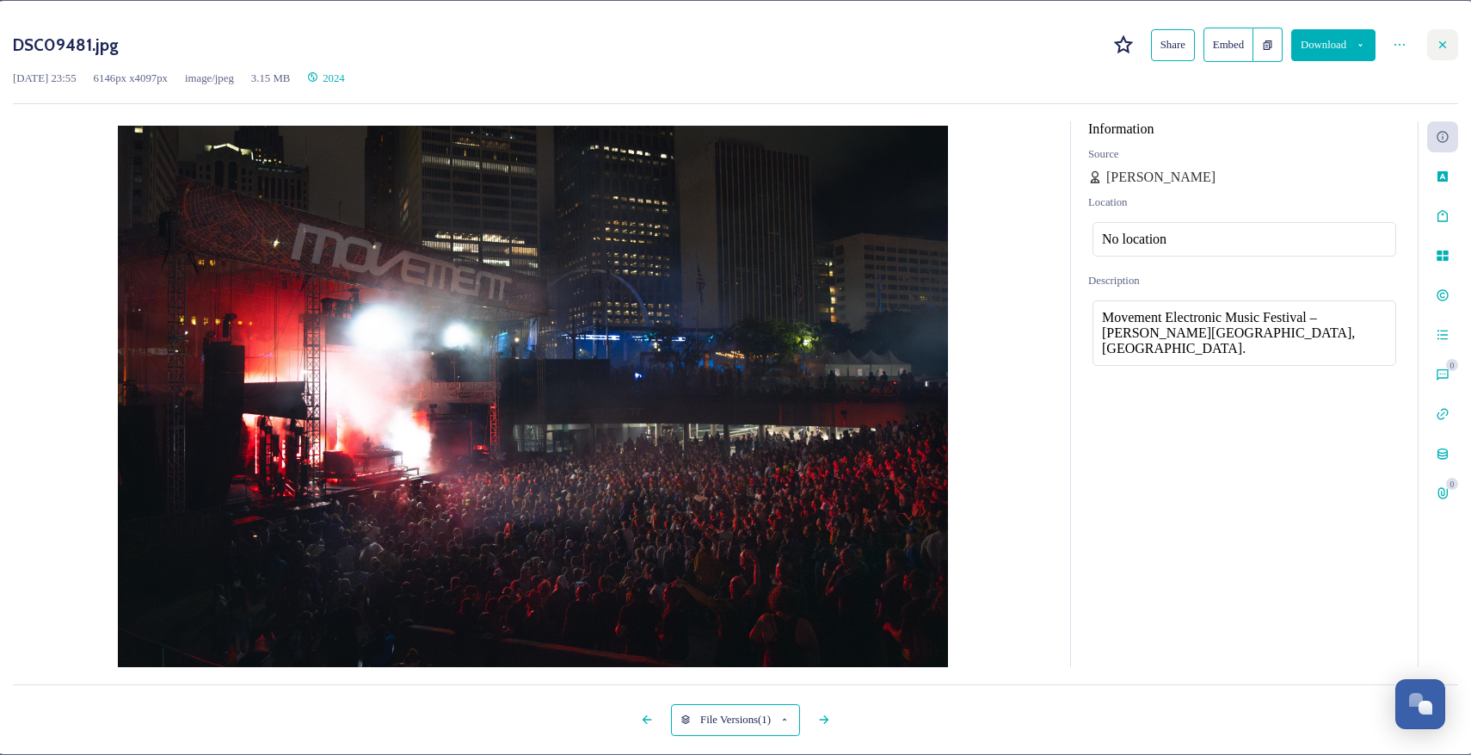
click at [1427, 46] on div at bounding box center [1442, 44] width 31 height 31
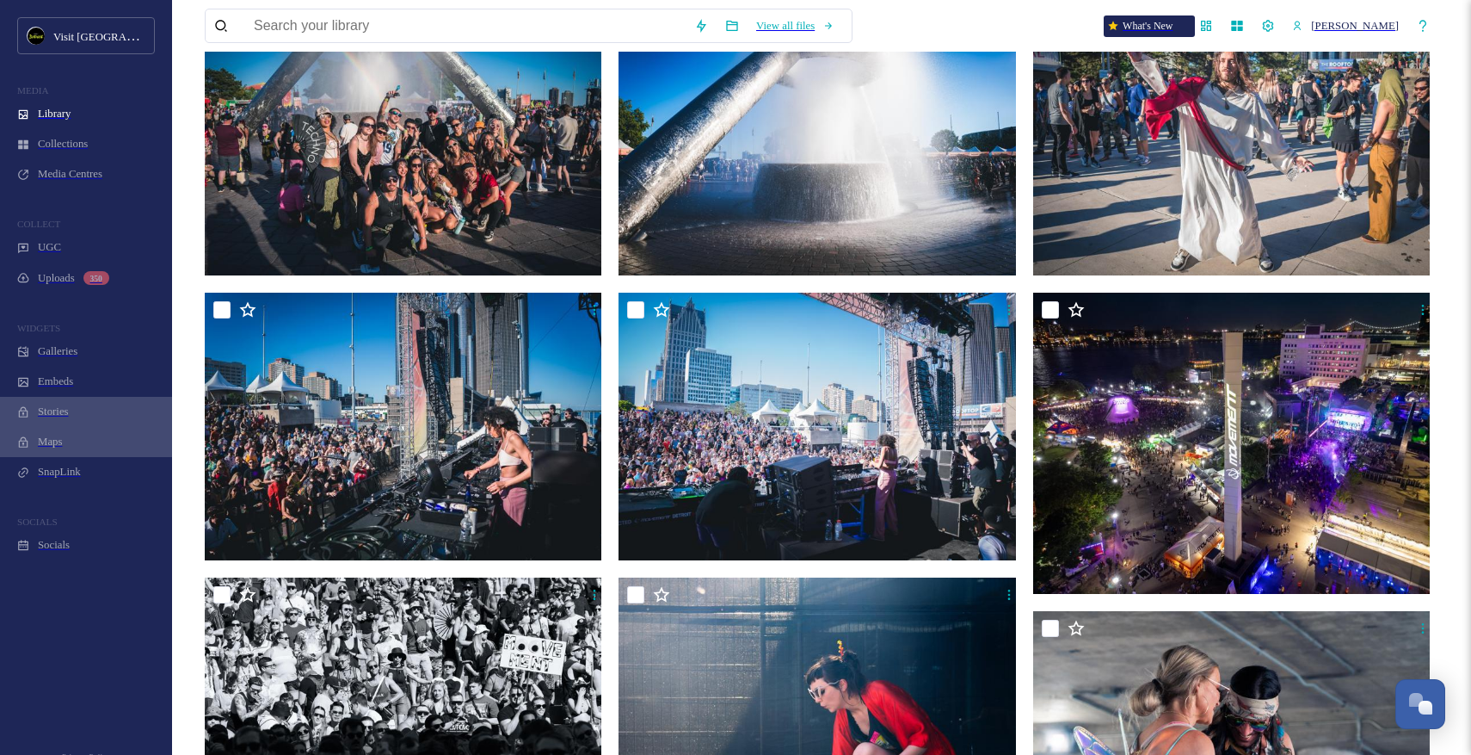
scroll to position [5967, 0]
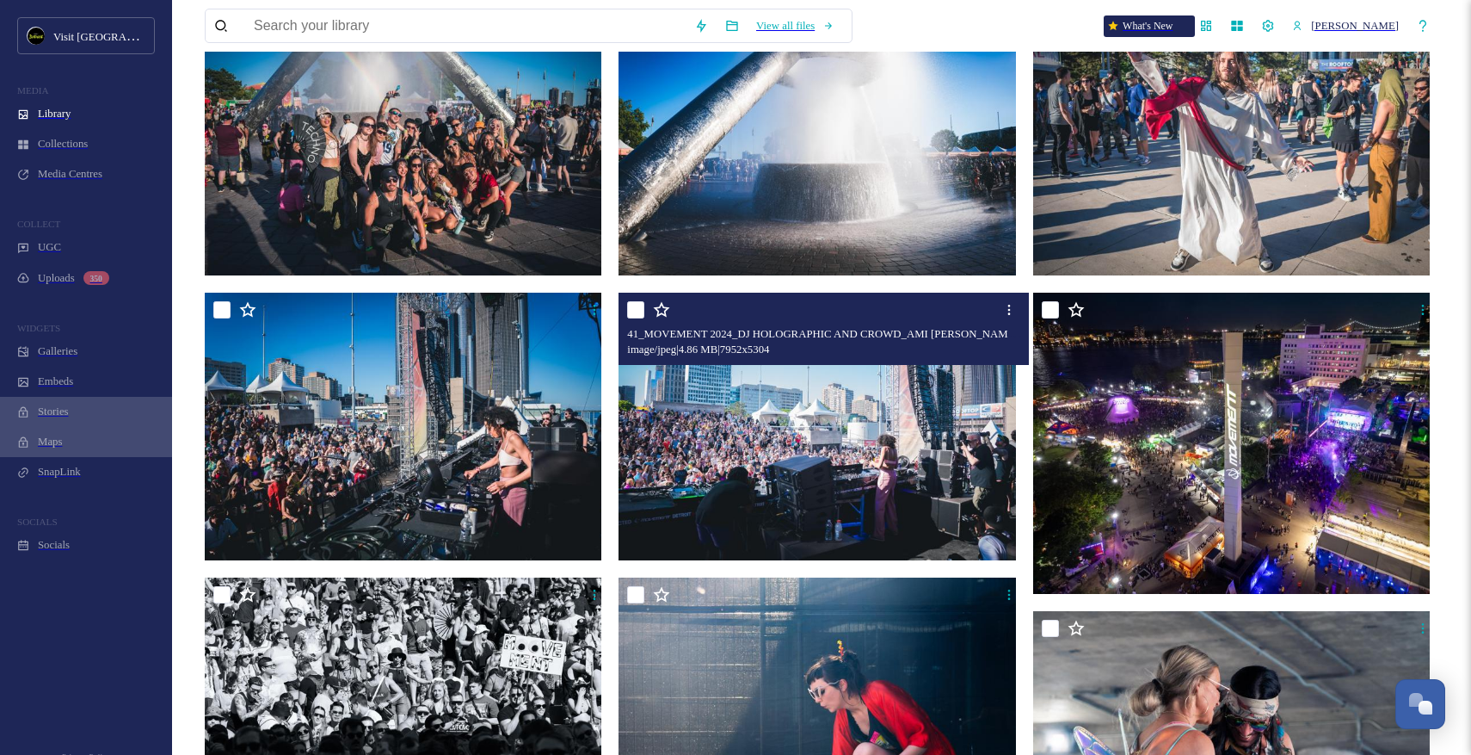
click at [900, 462] on img at bounding box center [820, 427] width 402 height 268
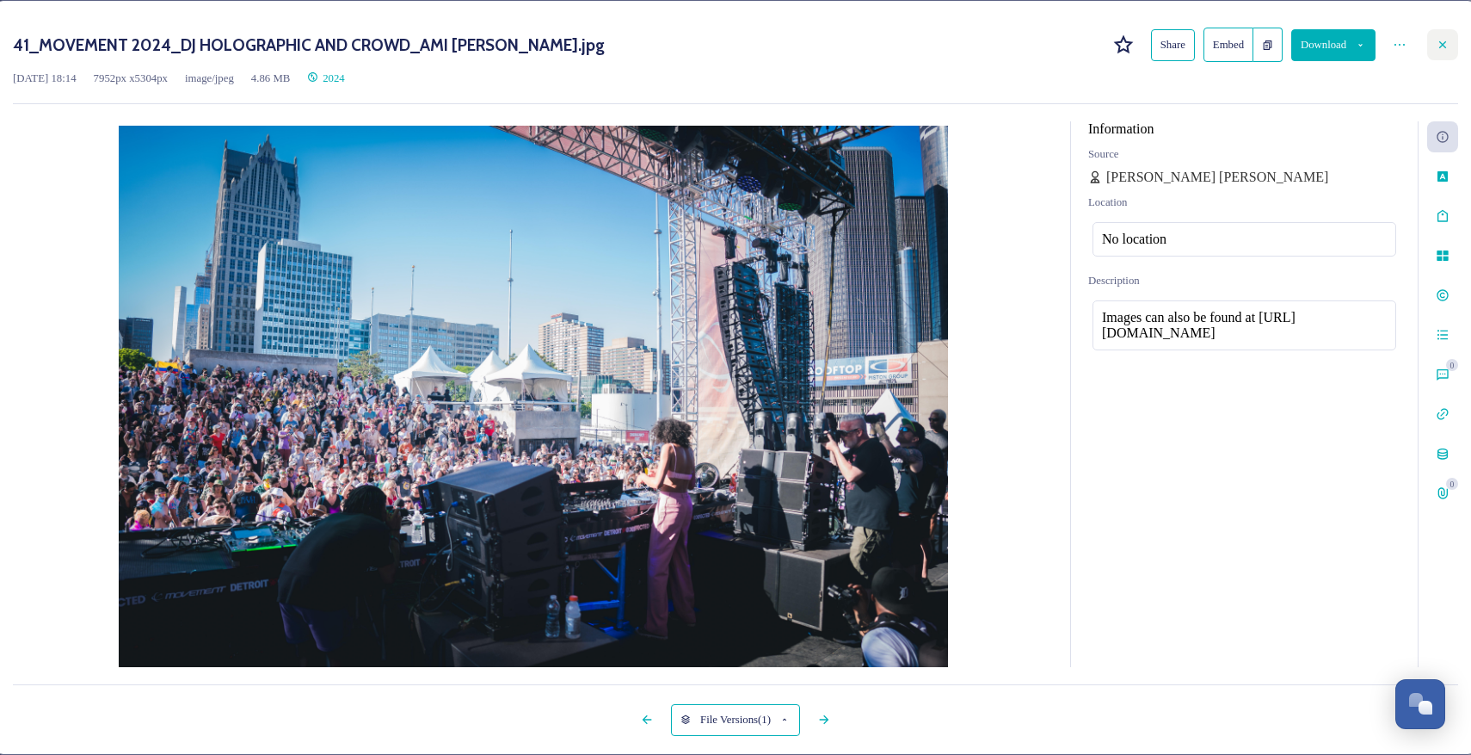
click at [1439, 47] on icon at bounding box center [1442, 44] width 7 height 7
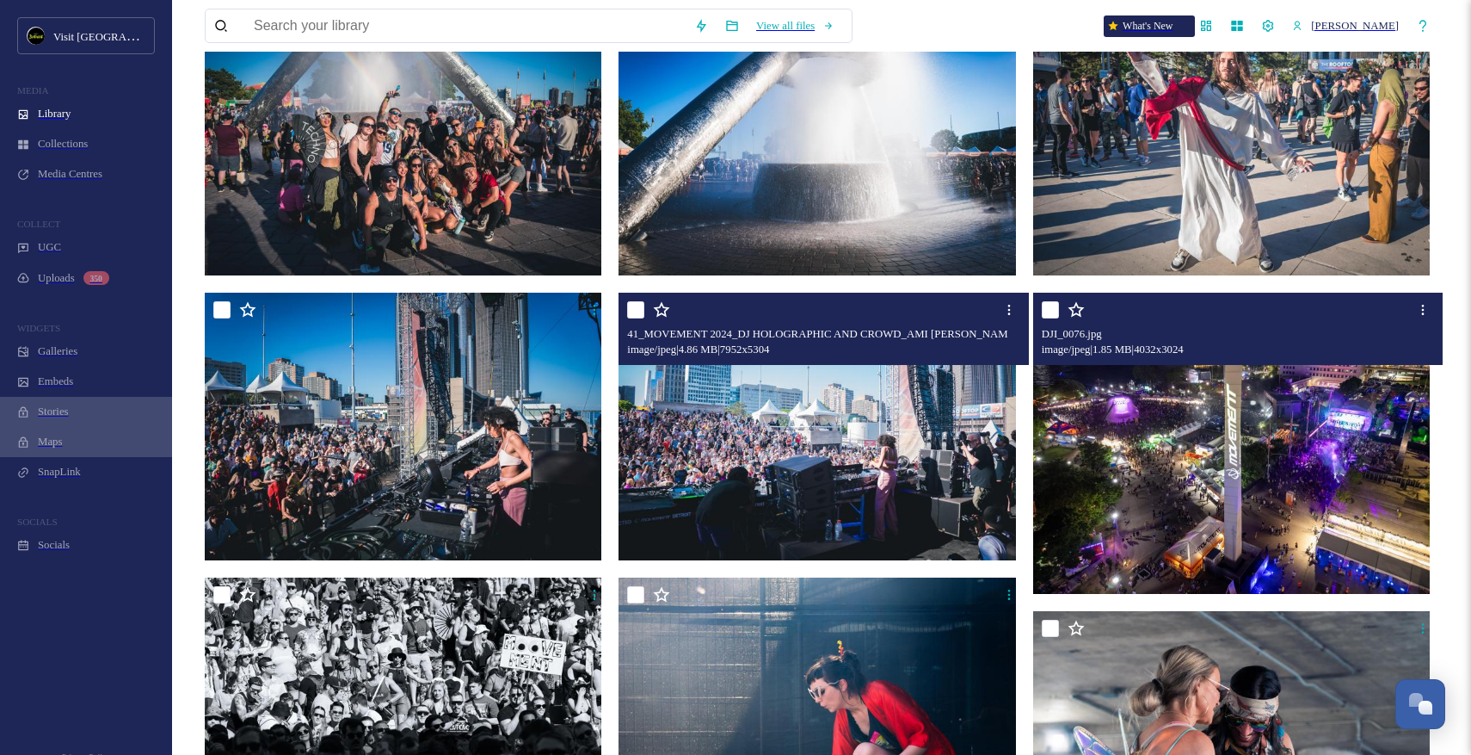
click at [1128, 462] on img at bounding box center [1234, 443] width 402 height 301
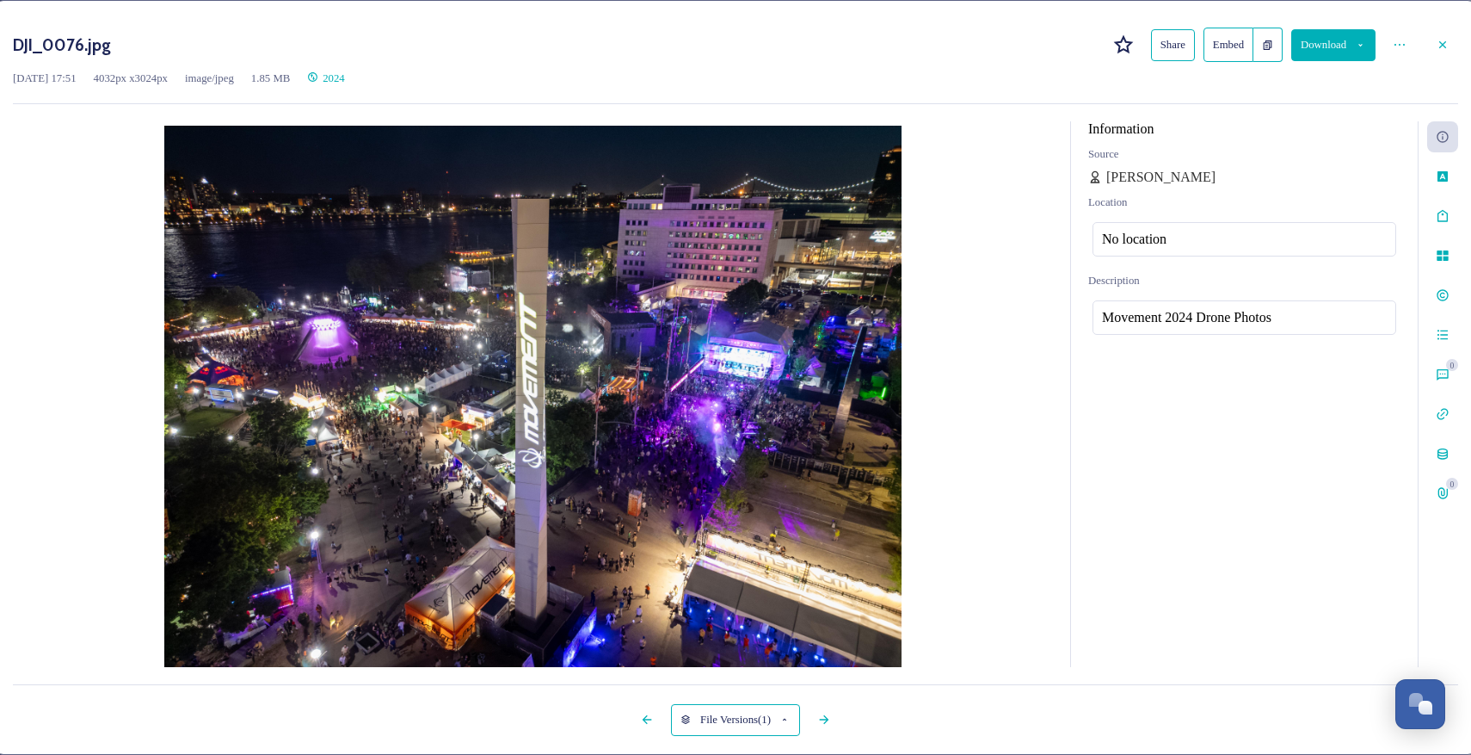
click at [1336, 40] on button "Download" at bounding box center [1333, 45] width 84 height 32
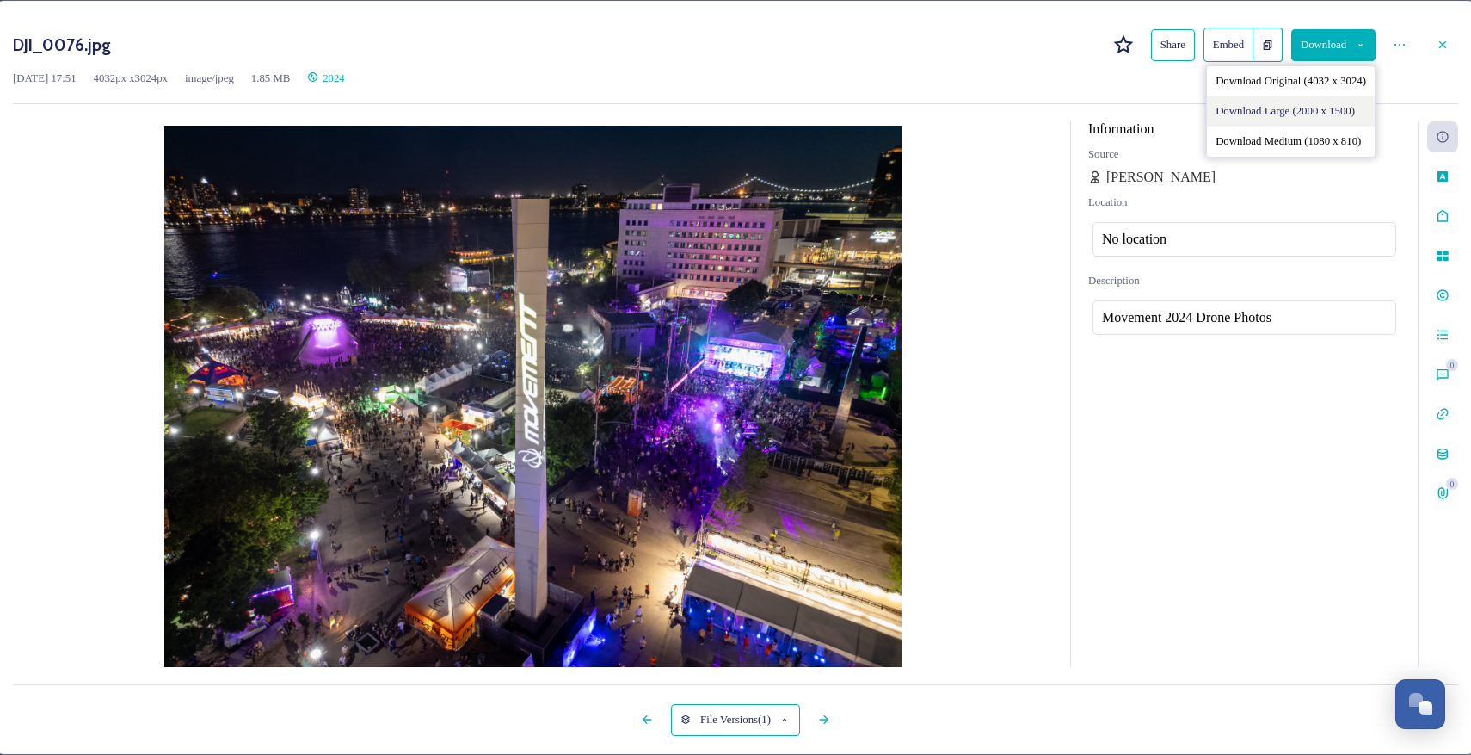
click at [1295, 118] on span "Download Large (2000 x 1500)" at bounding box center [1285, 111] width 139 height 13
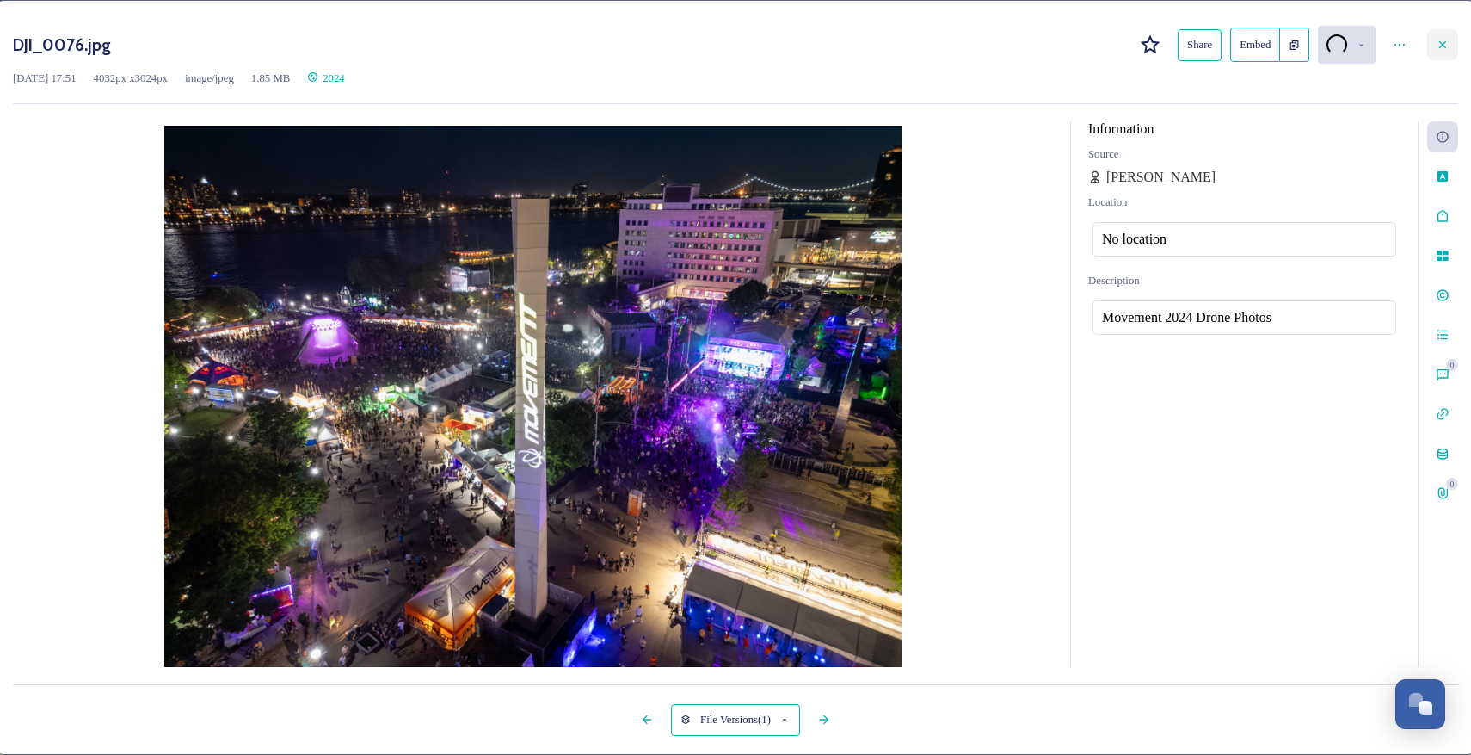
click at [1436, 45] on icon at bounding box center [1443, 45] width 14 height 14
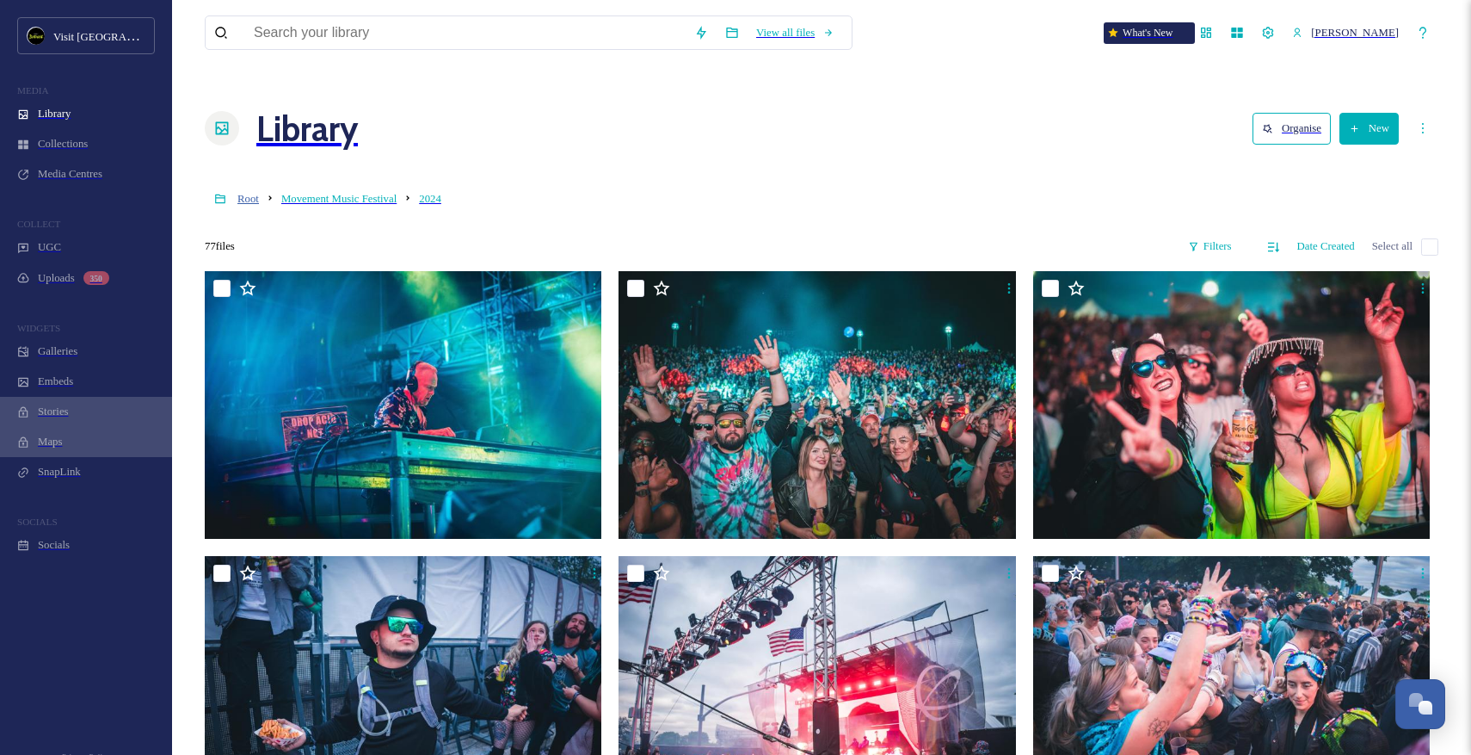
click at [248, 193] on span "Root" at bounding box center [248, 199] width 22 height 12
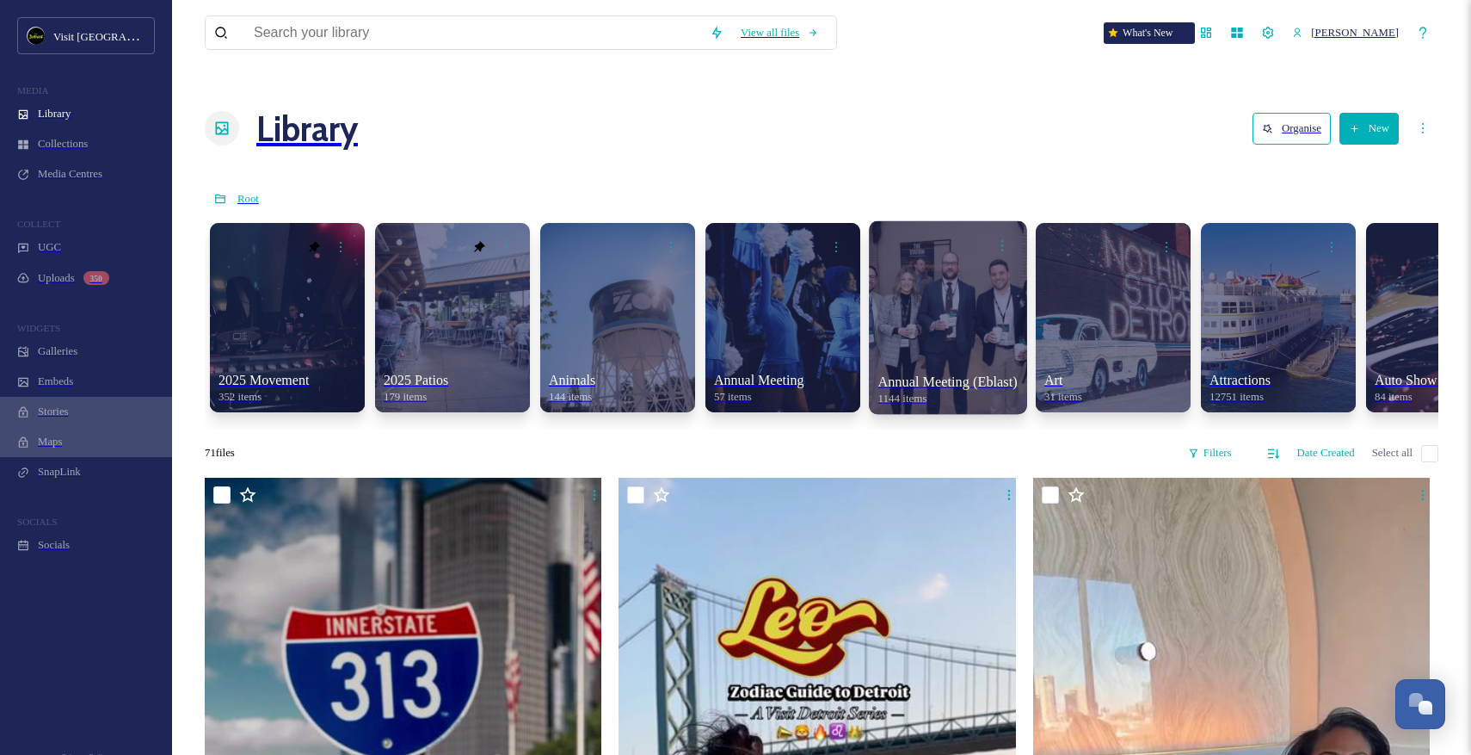
scroll to position [0, 157]
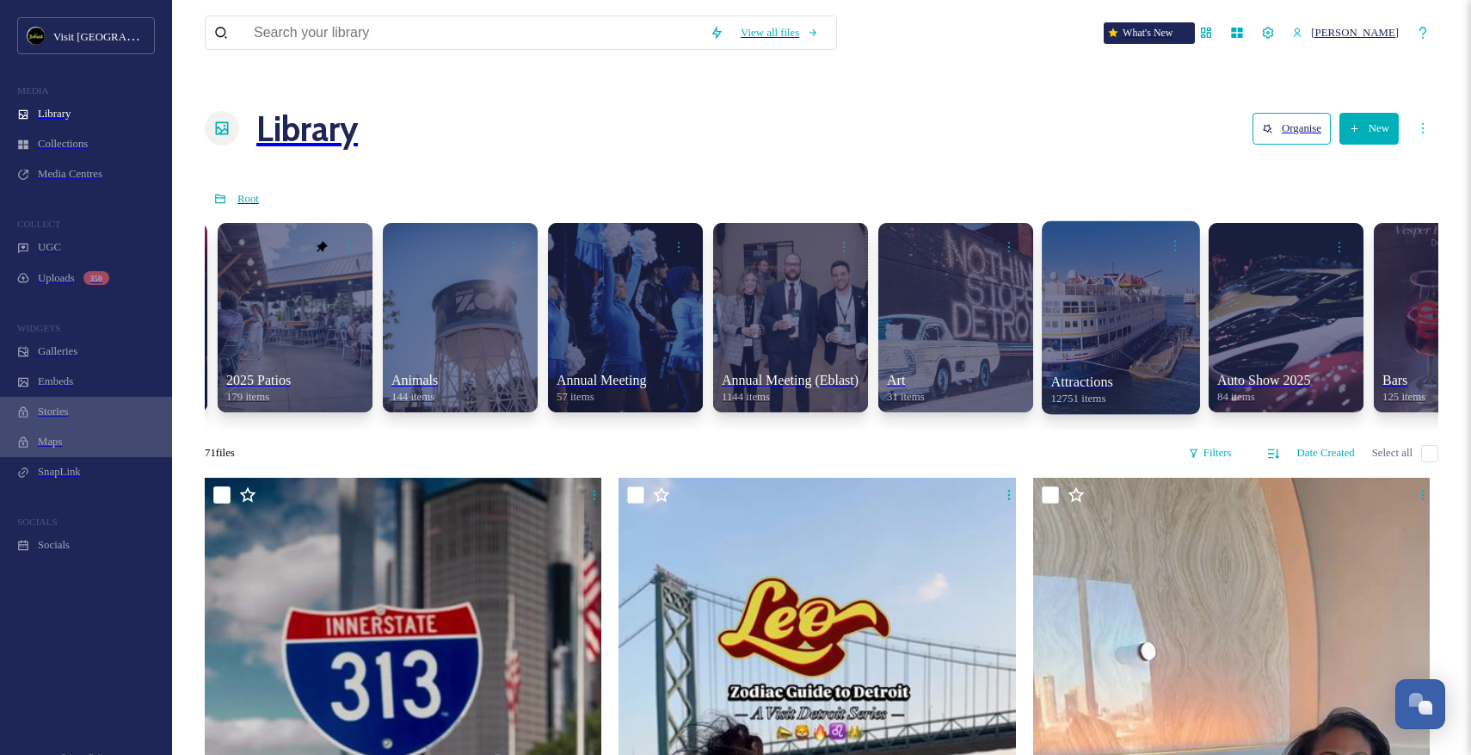
click at [1042, 236] on div at bounding box center [1121, 316] width 158 height 193
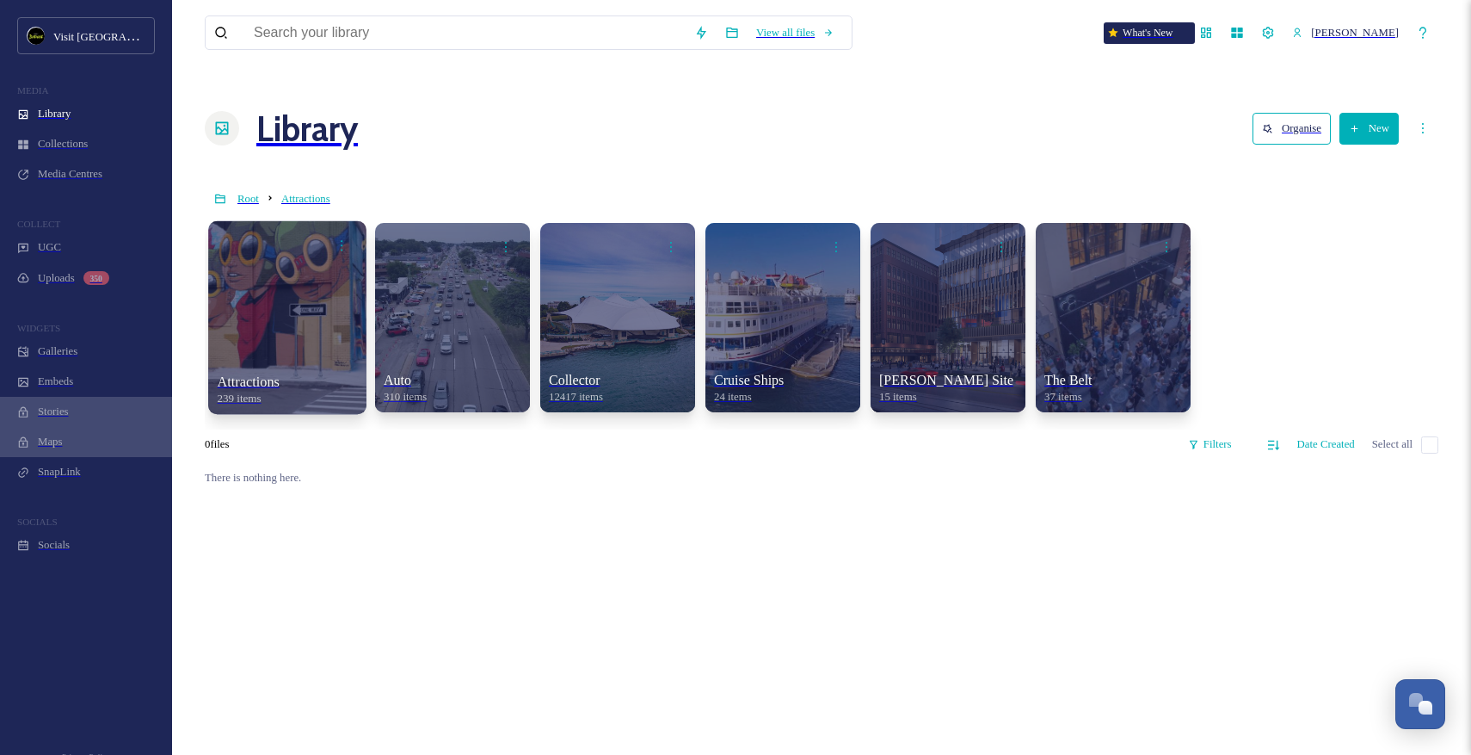
click at [278, 275] on div at bounding box center [287, 316] width 158 height 193
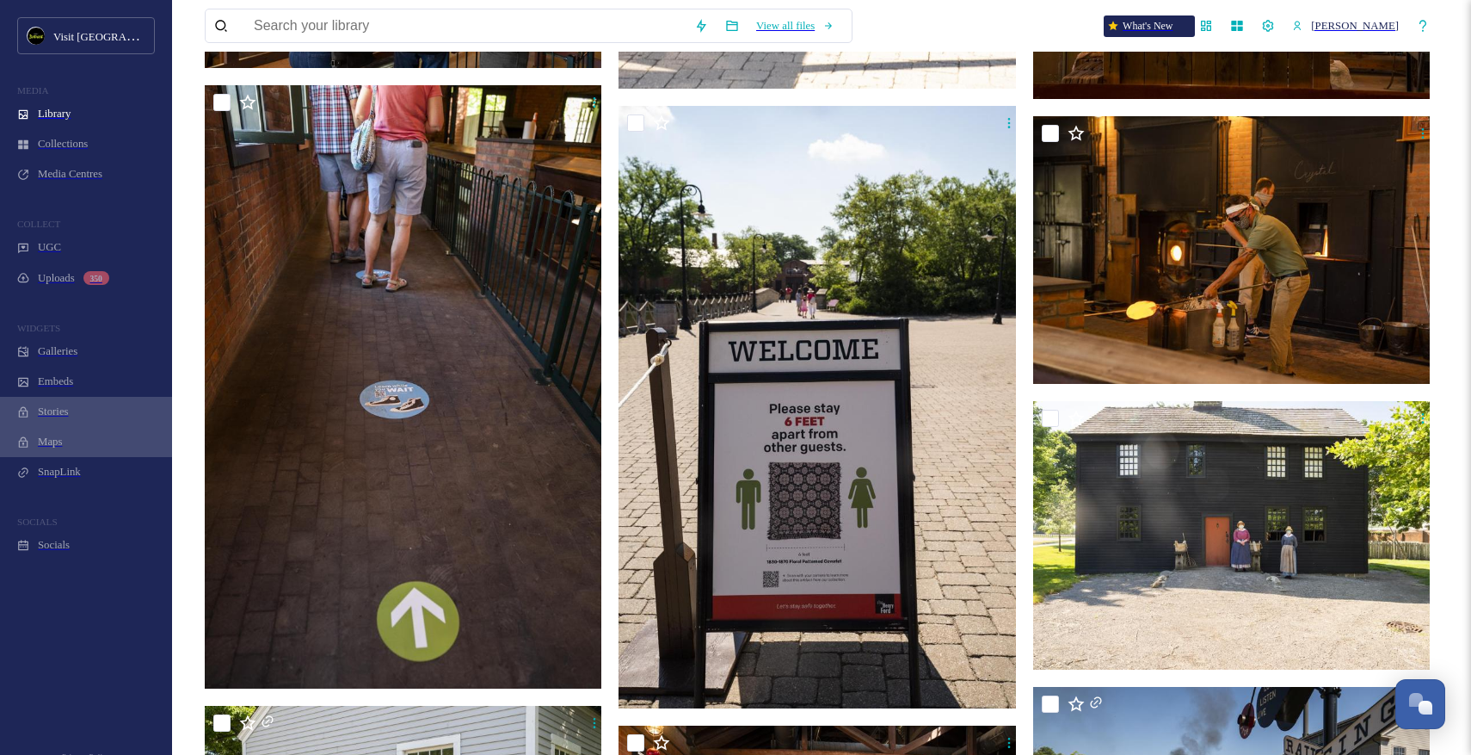
scroll to position [6047, 0]
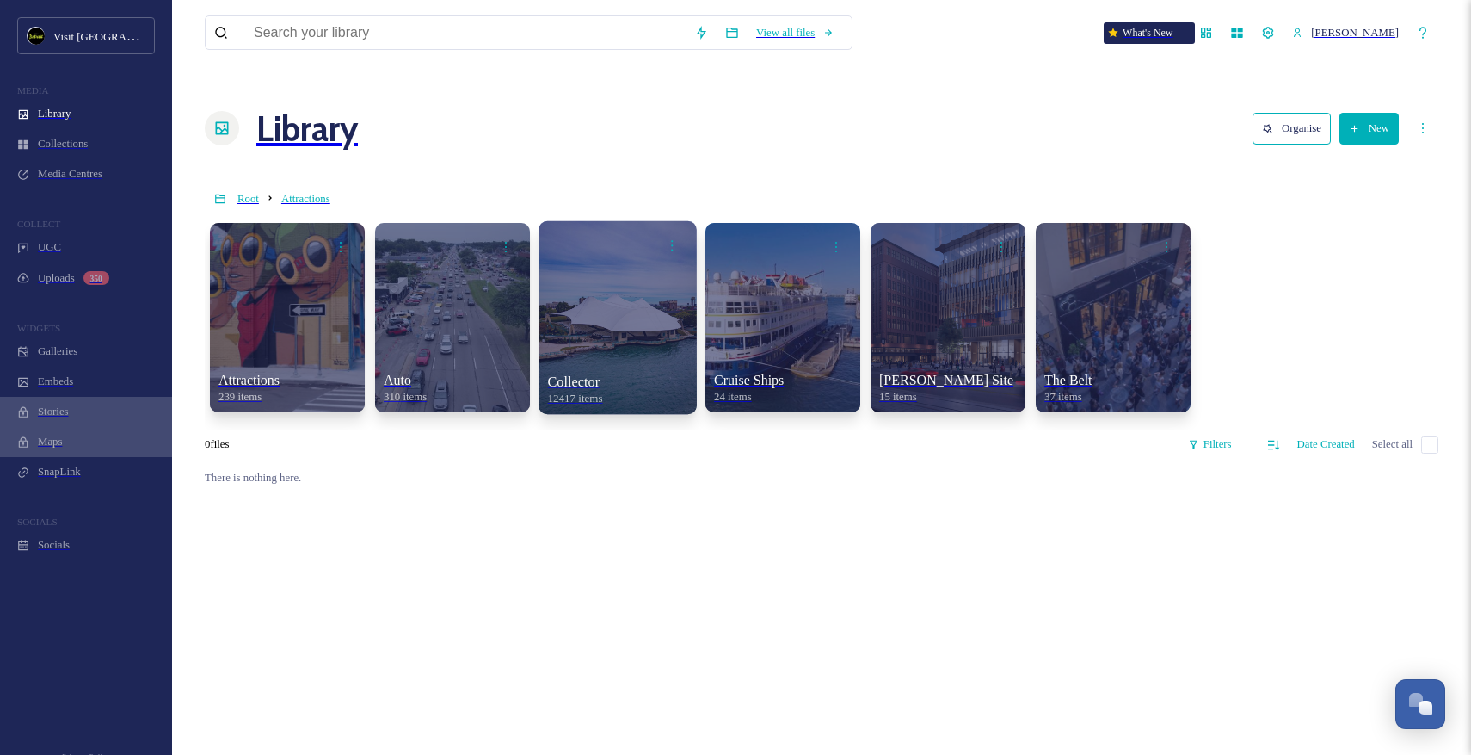
click at [581, 260] on div at bounding box center [618, 316] width 158 height 193
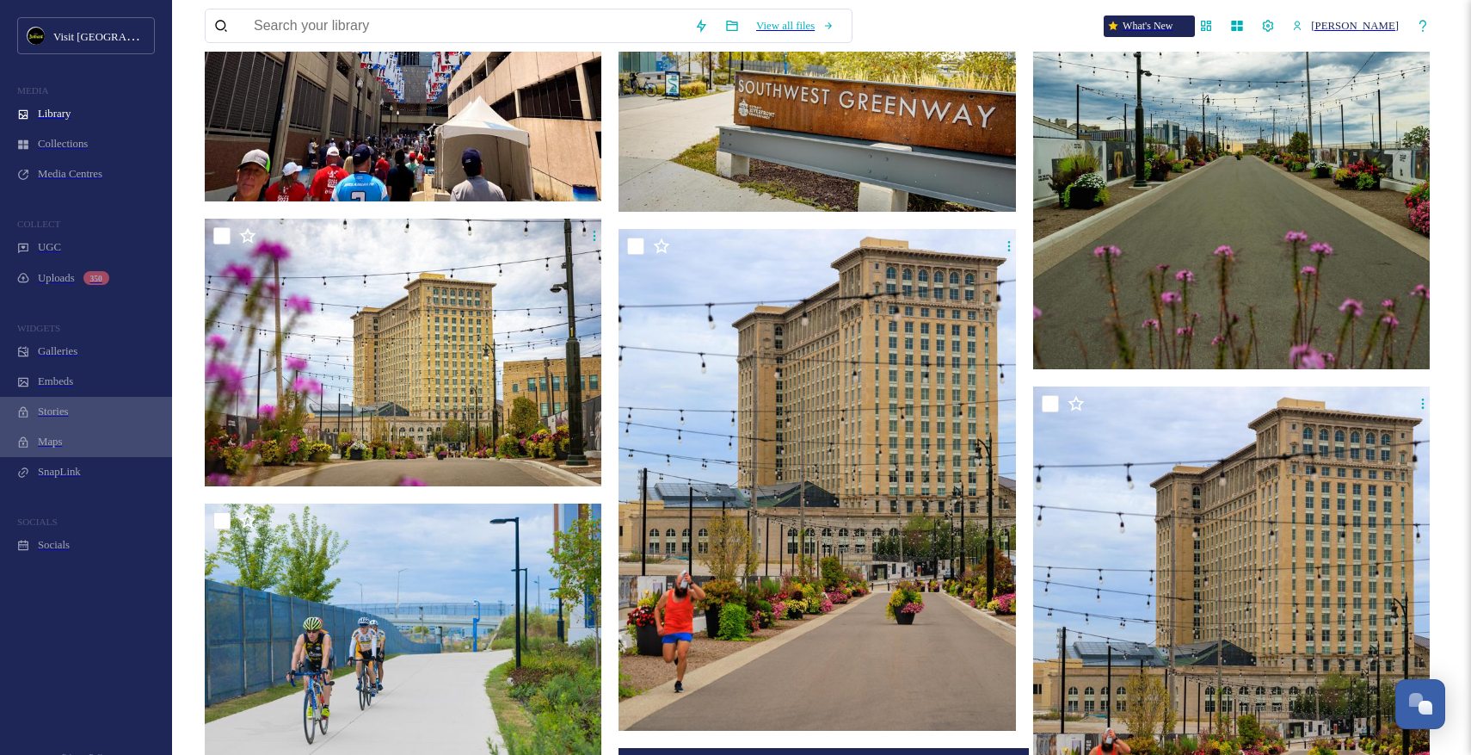
scroll to position [3883, 0]
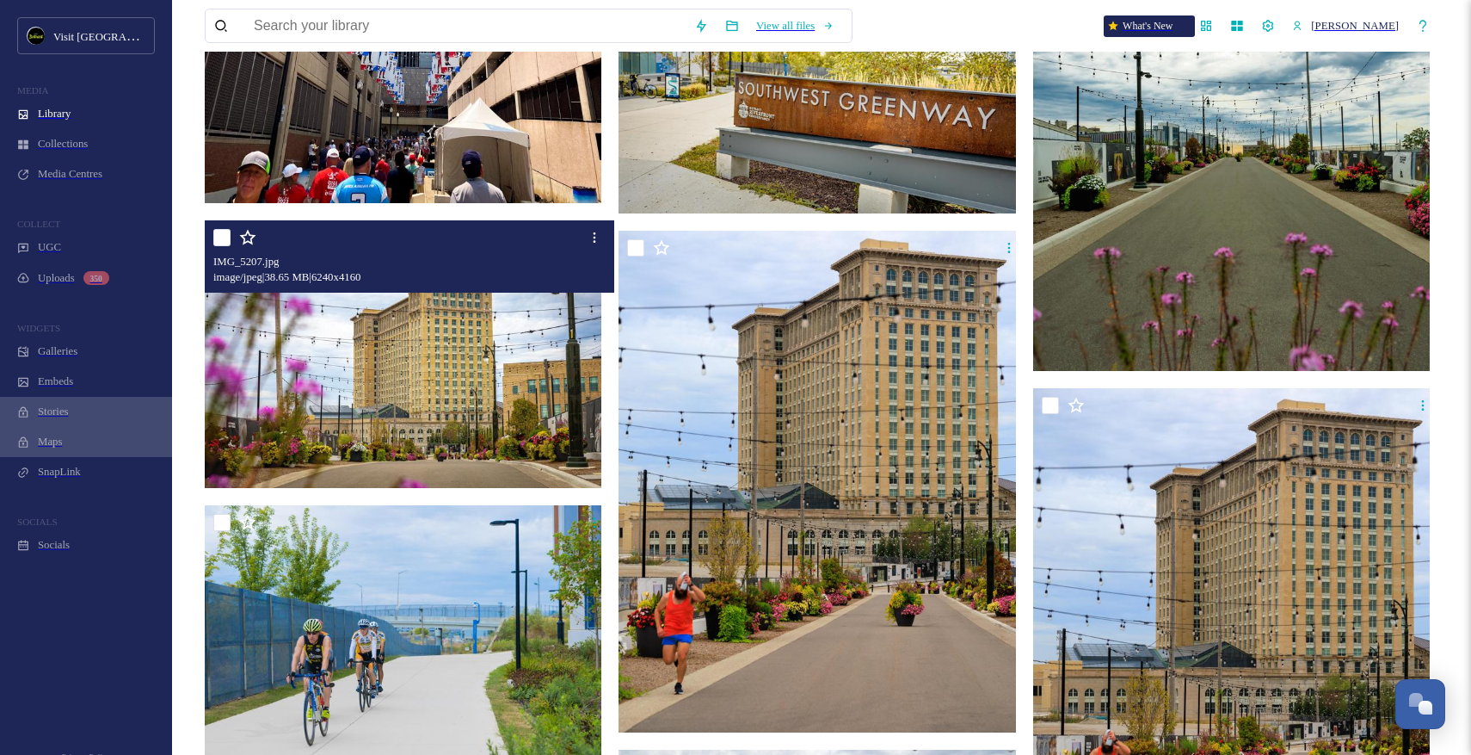
click at [510, 347] on img at bounding box center [406, 354] width 402 height 268
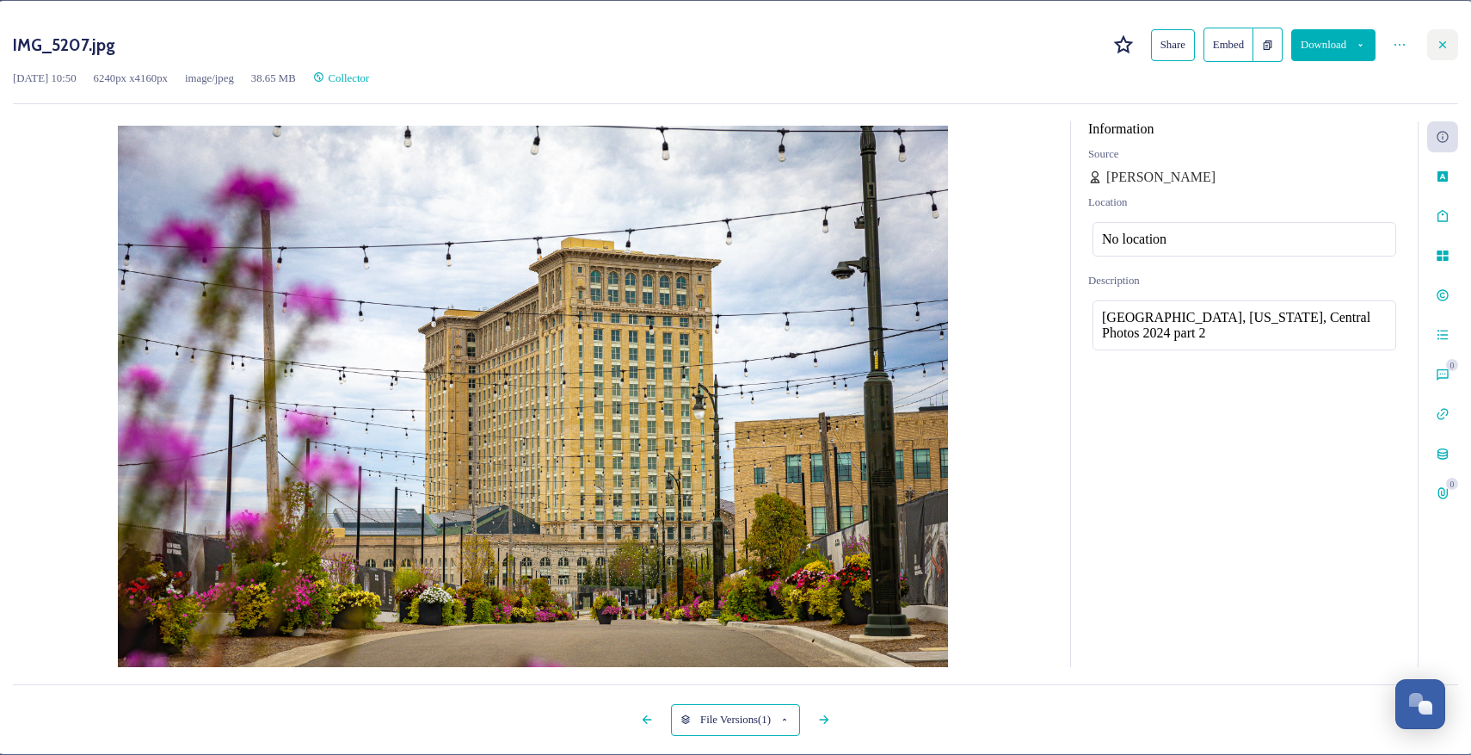
click at [1436, 46] on icon at bounding box center [1443, 45] width 14 height 14
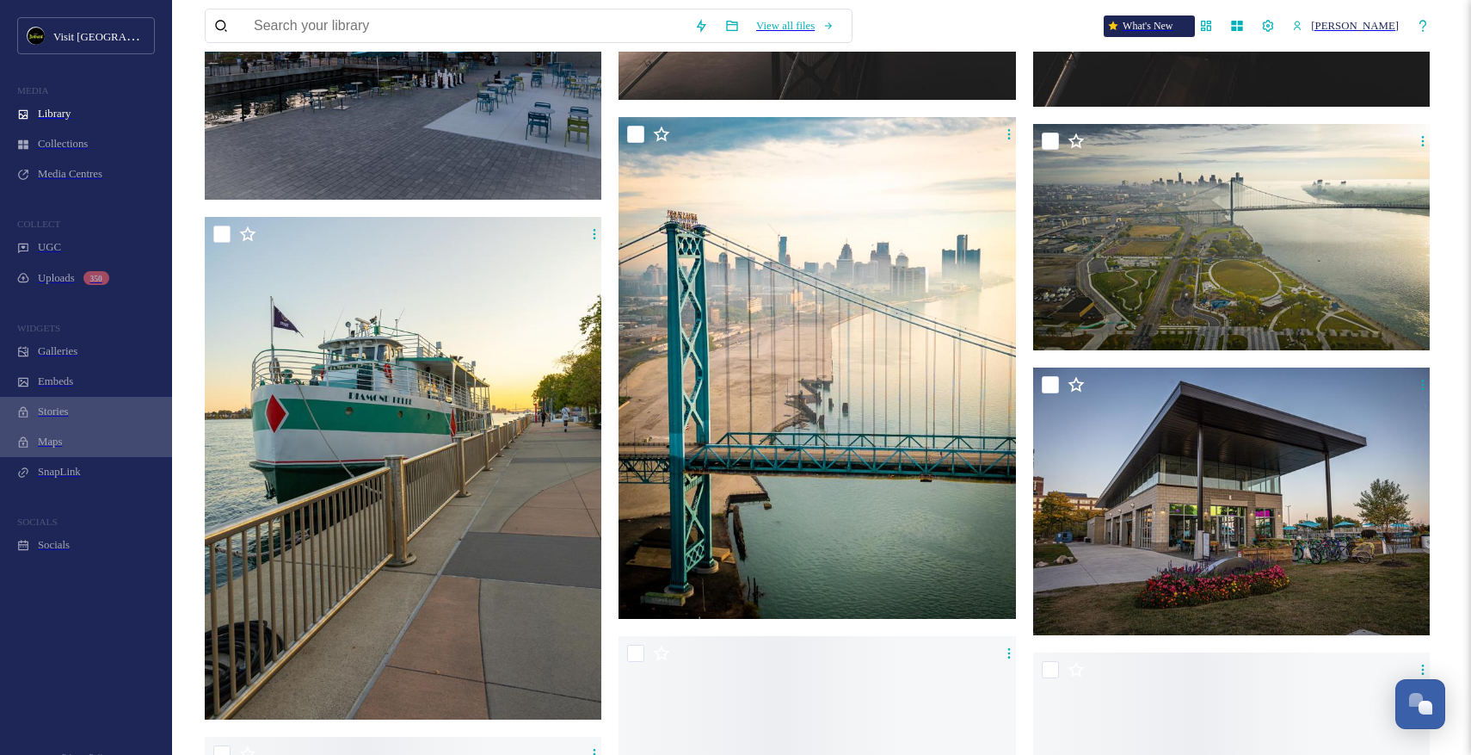
scroll to position [7921, 0]
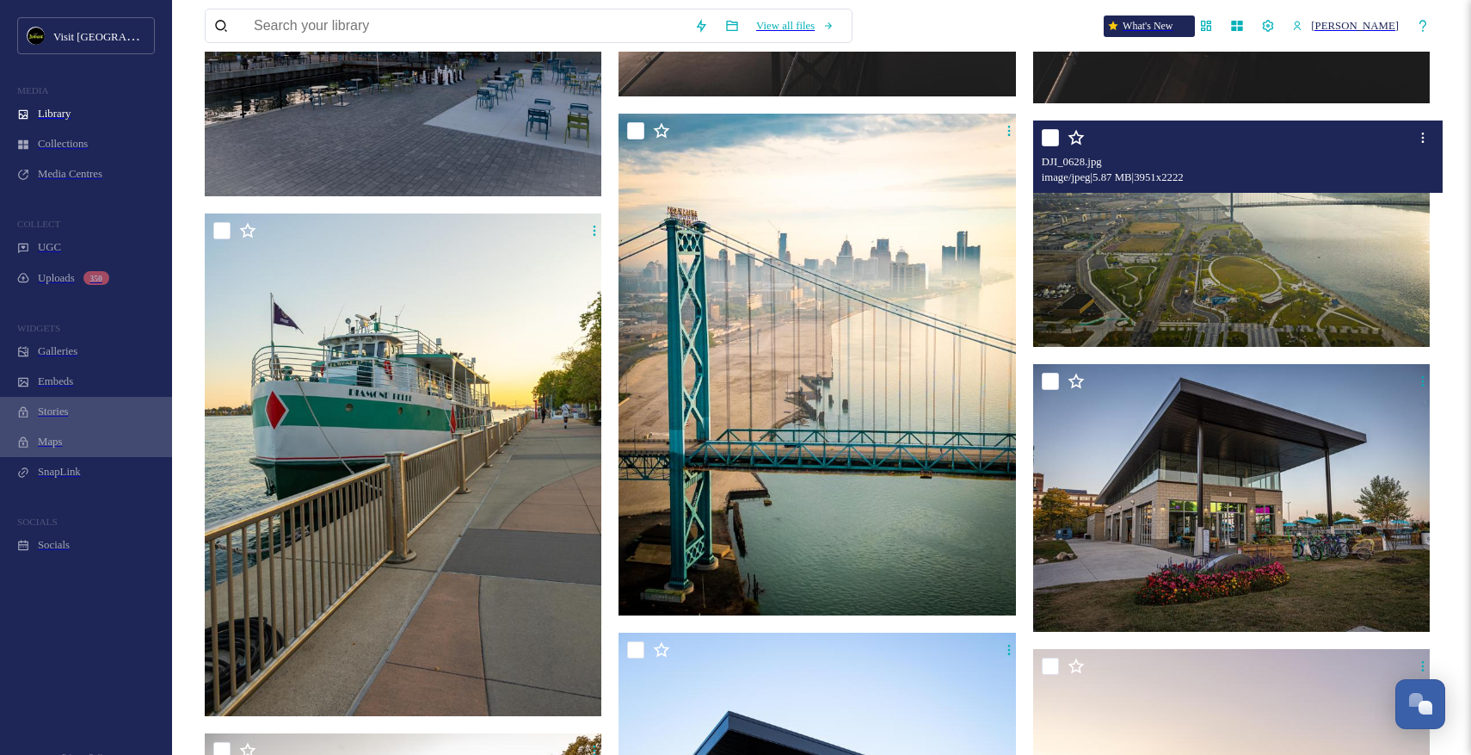
click at [1328, 200] on img at bounding box center [1234, 233] width 402 height 226
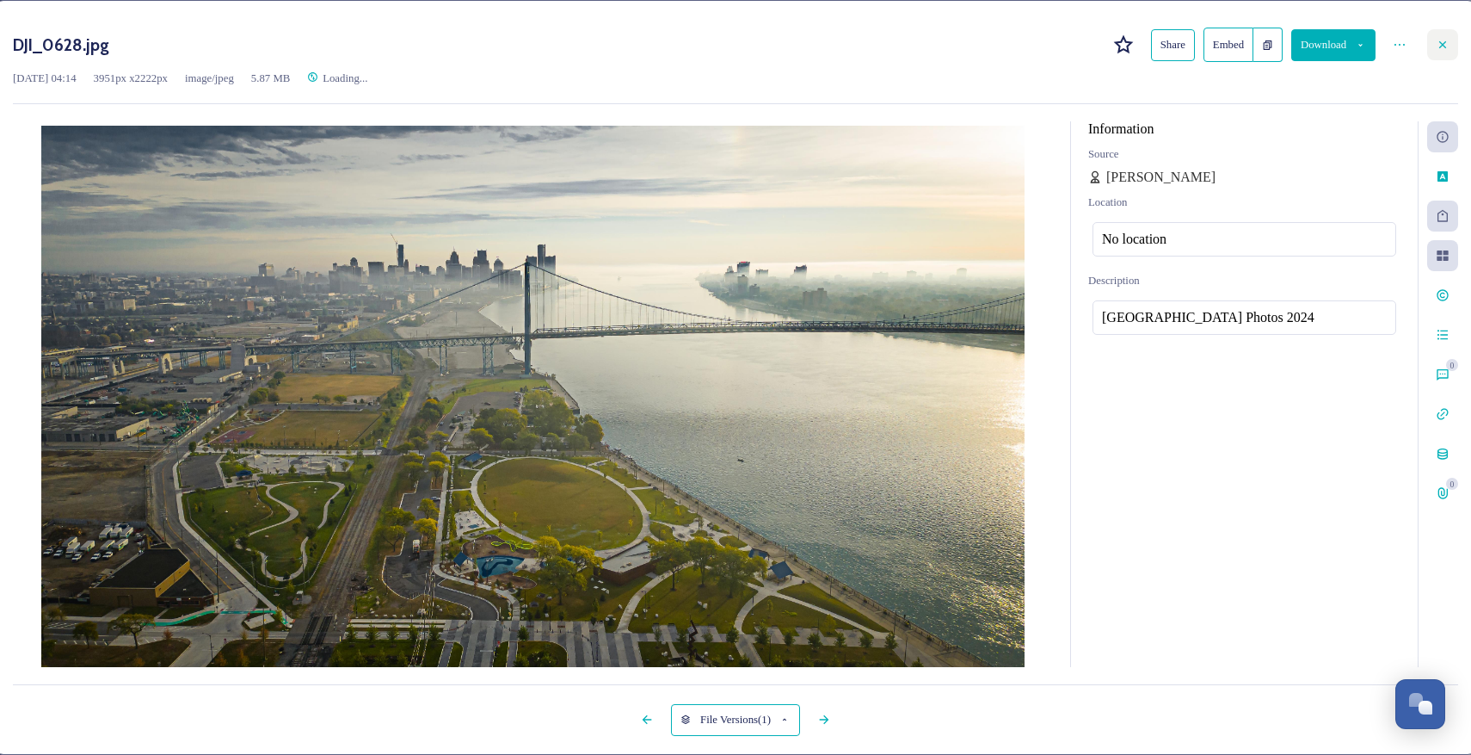
click at [1436, 45] on icon at bounding box center [1443, 45] width 14 height 14
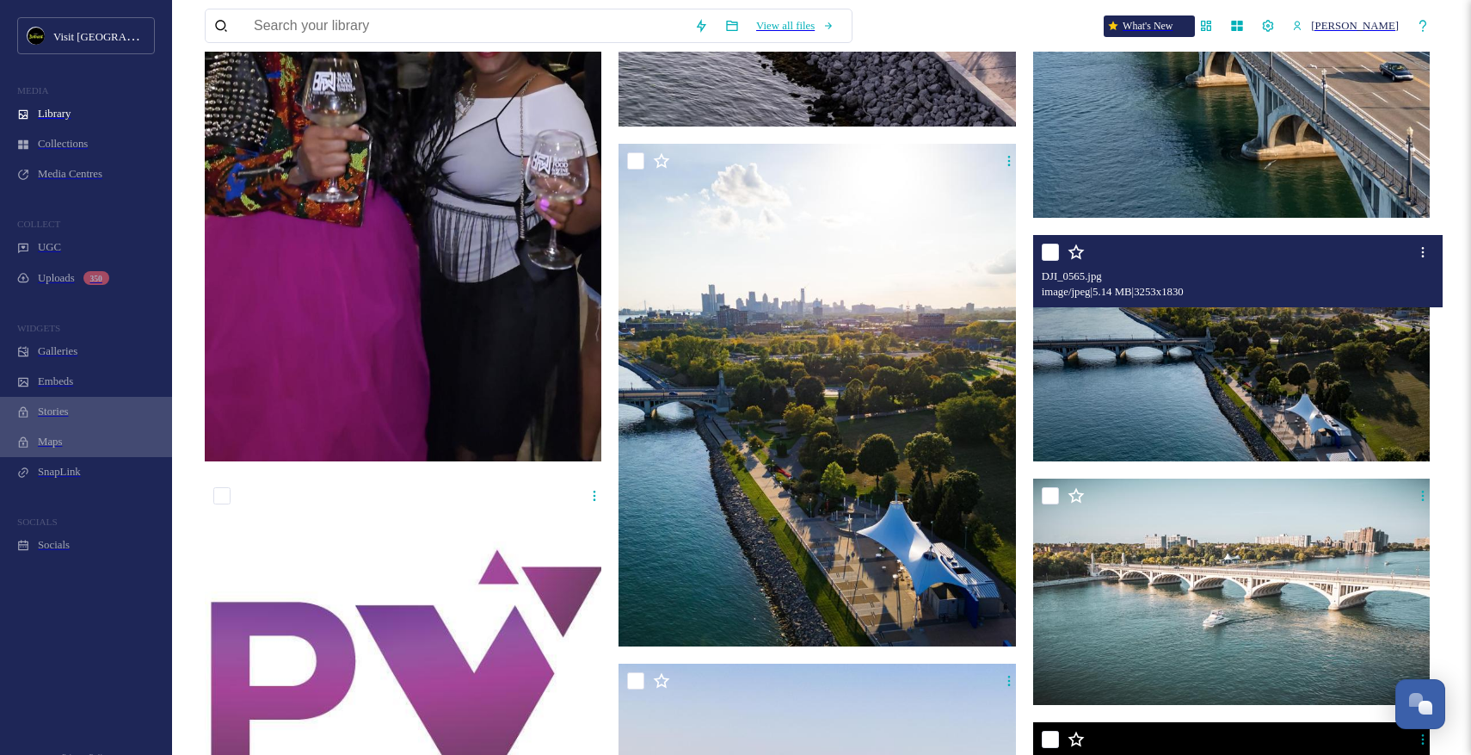
click at [1128, 316] on img at bounding box center [1234, 348] width 402 height 226
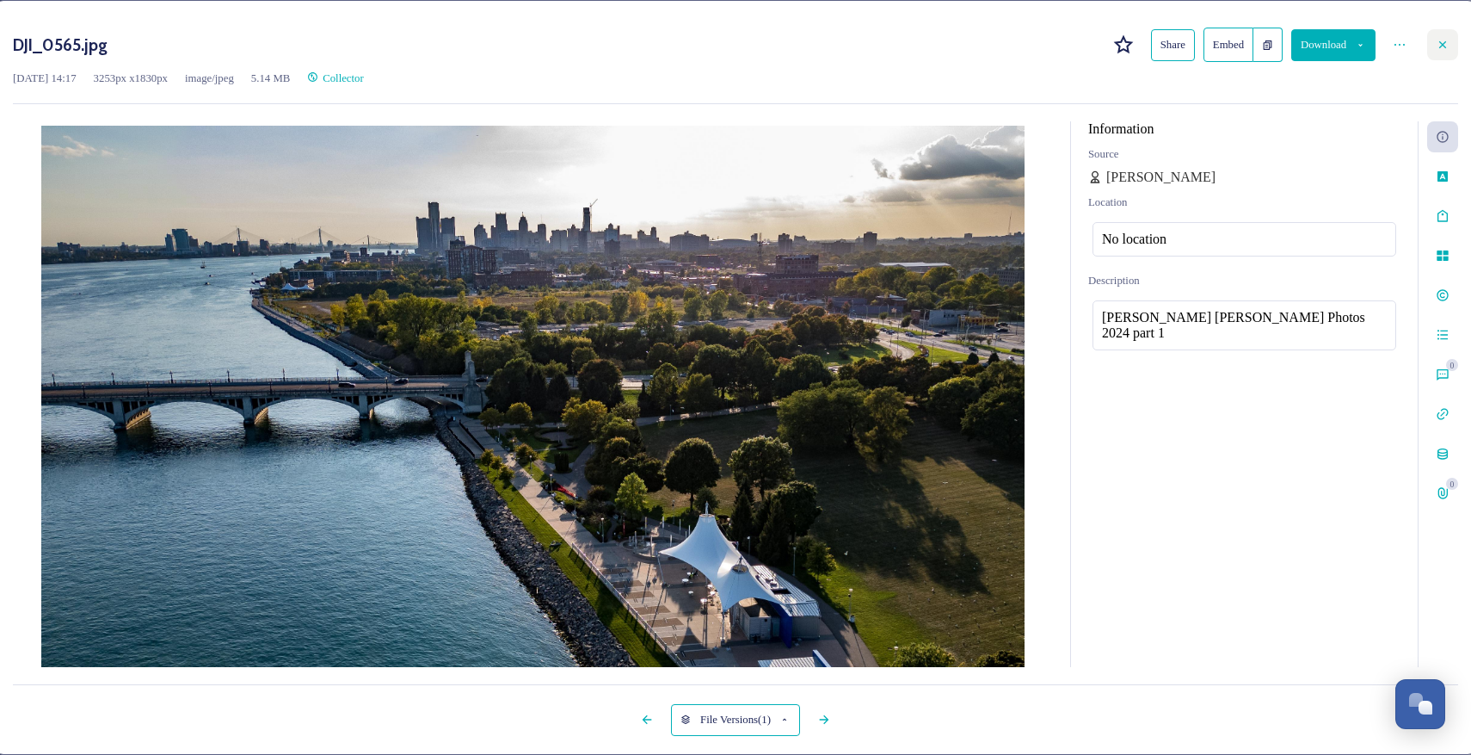
click at [1436, 46] on icon at bounding box center [1443, 45] width 14 height 14
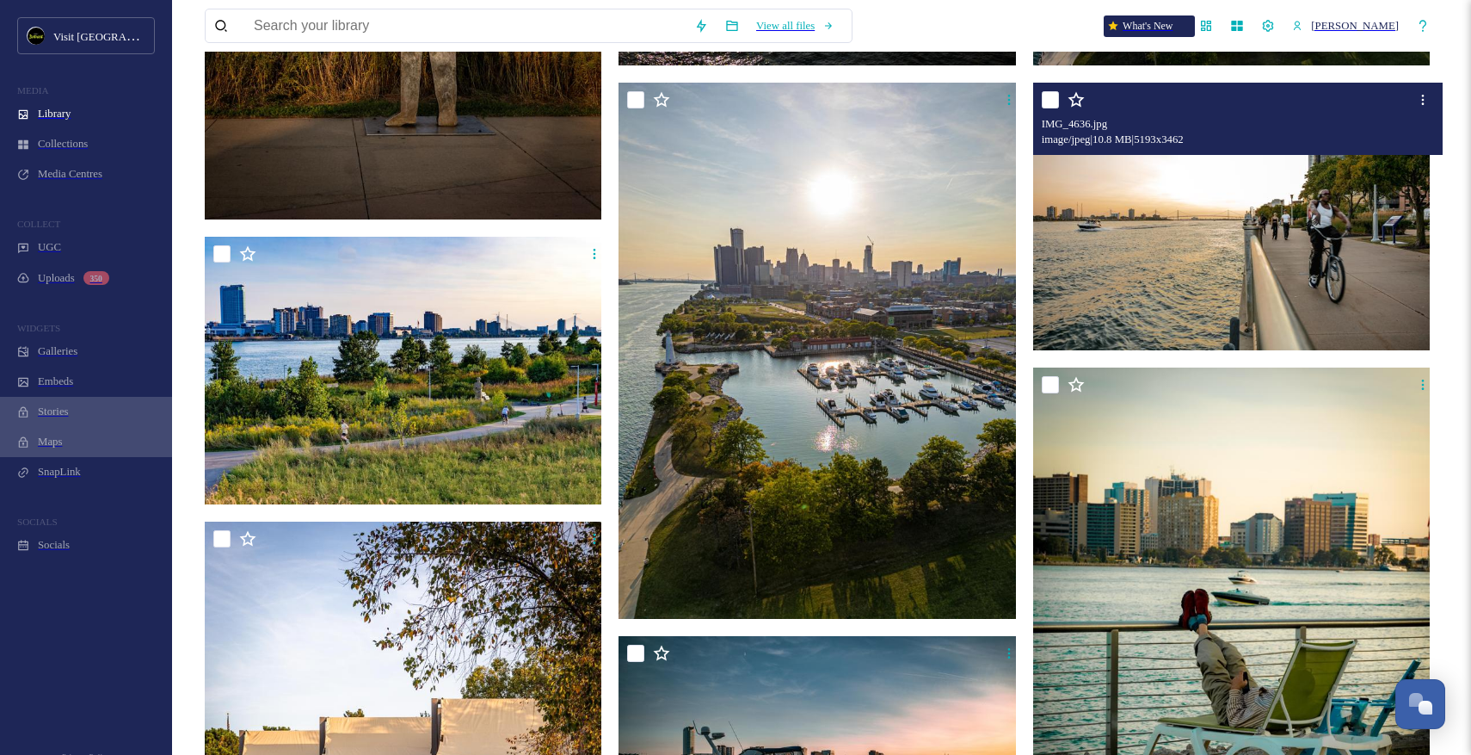
scroll to position [22644, 0]
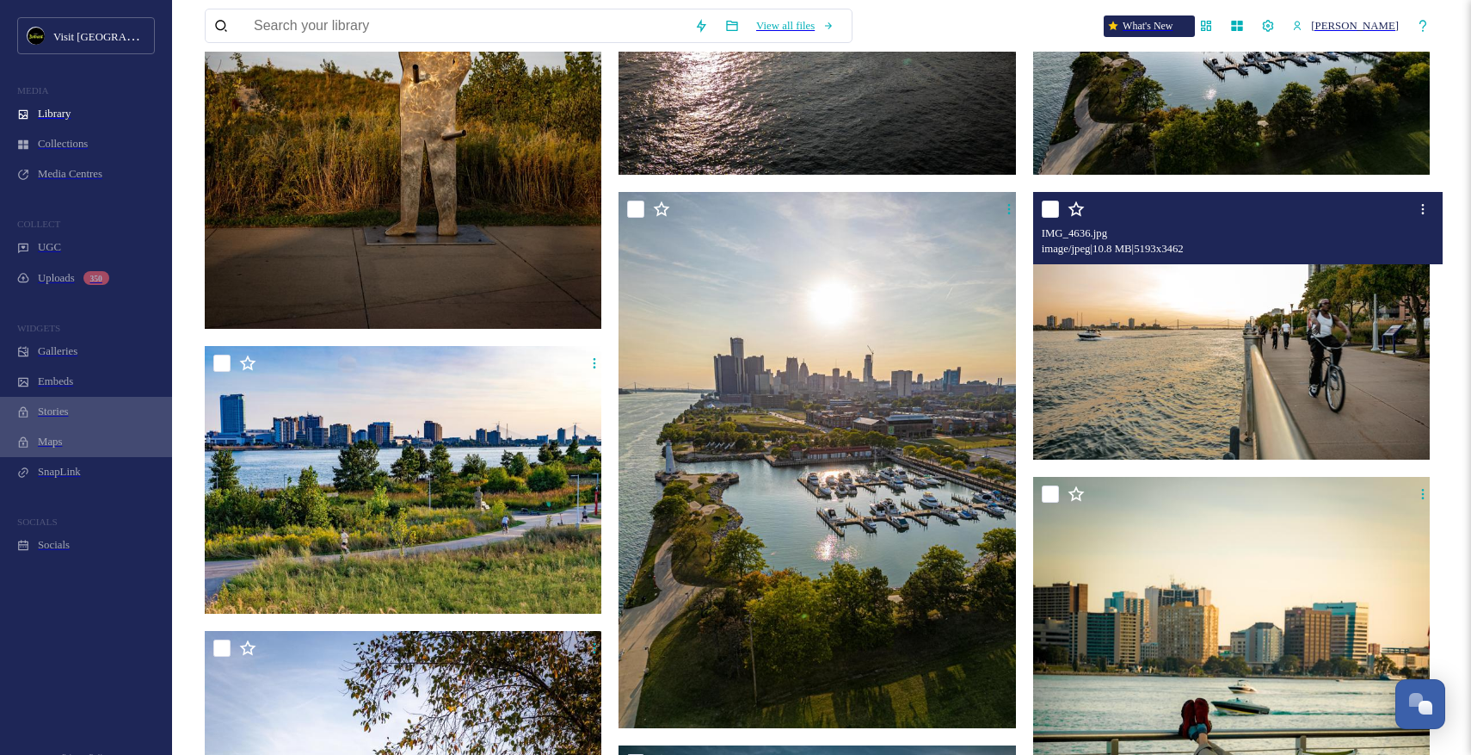
click at [1229, 336] on img at bounding box center [1234, 326] width 402 height 268
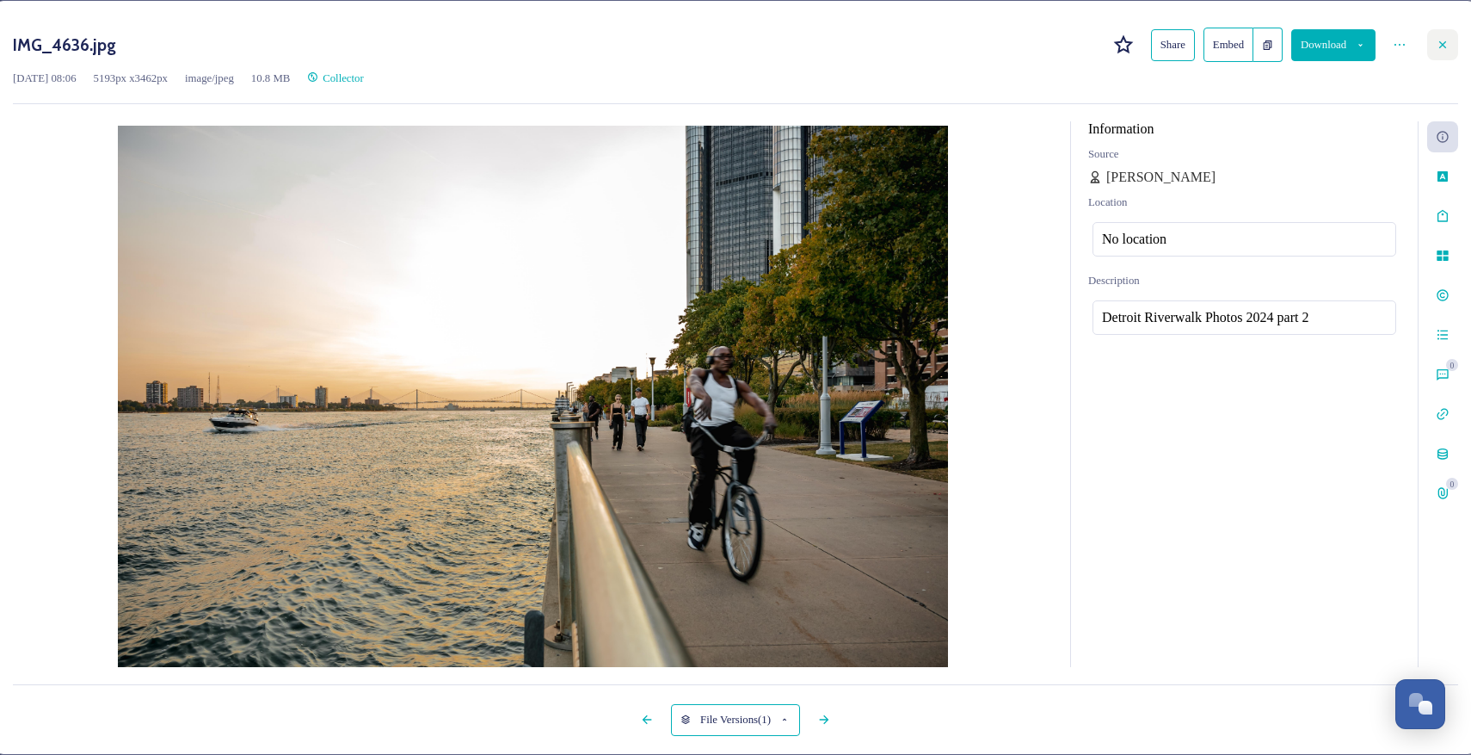
click at [1430, 57] on div at bounding box center [1442, 44] width 31 height 31
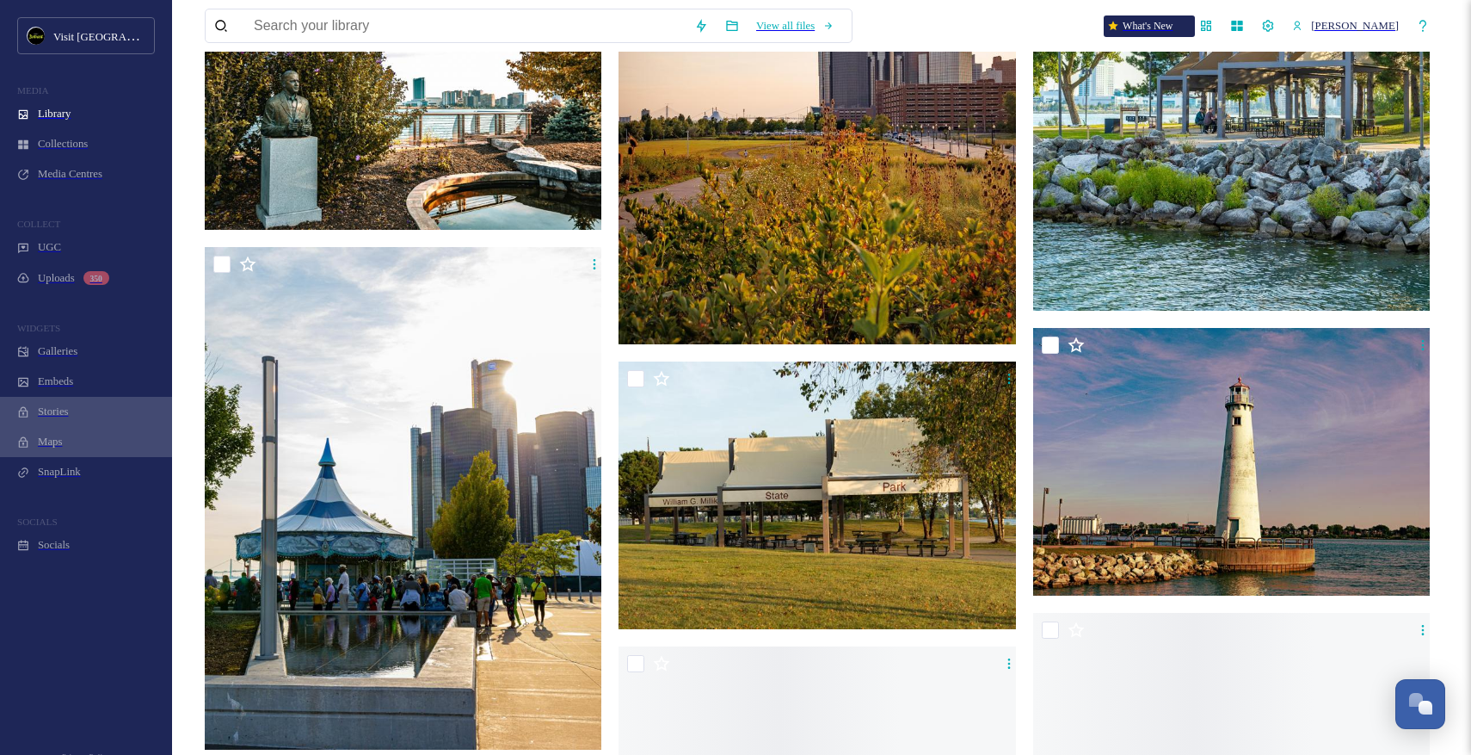
scroll to position [24757, 0]
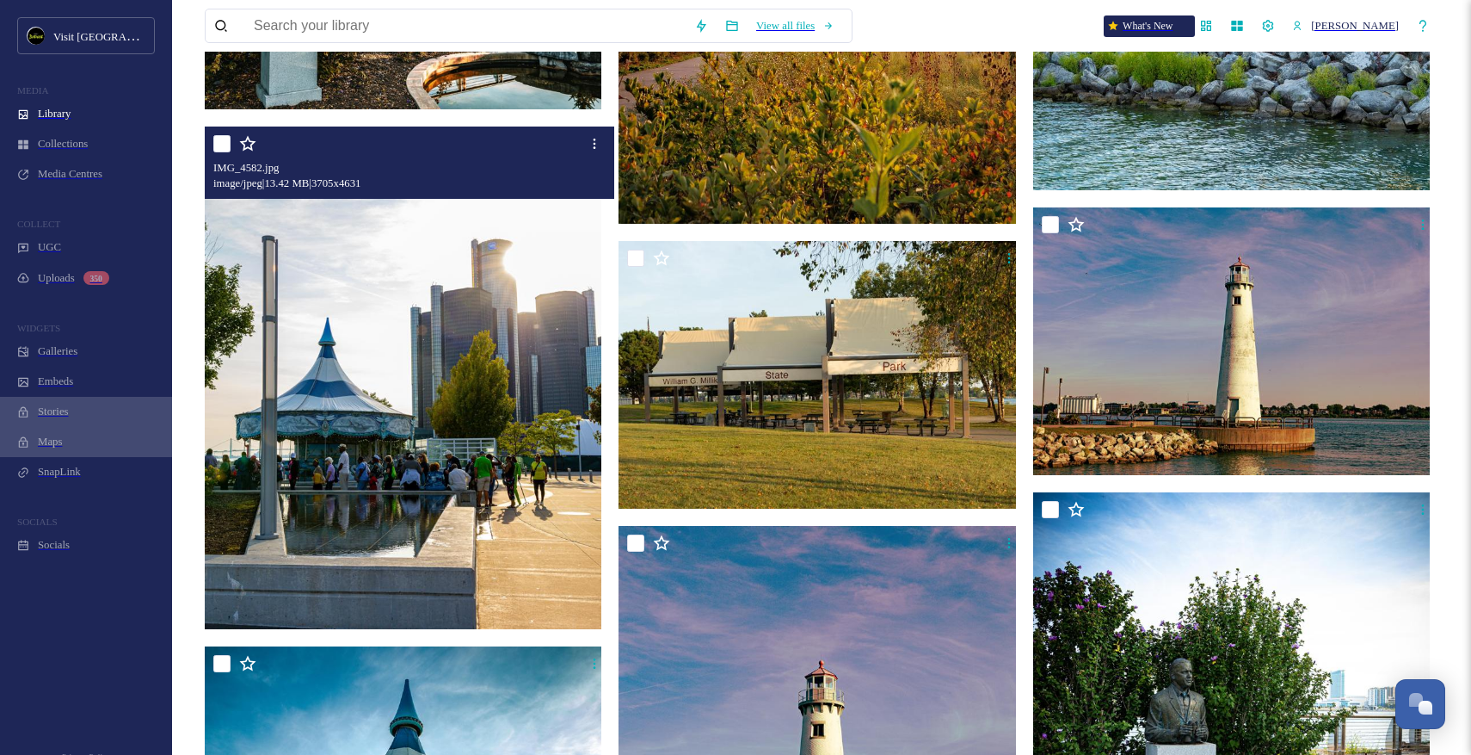
click at [513, 436] on img at bounding box center [406, 377] width 402 height 502
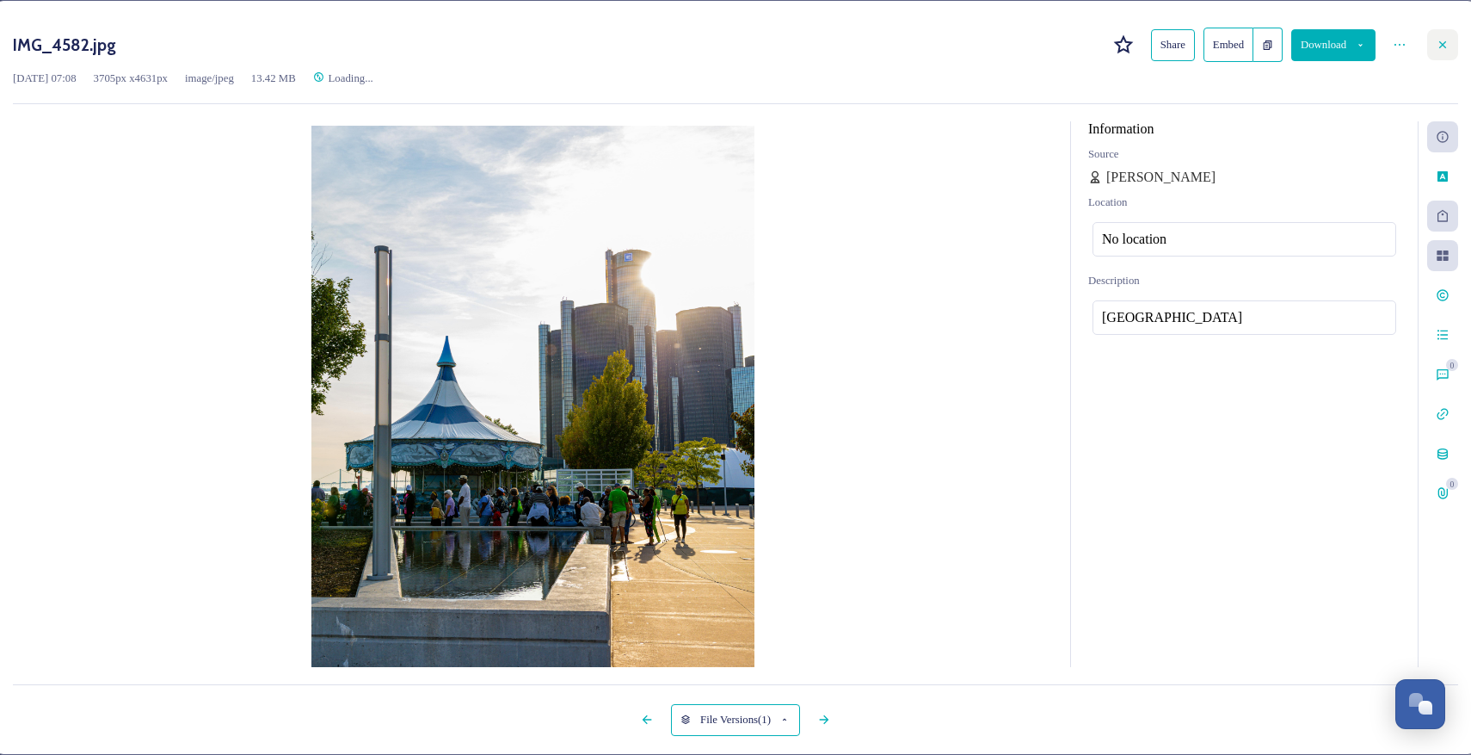
click at [1427, 57] on div at bounding box center [1442, 44] width 31 height 31
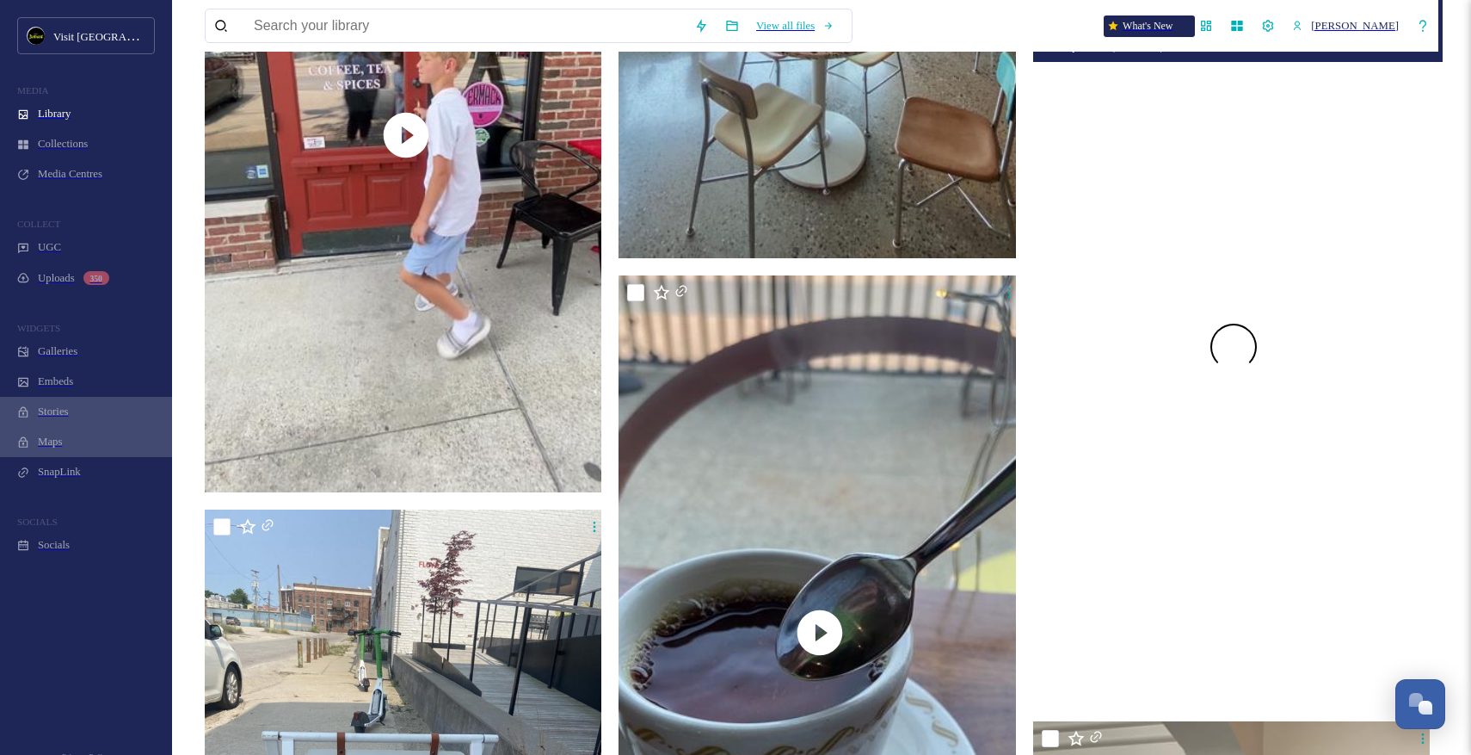
scroll to position [33947, 1]
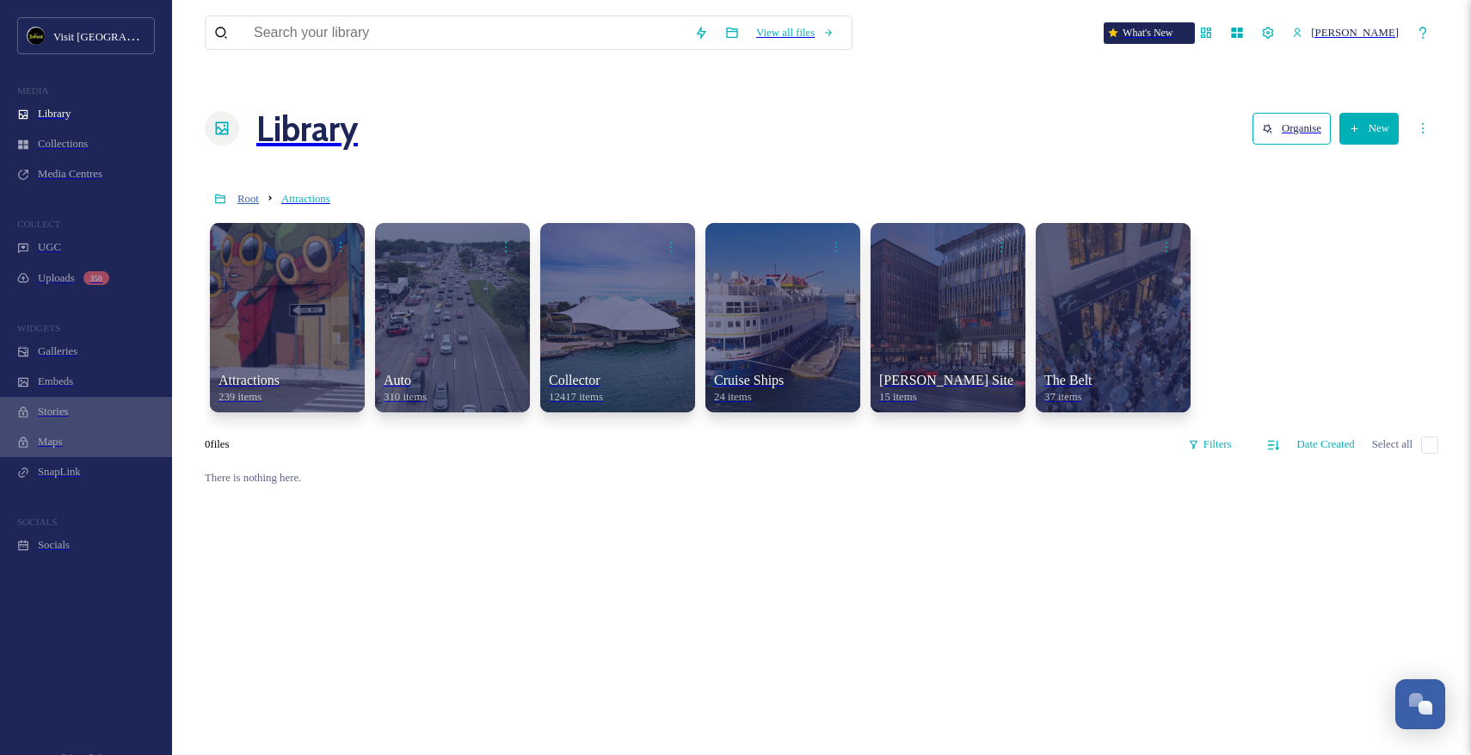
click at [246, 193] on span "Root" at bounding box center [248, 199] width 22 height 12
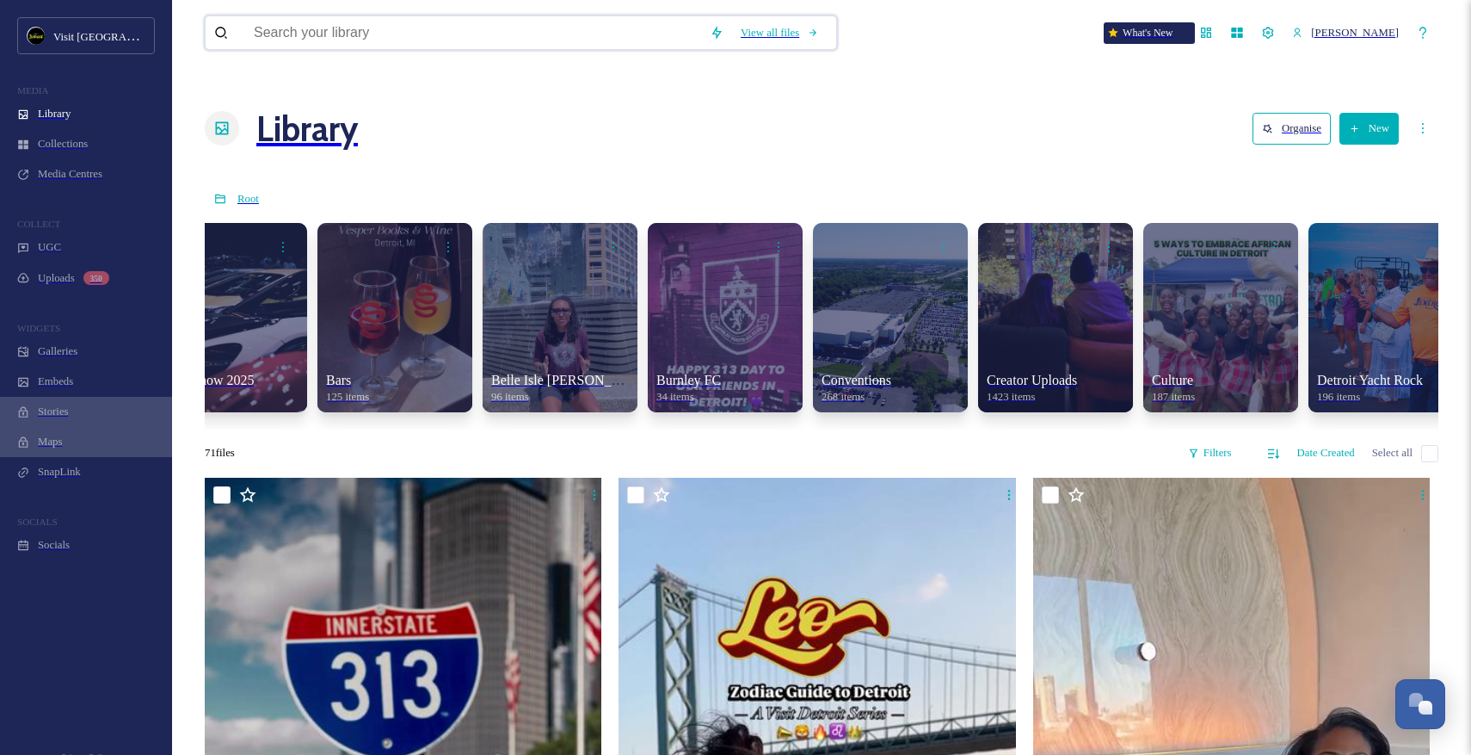
click at [430, 47] on div "View all files" at bounding box center [521, 32] width 632 height 34
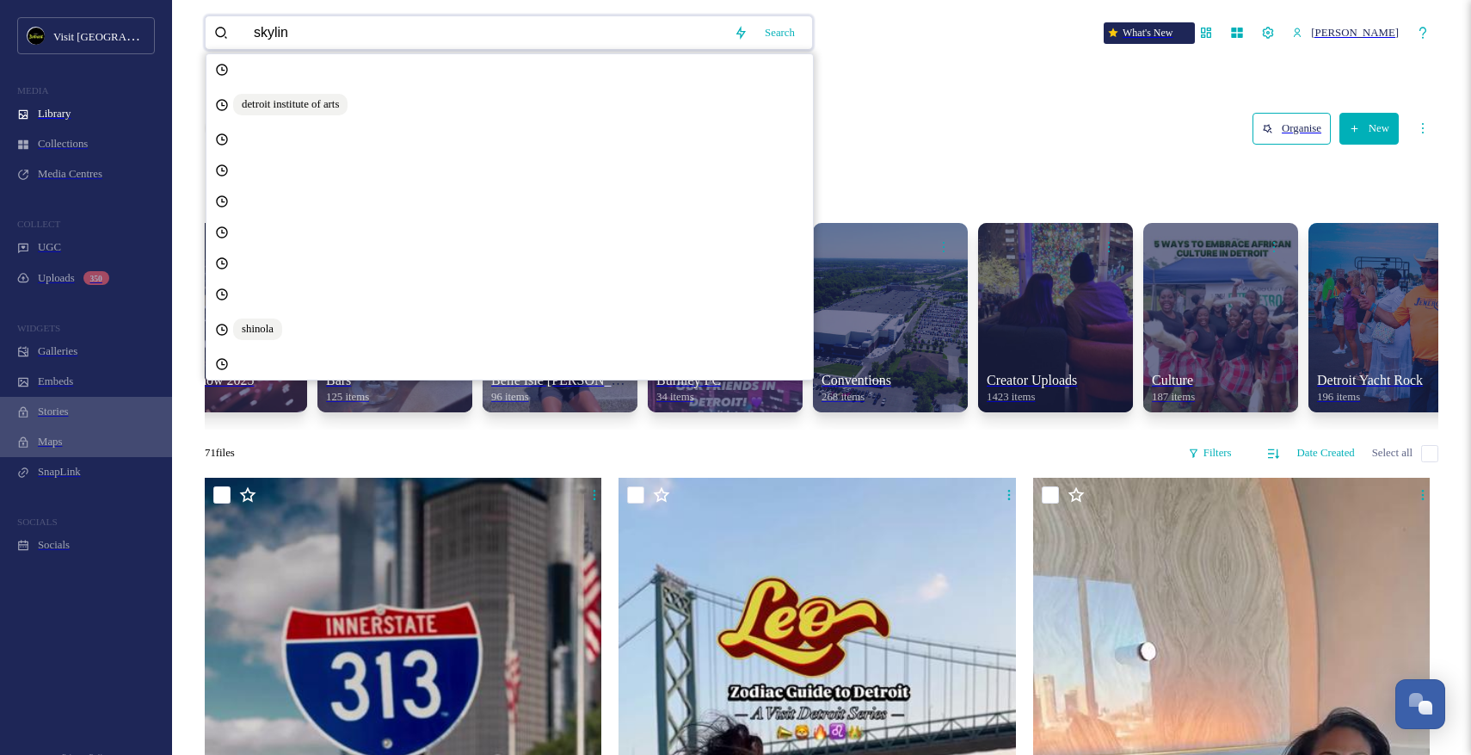
type input "skyline"
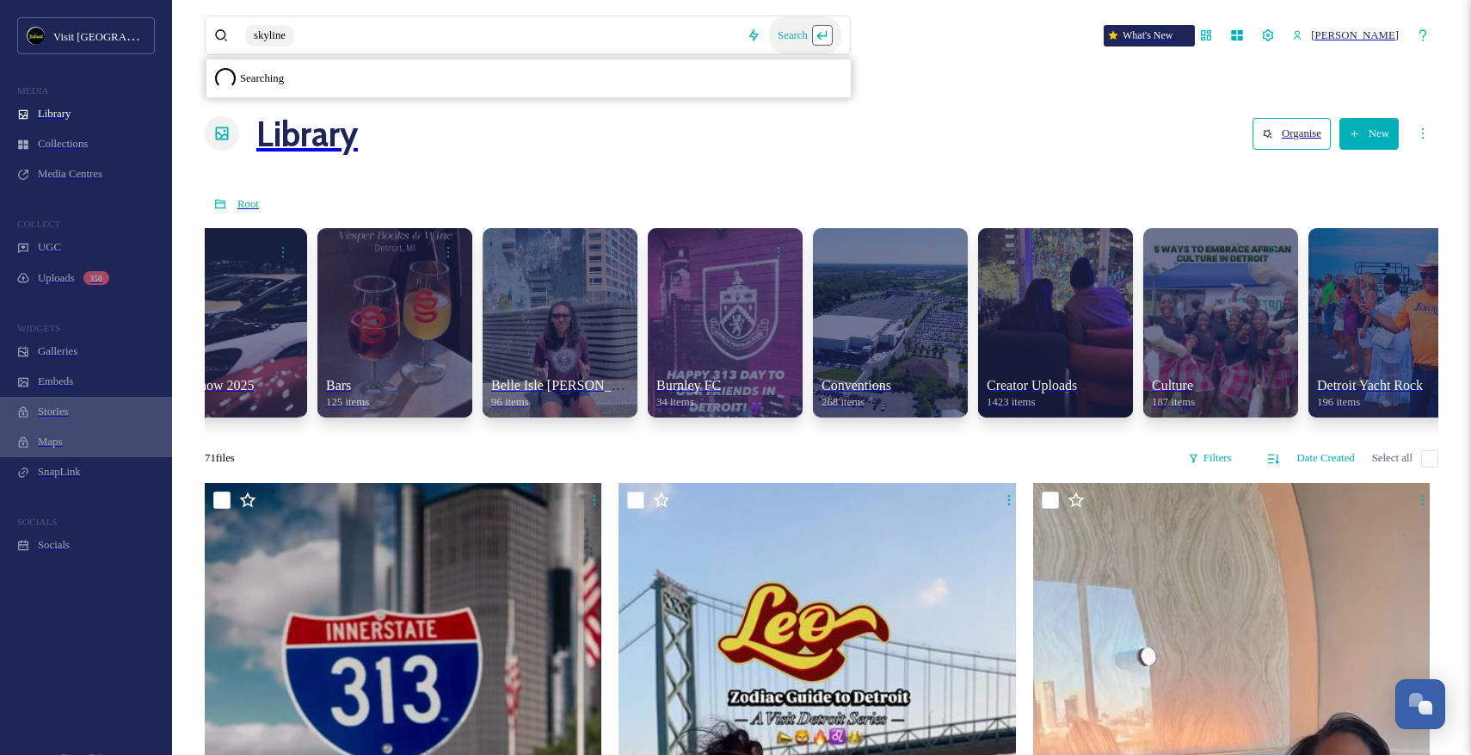
click at [841, 18] on div "Search Searching" at bounding box center [789, 35] width 103 height 38
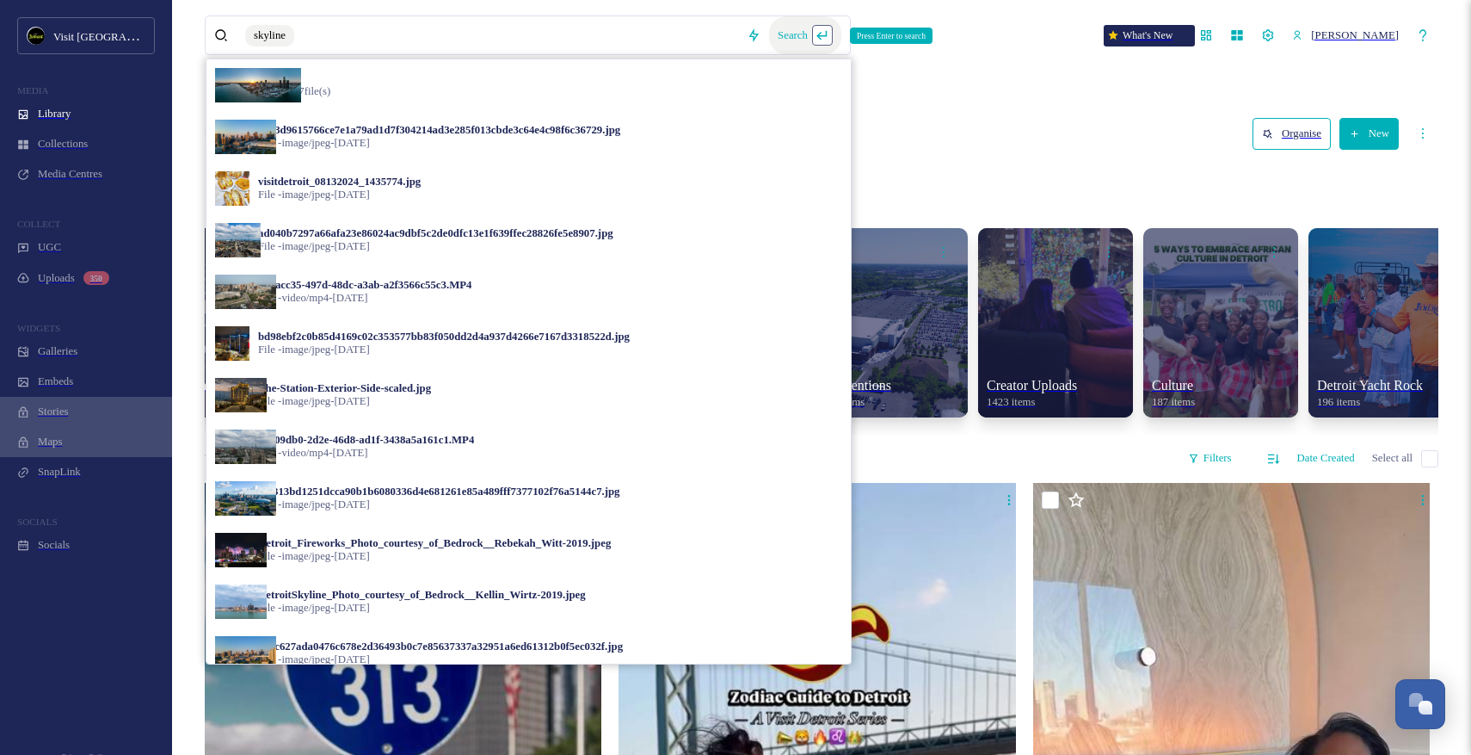
click at [830, 23] on div "Search Press Enter to search" at bounding box center [805, 35] width 72 height 38
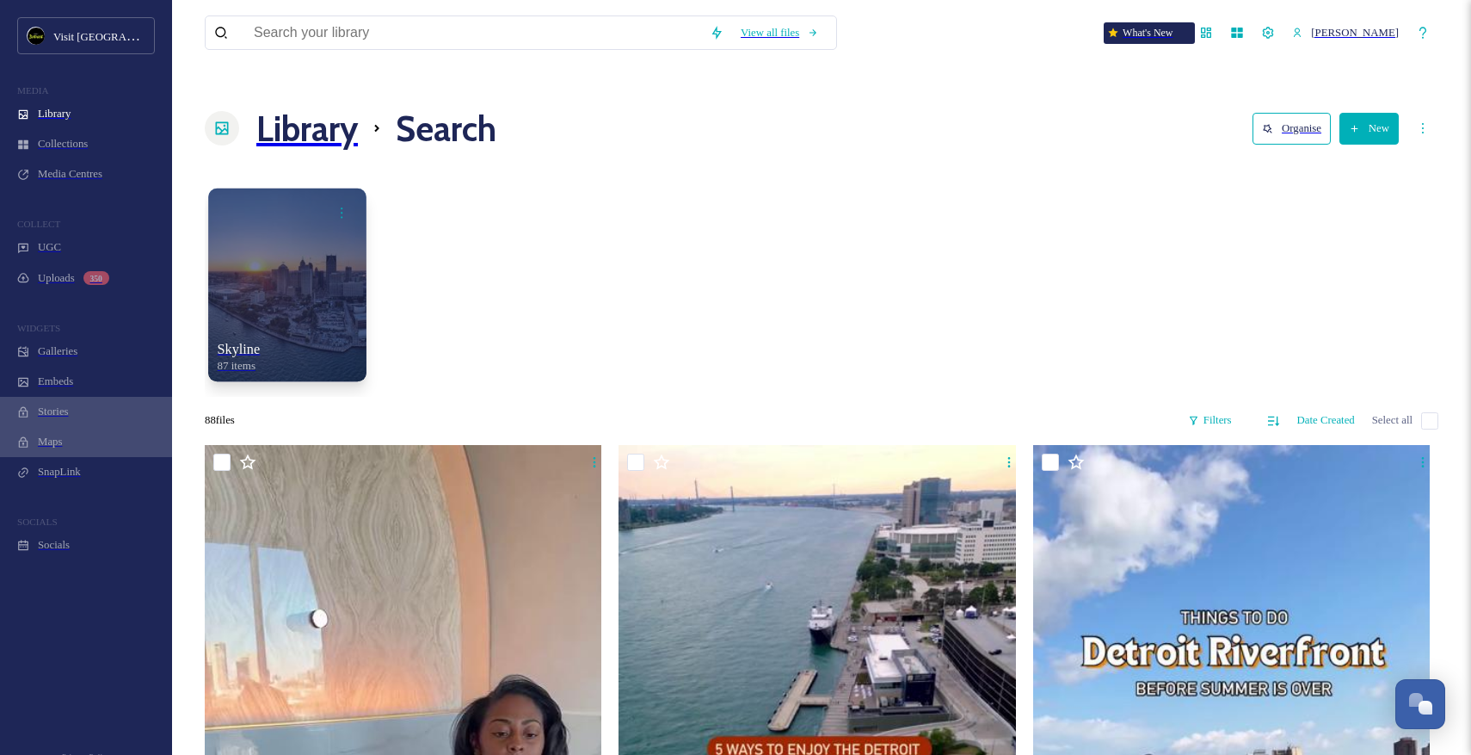
click at [271, 228] on div at bounding box center [287, 284] width 158 height 193
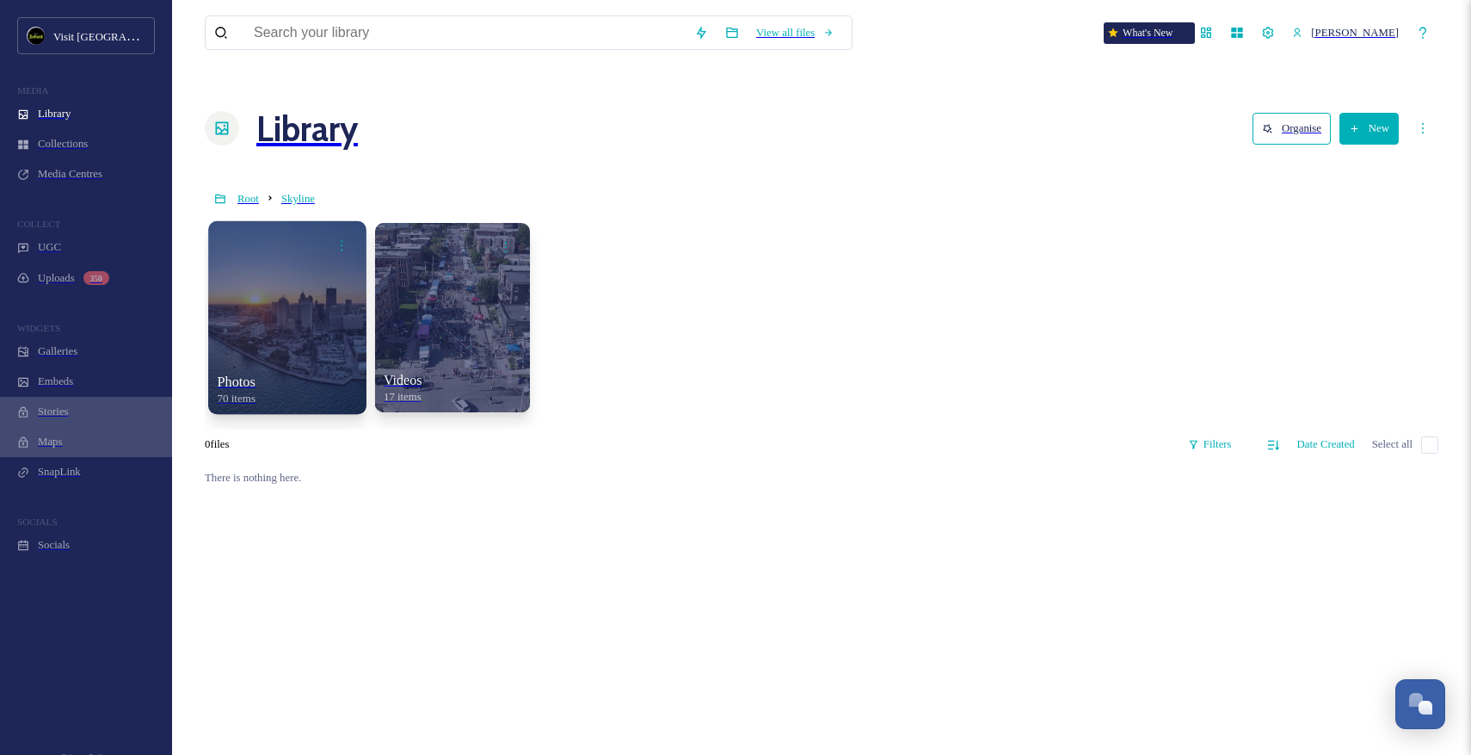
click at [295, 243] on div at bounding box center [287, 316] width 158 height 193
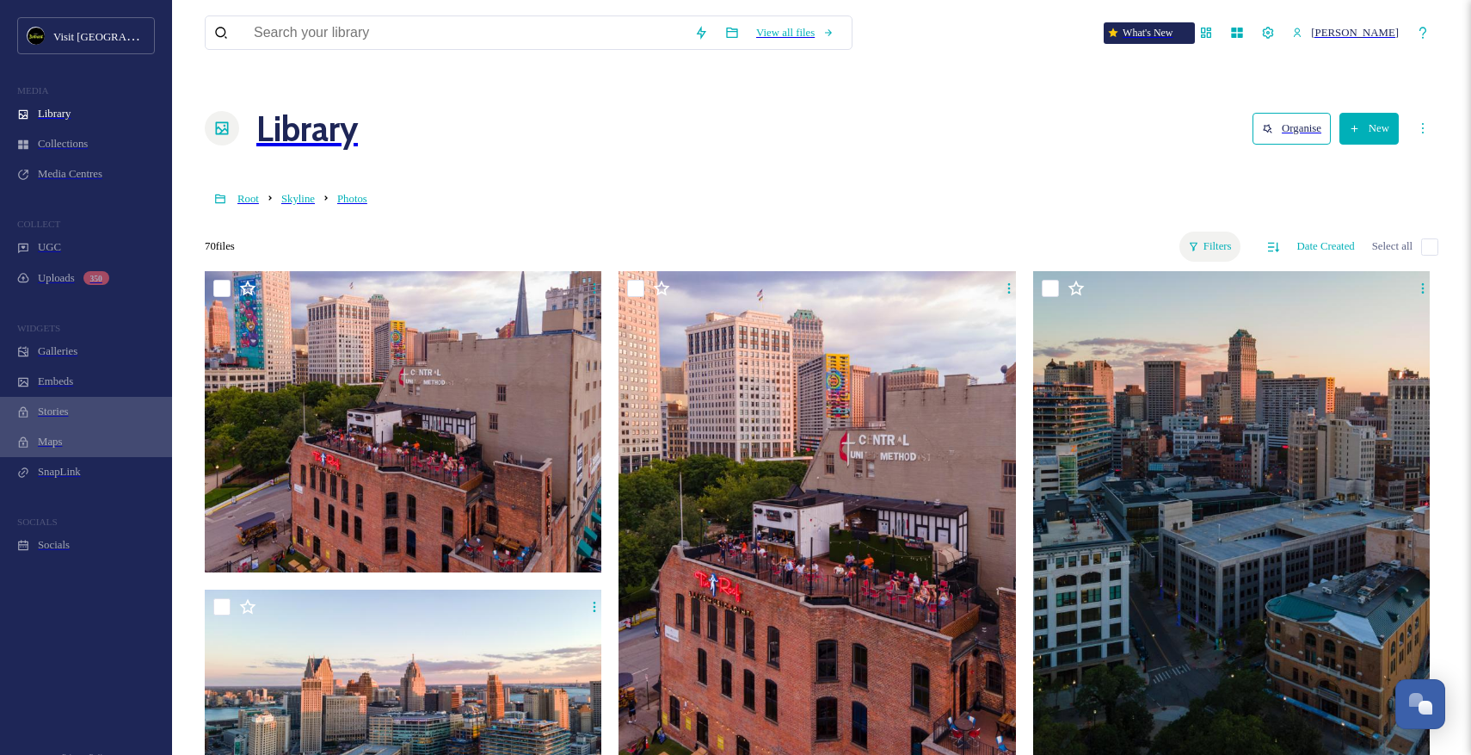
click at [1197, 231] on div "Filters" at bounding box center [1210, 246] width 61 height 30
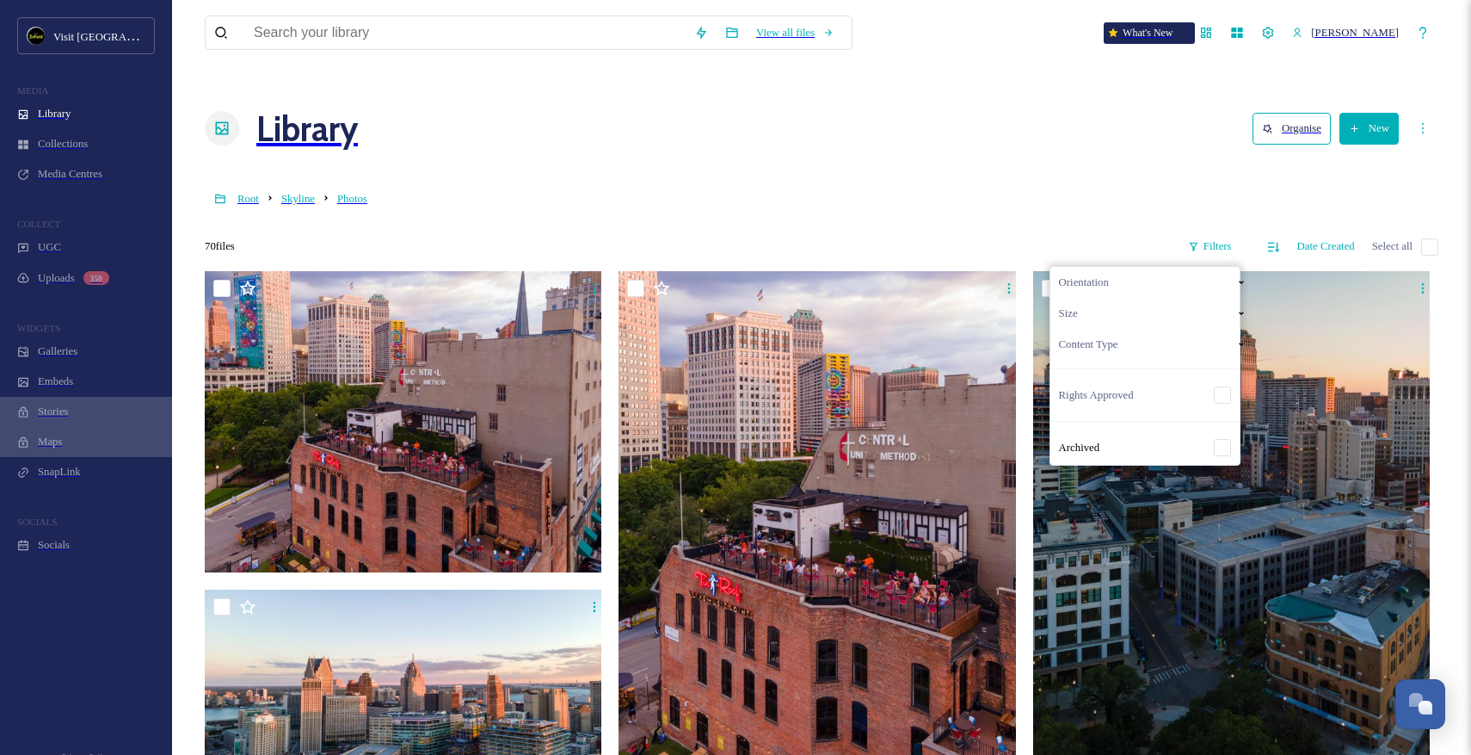
click at [1137, 267] on div "Orientation" at bounding box center [1154, 282] width 206 height 31
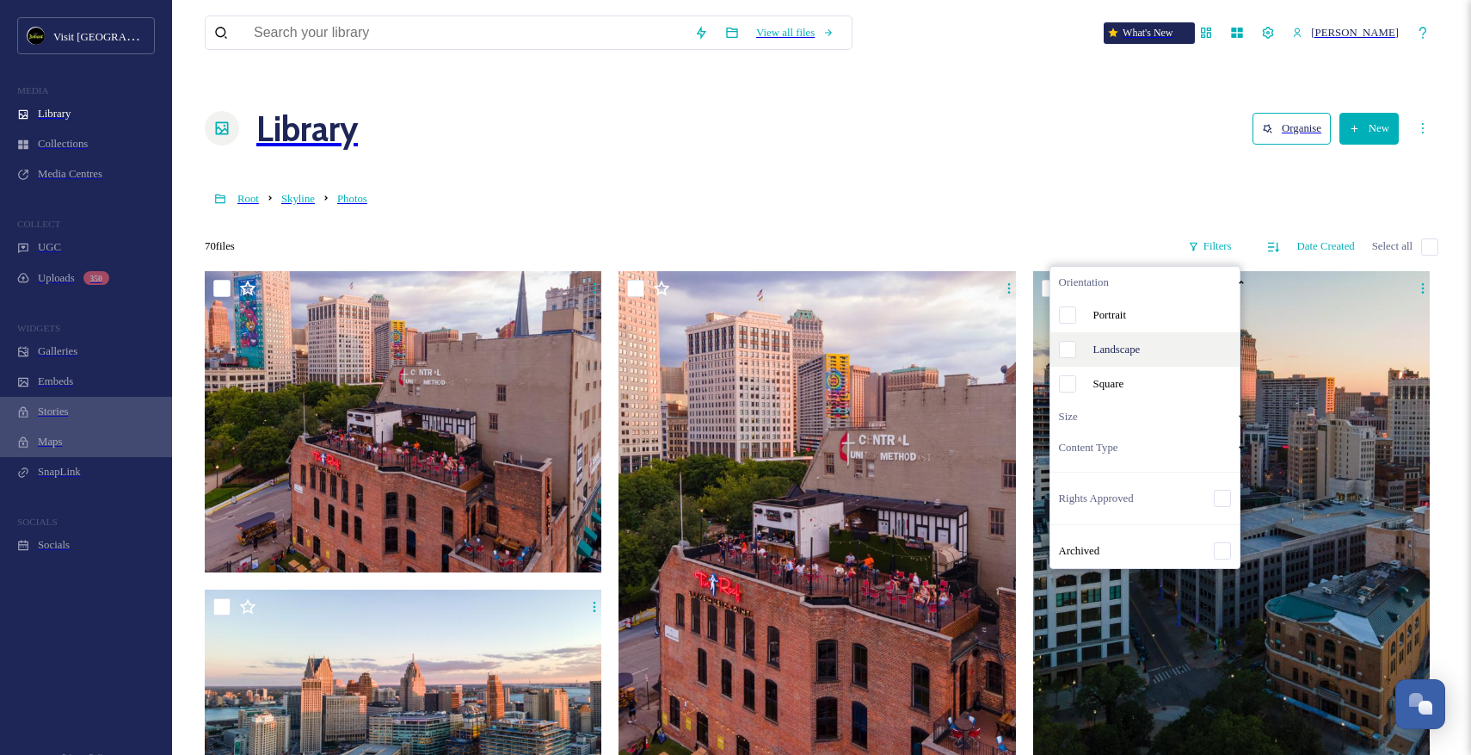
click at [1141, 343] on span "Landscape" at bounding box center [1117, 349] width 47 height 13
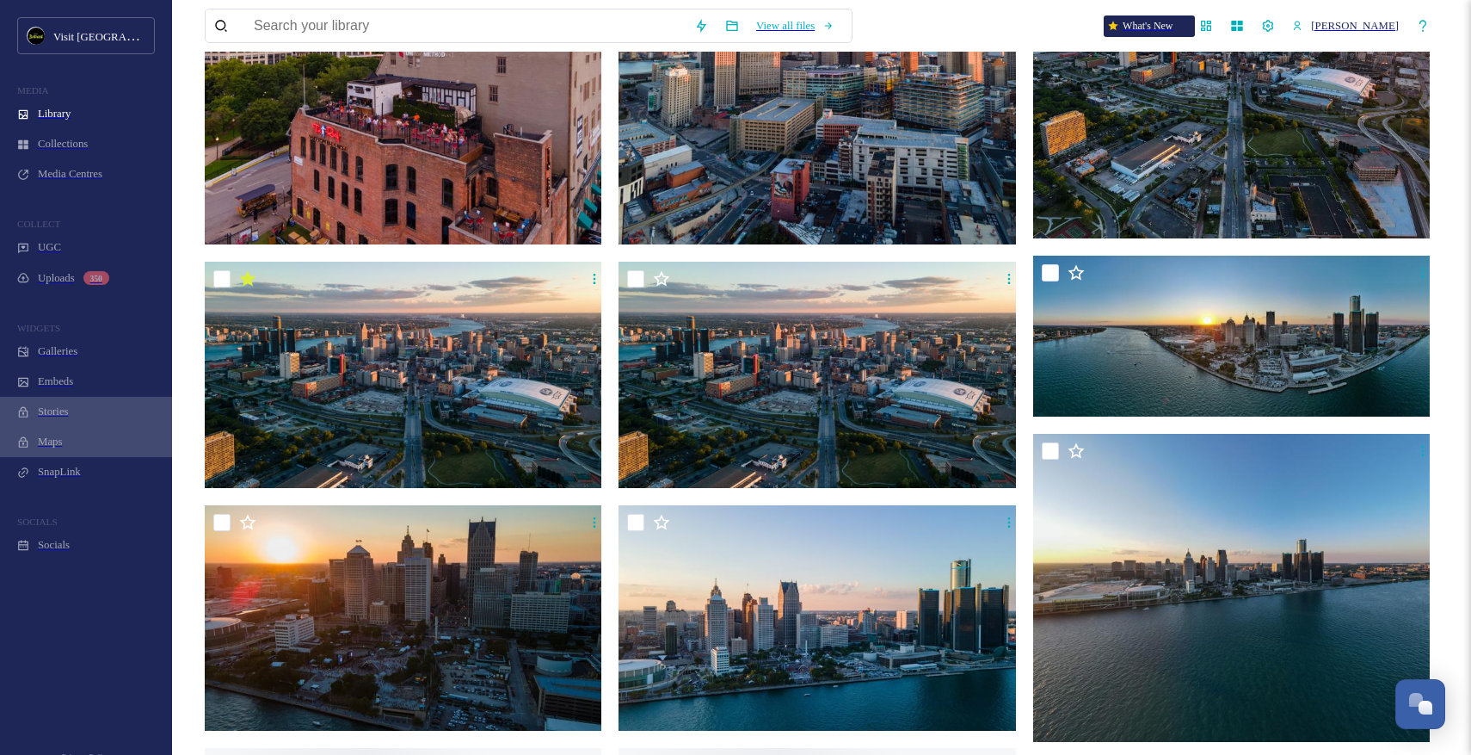
scroll to position [330, 0]
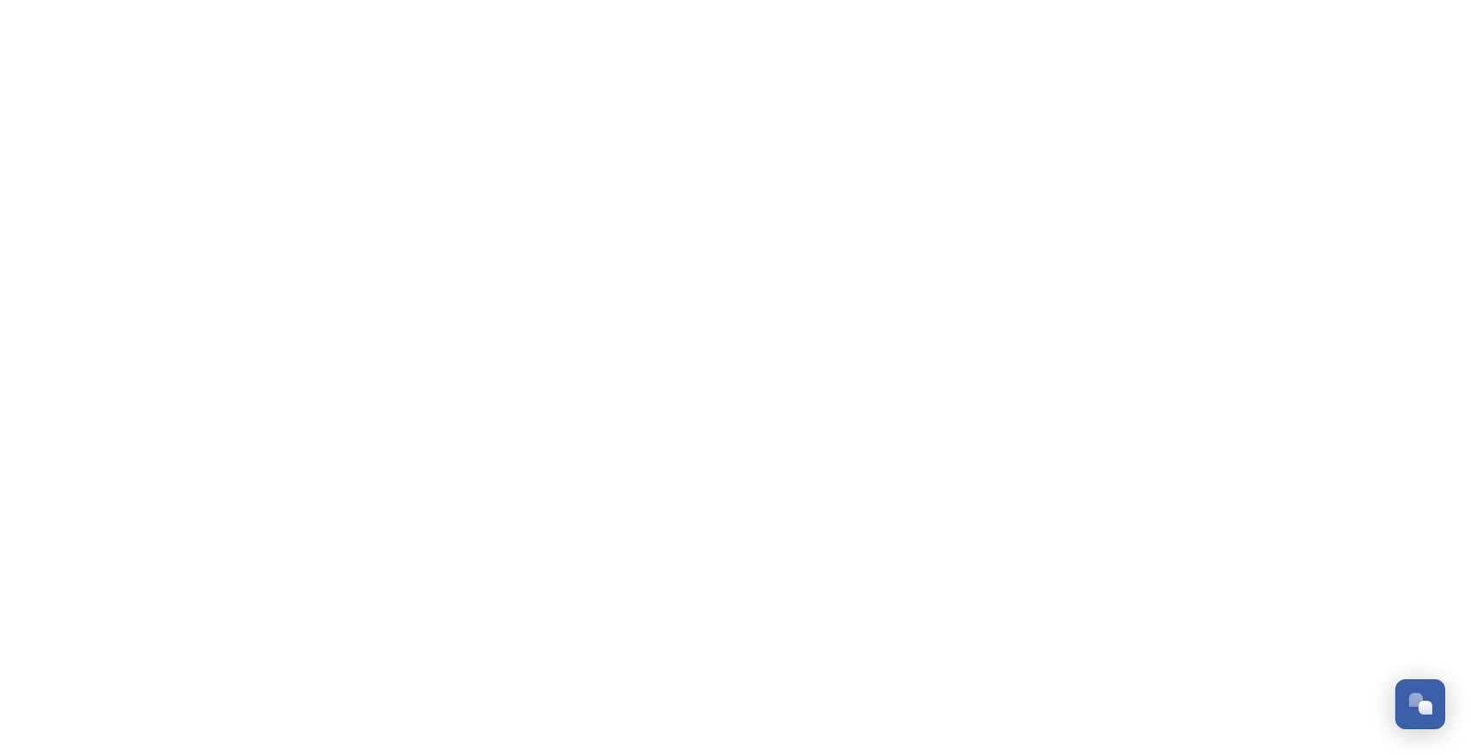
scroll to position [1718, 0]
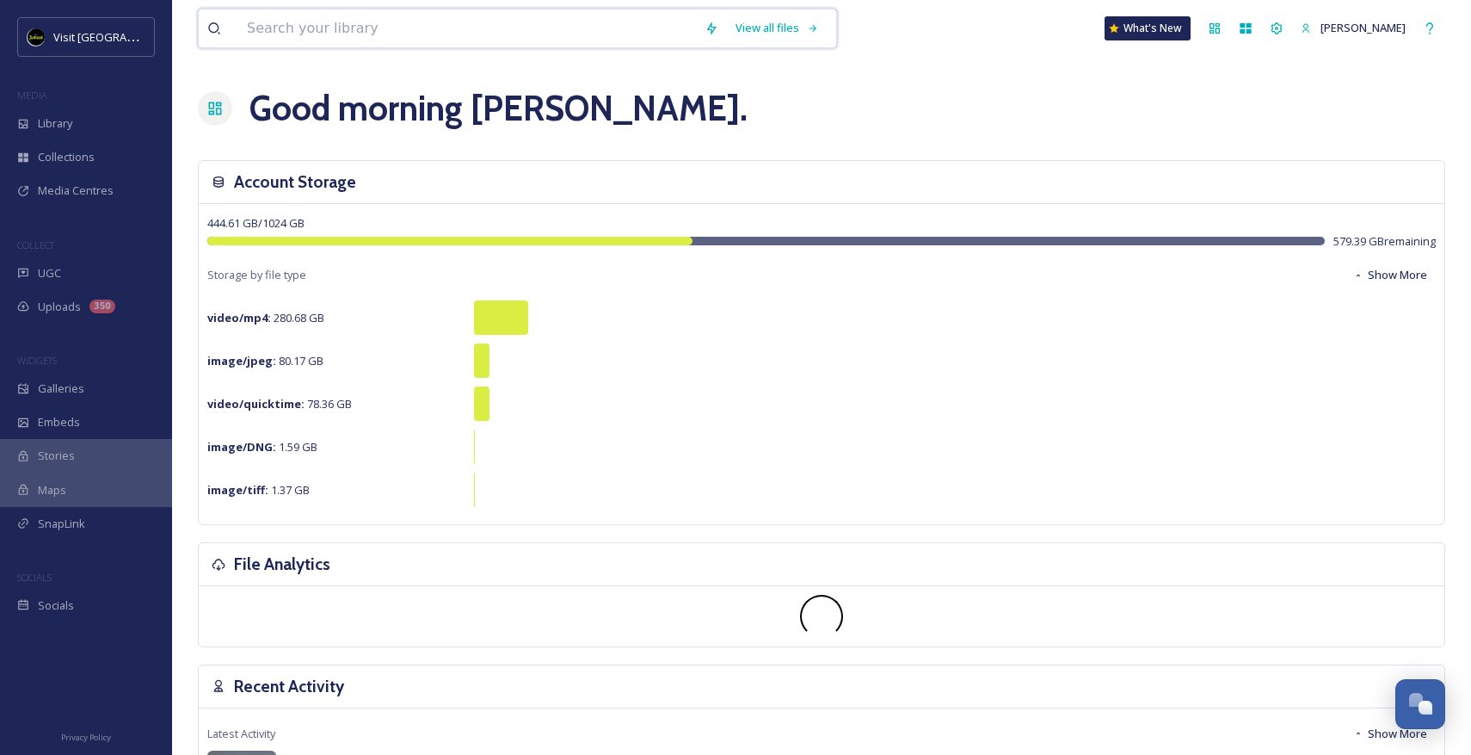
click at [620, 37] on input at bounding box center [467, 28] width 458 height 38
type input "wheelchair"
click at [804, 36] on div "Search" at bounding box center [776, 28] width 53 height 34
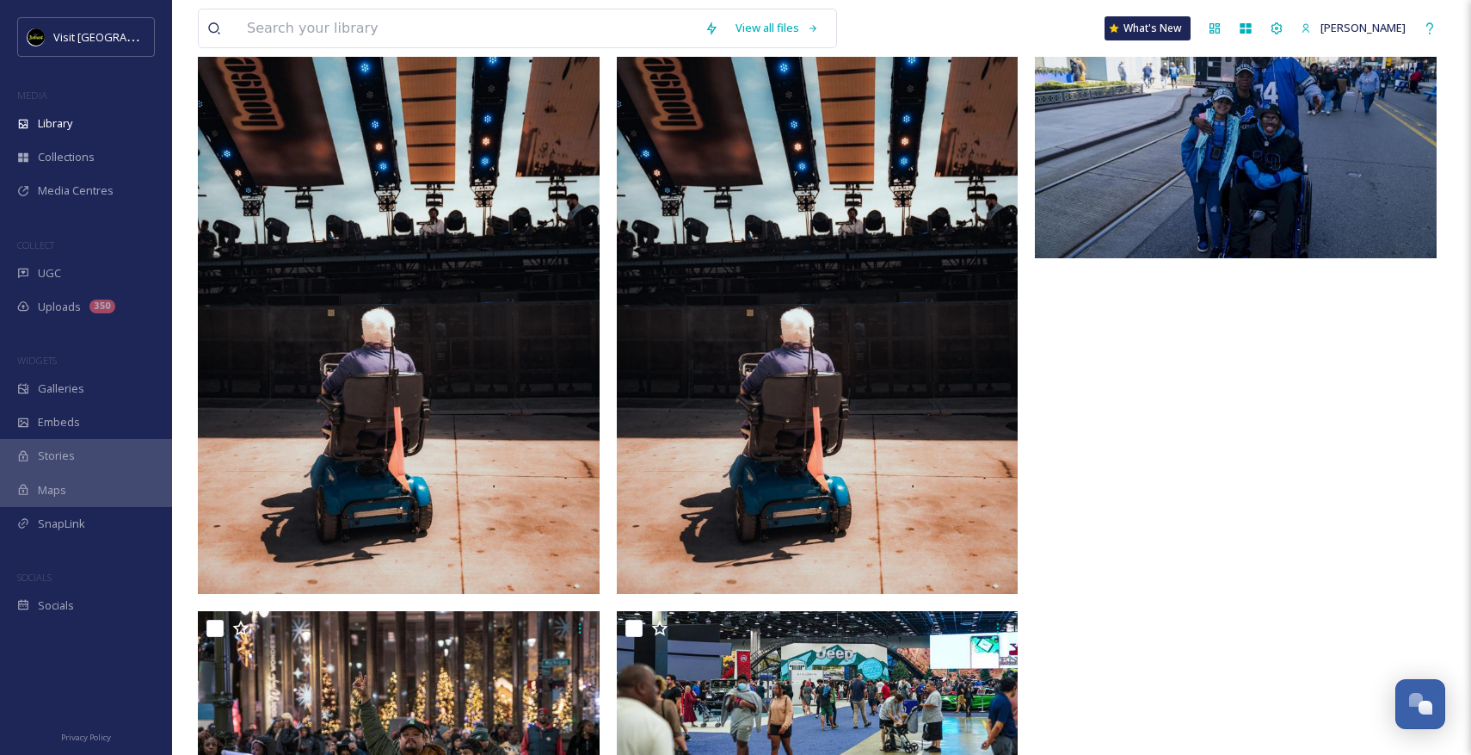
scroll to position [179, 0]
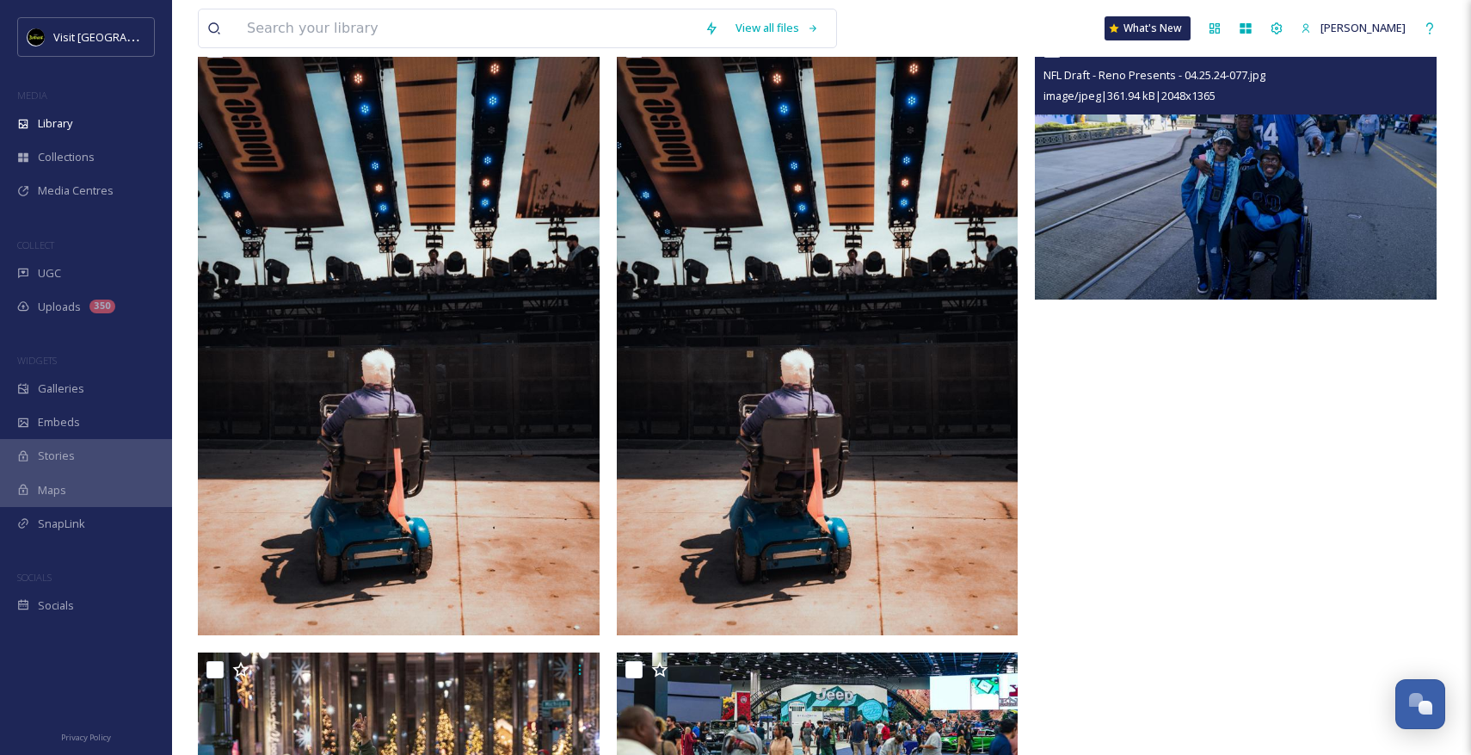
click at [1201, 212] on img at bounding box center [1236, 166] width 402 height 268
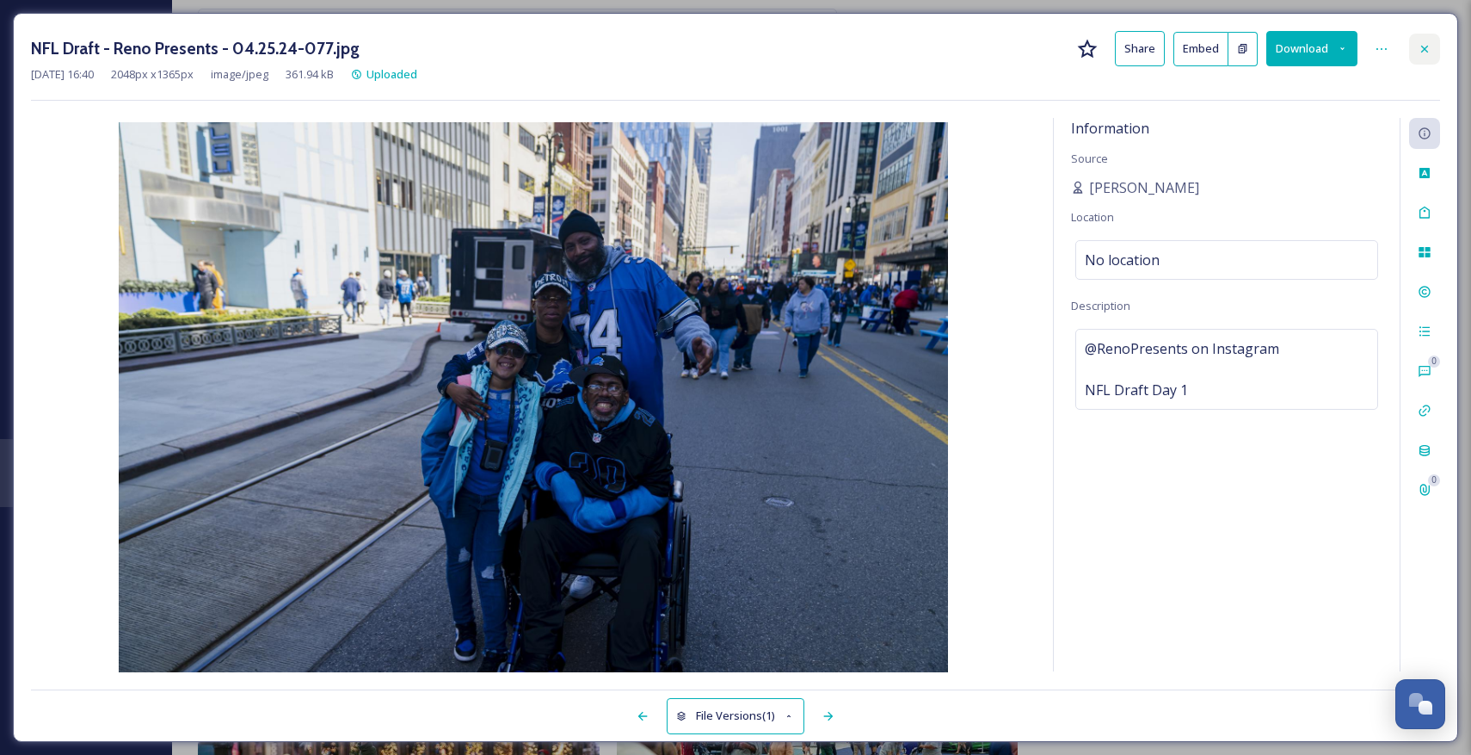
click at [1420, 54] on icon at bounding box center [1425, 49] width 14 height 14
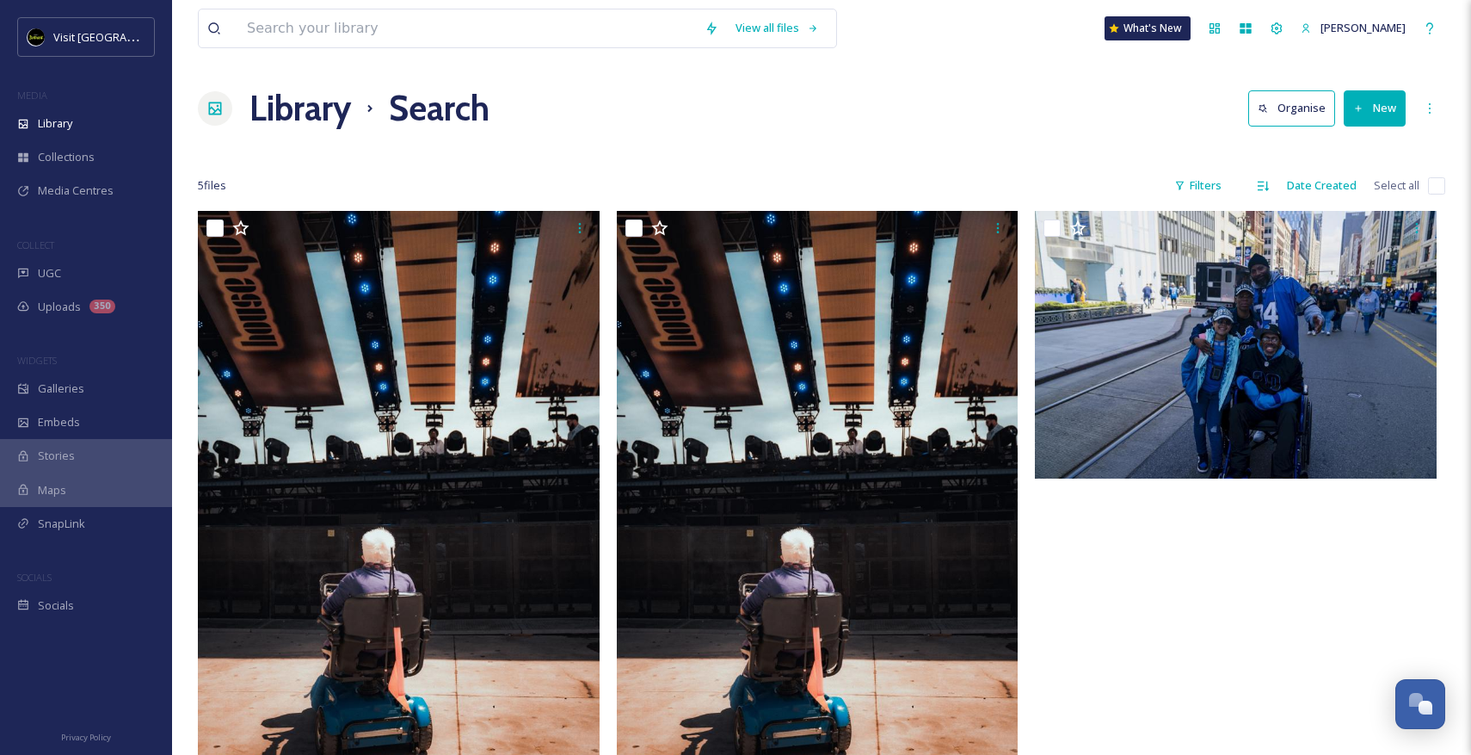
click at [294, 115] on h1 "Library" at bounding box center [301, 109] width 102 height 52
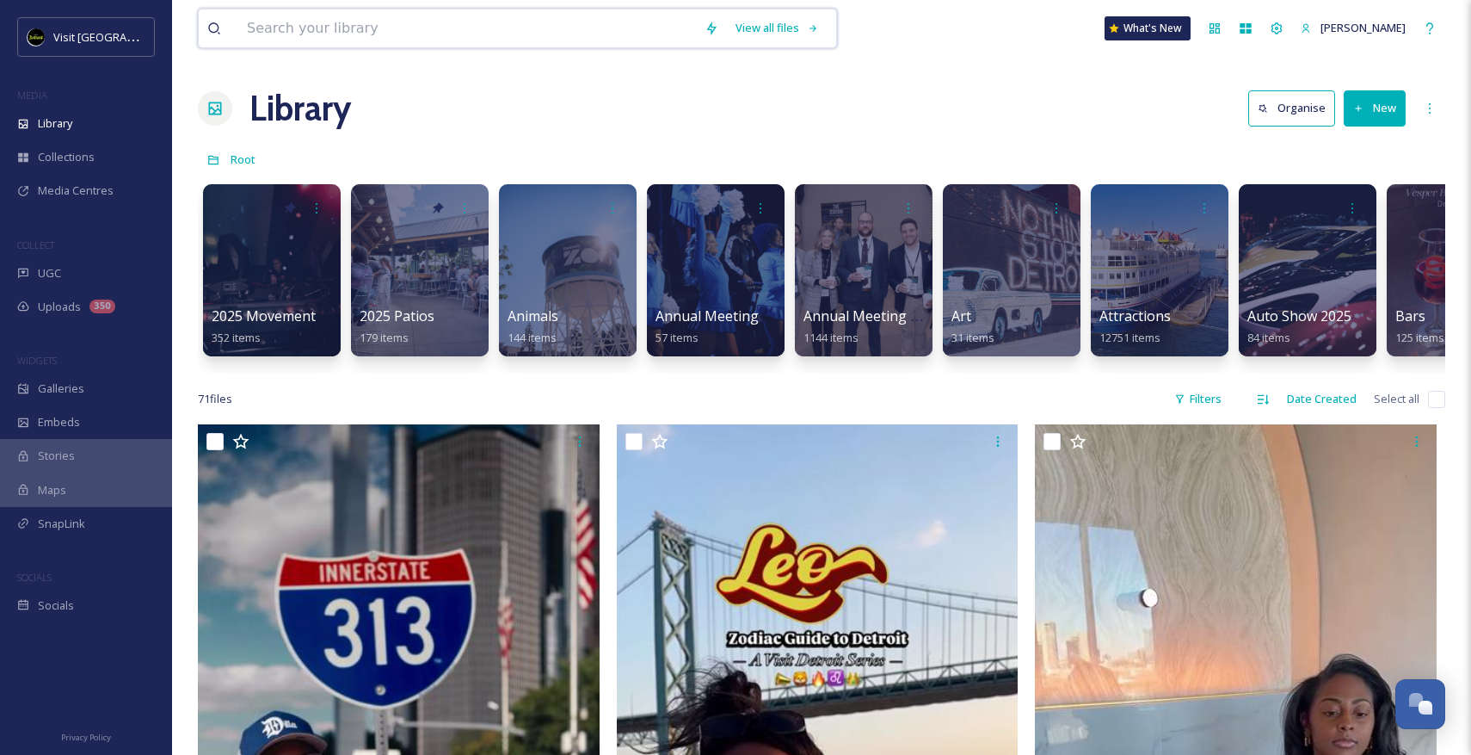
click at [516, 31] on input at bounding box center [467, 28] width 458 height 38
type input "riverwalk"
click at [804, 22] on div "Search" at bounding box center [776, 28] width 53 height 34
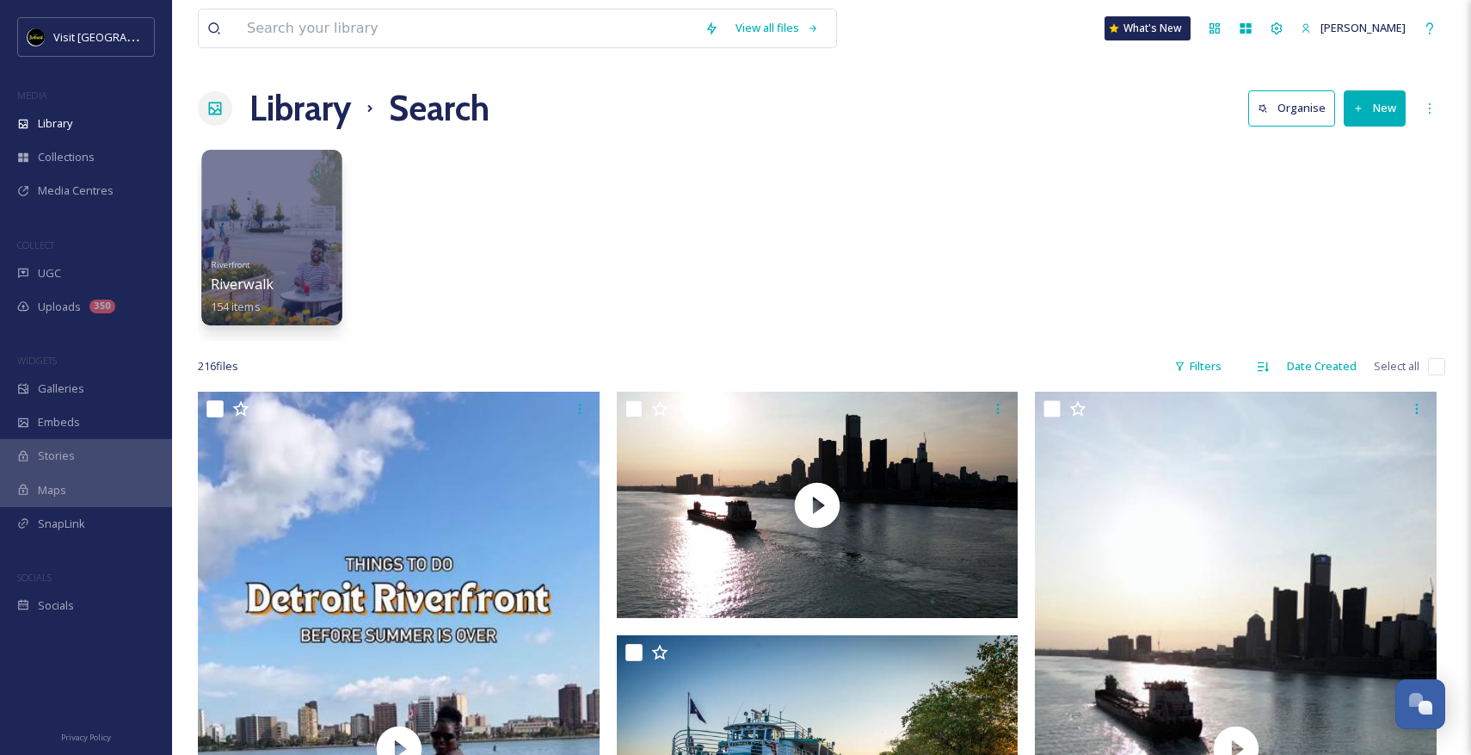
click at [333, 201] on div at bounding box center [271, 238] width 140 height 176
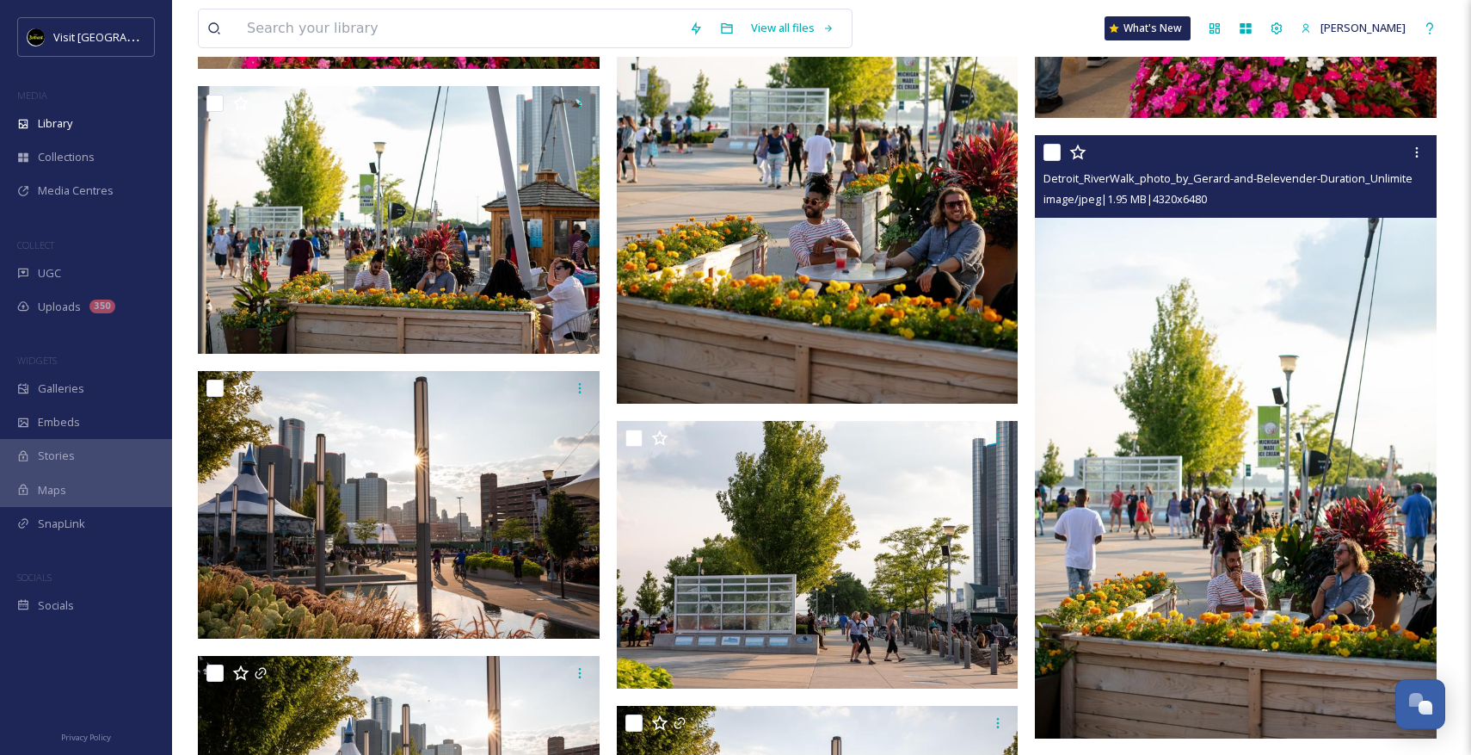
scroll to position [4052, 0]
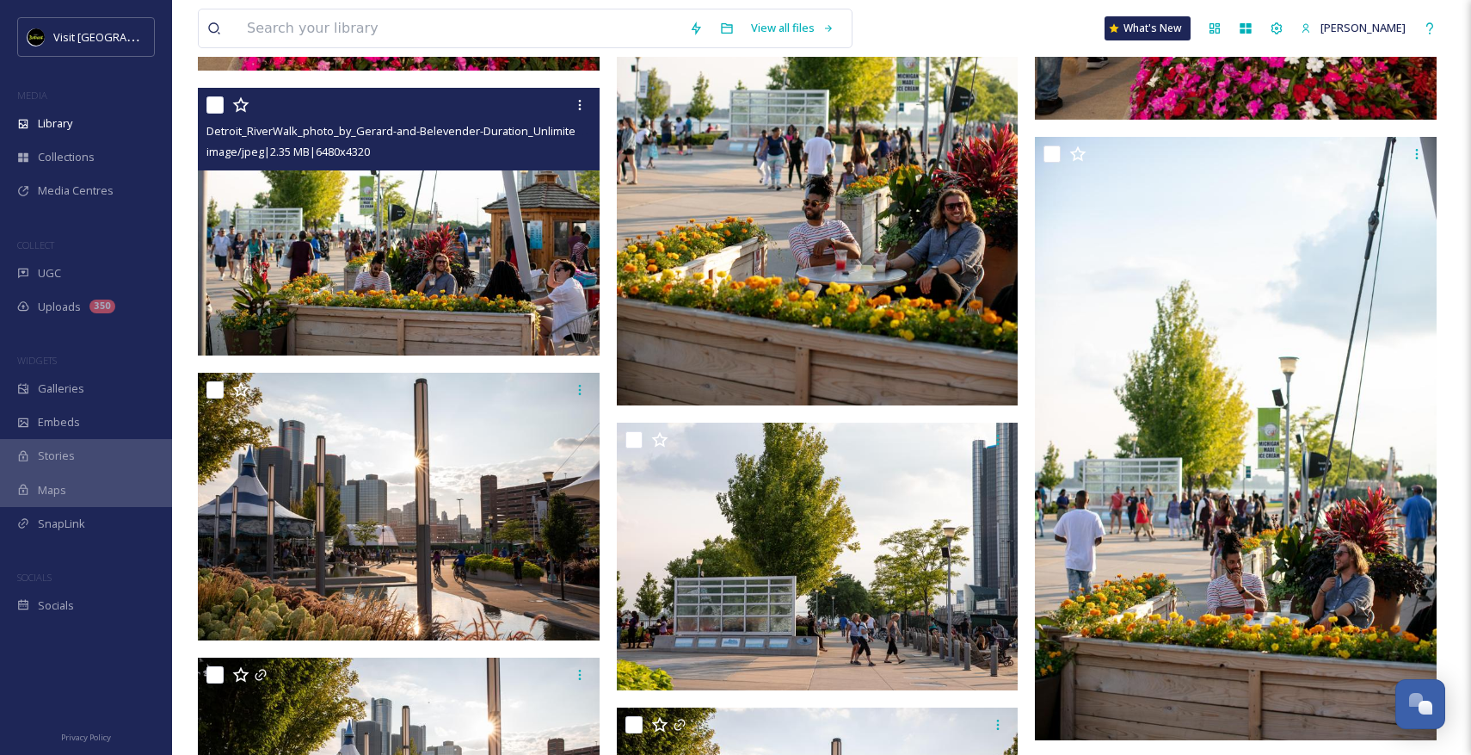
click at [488, 316] on img at bounding box center [399, 222] width 402 height 268
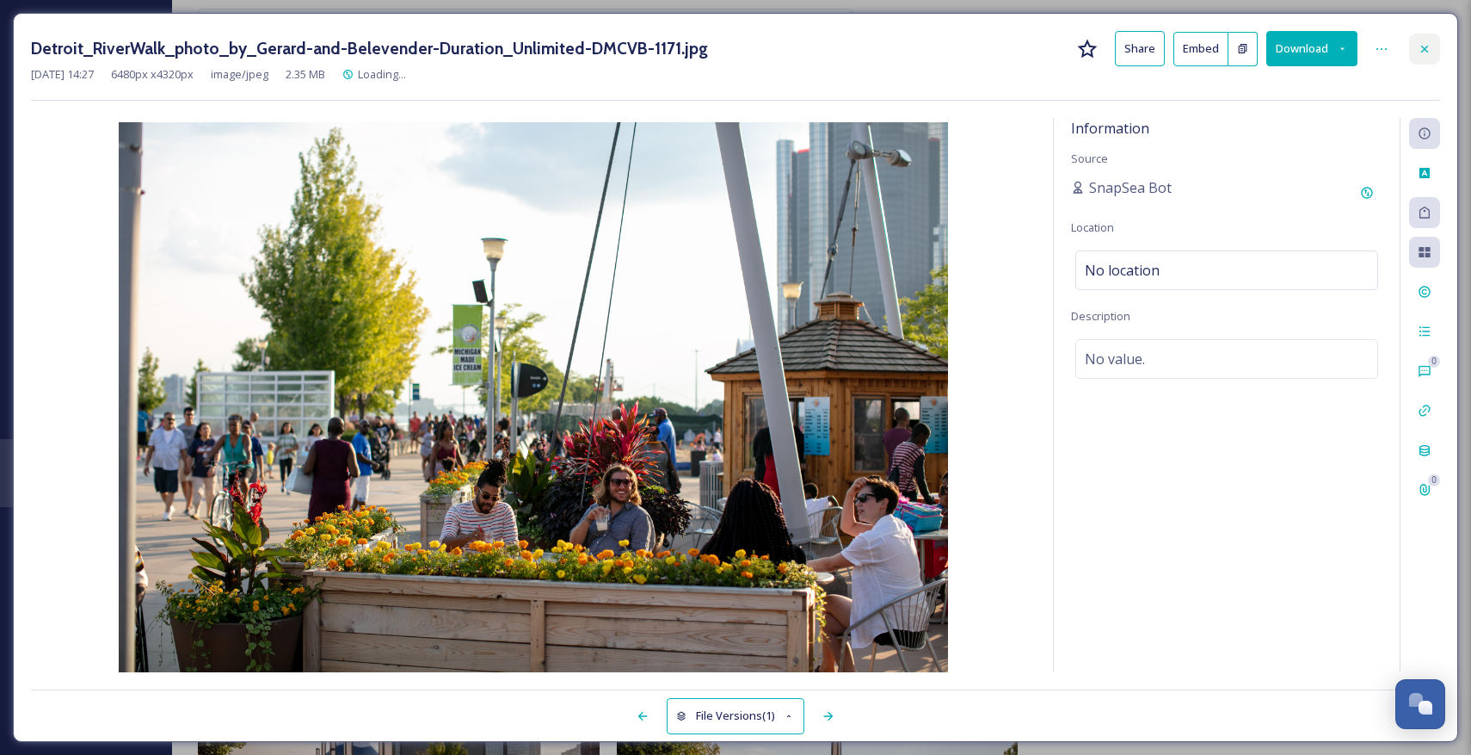
click at [1425, 53] on icon at bounding box center [1425, 49] width 14 height 14
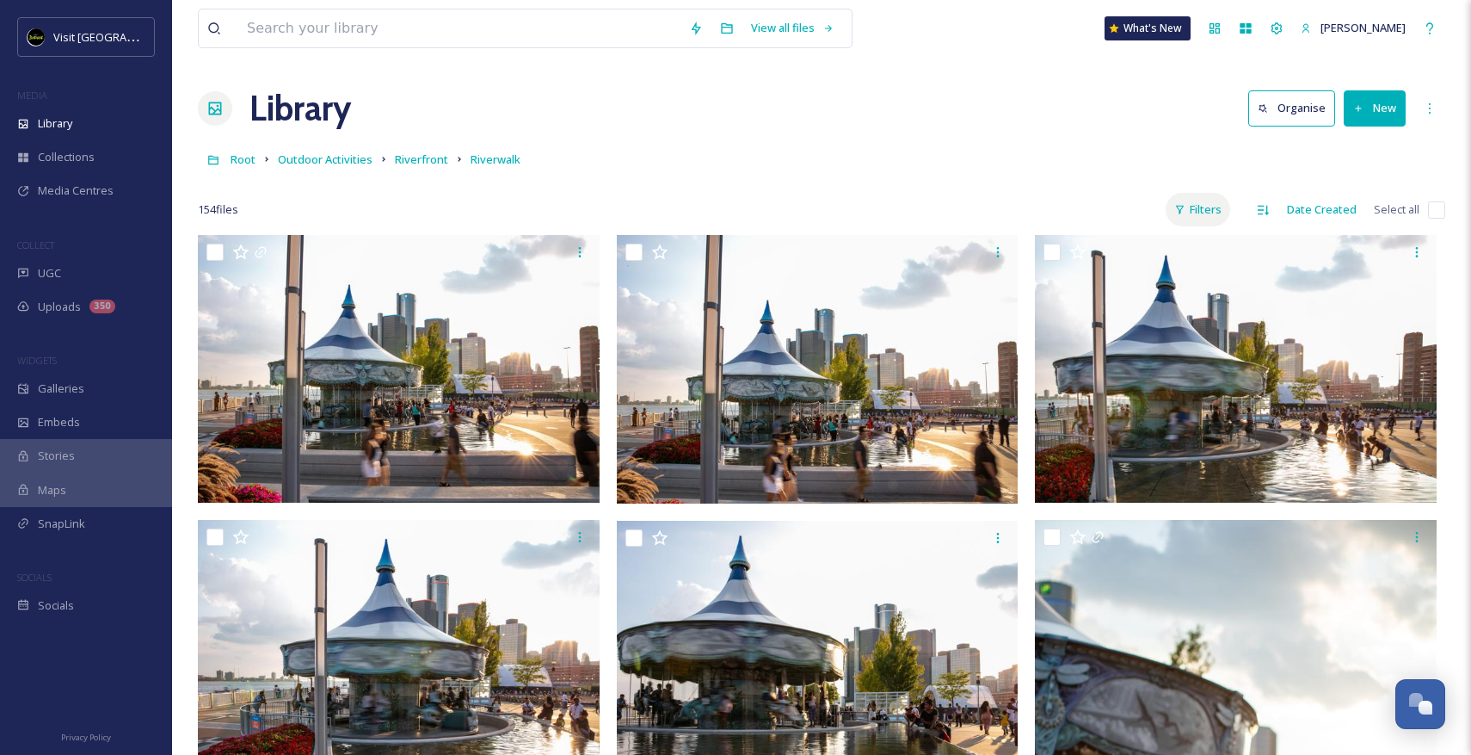
click at [1204, 198] on div "Filters" at bounding box center [1198, 210] width 65 height 34
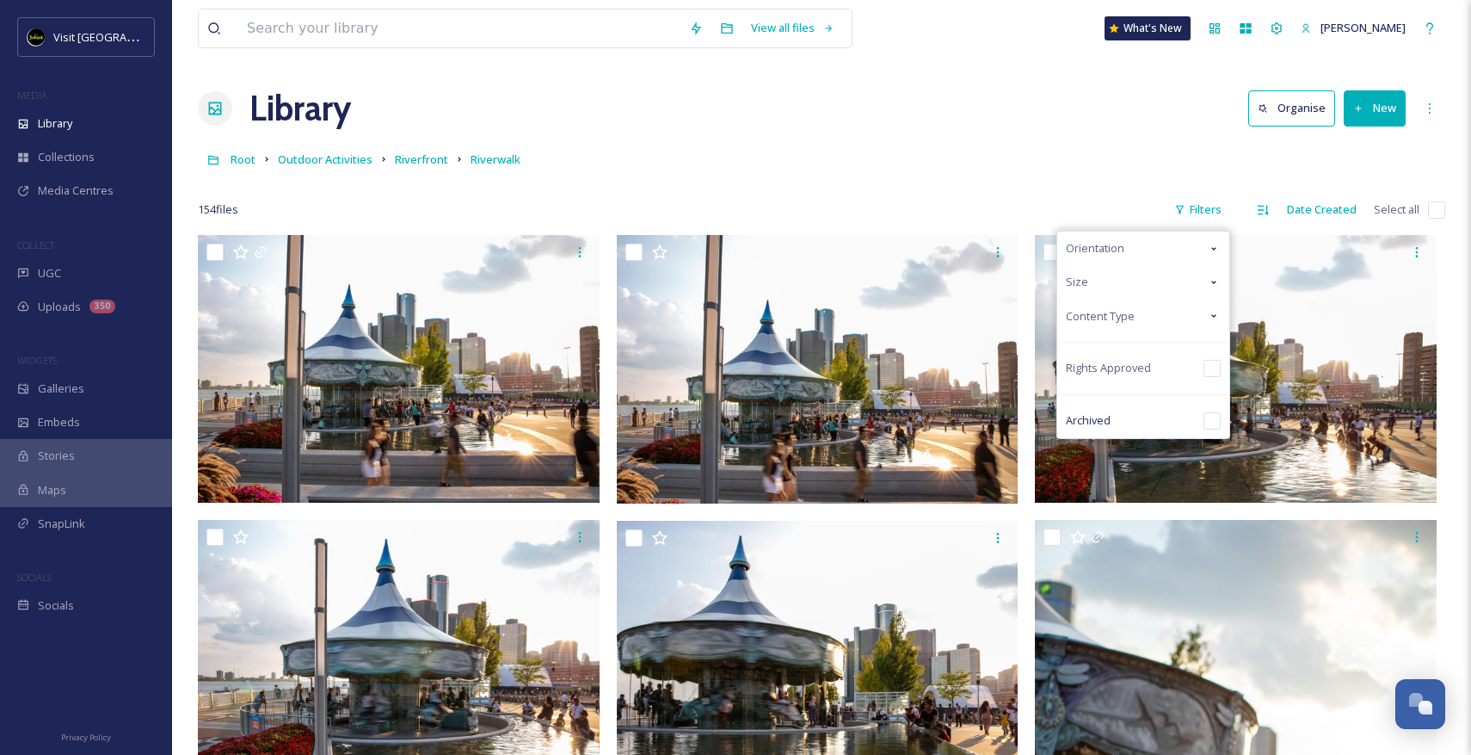
click at [1149, 247] on div "Orientation" at bounding box center [1143, 248] width 172 height 34
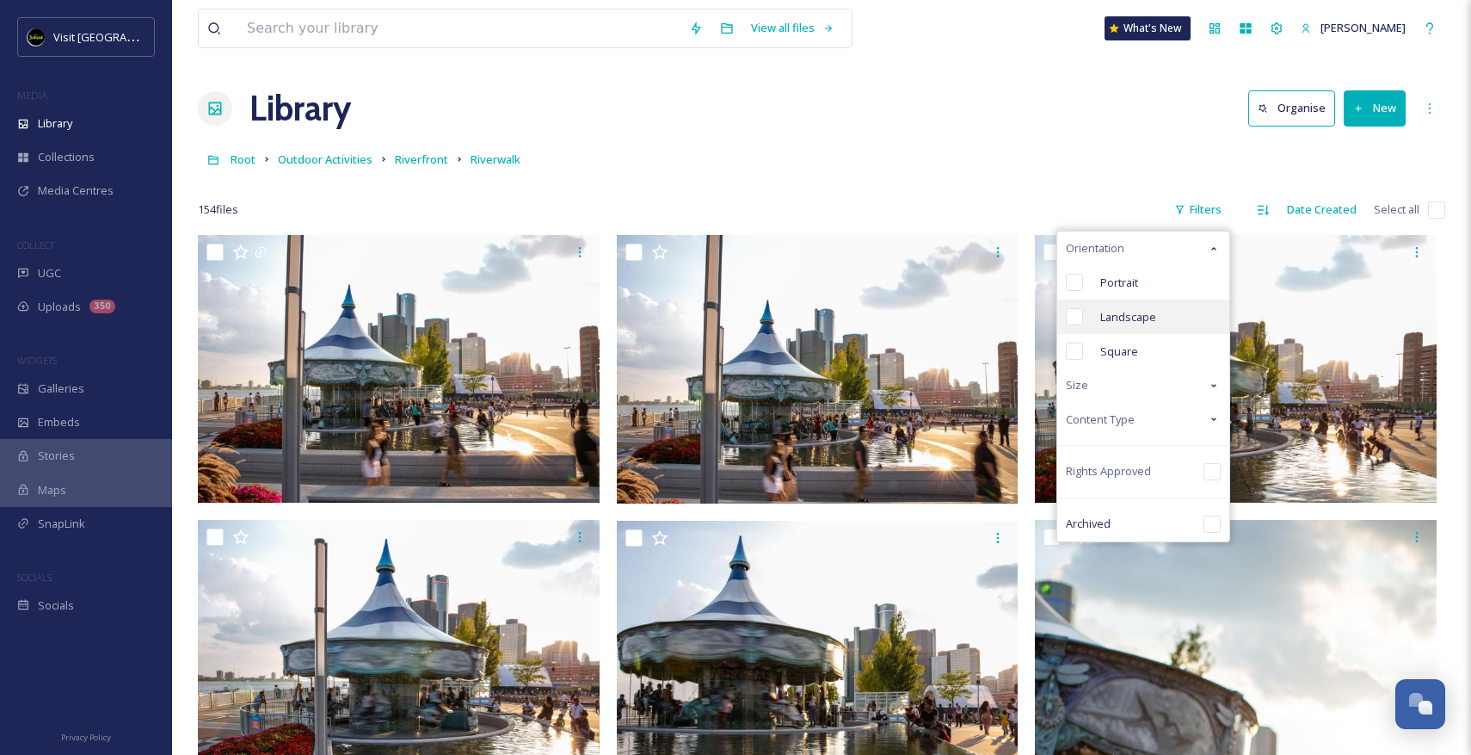
click at [1149, 317] on span "Landscape" at bounding box center [1128, 317] width 56 height 16
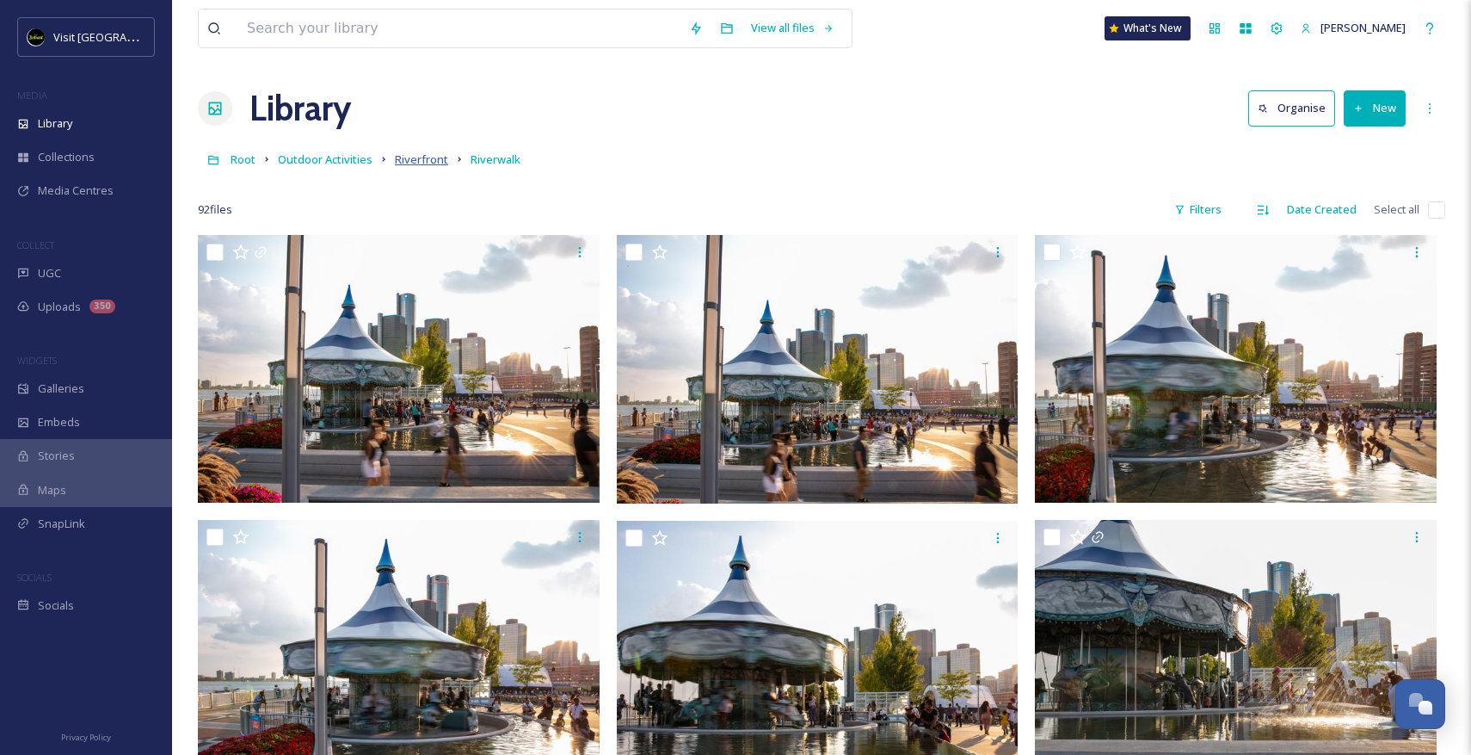
click at [438, 166] on span "Riverfront" at bounding box center [421, 158] width 53 height 15
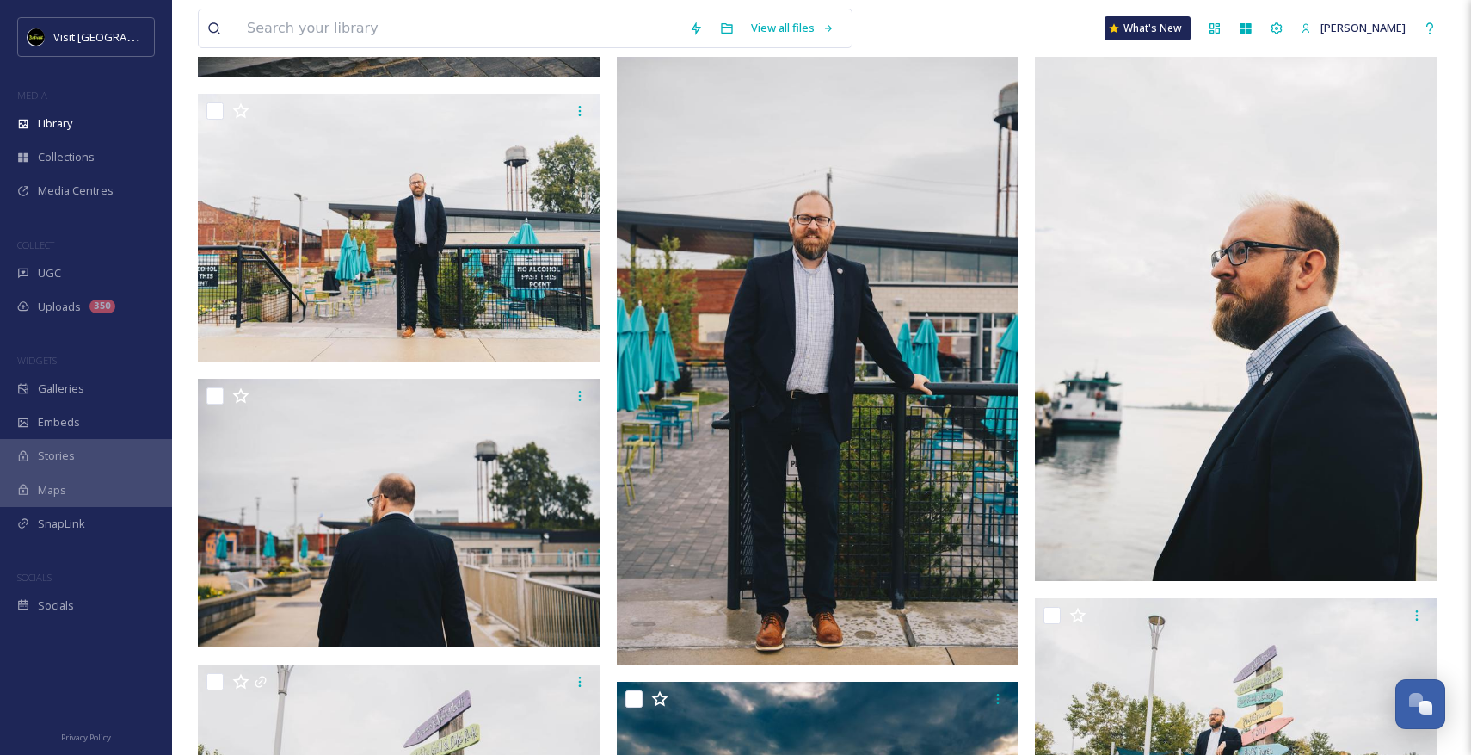
scroll to position [2271, 0]
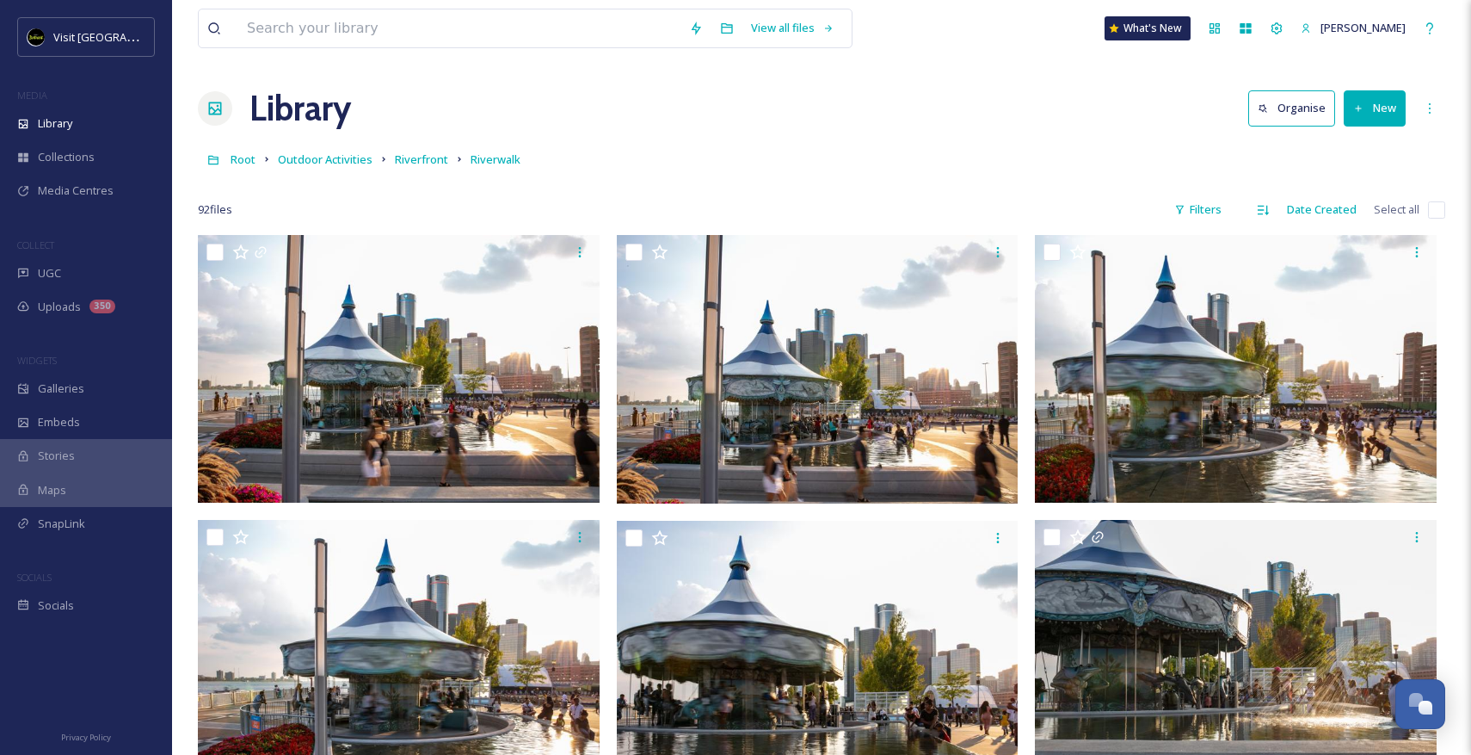
click at [328, 168] on link "Outdoor Activities" at bounding box center [325, 159] width 95 height 21
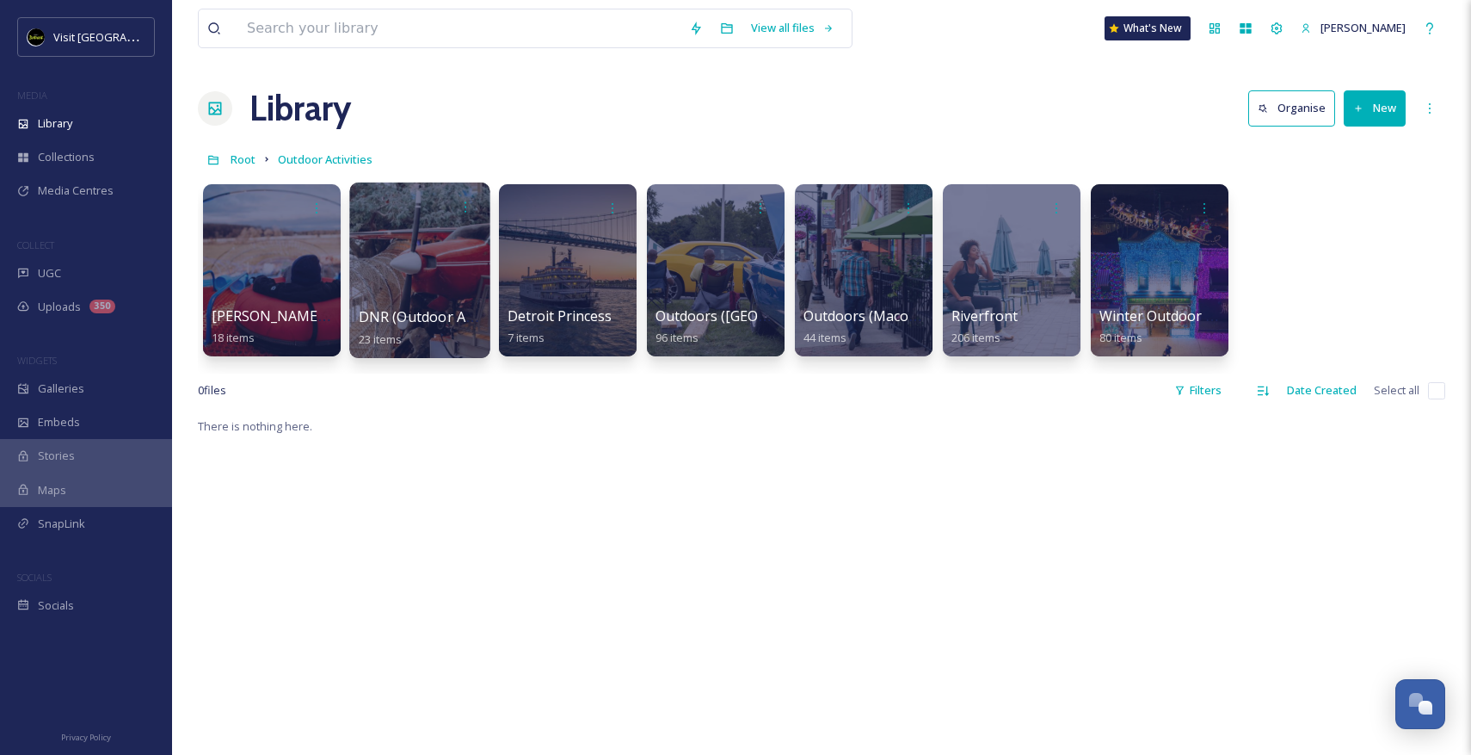
click at [429, 297] on div at bounding box center [419, 270] width 140 height 176
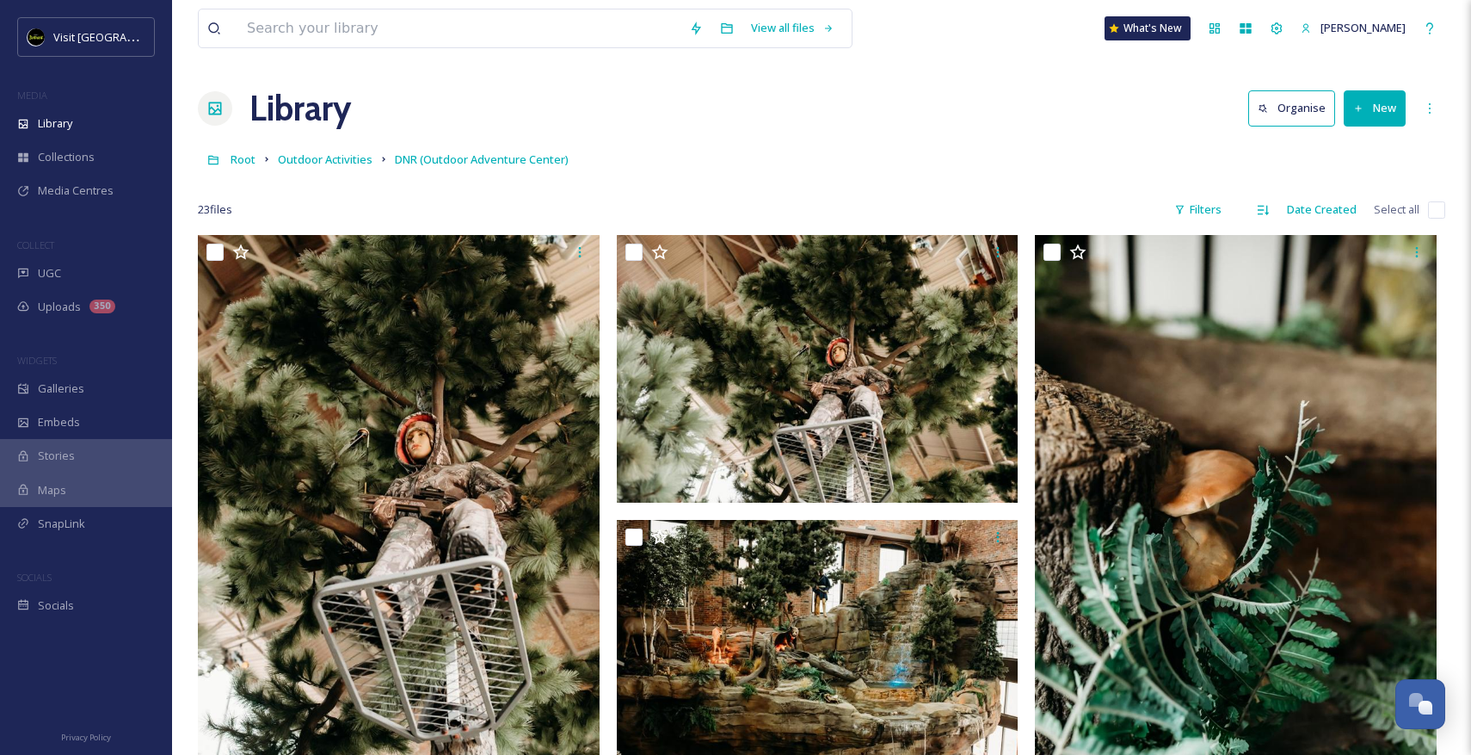
click at [339, 170] on div "Root Outdoor Activities DNR (Outdoor Adventure Center)" at bounding box center [822, 159] width 1248 height 33
click at [339, 152] on span "Outdoor Activities" at bounding box center [325, 158] width 95 height 15
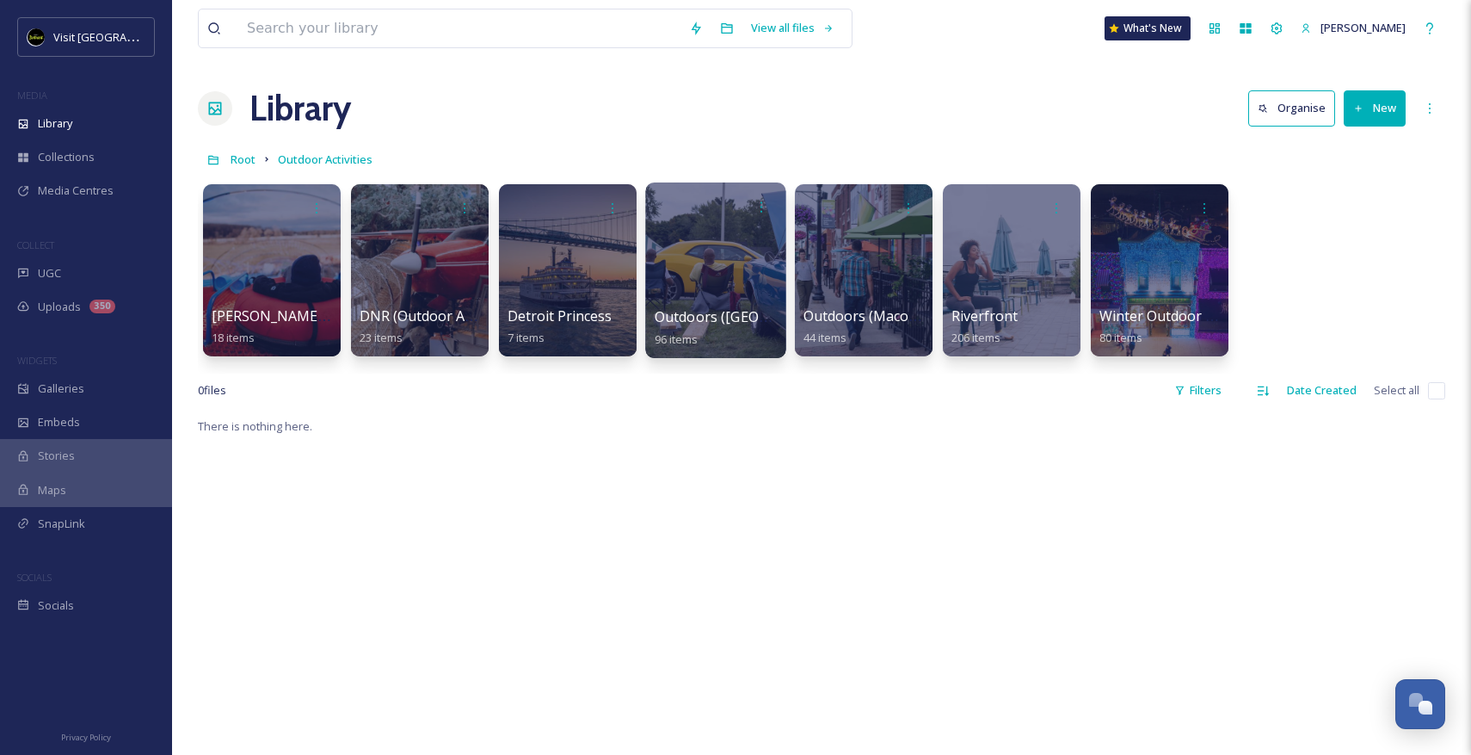
click at [742, 260] on div at bounding box center [715, 270] width 140 height 176
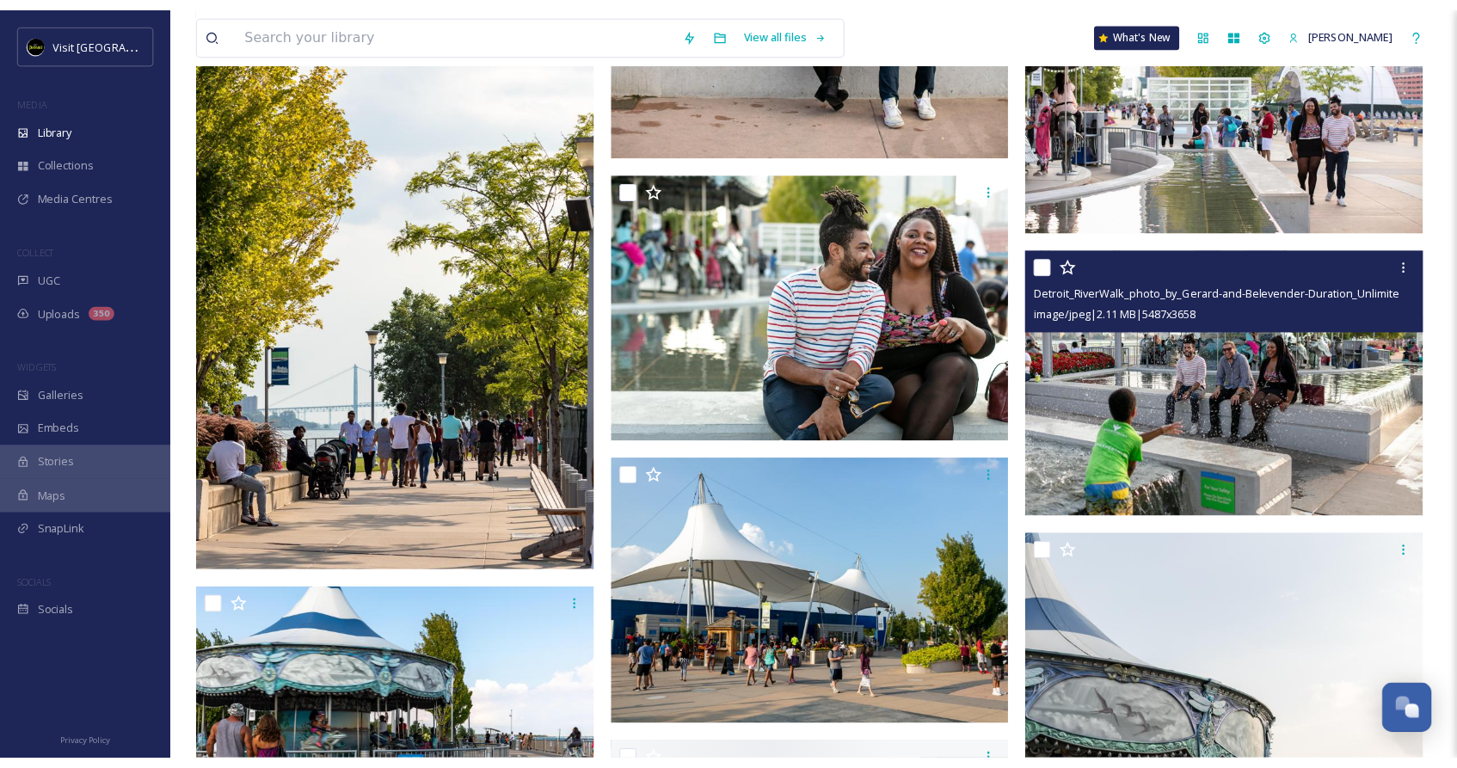
scroll to position [8854, 0]
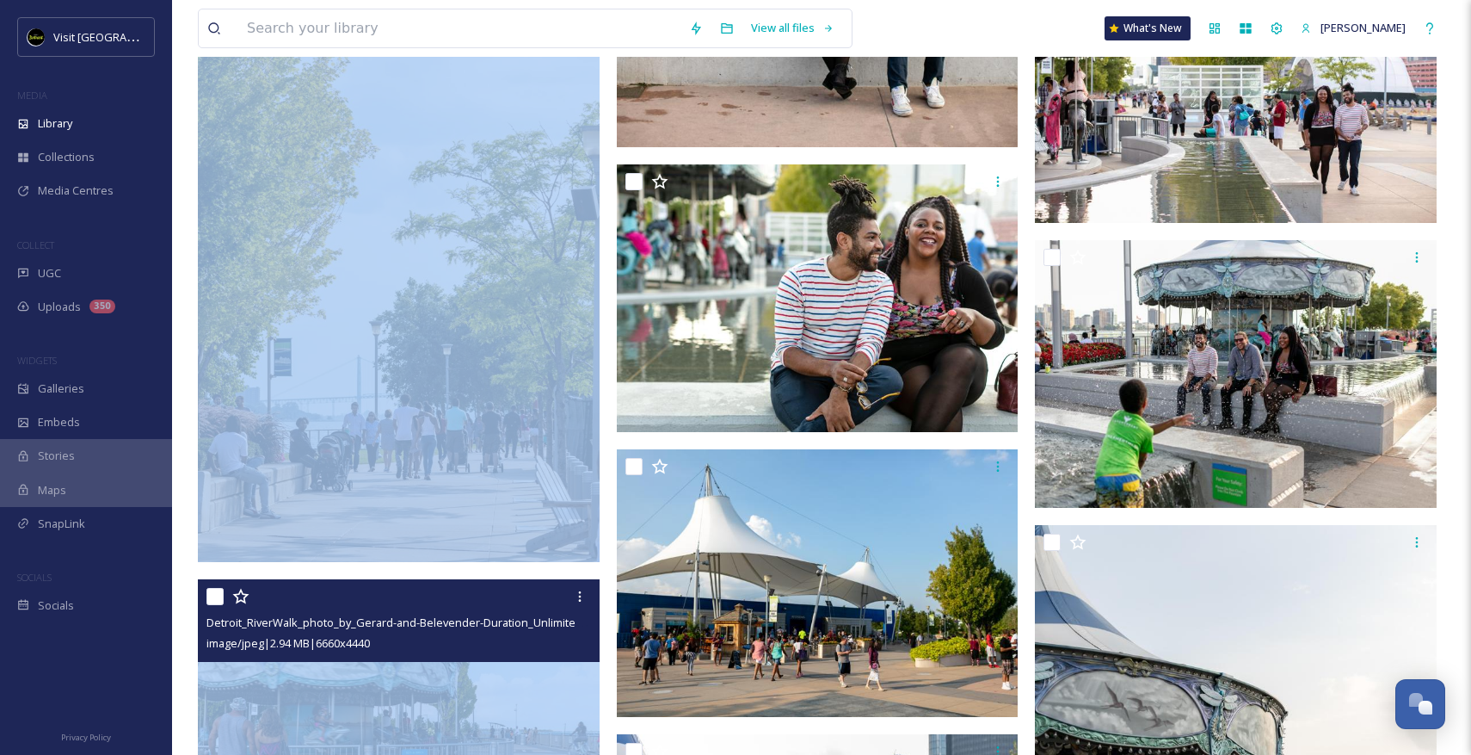
drag, startPoint x: 501, startPoint y: 615, endPoint x: 482, endPoint y: 539, distance: 78.9
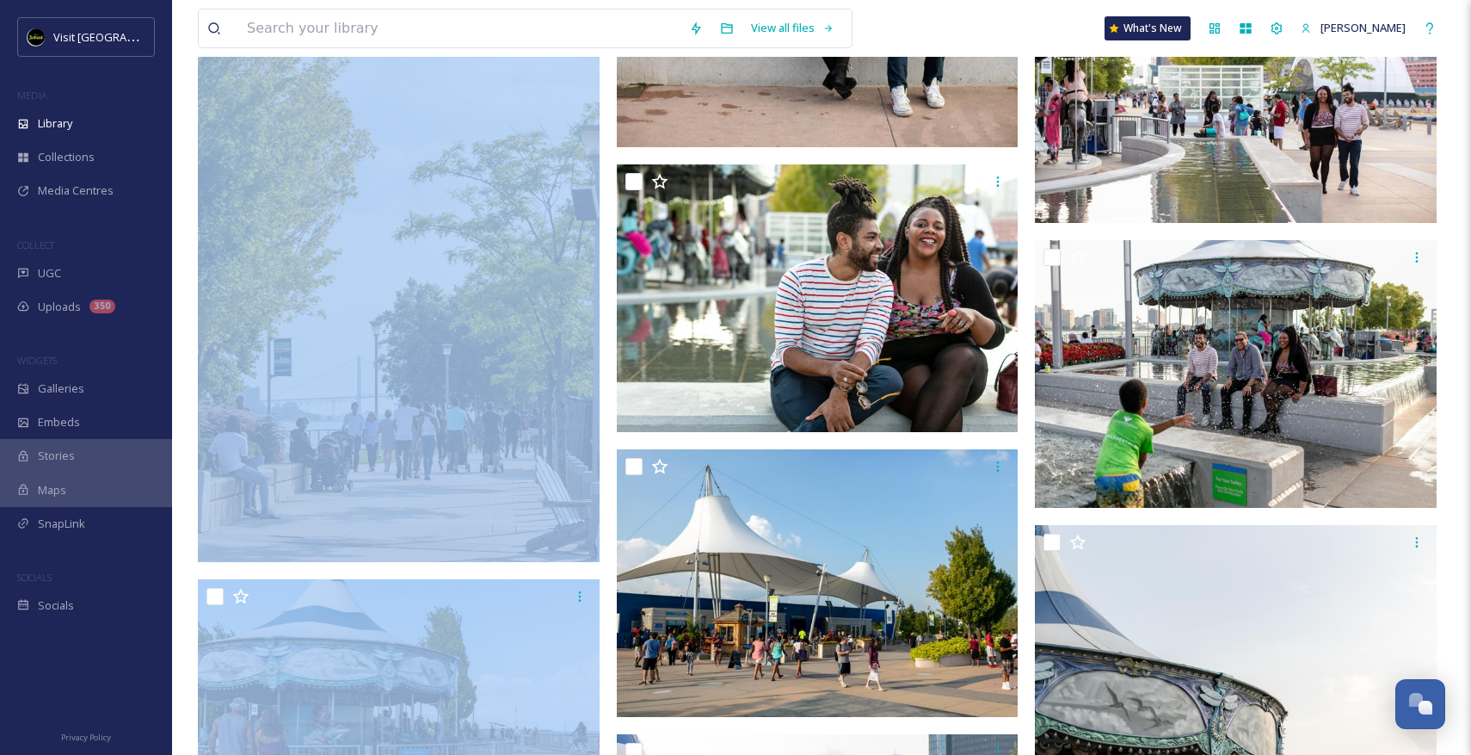
click at [471, 443] on img at bounding box center [399, 260] width 402 height 603
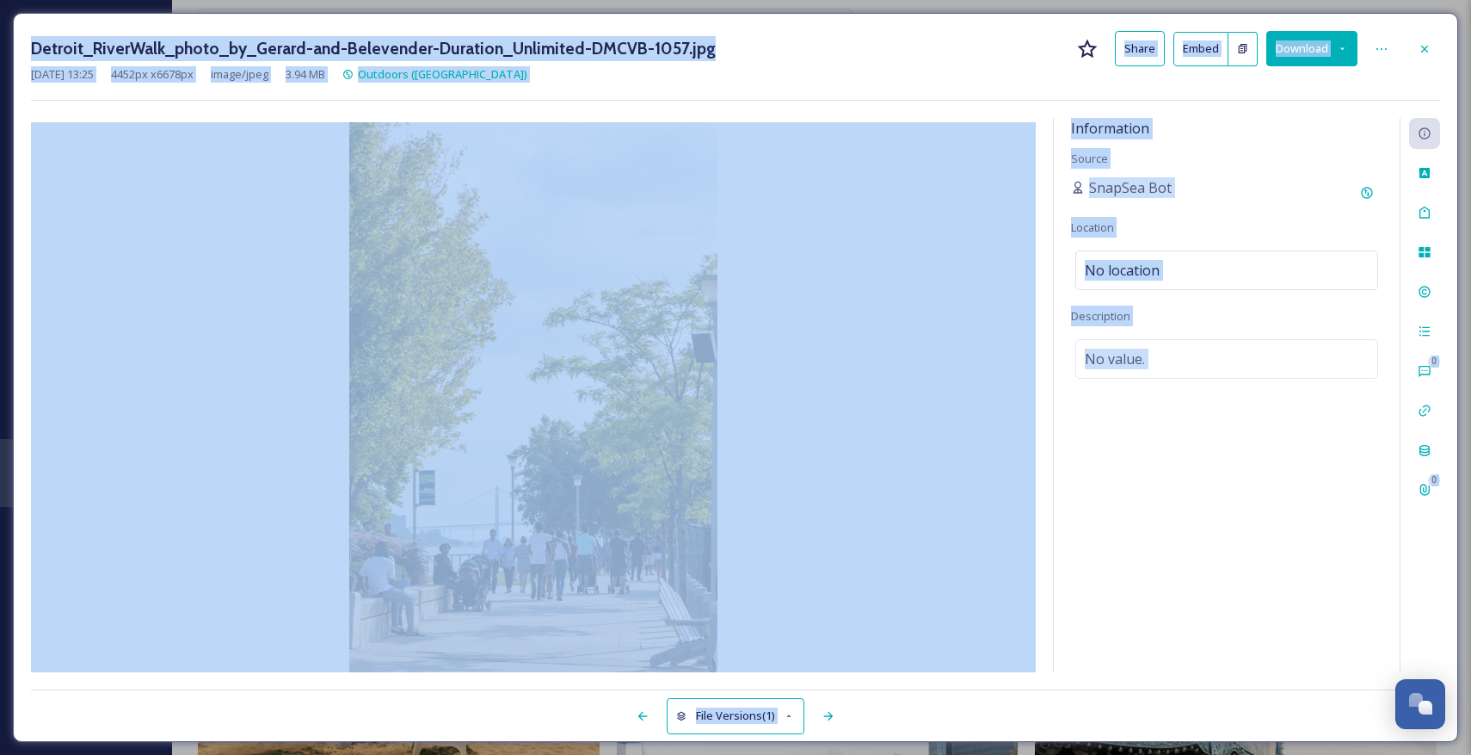
click at [868, 317] on img at bounding box center [533, 398] width 1005 height 553
click at [1316, 52] on button "Download" at bounding box center [1311, 48] width 91 height 35
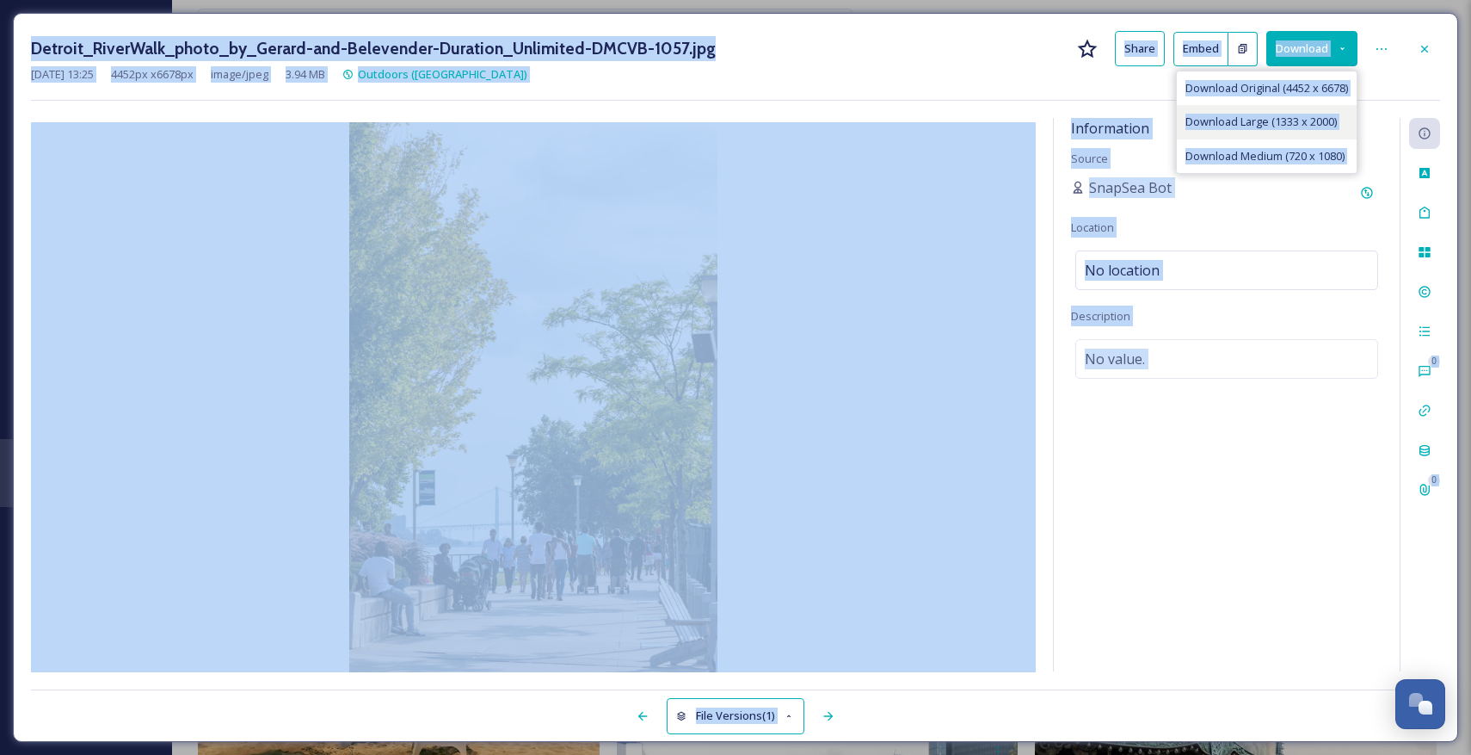
click at [1282, 119] on span "Download Large (1333 x 2000)" at bounding box center [1261, 122] width 151 height 16
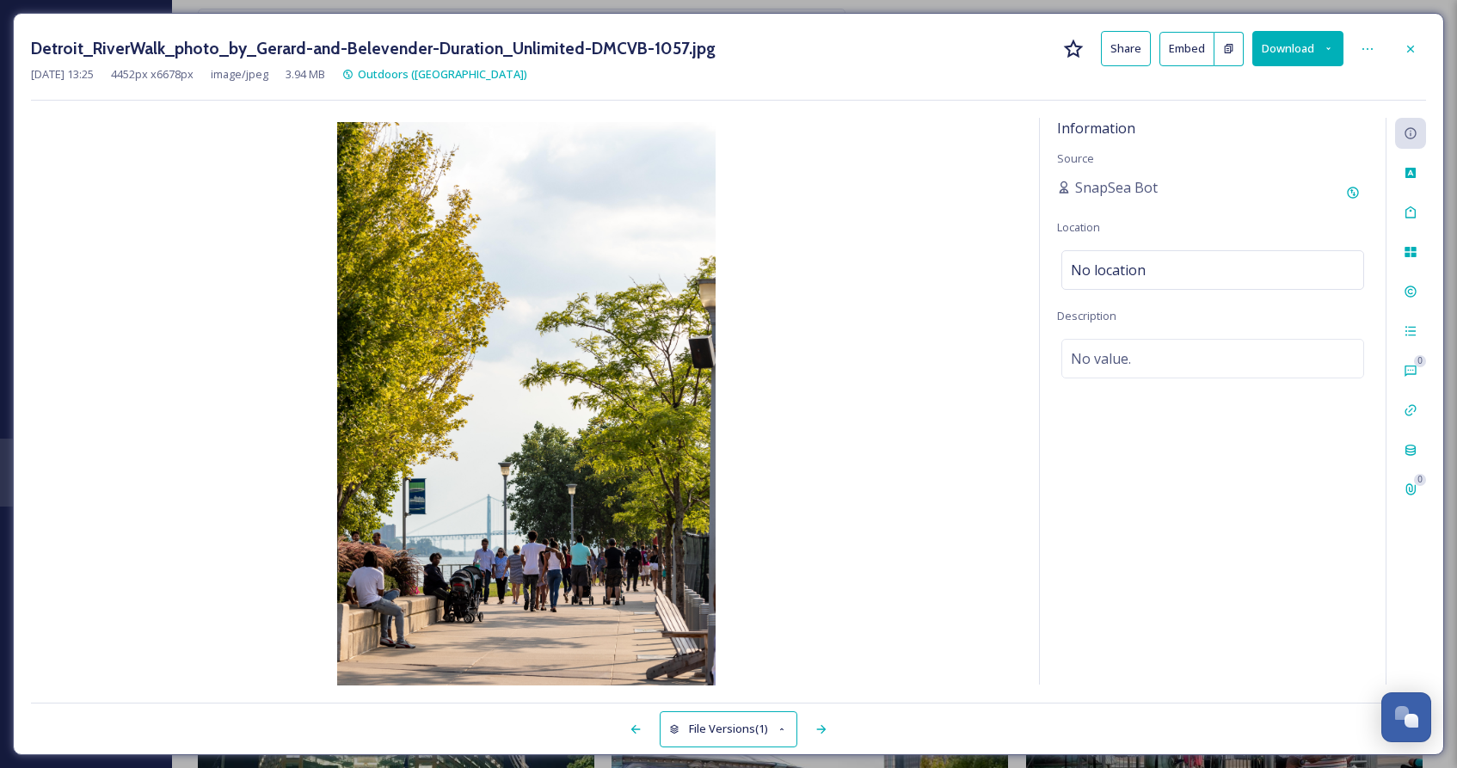
click at [1426, 61] on div "Detroit_RiverWalk_photo_by_Gerard-and-Belevender-Duration_Unlimited-DMCVB-1057.…" at bounding box center [729, 384] width 1432 height 742
click at [1408, 44] on icon at bounding box center [1411, 49] width 14 height 14
